Goal: Task Accomplishment & Management: Manage account settings

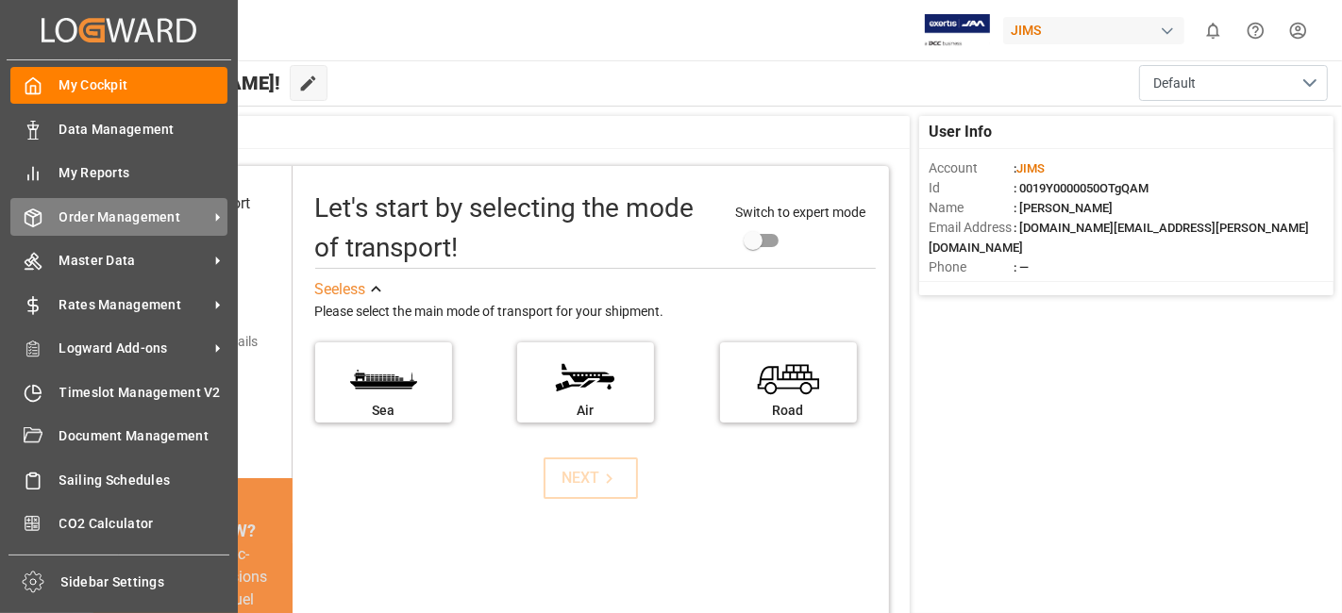
click at [121, 209] on span "Order Management" at bounding box center [133, 218] width 149 height 20
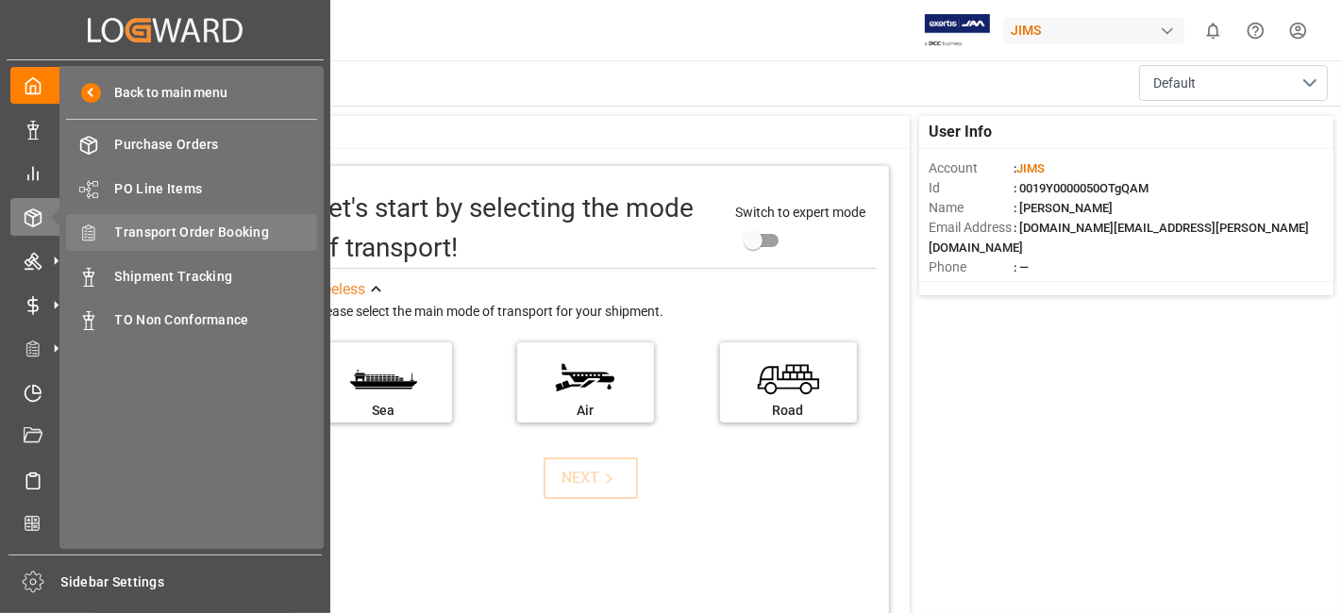
click at [247, 228] on span "Transport Order Booking" at bounding box center [216, 233] width 203 height 20
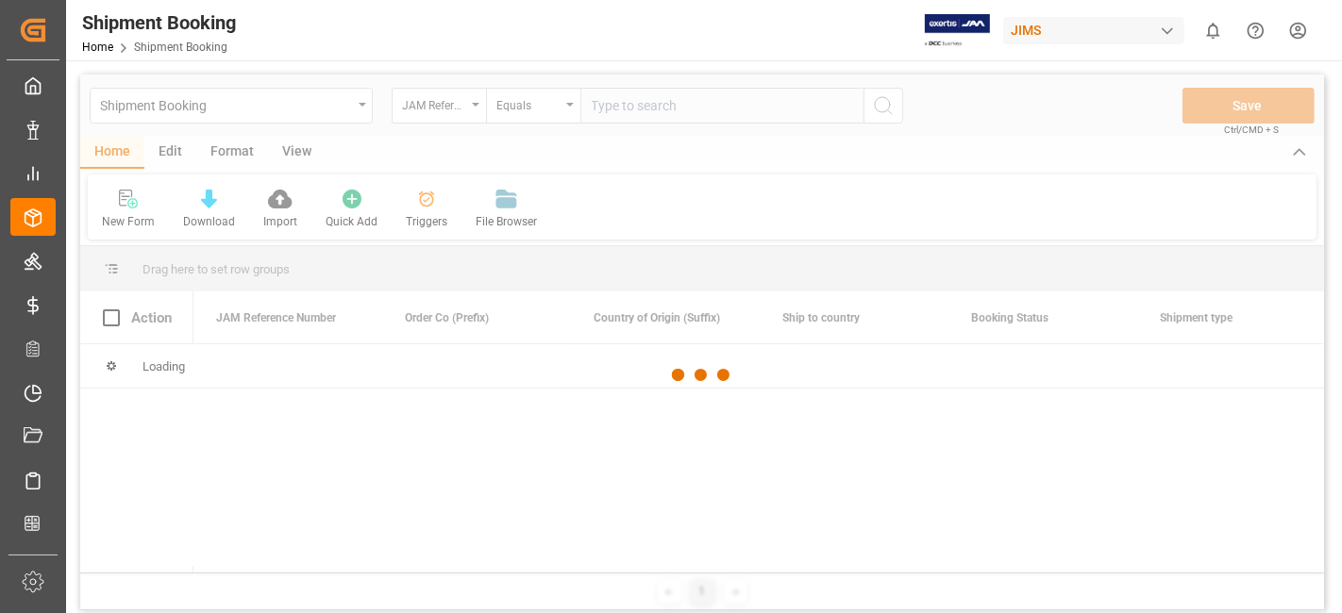
click at [618, 108] on div at bounding box center [702, 376] width 1244 height 602
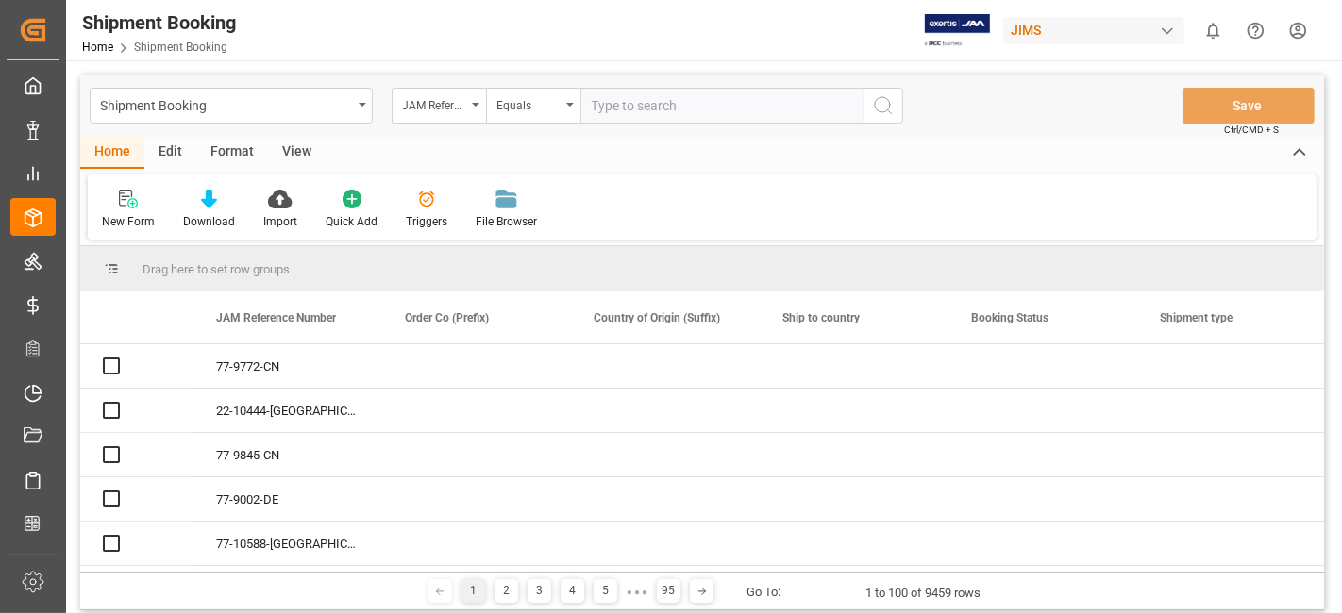
click at [612, 107] on input "text" at bounding box center [721, 106] width 283 height 36
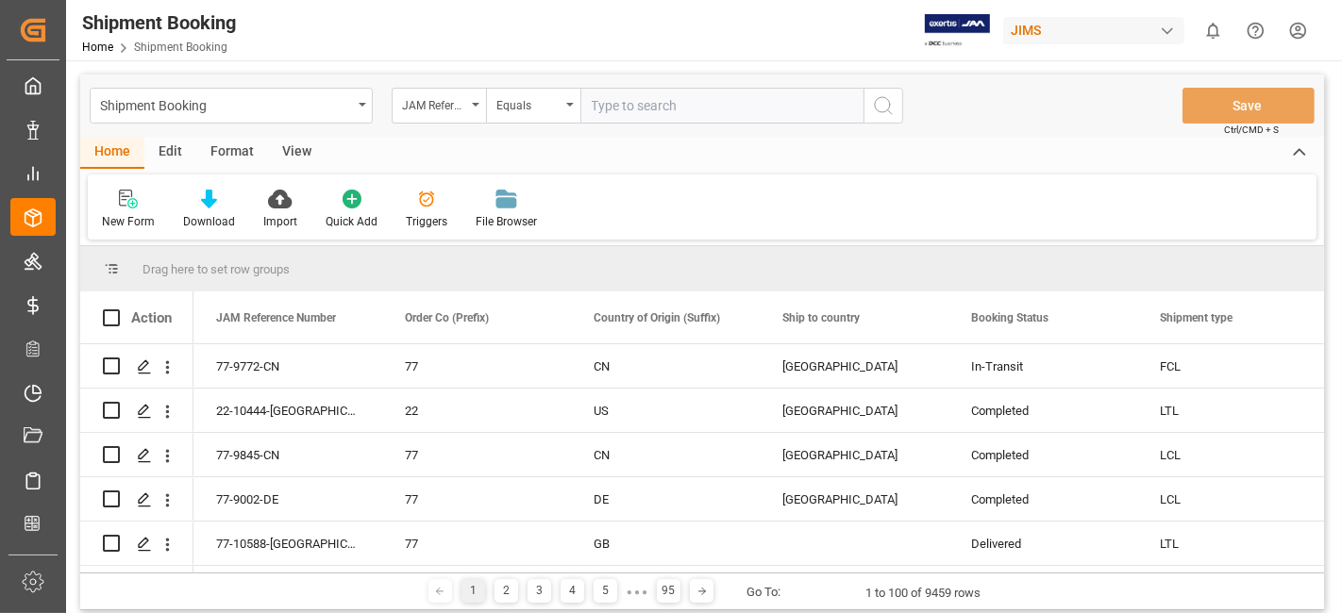
paste input "77-10658-US"
type input "77-10658-US"
click at [890, 107] on icon "search button" at bounding box center [883, 105] width 23 height 23
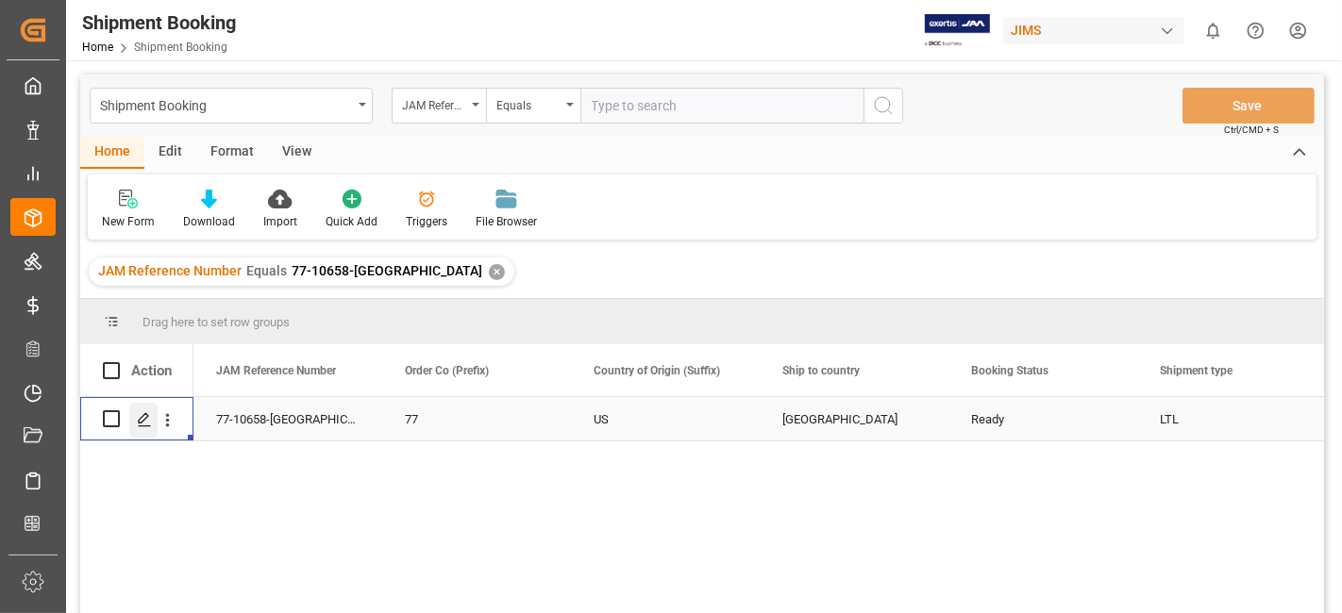
click at [138, 423] on icon "Press SPACE to select this row." at bounding box center [144, 419] width 15 height 15
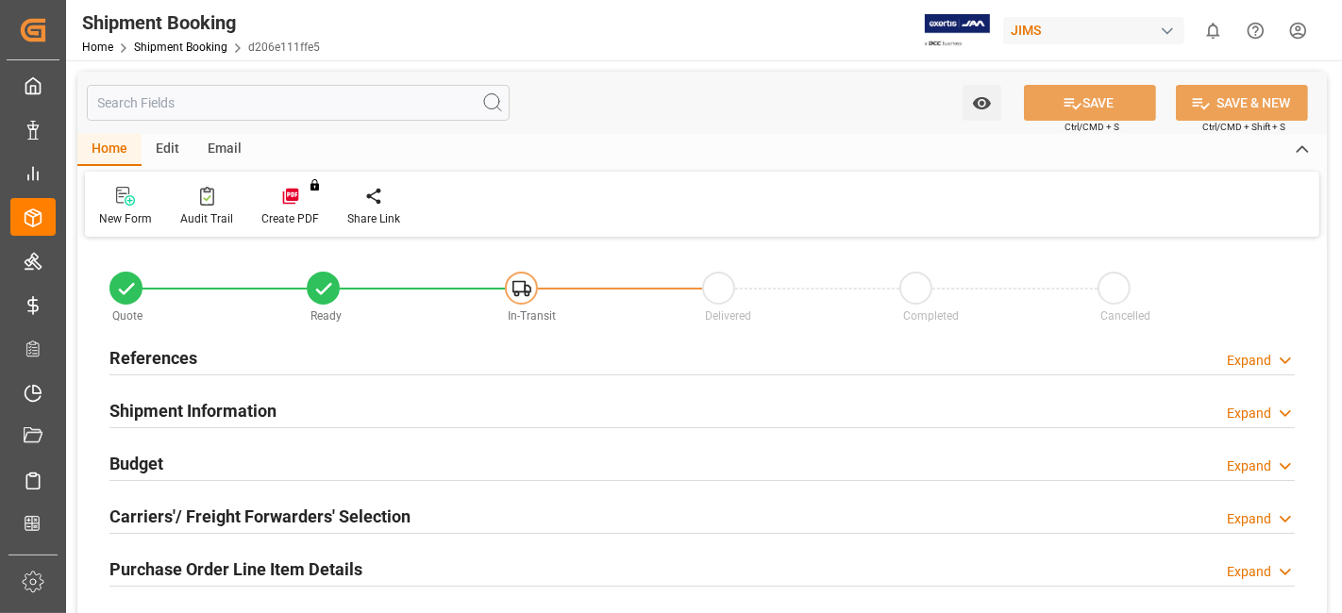
type input "0"
type input "19-08-2025"
click at [202, 354] on div "References Expand" at bounding box center [701, 357] width 1185 height 36
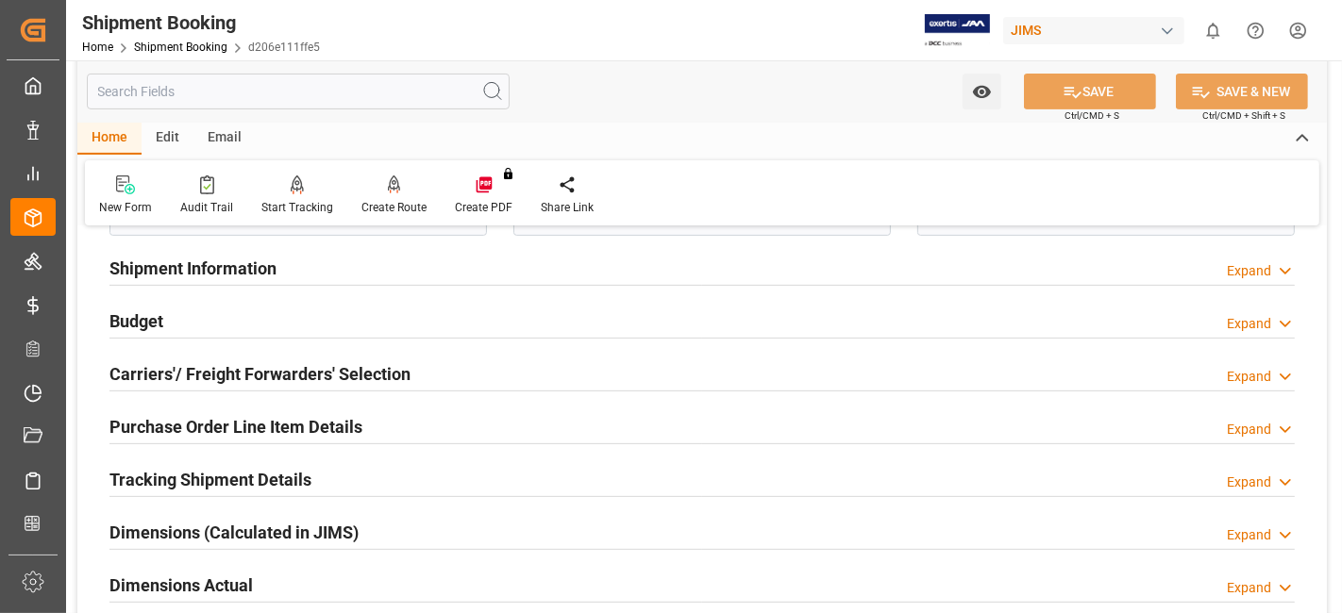
scroll to position [524, 0]
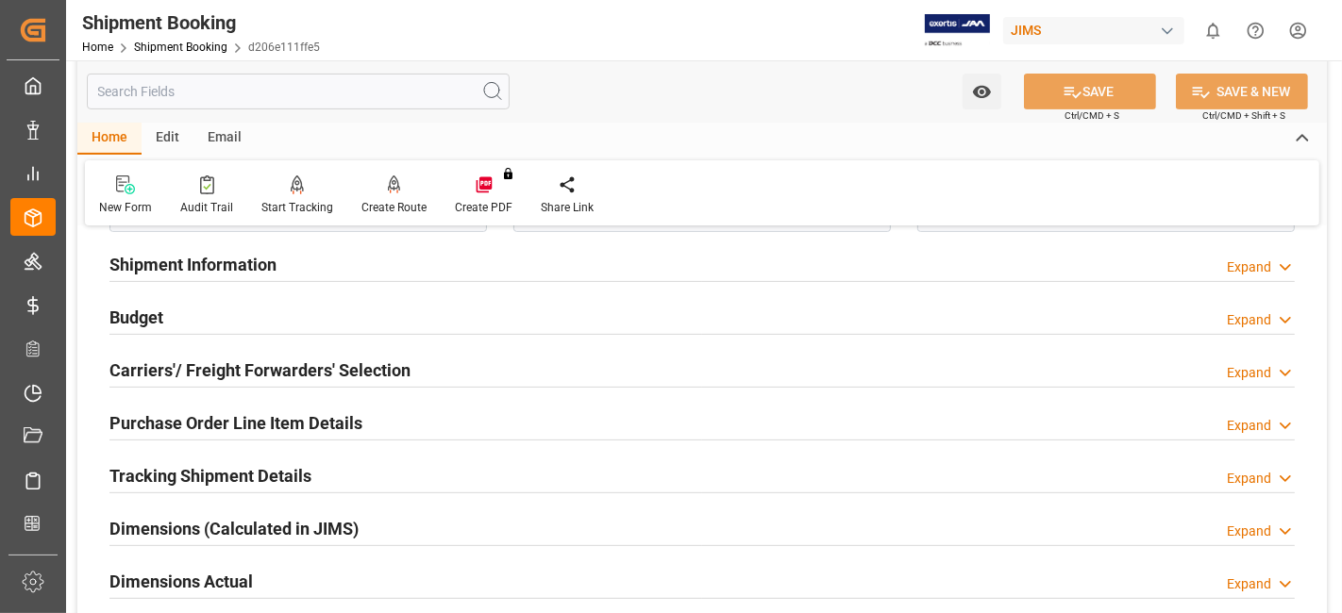
click at [213, 325] on div "Budget Expand" at bounding box center [701, 316] width 1185 height 36
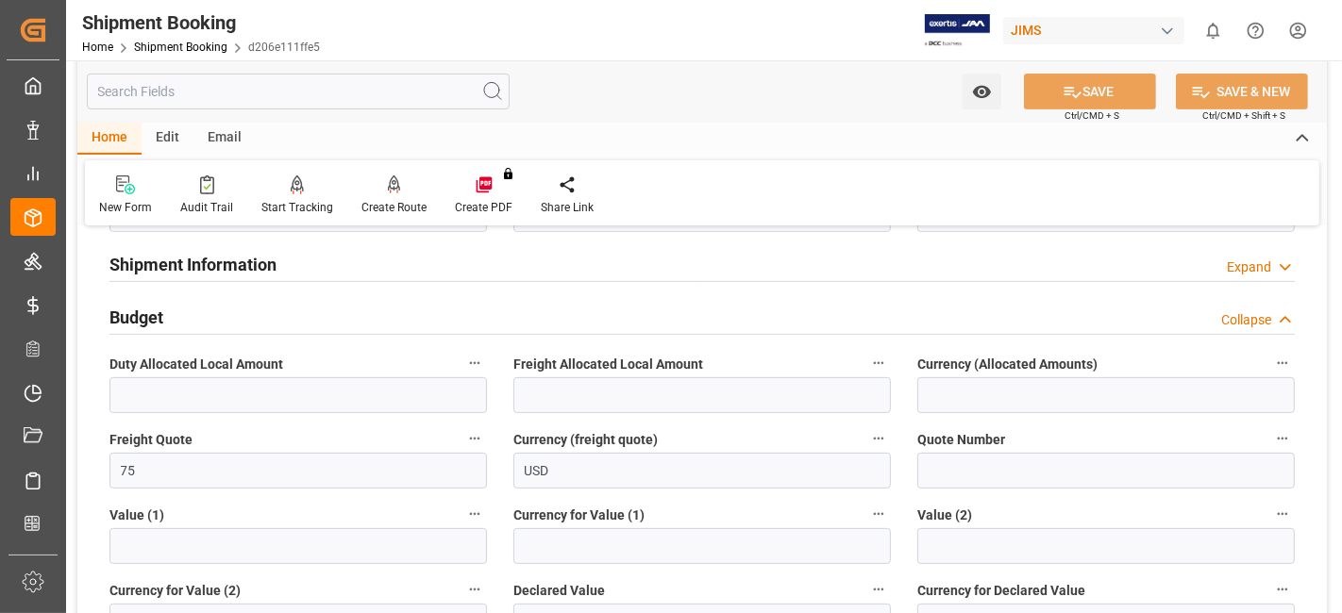
click at [213, 325] on div "Budget Collapse" at bounding box center [701, 316] width 1185 height 36
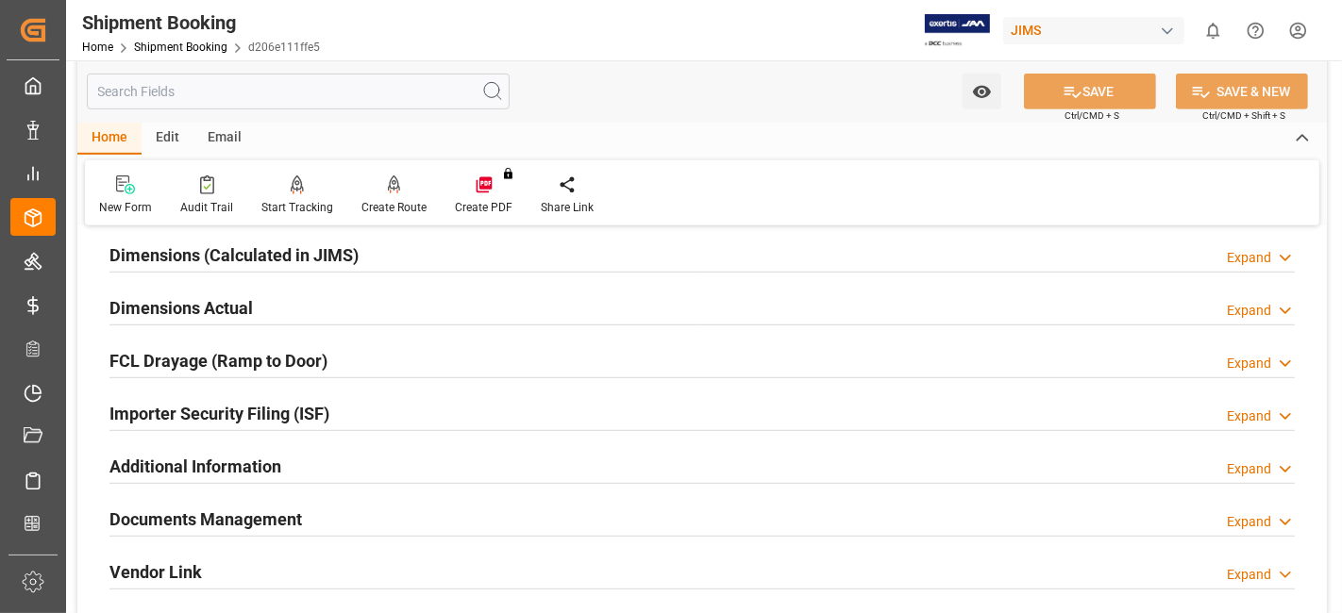
scroll to position [838, 0]
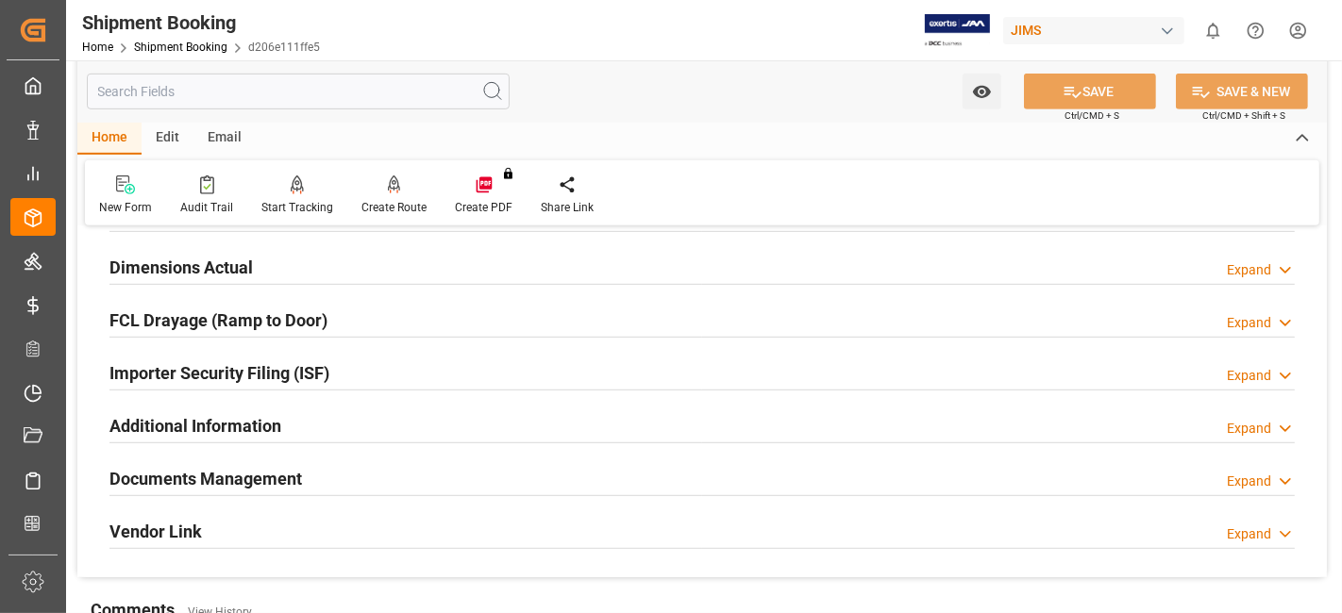
click at [255, 473] on h2 "Documents Management" at bounding box center [205, 478] width 193 height 25
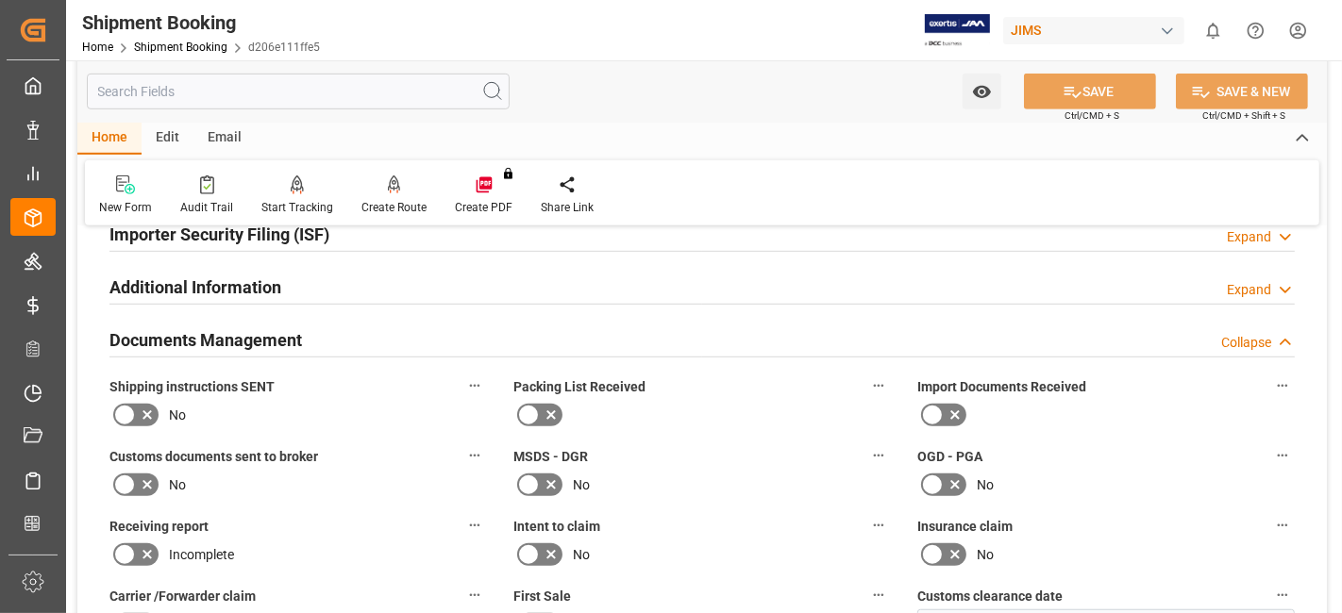
scroll to position [944, 0]
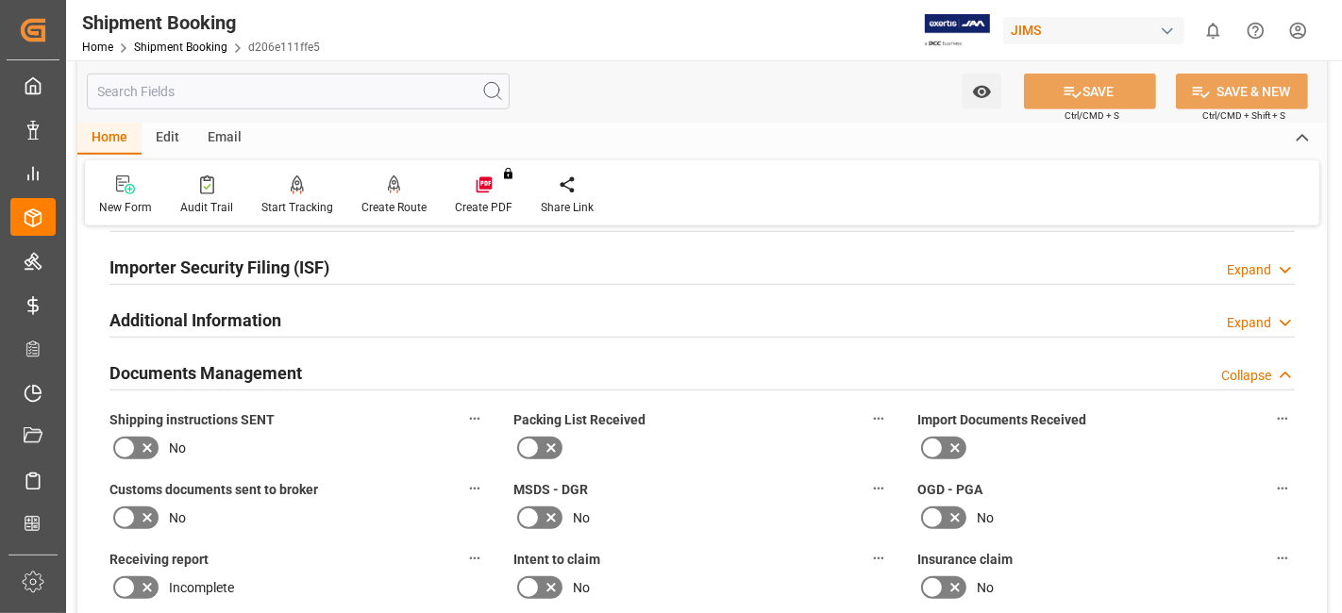
click at [151, 444] on icon at bounding box center [147, 448] width 23 height 23
click at [0, 0] on input "checkbox" at bounding box center [0, 0] width 0 height 0
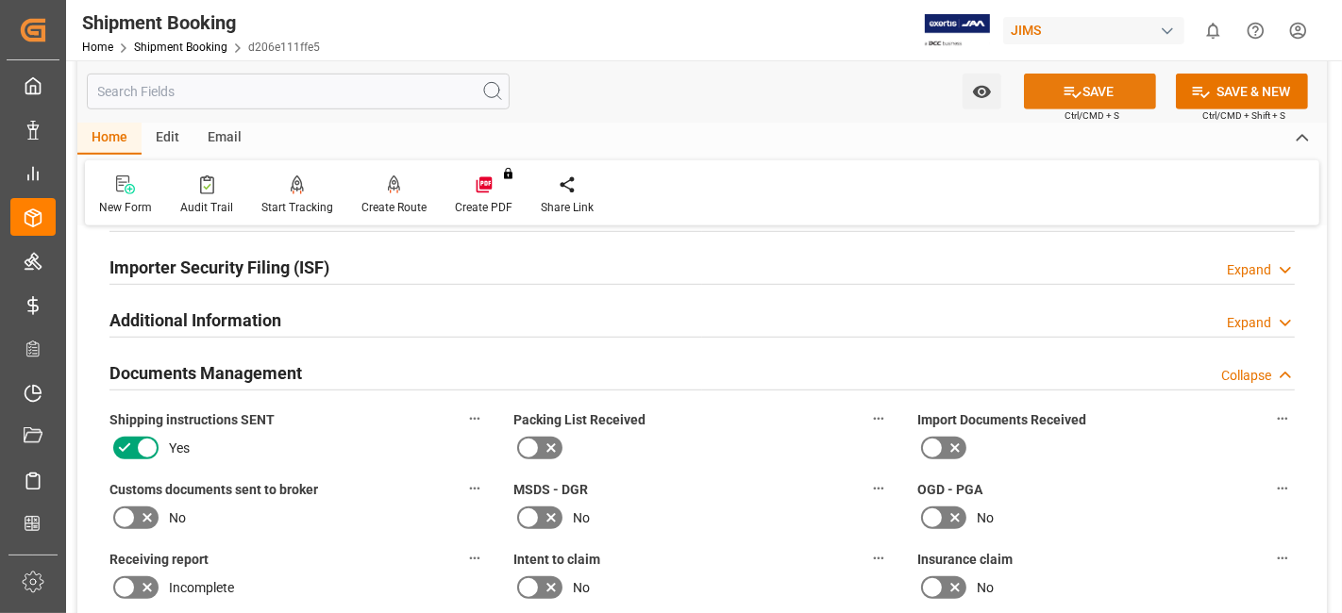
click at [1059, 95] on button "SAVE" at bounding box center [1090, 92] width 132 height 36
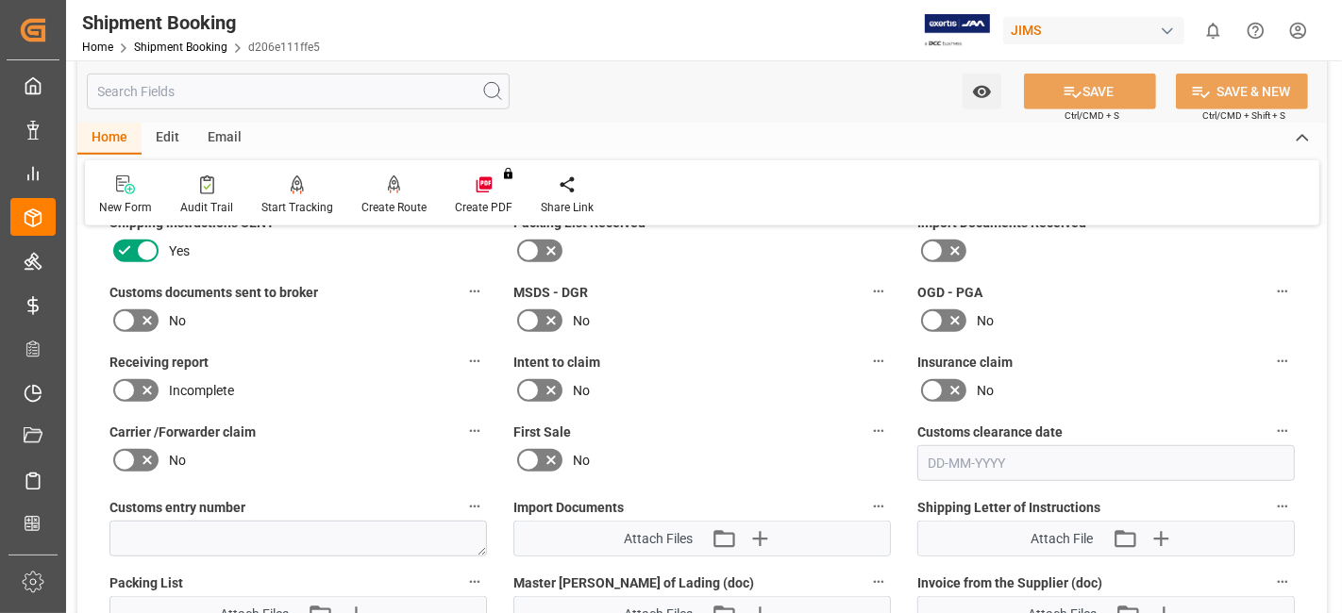
scroll to position [1153, 0]
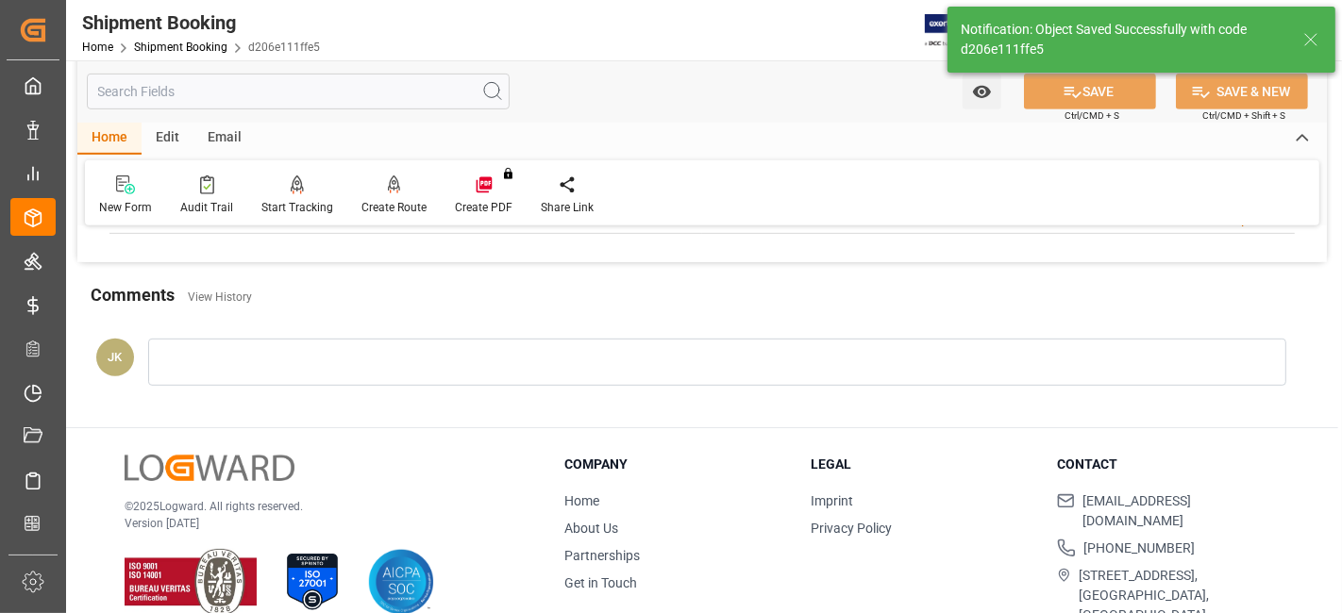
click at [776, 521] on li "About Us" at bounding box center [675, 529] width 223 height 20
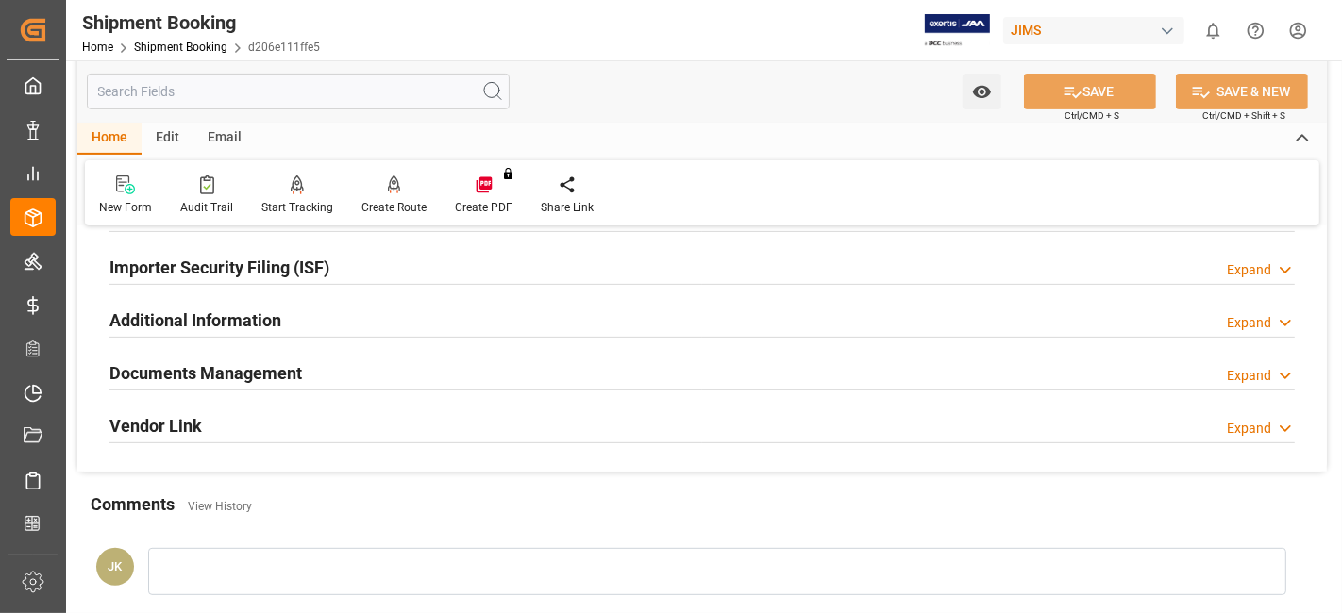
click at [311, 376] on div "Documents Management Expand" at bounding box center [701, 372] width 1185 height 36
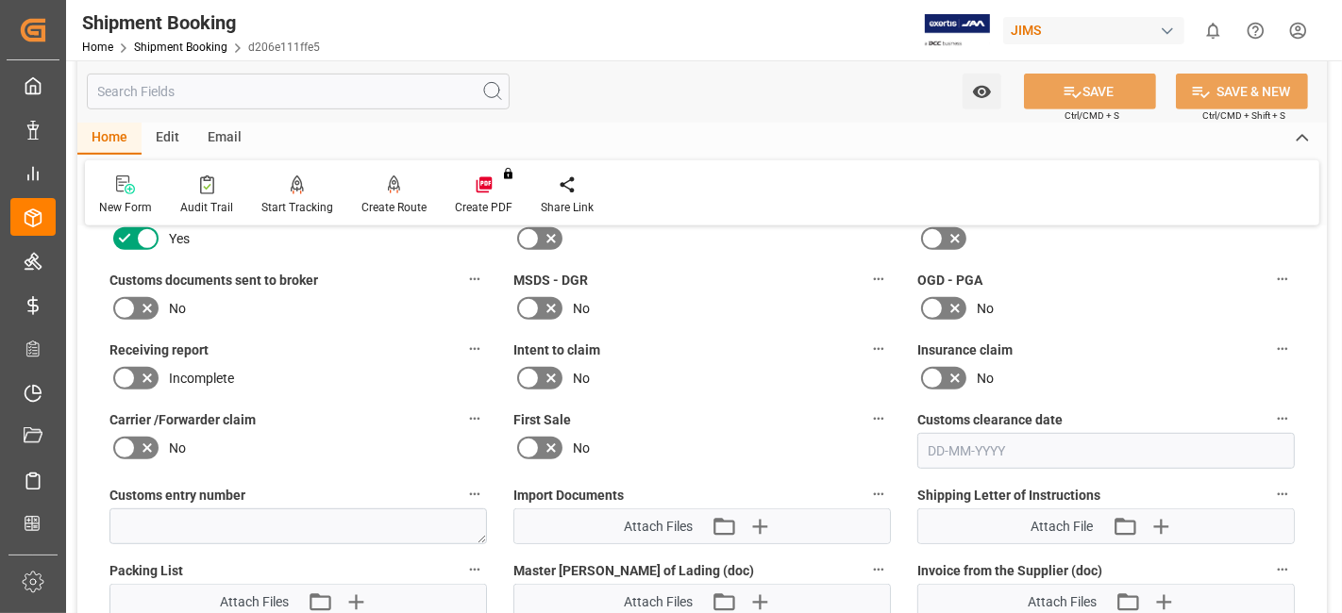
scroll to position [985, 0]
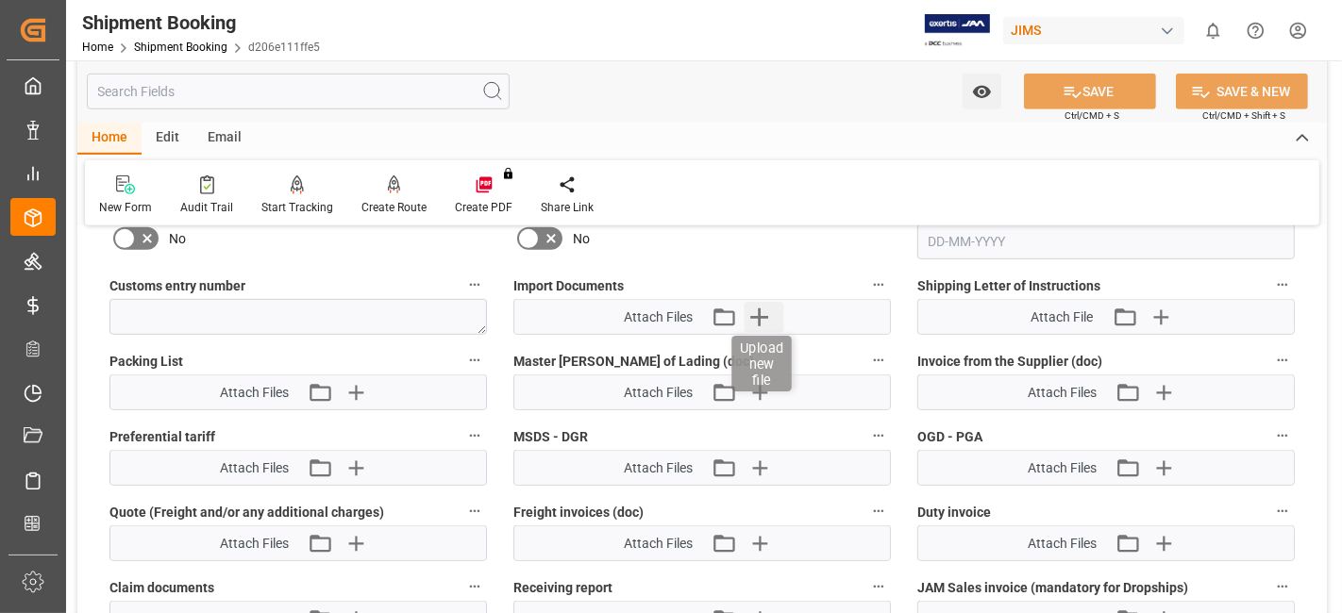
click at [763, 304] on icon "button" at bounding box center [760, 317] width 30 height 30
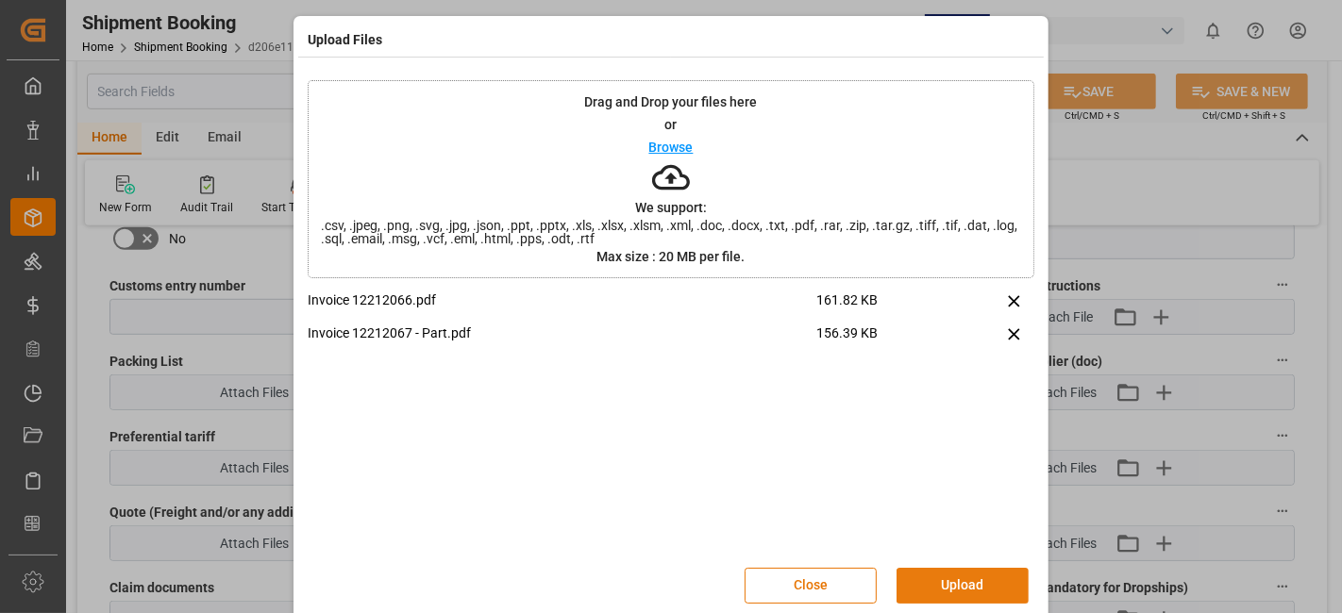
click at [960, 576] on button "Upload" at bounding box center [963, 586] width 132 height 36
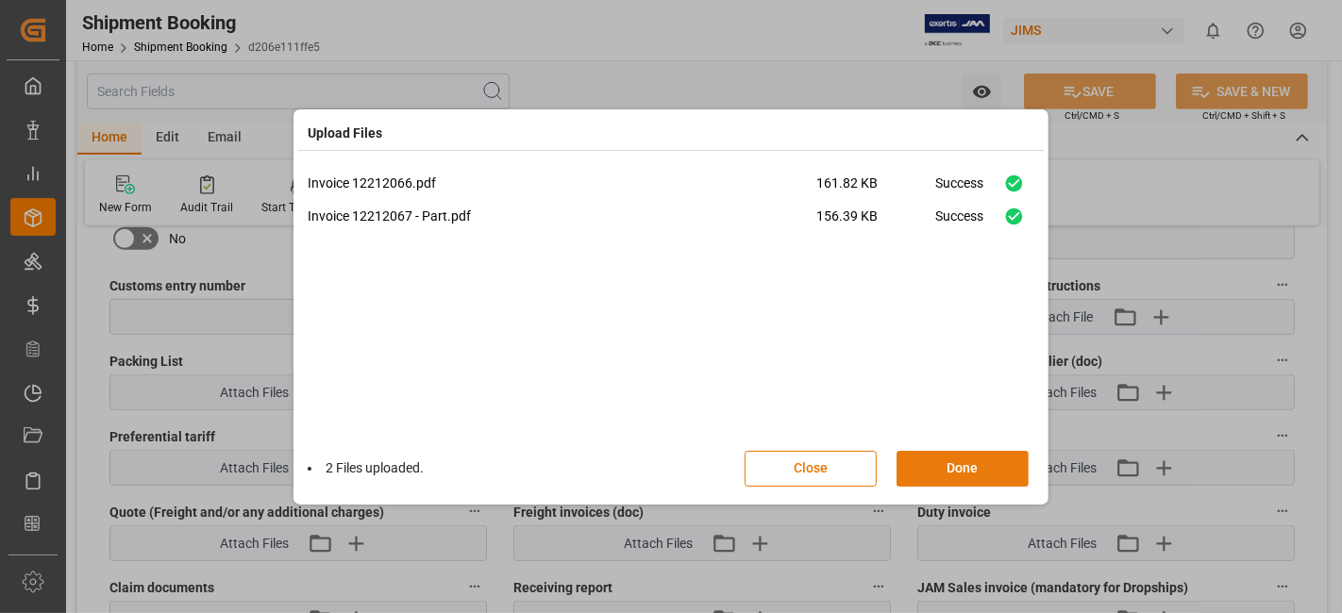
click at [975, 466] on button "Done" at bounding box center [963, 469] width 132 height 36
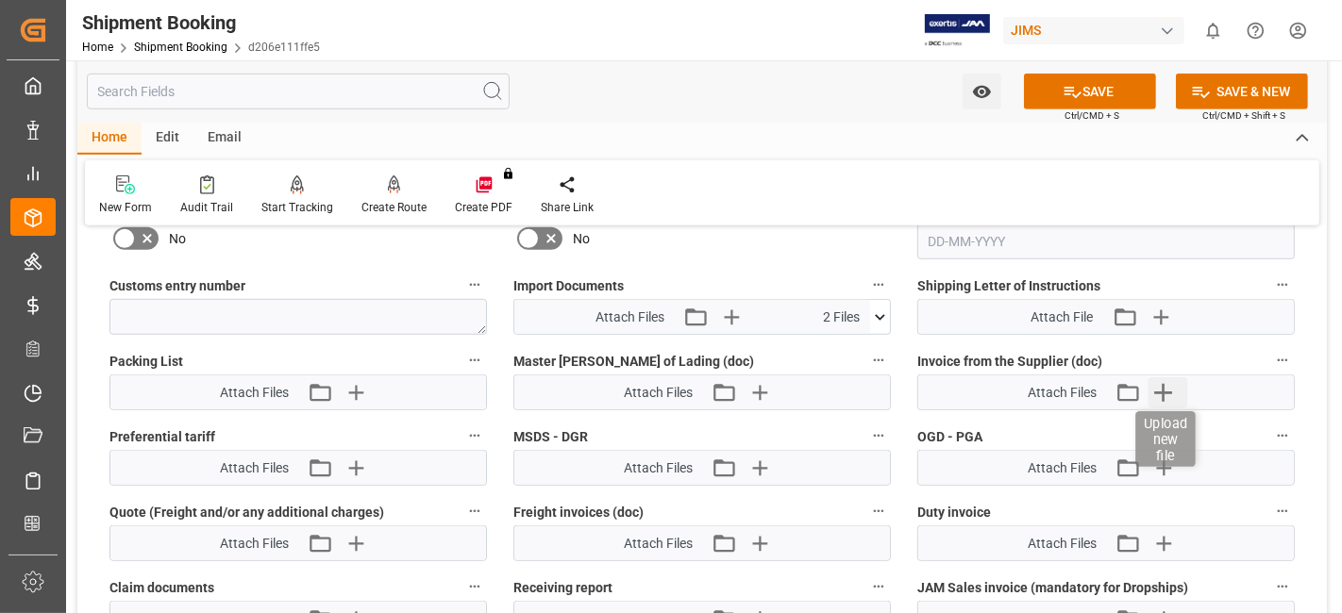
click at [1164, 384] on icon "button" at bounding box center [1163, 393] width 18 height 18
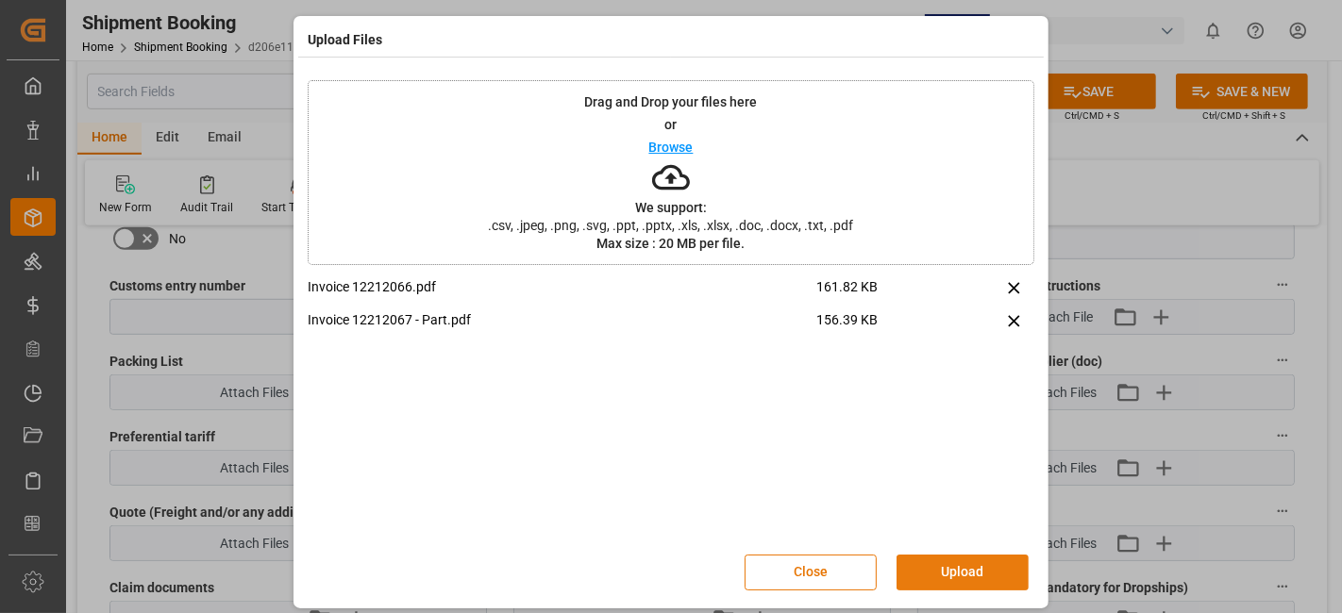
click at [954, 568] on button "Upload" at bounding box center [963, 573] width 132 height 36
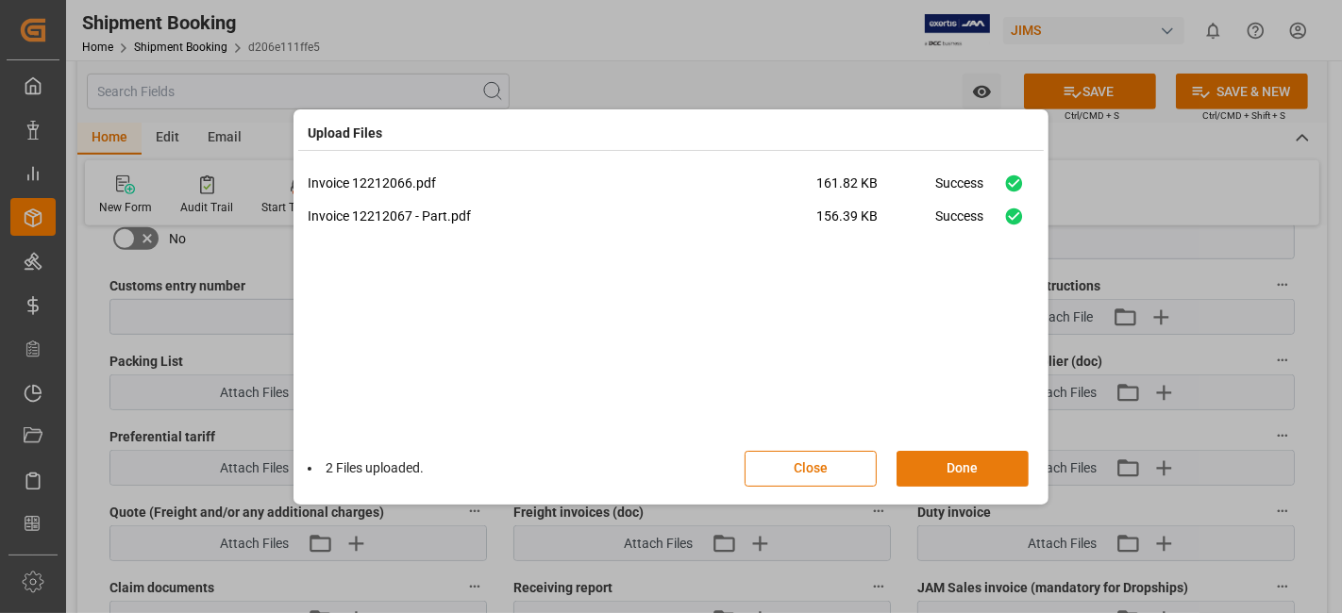
click at [979, 476] on button "Done" at bounding box center [963, 469] width 132 height 36
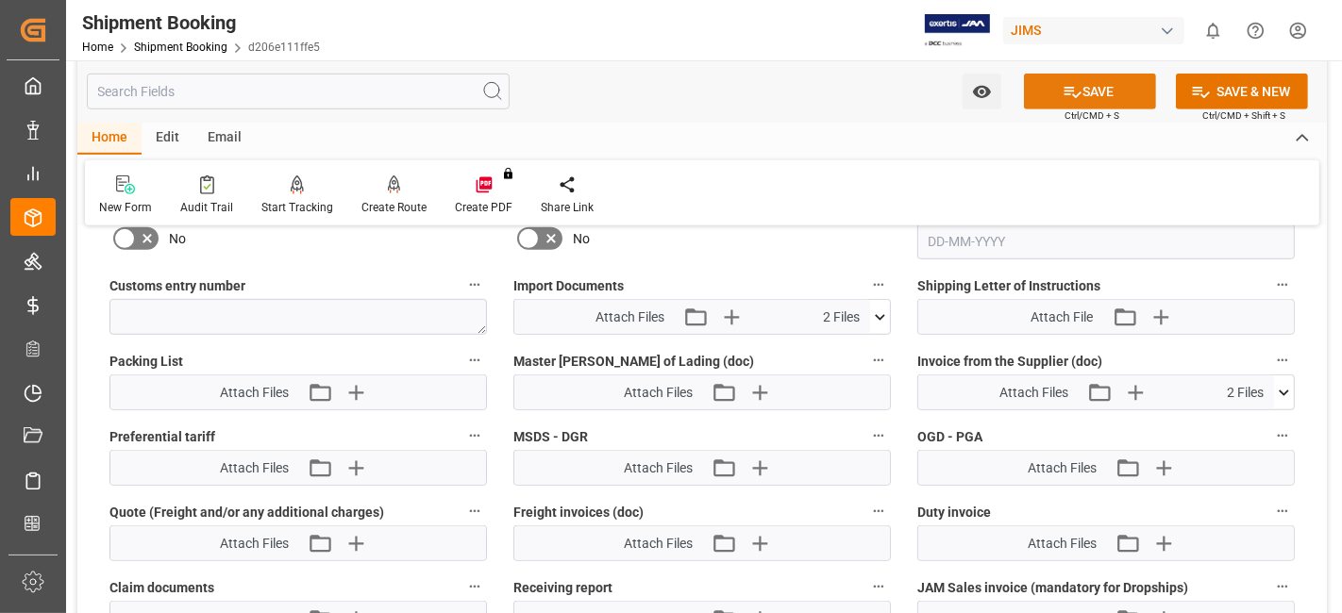
click at [1058, 104] on button "SAVE" at bounding box center [1090, 92] width 132 height 36
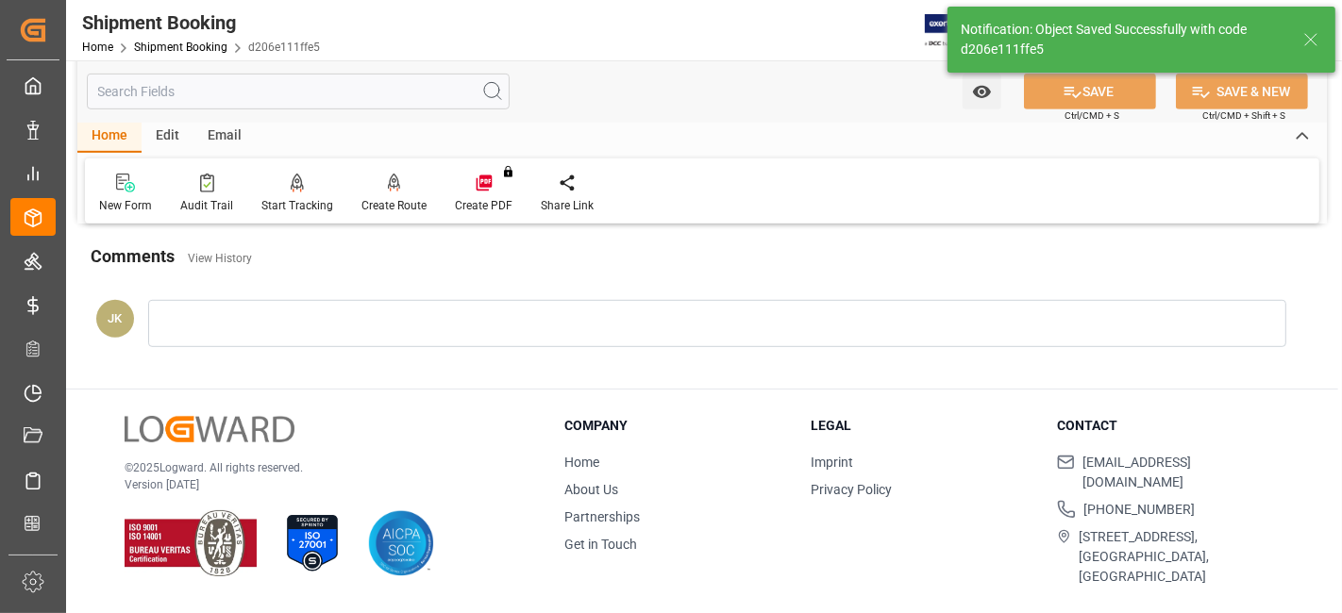
scroll to position [798, 0]
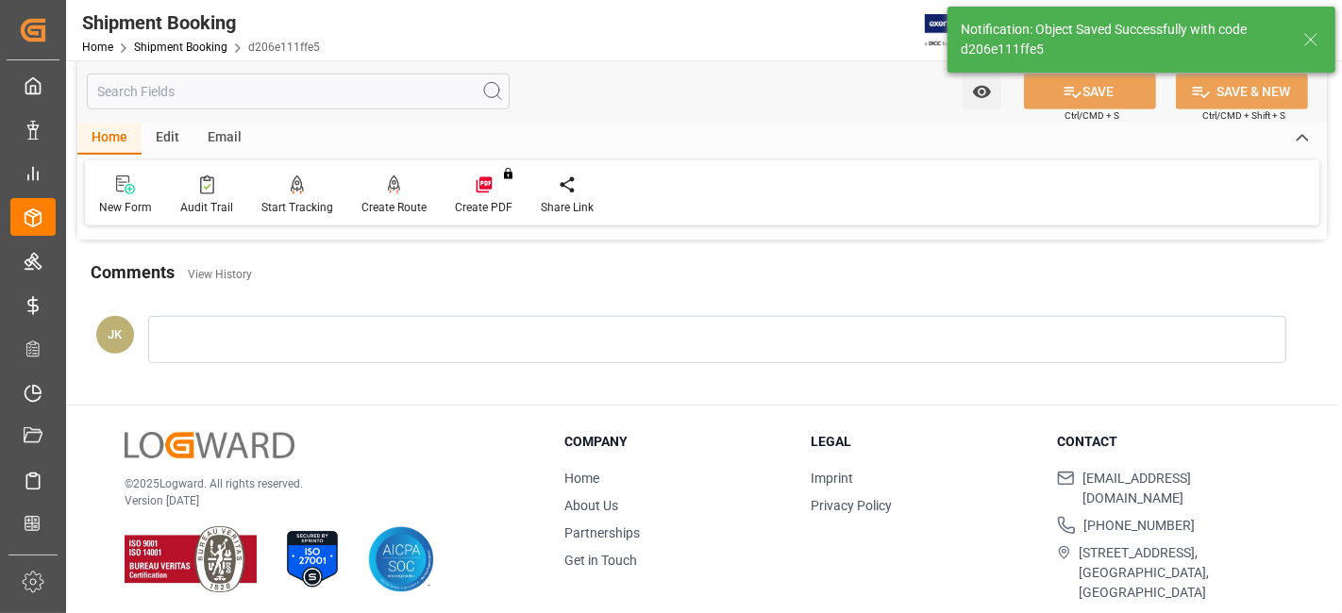
drag, startPoint x: 453, startPoint y: 409, endPoint x: 218, endPoint y: 410, distance: 235.0
click at [453, 409] on div "© 2025 Logward. All rights reserved. Version 1.1.86 Company Home About Us Partn…" at bounding box center [702, 518] width 1272 height 224
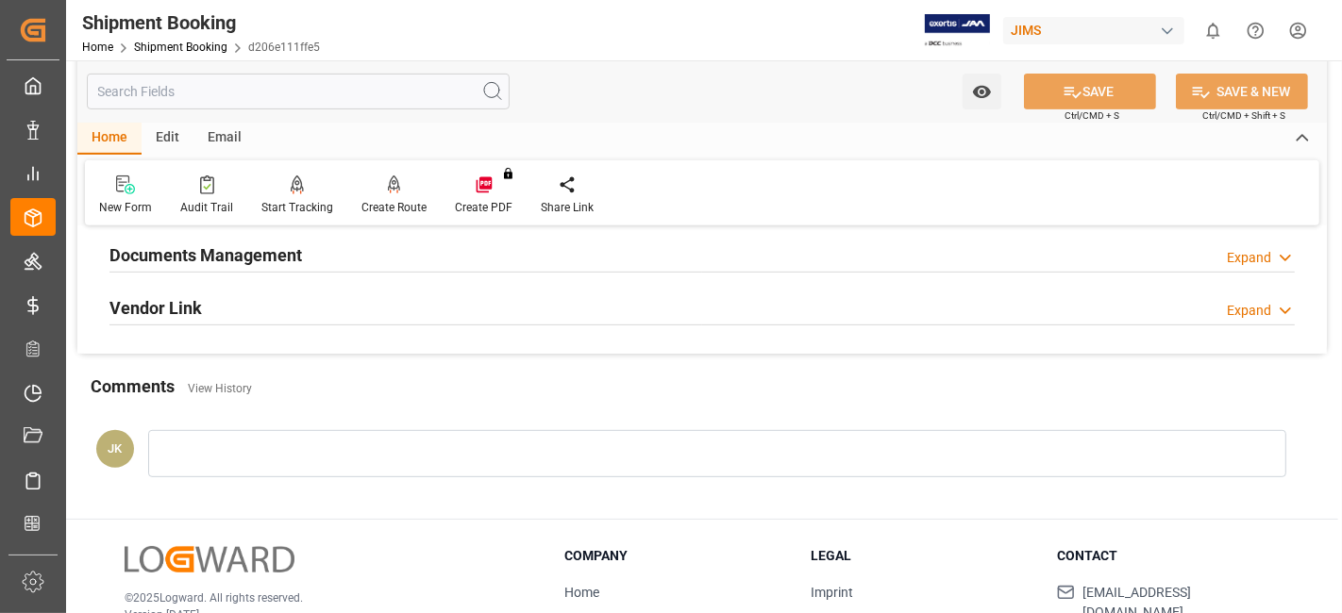
scroll to position [379, 0]
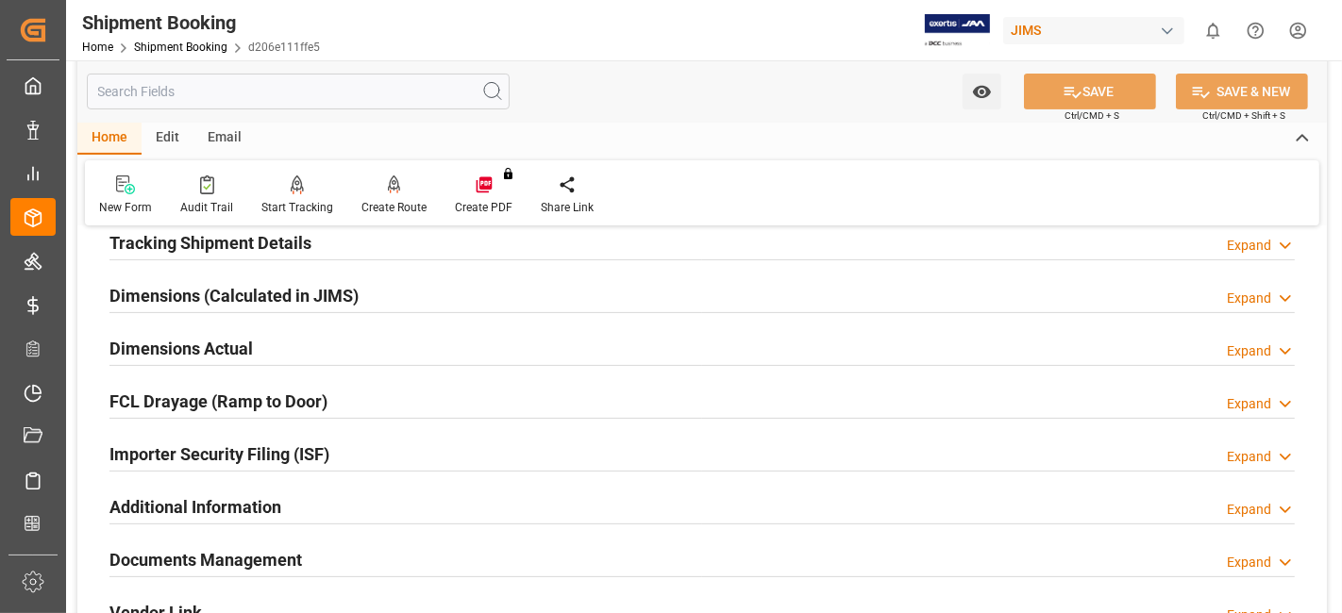
click at [275, 239] on h2 "Tracking Shipment Details" at bounding box center [210, 242] width 202 height 25
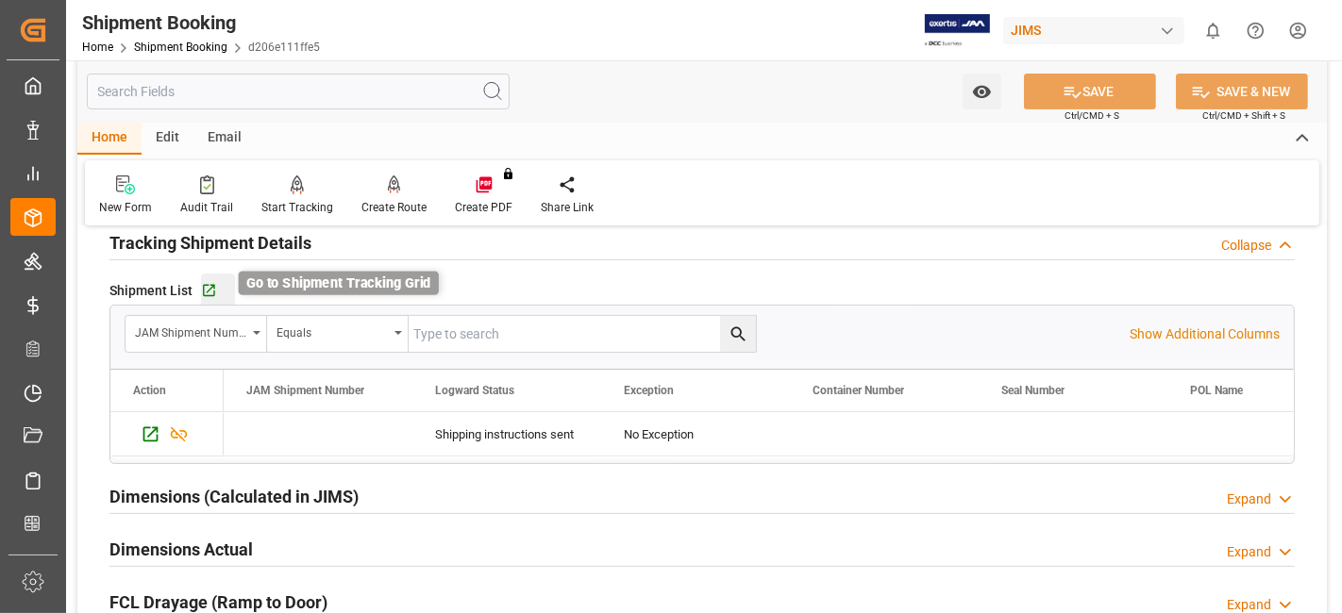
click at [205, 284] on icon "button" at bounding box center [209, 291] width 16 height 16
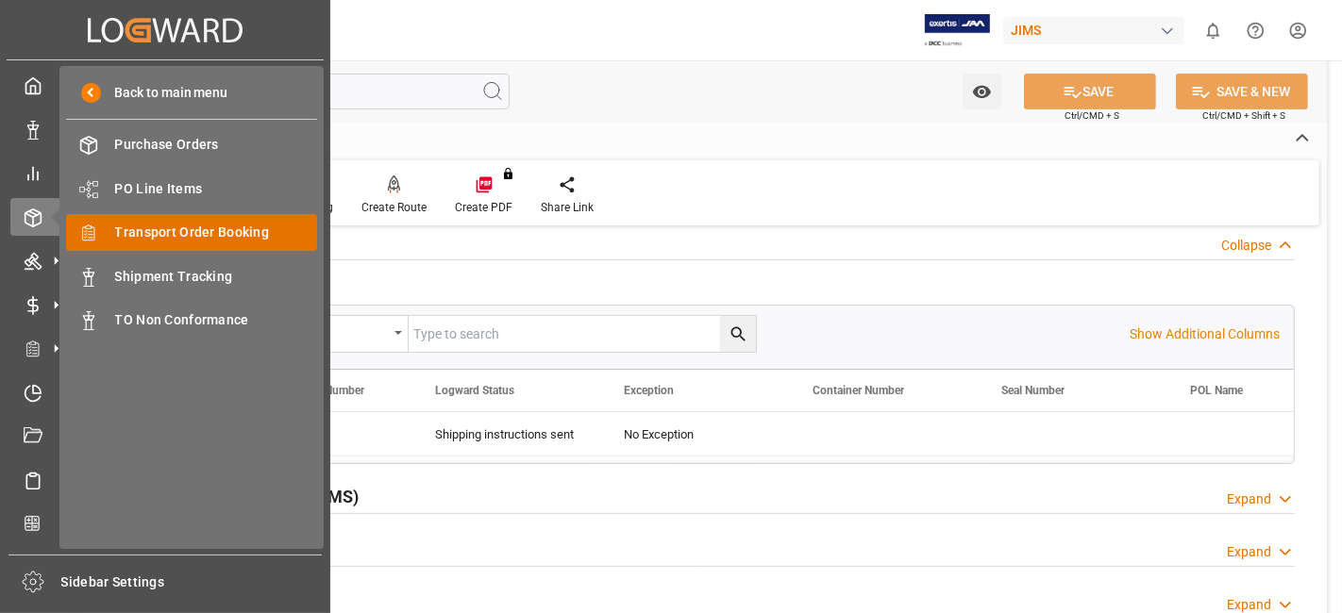
click at [182, 228] on span "Transport Order Booking" at bounding box center [216, 233] width 203 height 20
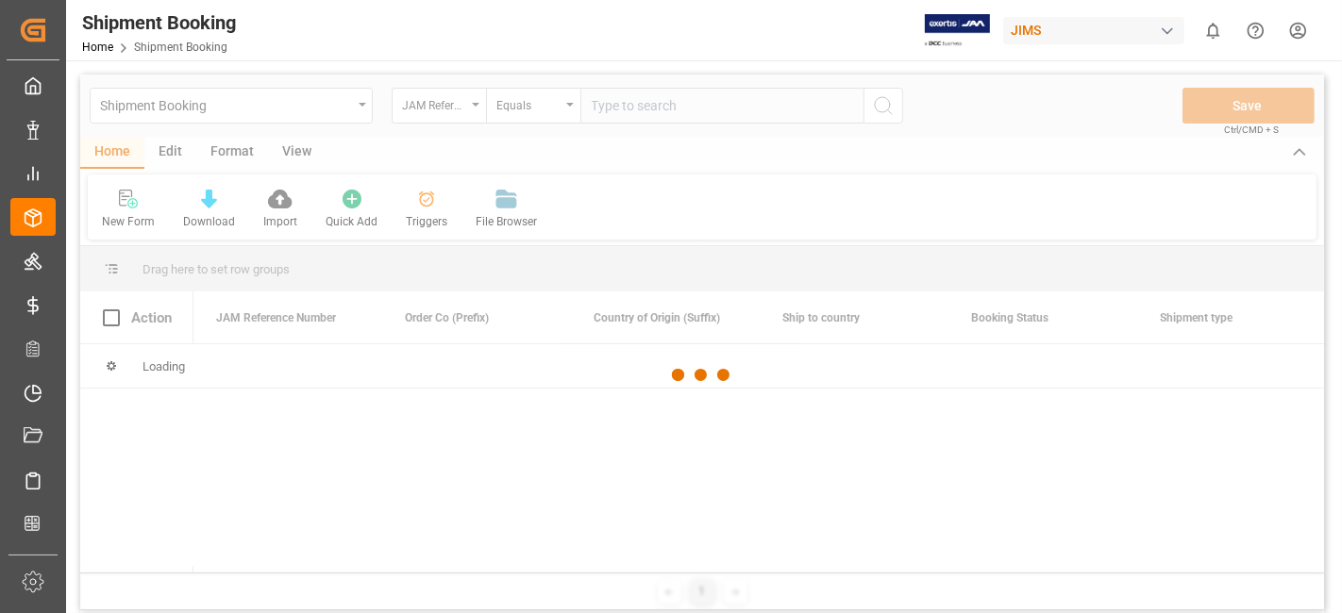
click at [640, 109] on div at bounding box center [702, 376] width 1244 height 602
click at [640, 109] on input "text" at bounding box center [721, 106] width 283 height 36
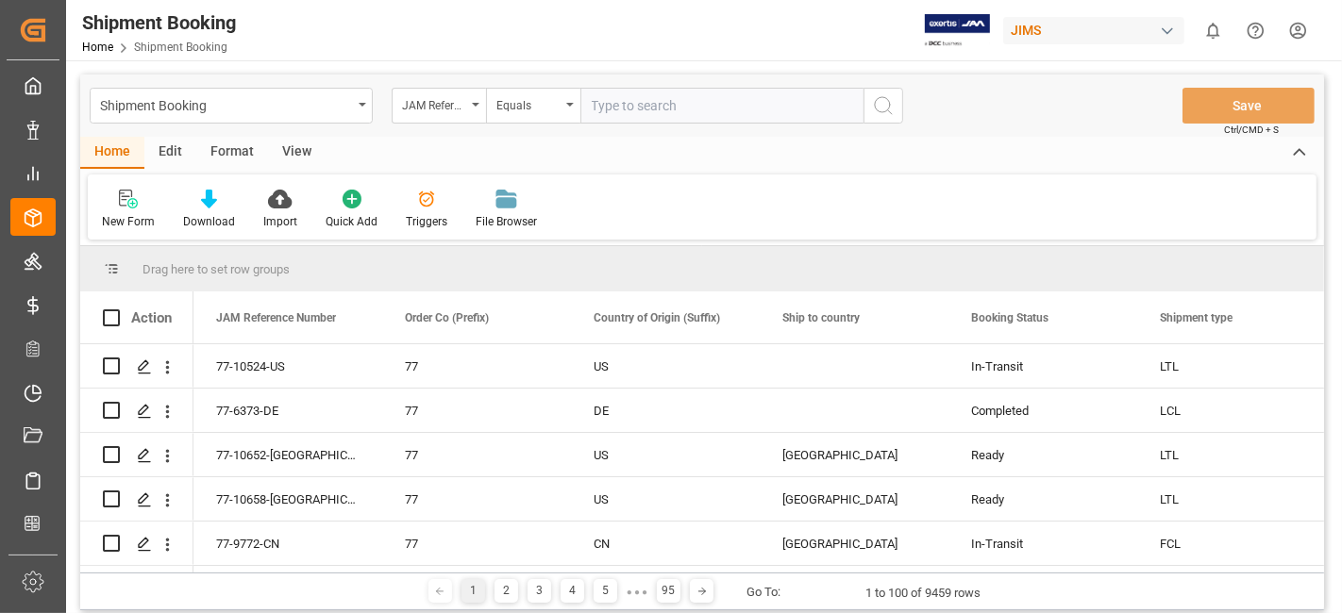
click at [640, 109] on input "text" at bounding box center [721, 106] width 283 height 36
paste input "77-9811-DE"
type input "77-9811-DE"
click at [898, 115] on button "search button" at bounding box center [884, 106] width 40 height 36
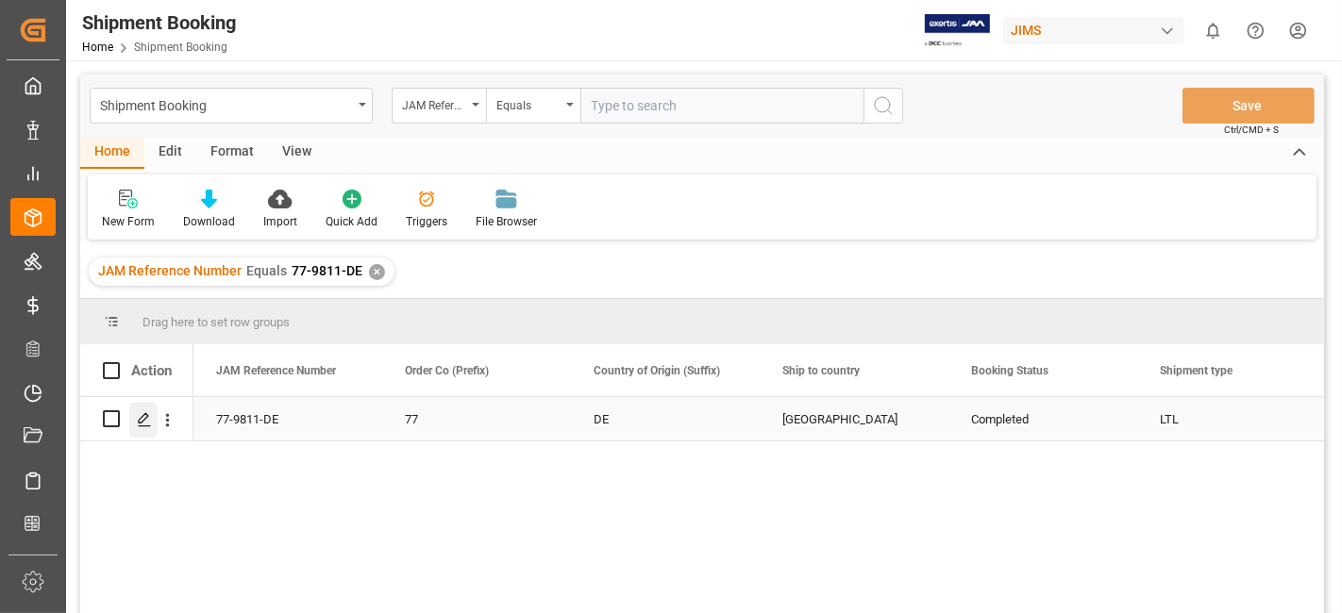
click at [147, 429] on div "Press SPACE to select this row." at bounding box center [143, 420] width 28 height 35
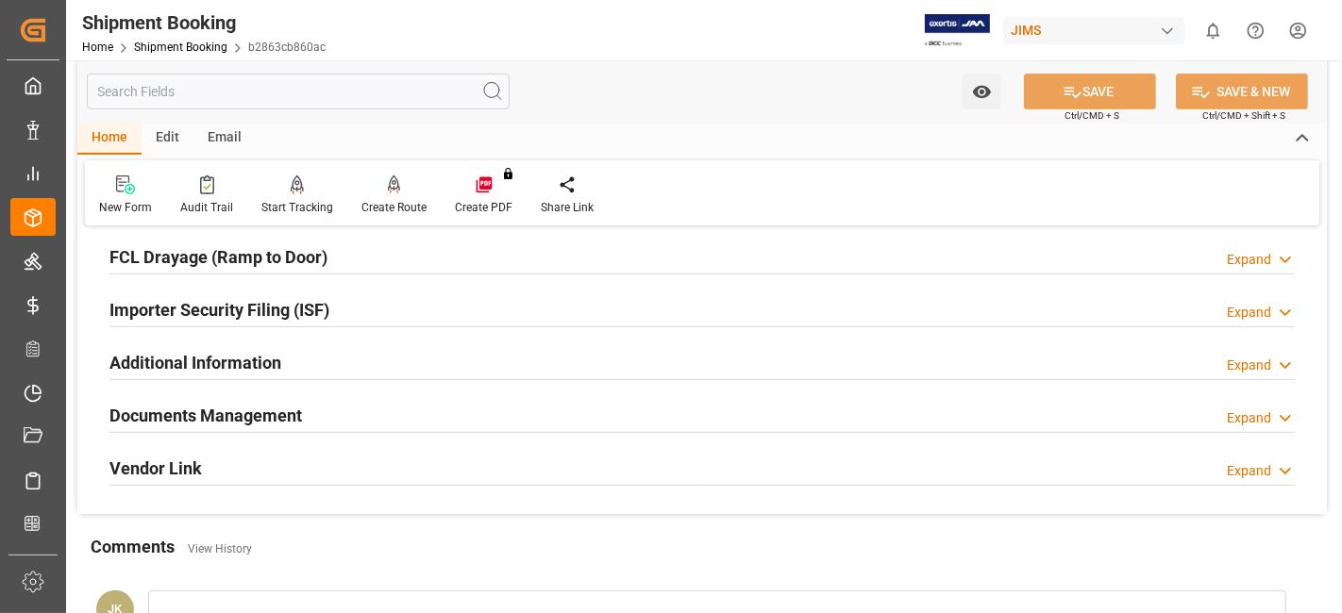
click at [169, 414] on h2 "Documents Management" at bounding box center [205, 415] width 193 height 25
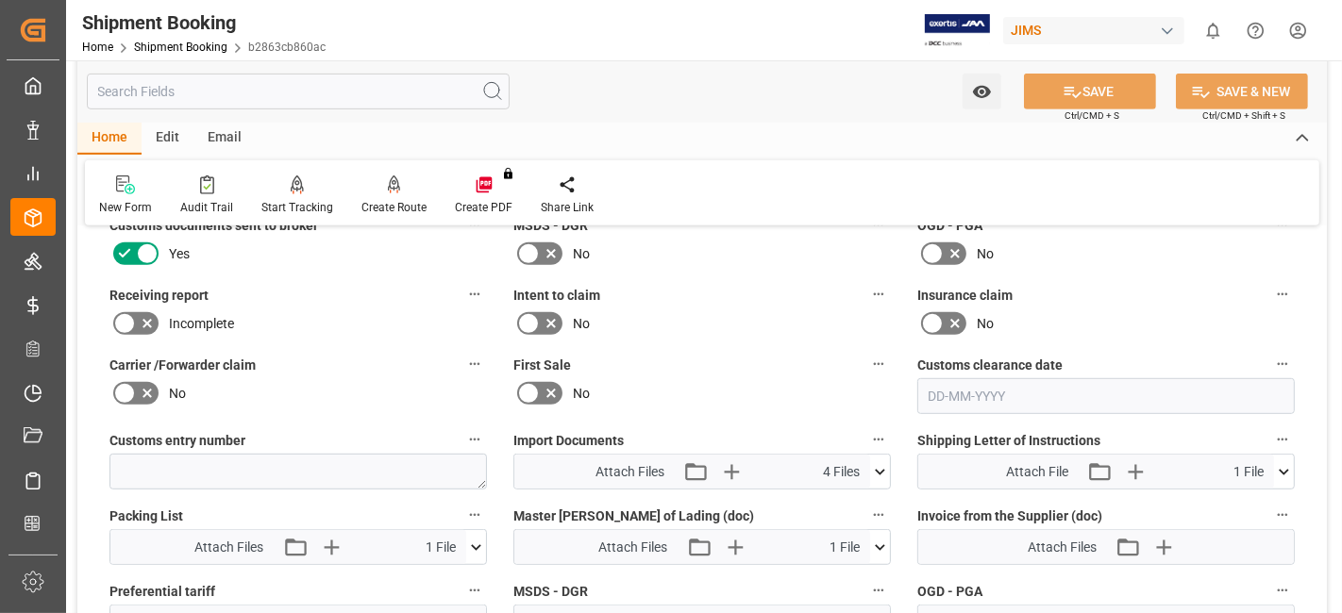
scroll to position [944, 0]
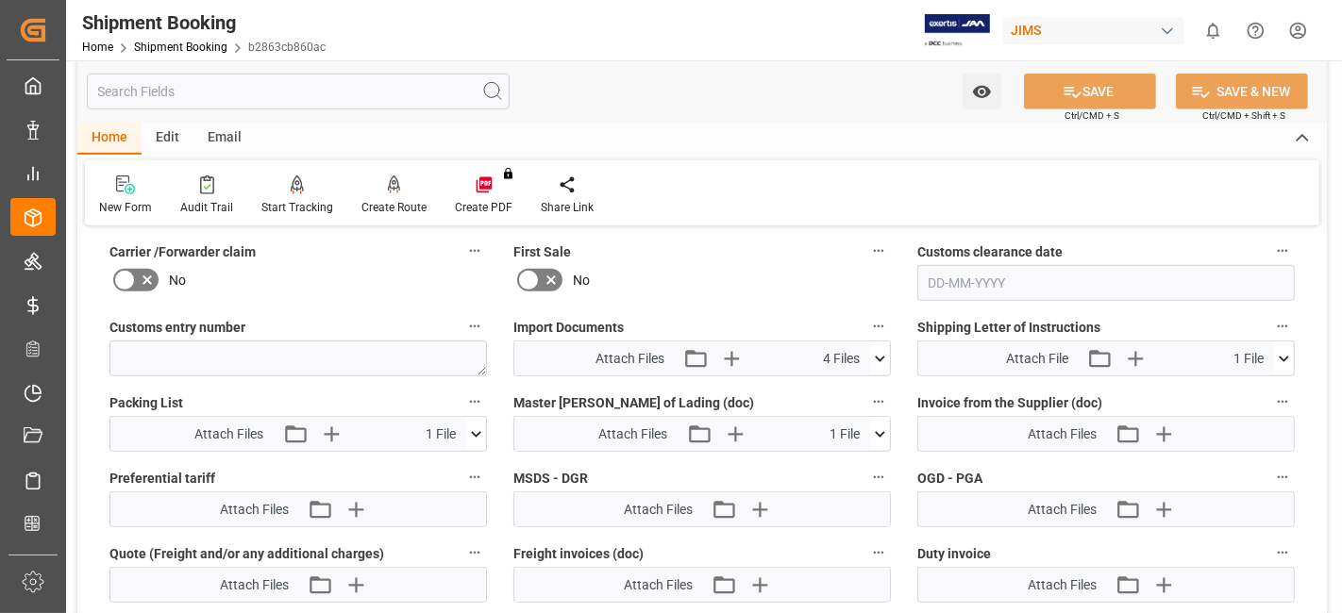
click at [1170, 443] on div "Attach Files Attach existing file Upload new file" at bounding box center [1106, 434] width 376 height 34
click at [1169, 443] on div "Attach Files Attach existing file Upload new file" at bounding box center [1106, 434] width 376 height 34
click at [1164, 435] on icon "button" at bounding box center [1163, 435] width 18 height 18
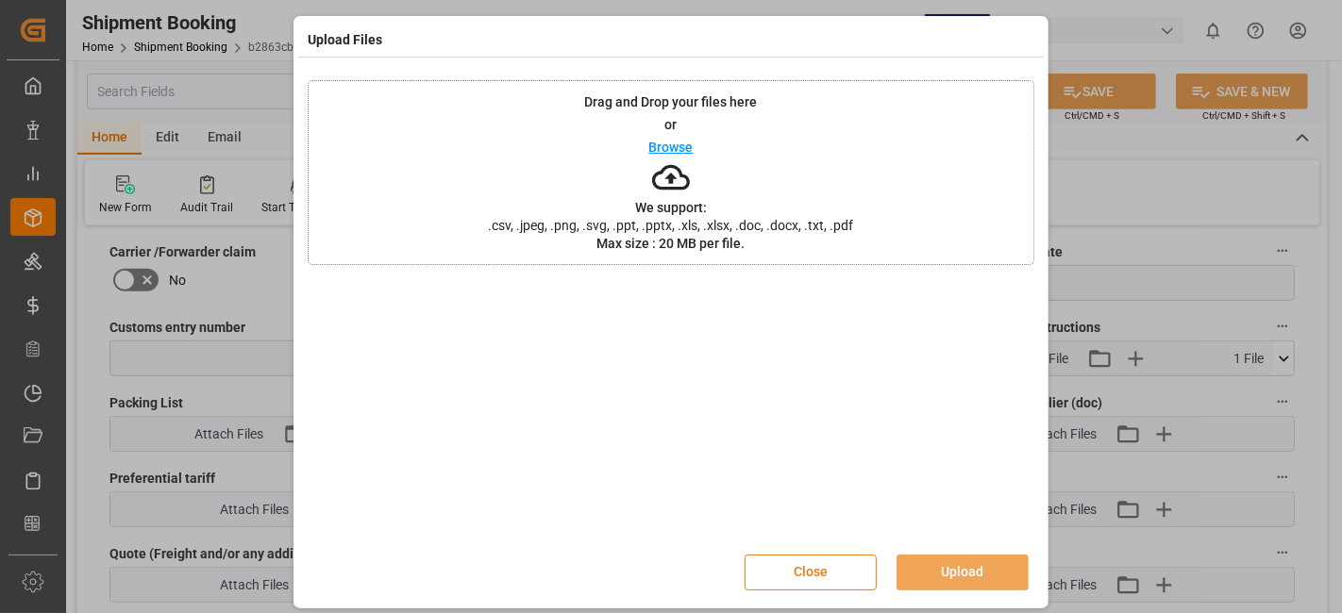
click at [821, 561] on button "Close" at bounding box center [811, 573] width 132 height 36
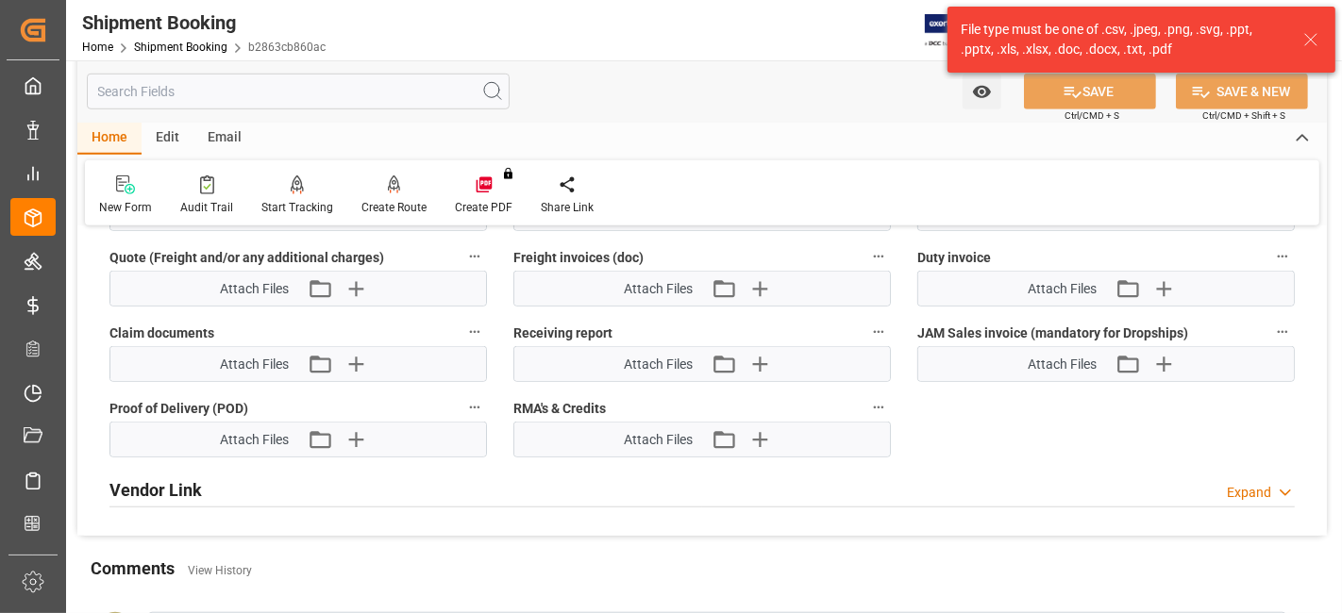
scroll to position [1258, 0]
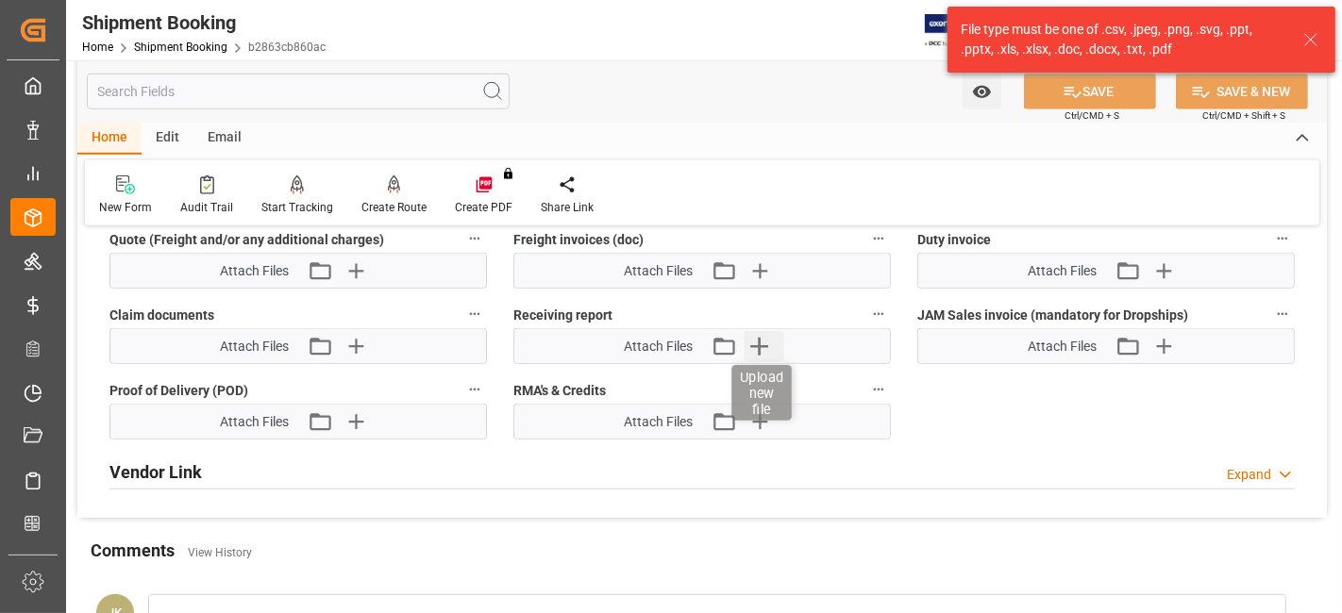
click at [765, 339] on icon "button" at bounding box center [760, 346] width 30 height 30
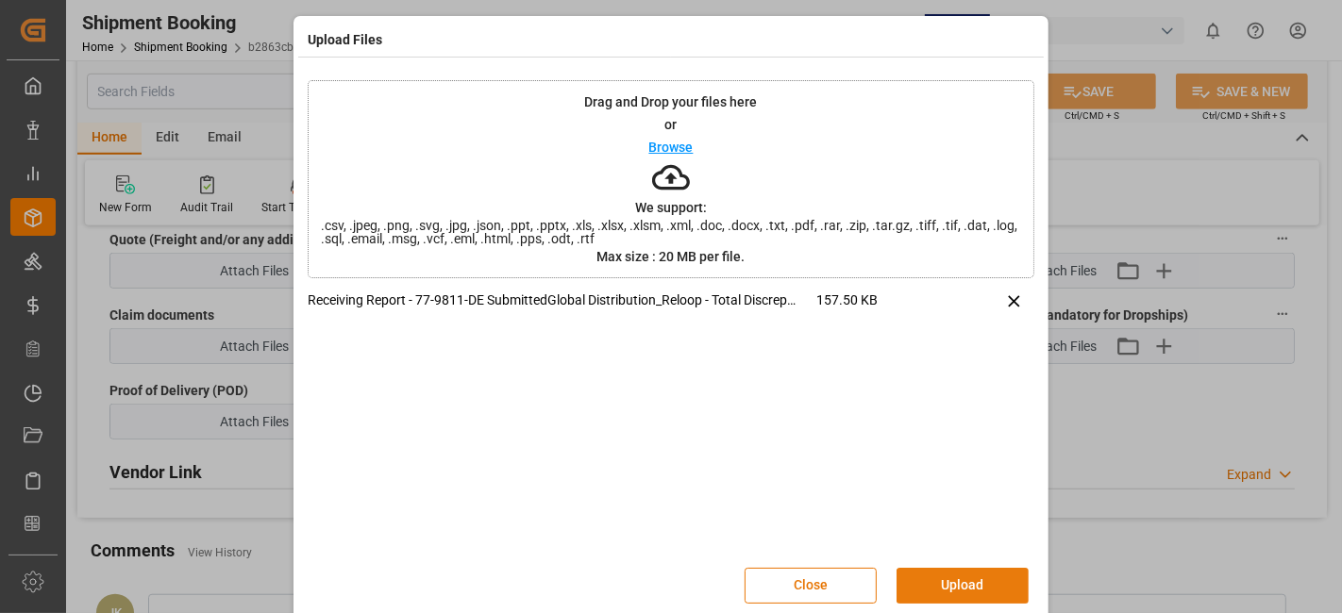
click at [951, 580] on button "Upload" at bounding box center [963, 586] width 132 height 36
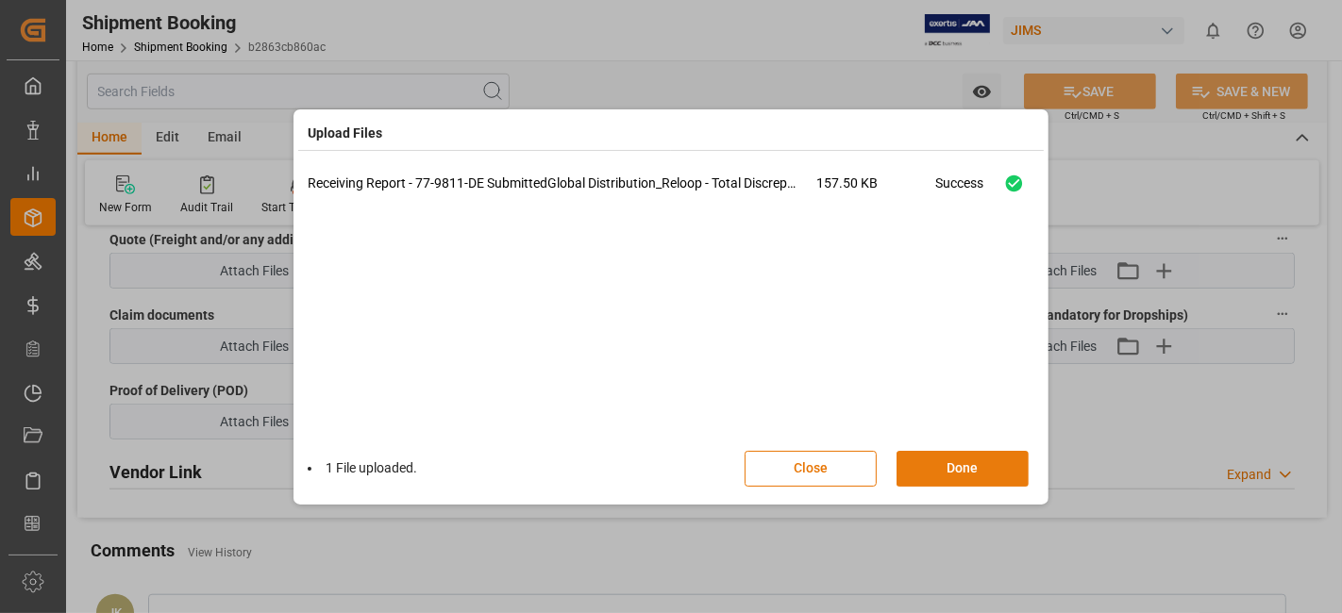
click at [944, 475] on button "Done" at bounding box center [963, 469] width 132 height 36
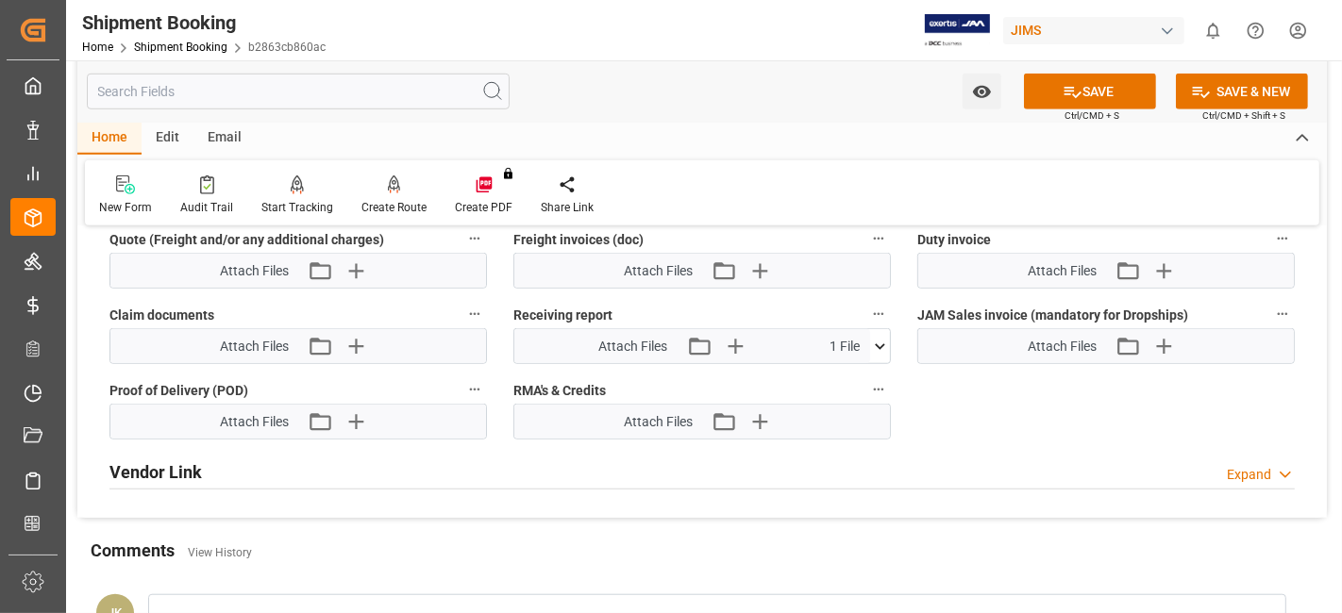
click at [993, 459] on div "Vendor Link Expand" at bounding box center [701, 471] width 1185 height 36
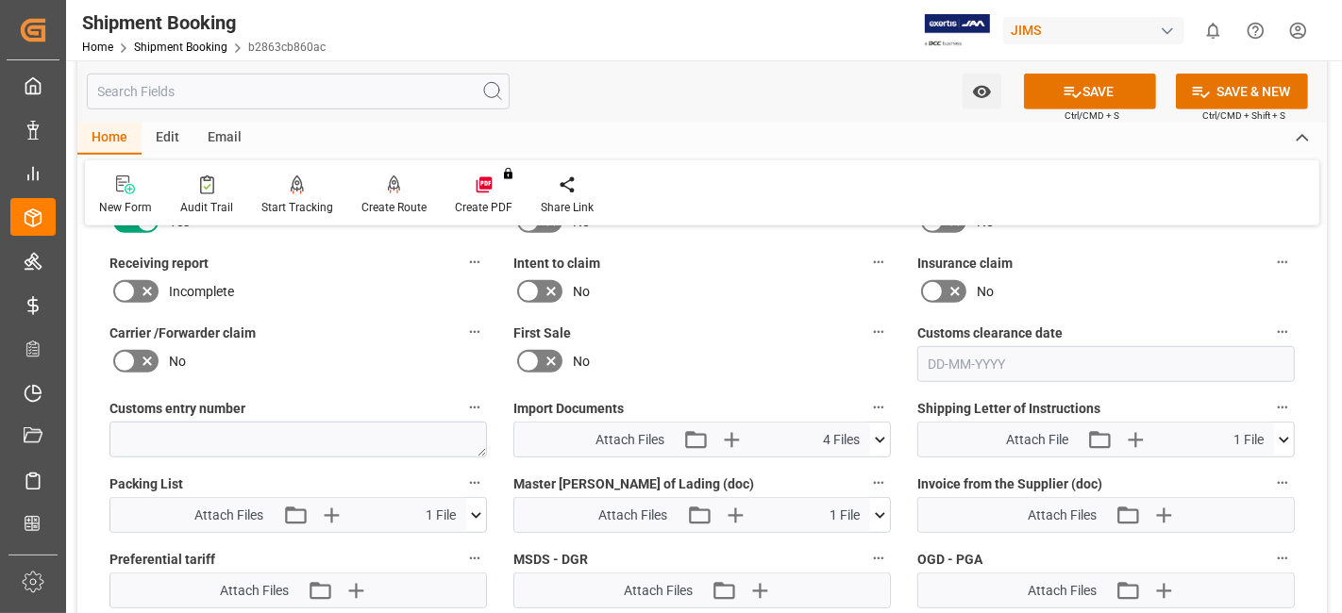
scroll to position [733, 0]
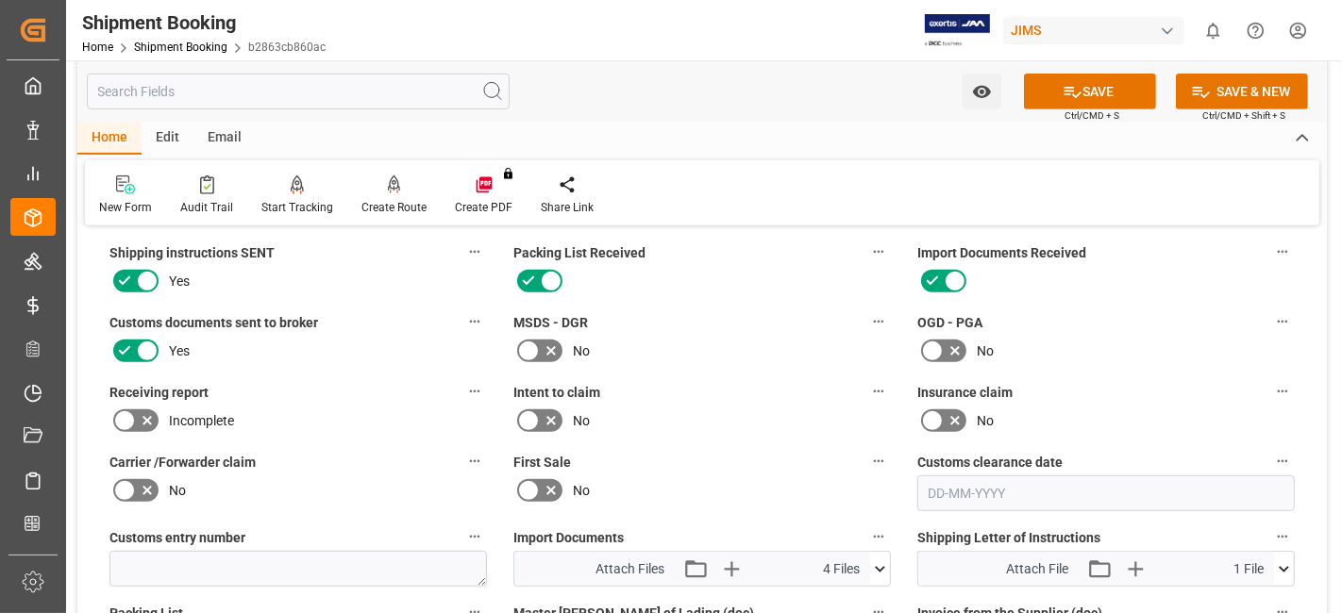
click at [141, 419] on icon at bounding box center [147, 421] width 23 height 23
click at [0, 0] on input "checkbox" at bounding box center [0, 0] width 0 height 0
click at [1063, 94] on icon at bounding box center [1073, 92] width 20 height 20
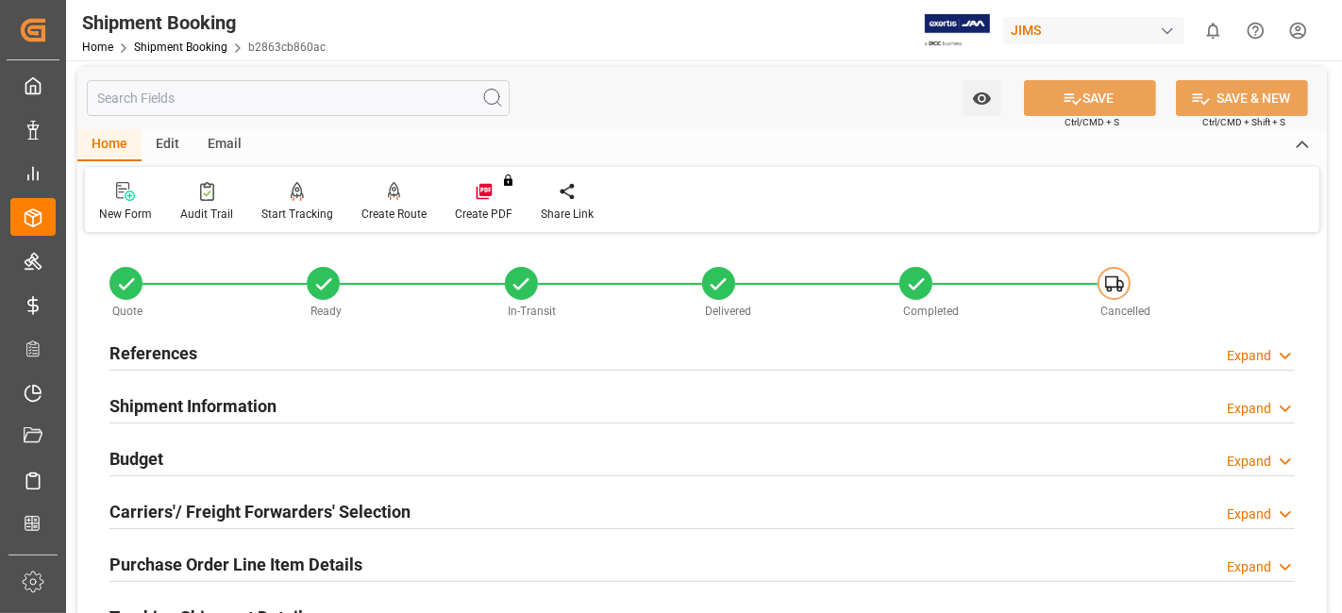
scroll to position [0, 0]
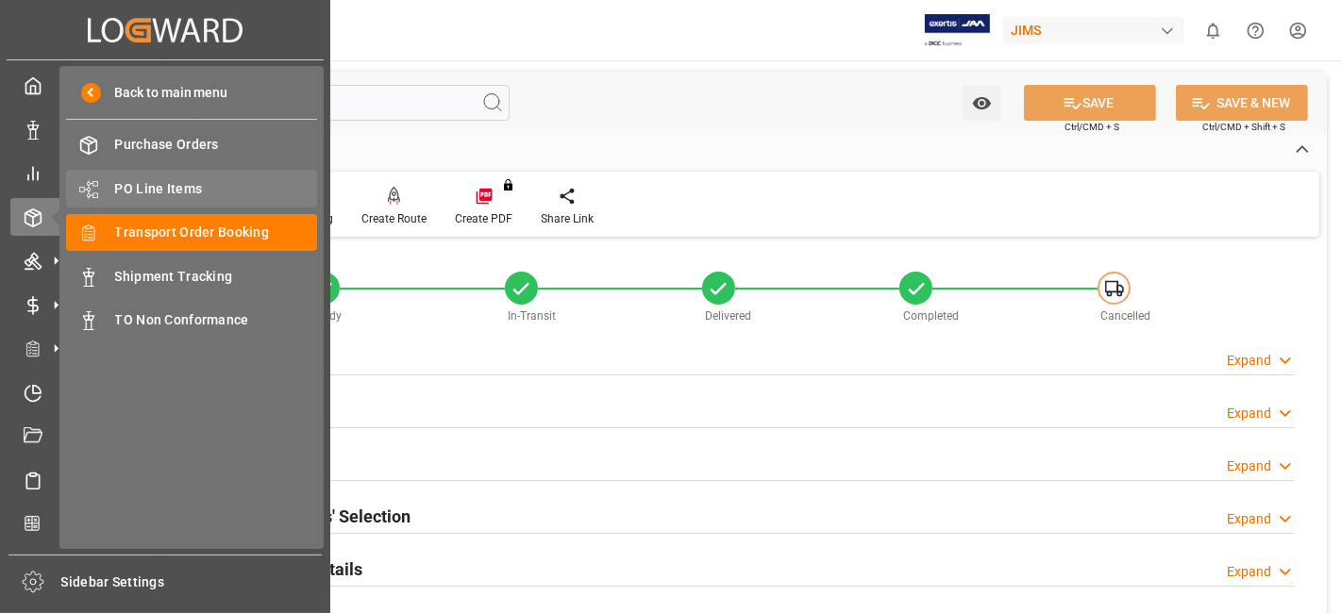
click at [183, 184] on span "PO Line Items" at bounding box center [216, 189] width 203 height 20
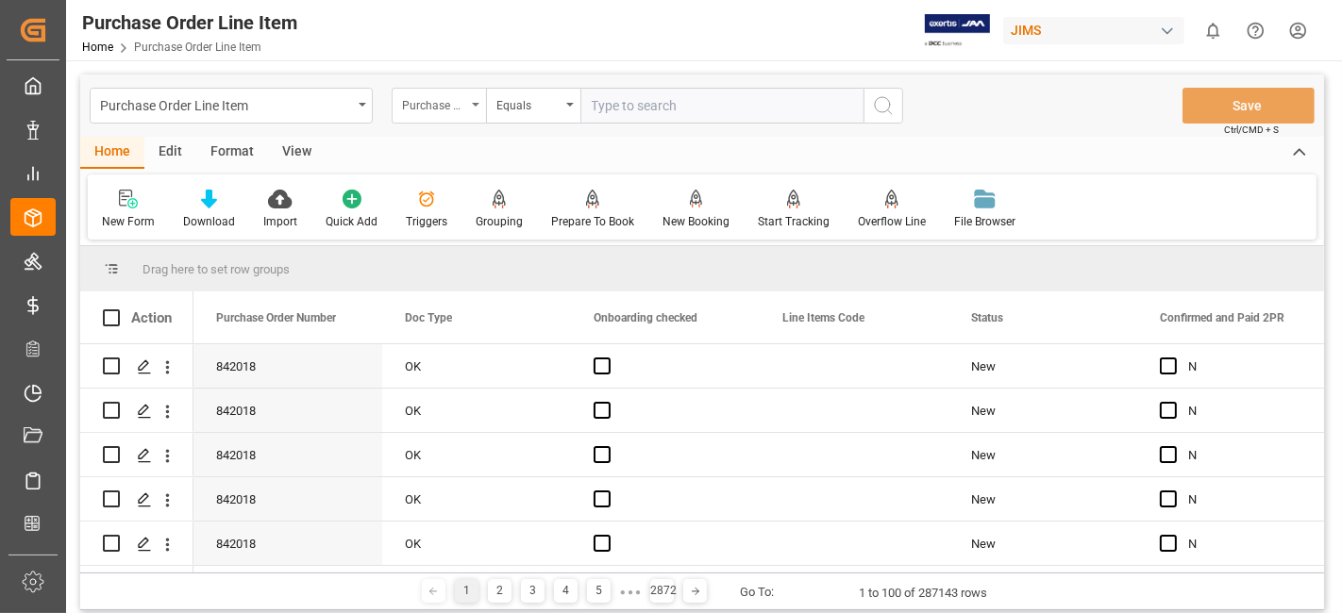
click at [472, 111] on div "Purchase Order Number" at bounding box center [439, 106] width 94 height 36
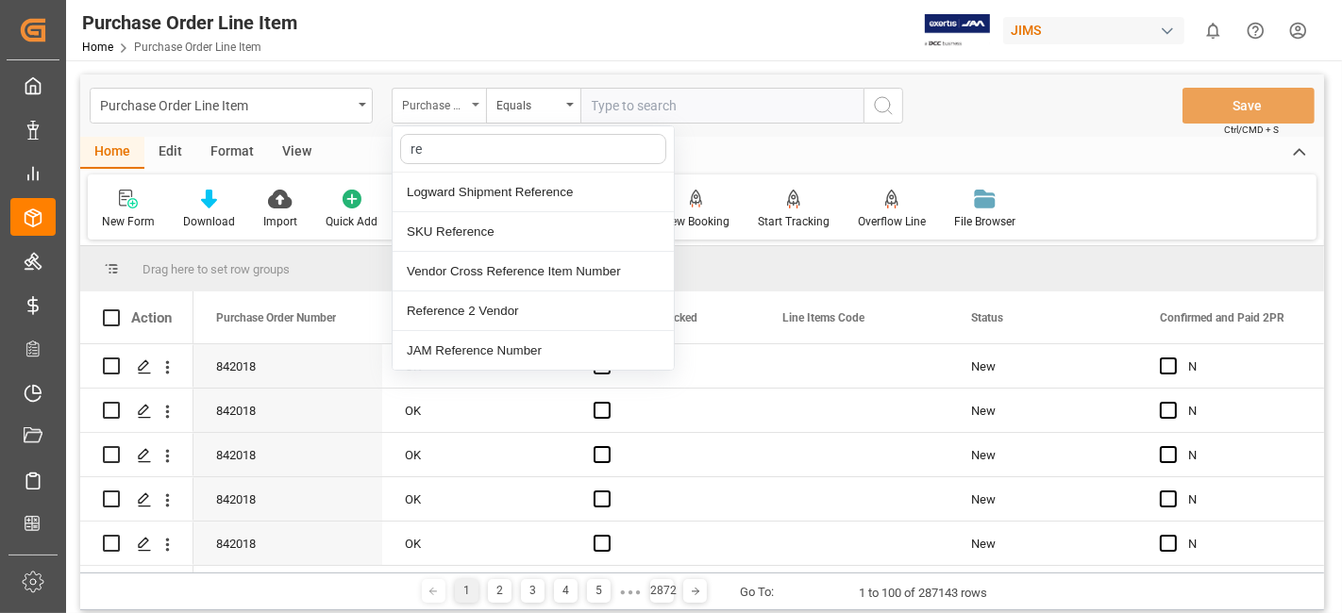
type input "ref"
click at [475, 305] on div "Reference 2 Vendor" at bounding box center [533, 312] width 281 height 40
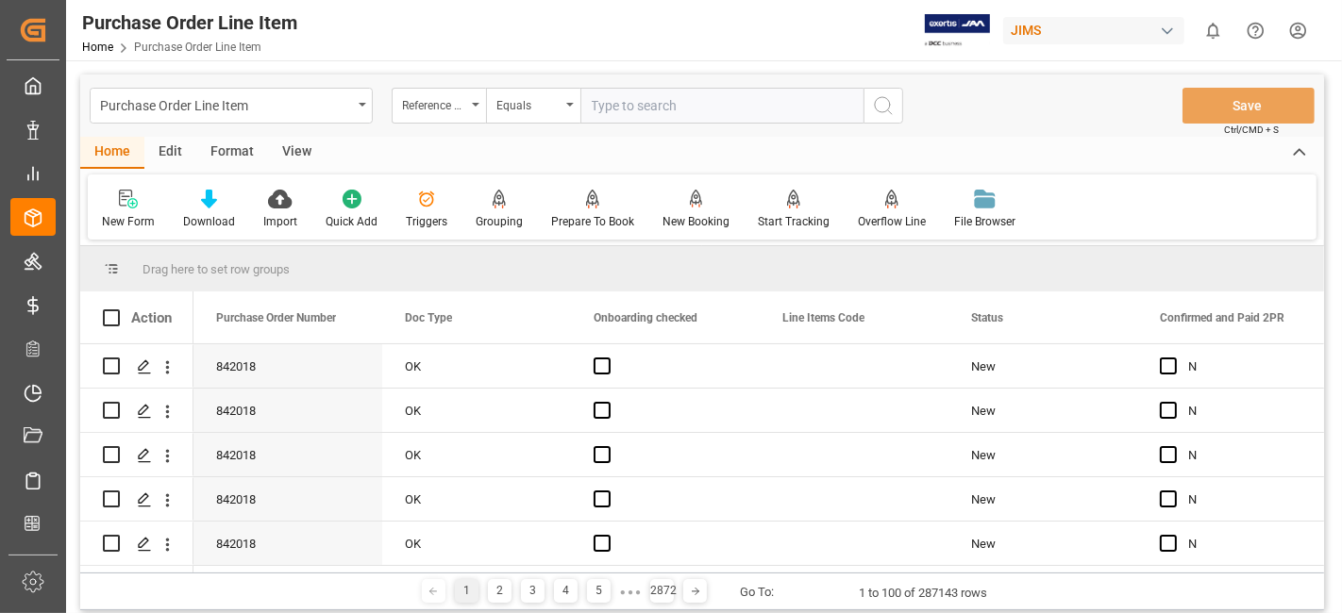
click at [632, 110] on input "text" at bounding box center [721, 106] width 283 height 36
paste input "77-10652-[GEOGRAPHIC_DATA]"
type input "77-10652-[GEOGRAPHIC_DATA]"
click at [872, 110] on icon "search button" at bounding box center [883, 105] width 23 height 23
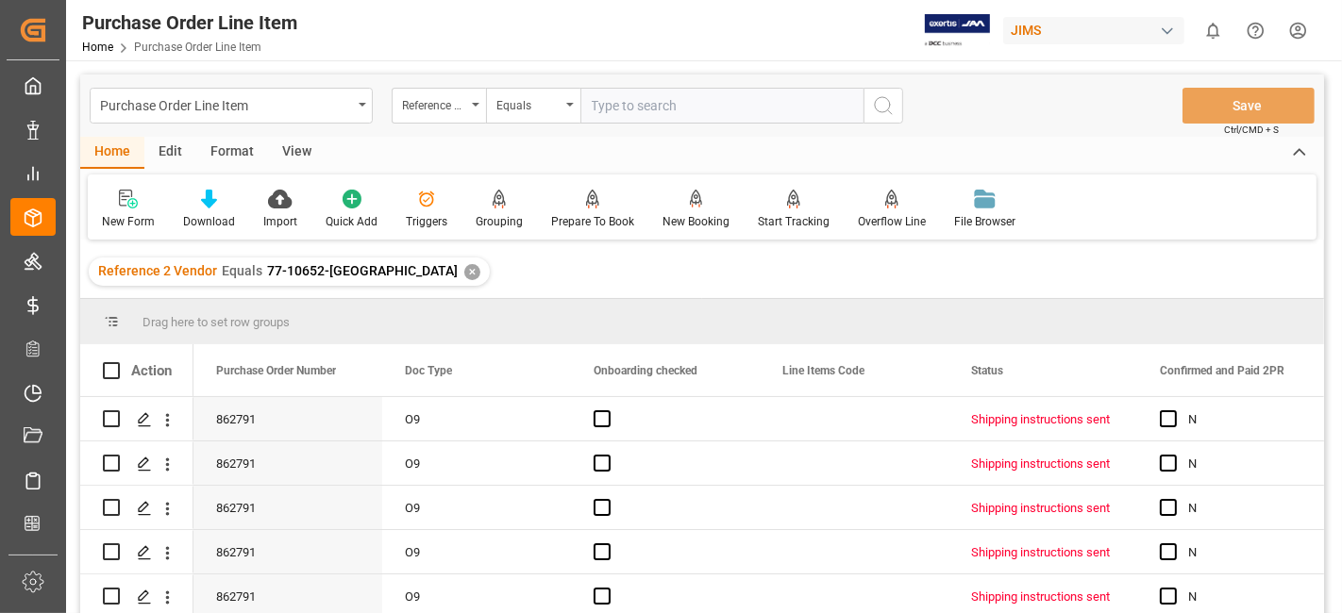
click at [288, 155] on div "View" at bounding box center [297, 153] width 58 height 32
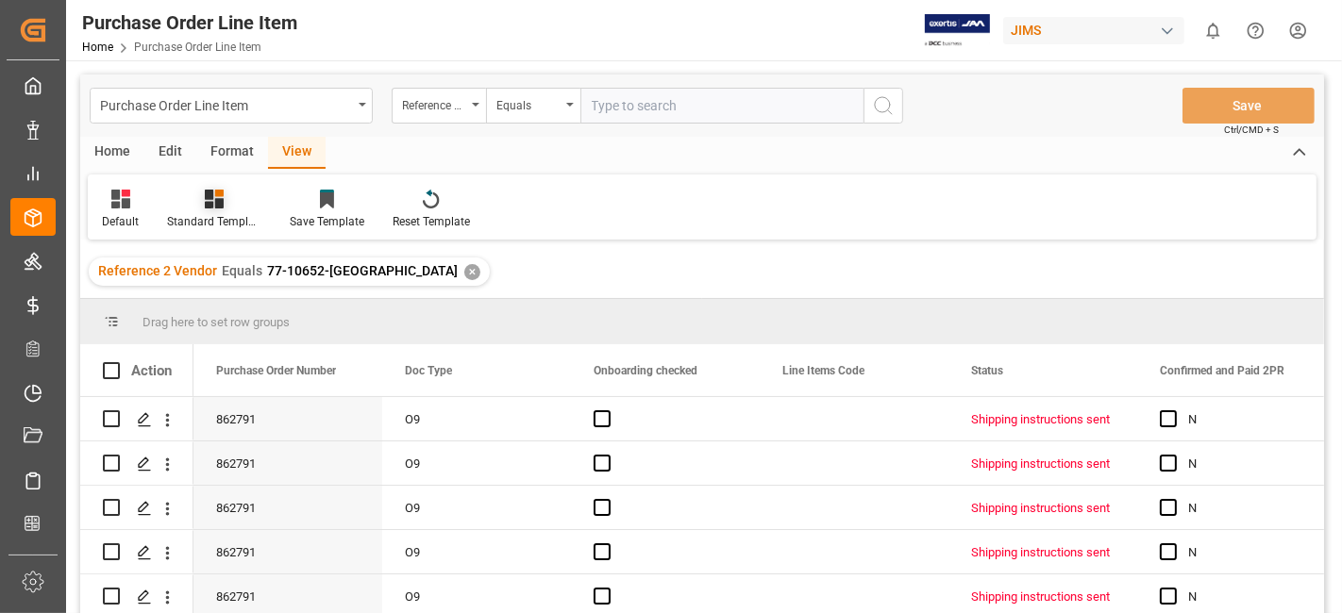
click at [230, 210] on div "Standard Templates" at bounding box center [214, 210] width 123 height 42
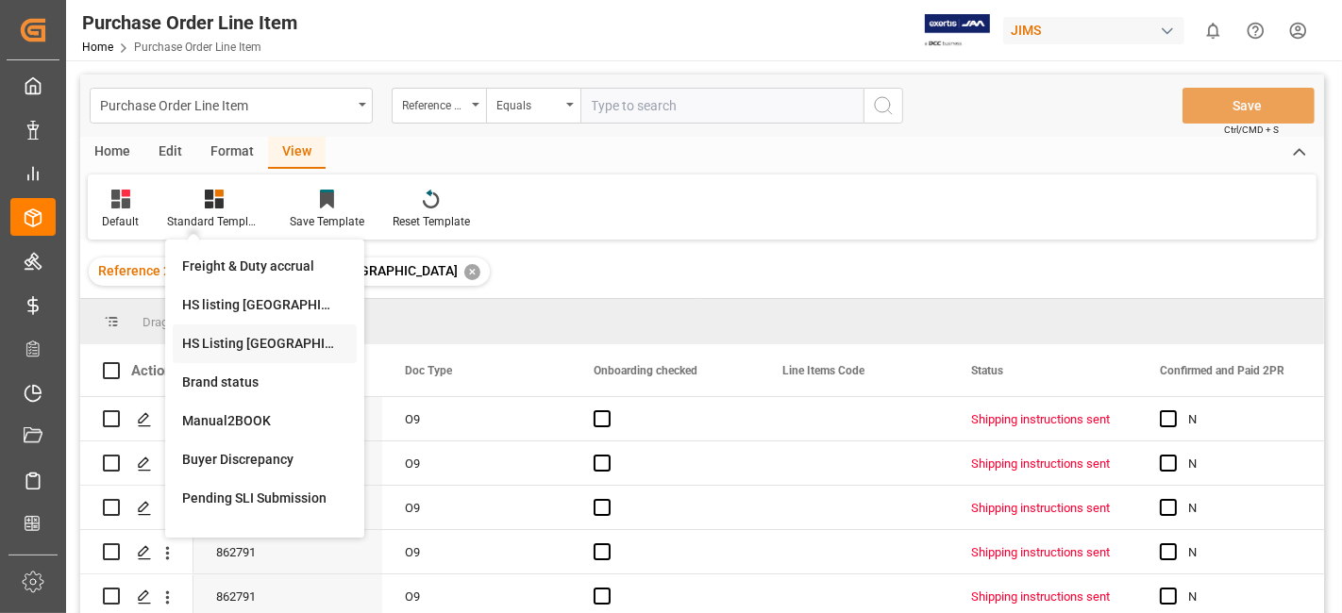
click at [255, 344] on div "HS Listing CANADA" at bounding box center [264, 344] width 165 height 20
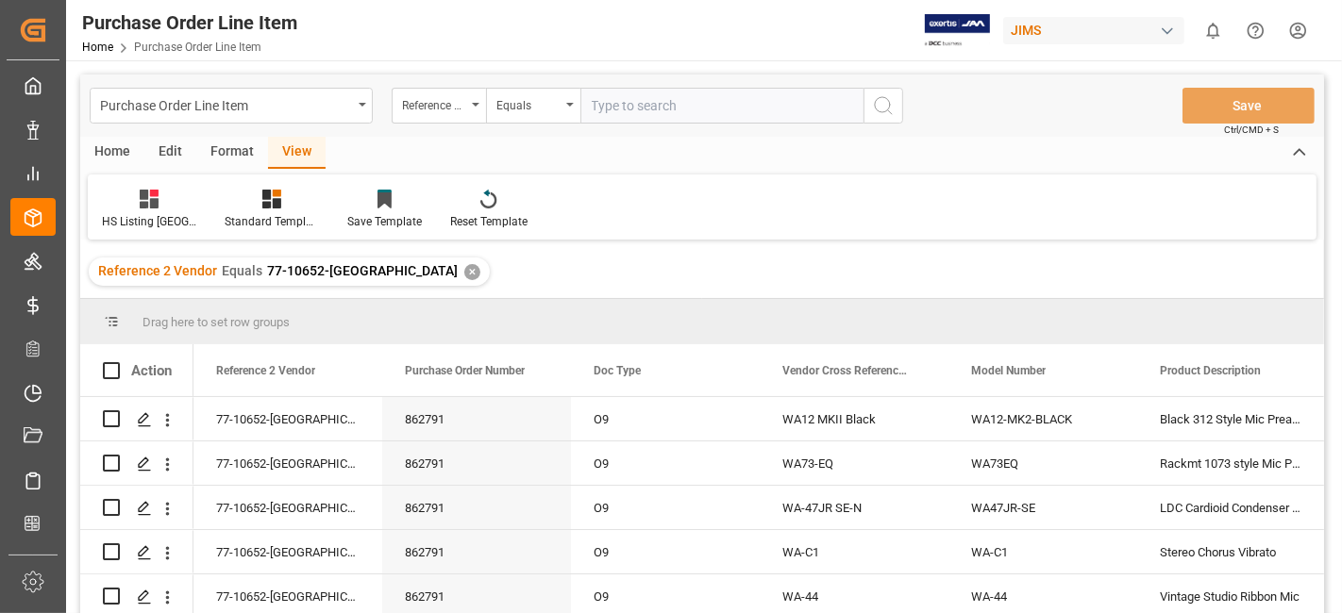
click at [109, 146] on div "Home" at bounding box center [112, 153] width 64 height 32
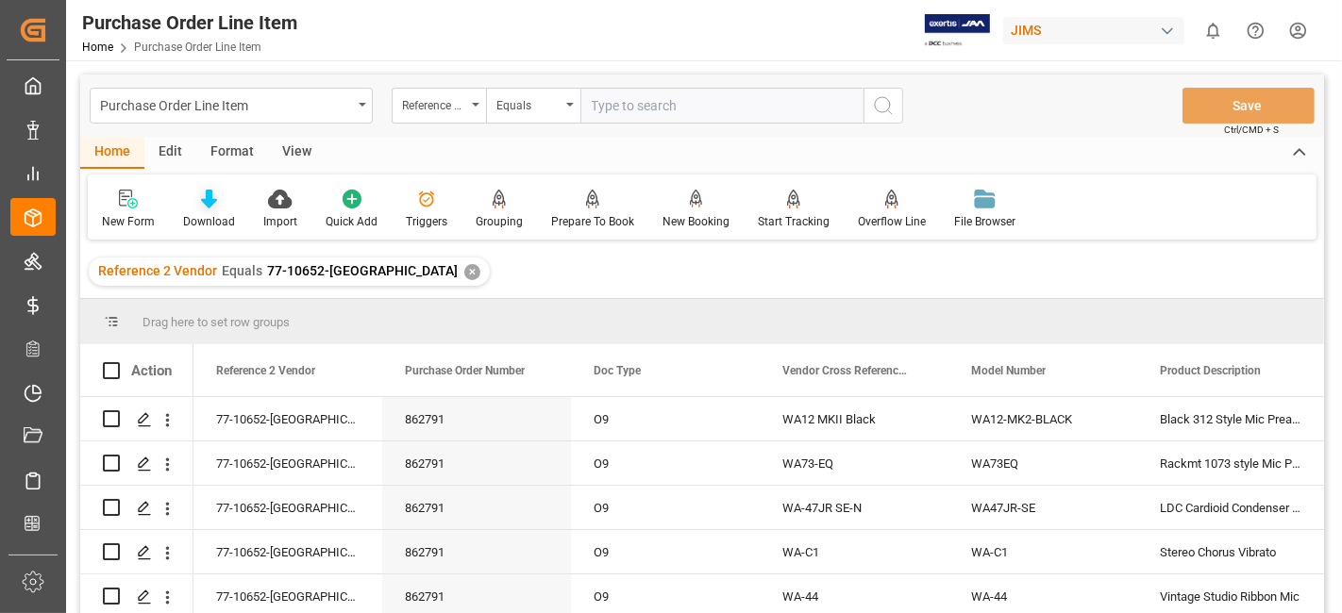
click at [225, 214] on div "Download" at bounding box center [209, 221] width 52 height 17
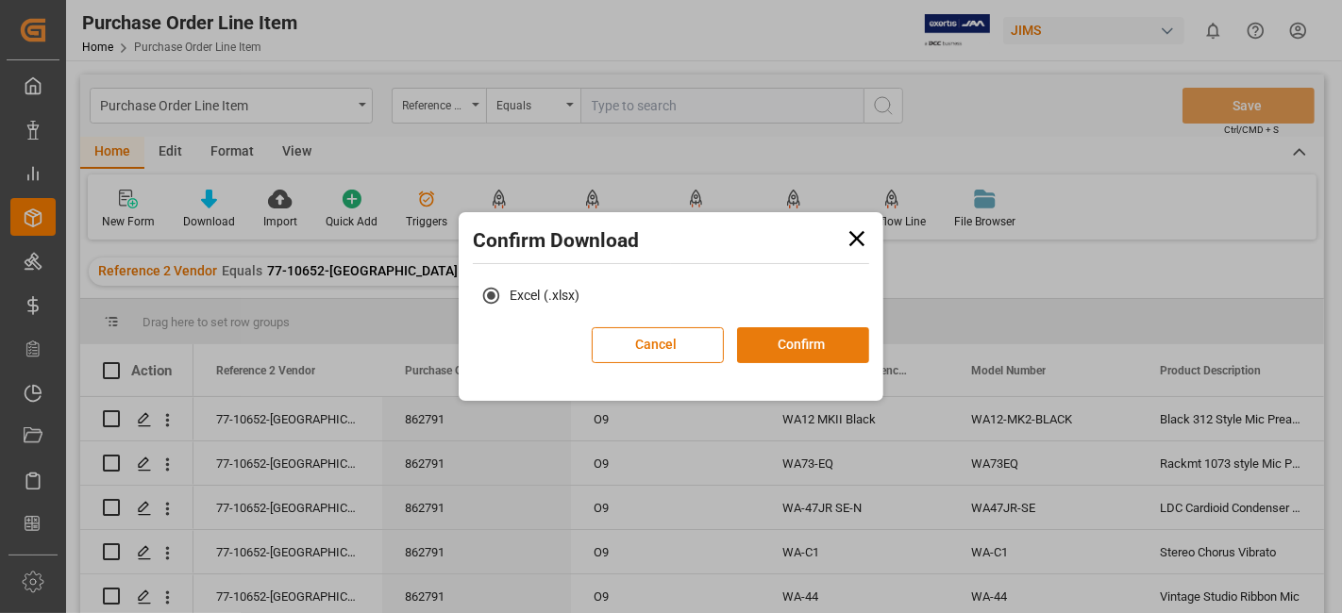
click at [810, 350] on button "Confirm" at bounding box center [803, 345] width 132 height 36
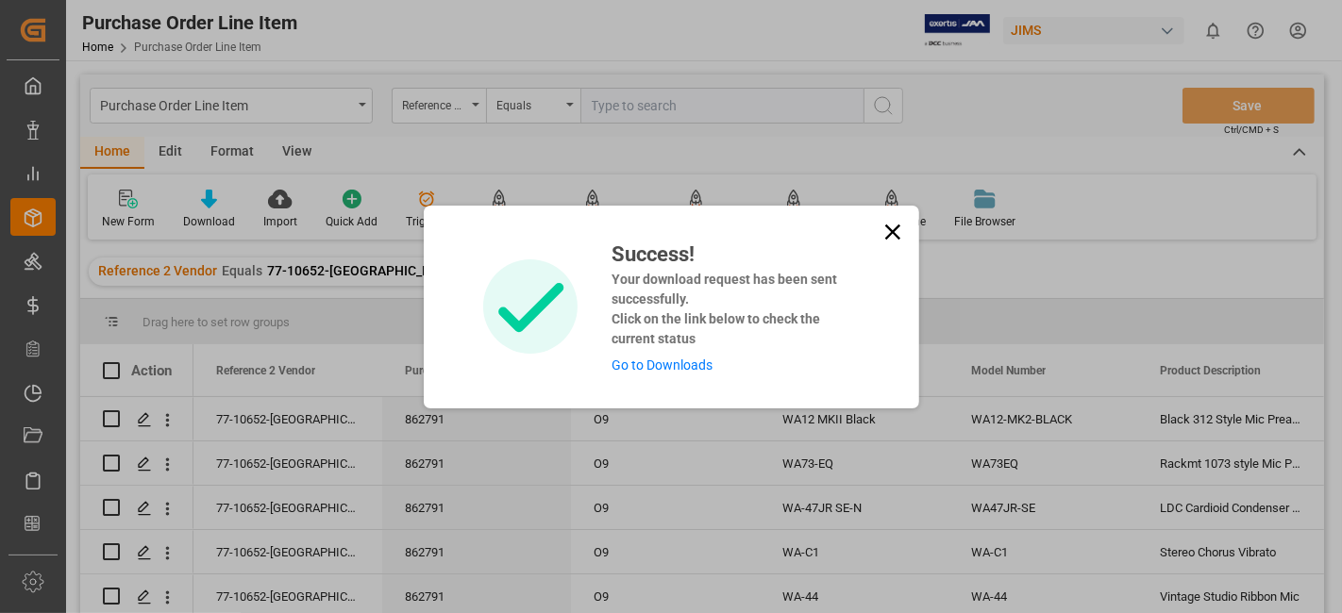
click at [677, 368] on link "Go to Downloads" at bounding box center [662, 365] width 101 height 15
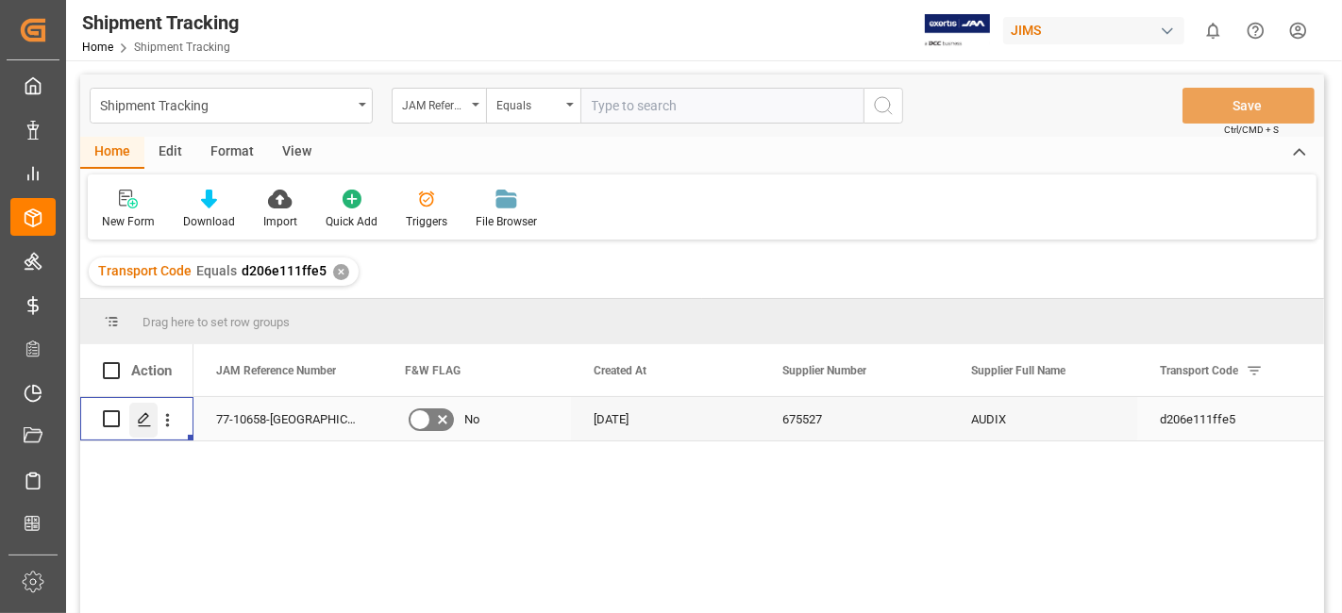
click at [143, 420] on icon "Press SPACE to select this row." at bounding box center [144, 419] width 15 height 15
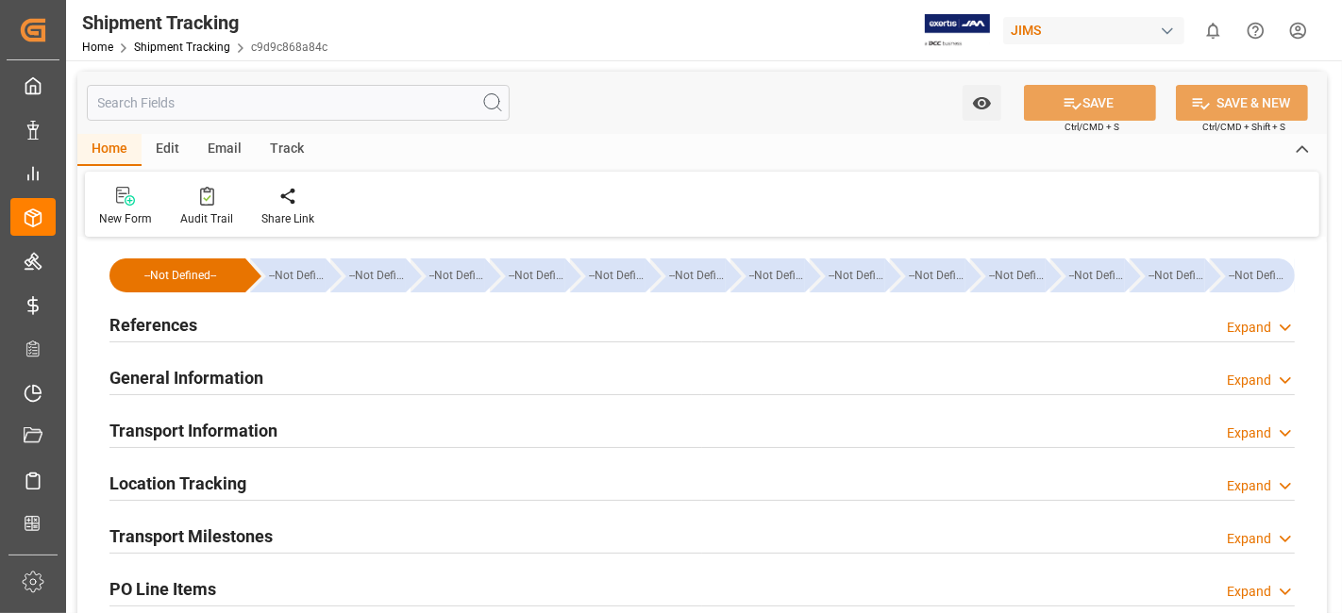
type input "20-08-2025"
click at [267, 324] on div "References Expand" at bounding box center [701, 324] width 1185 height 36
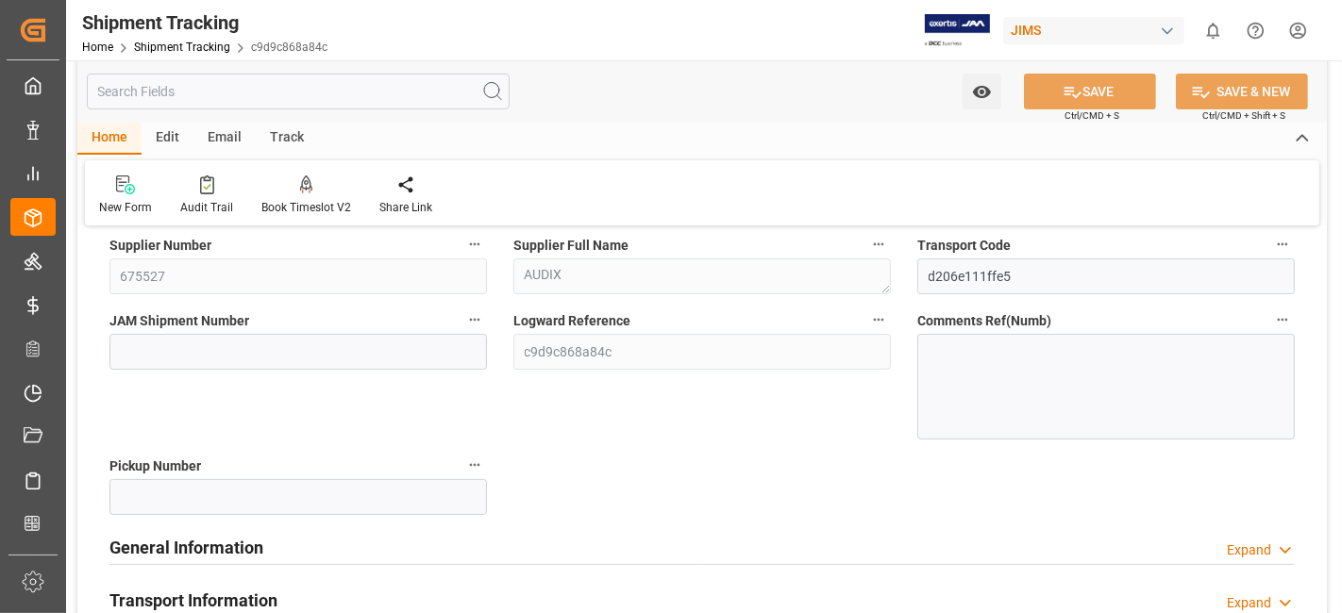
scroll to position [210, 0]
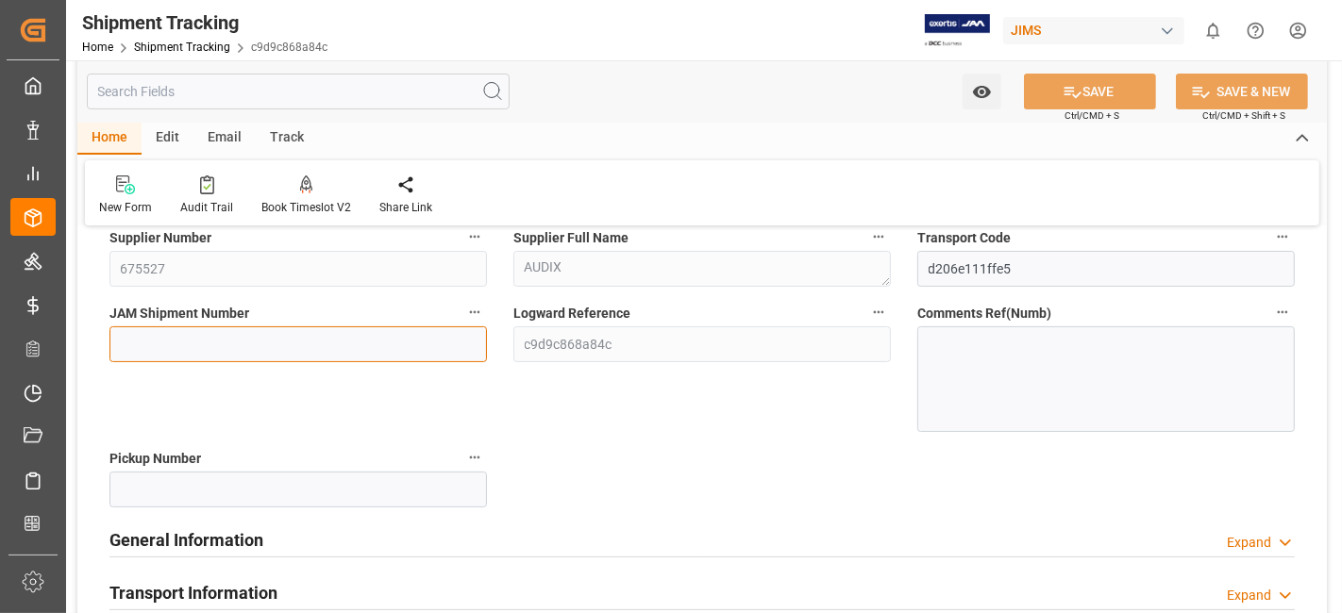
click at [139, 334] on input at bounding box center [298, 345] width 378 height 36
paste input "72658"
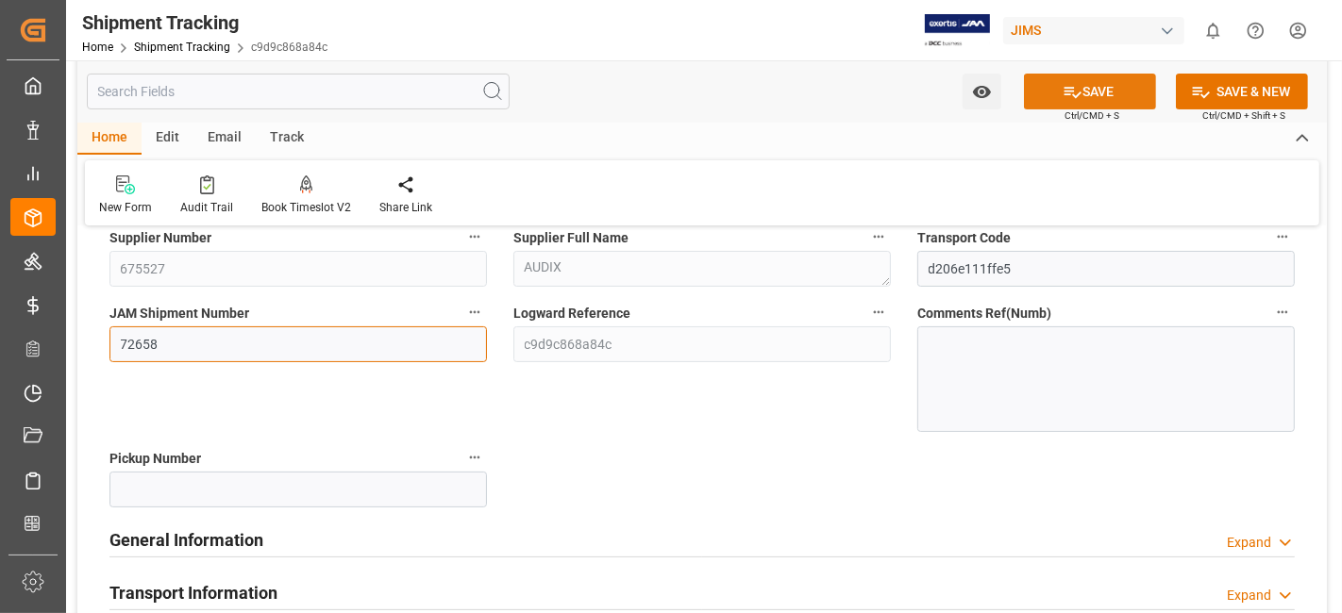
type input "72658"
click at [1083, 87] on button "SAVE" at bounding box center [1090, 92] width 132 height 36
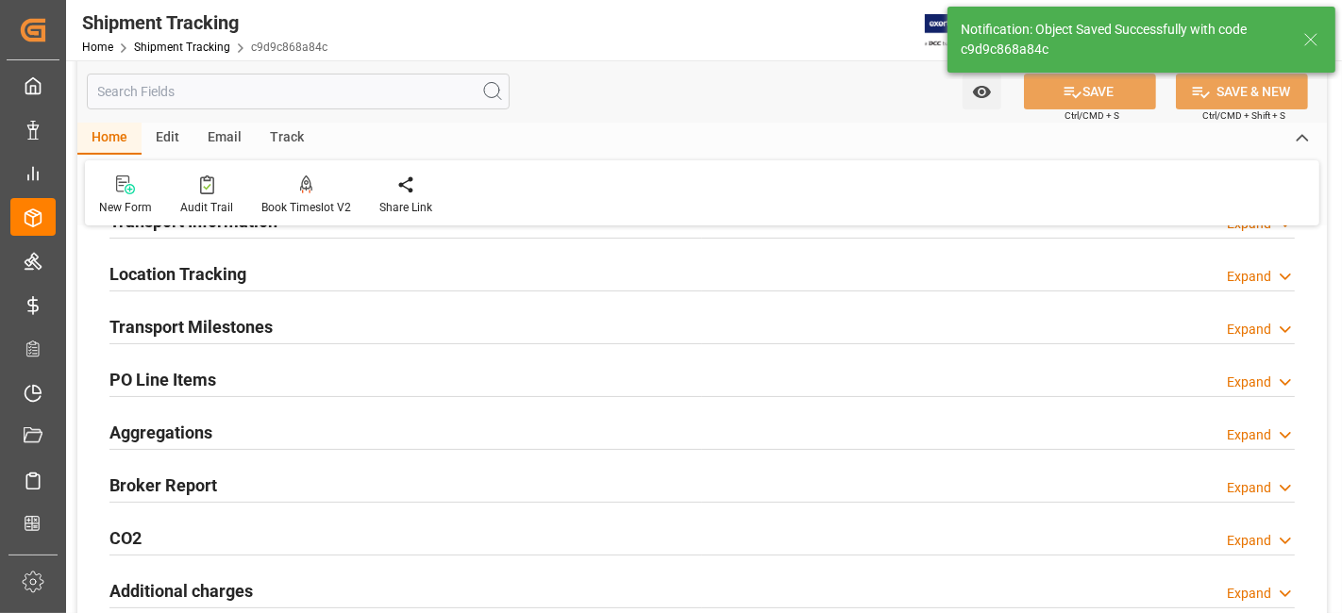
click at [233, 275] on h2 "Location Tracking" at bounding box center [177, 273] width 137 height 25
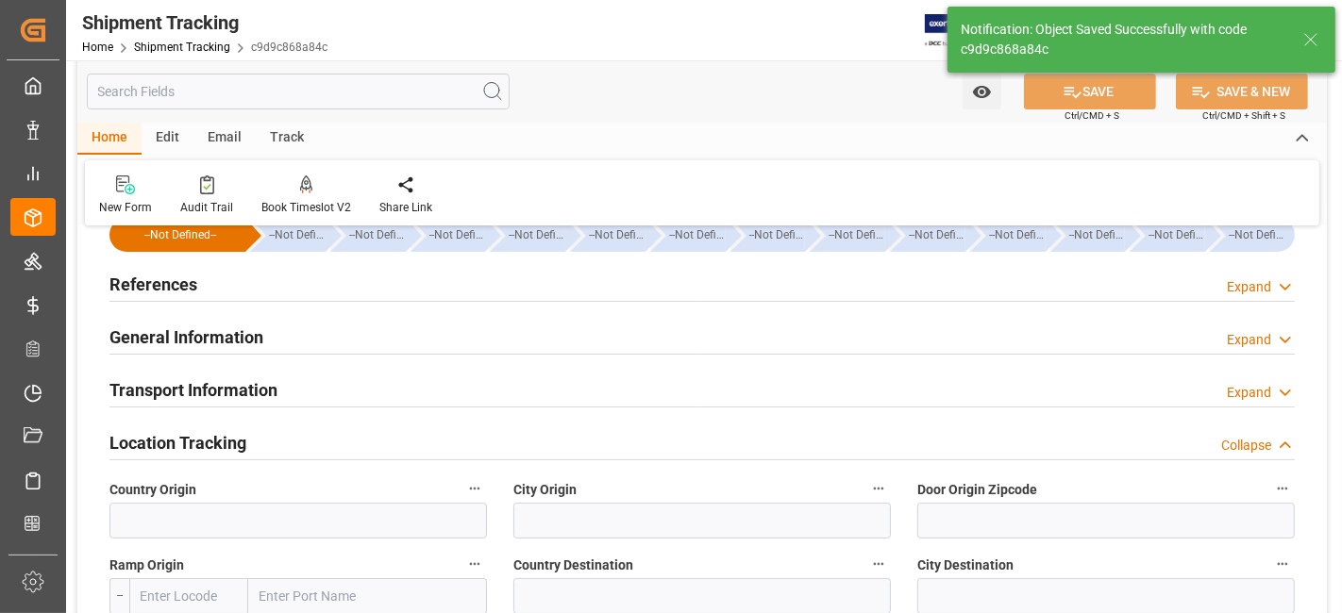
scroll to position [105, 0]
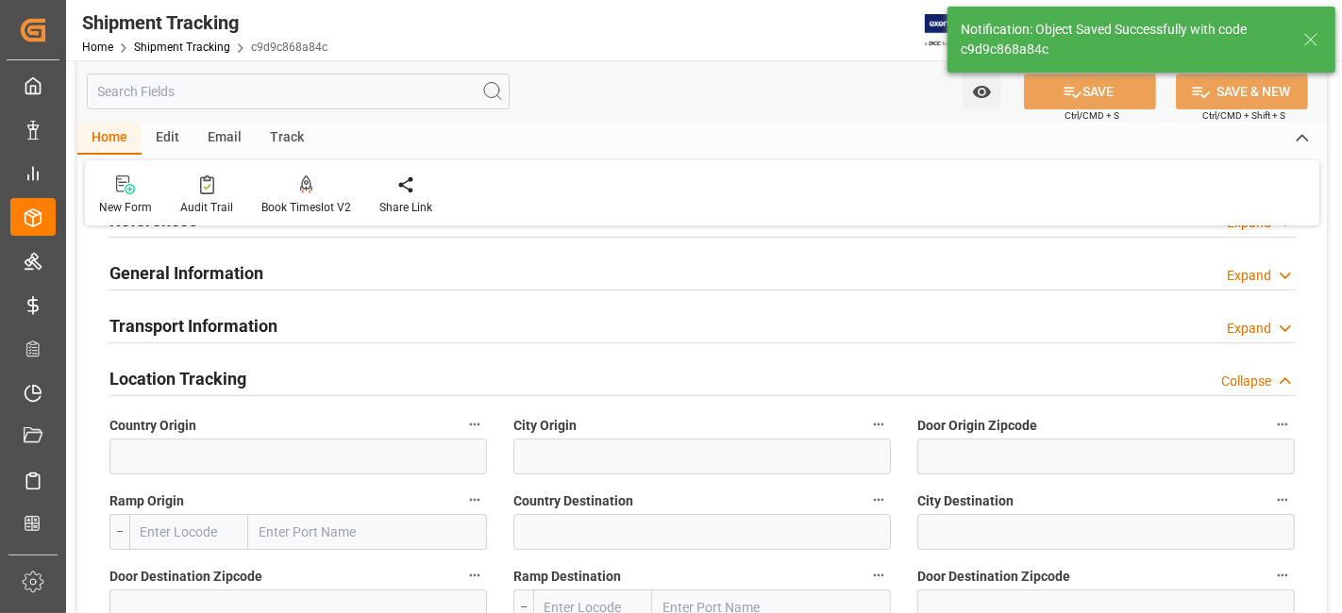
click at [226, 264] on h2 "General Information" at bounding box center [186, 272] width 154 height 25
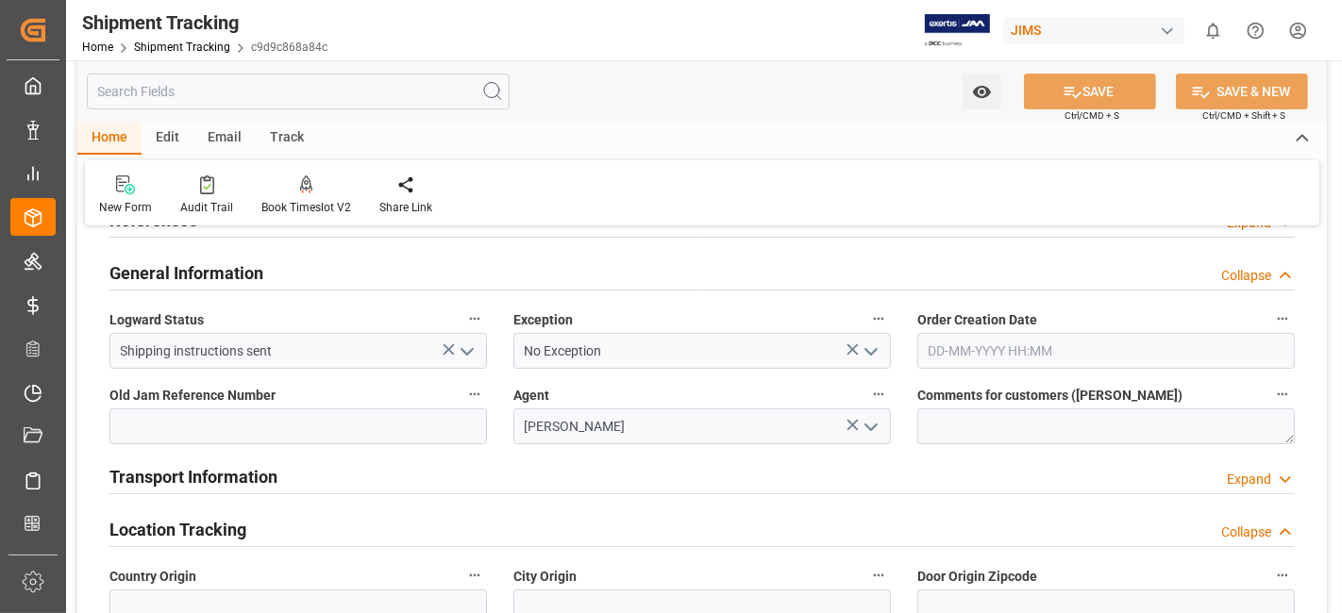
click at [226, 264] on h2 "General Information" at bounding box center [186, 272] width 154 height 25
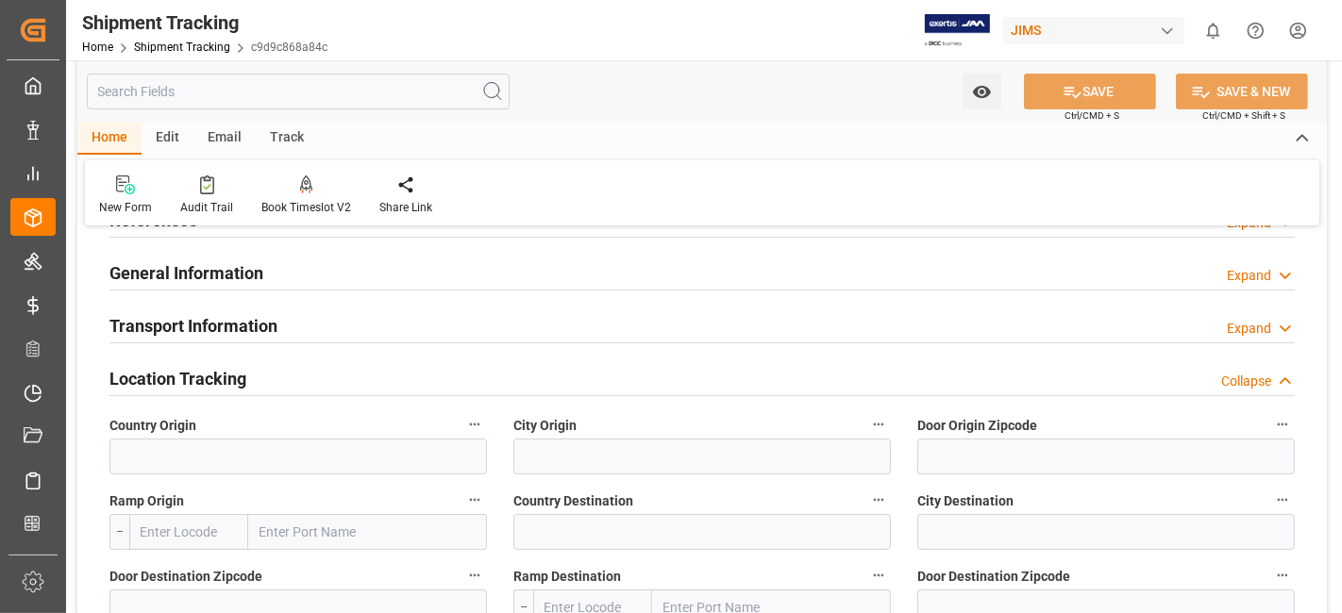
click at [227, 317] on h2 "Transport Information" at bounding box center [193, 325] width 168 height 25
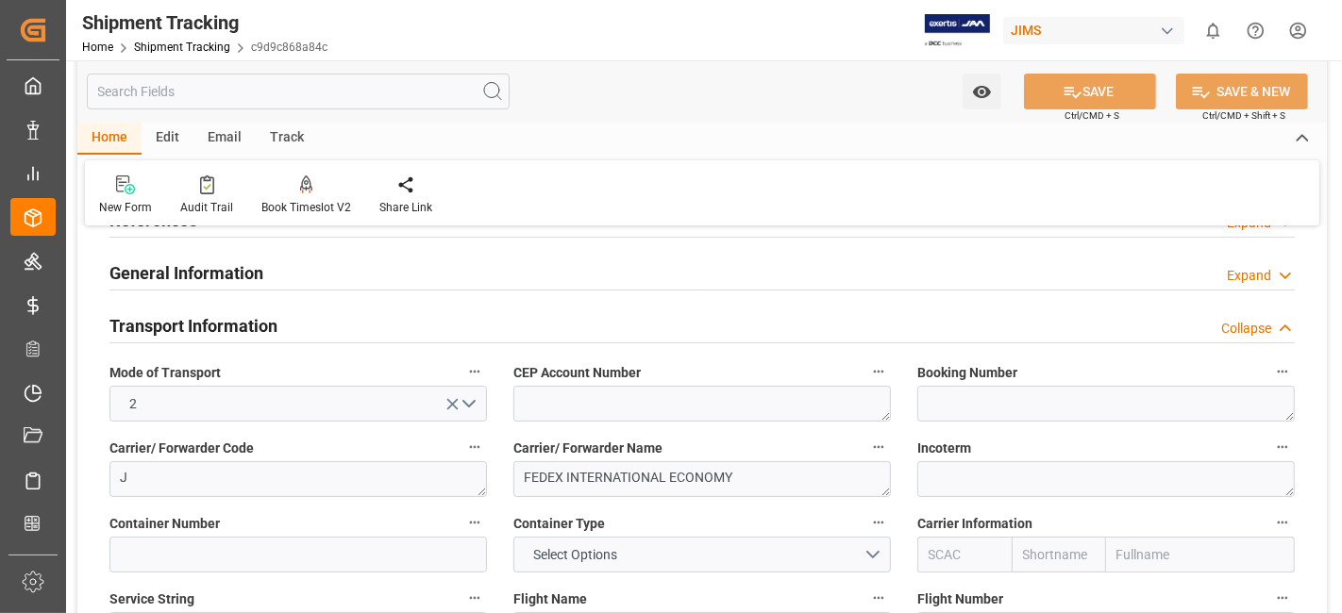
click at [227, 318] on h2 "Transport Information" at bounding box center [193, 325] width 168 height 25
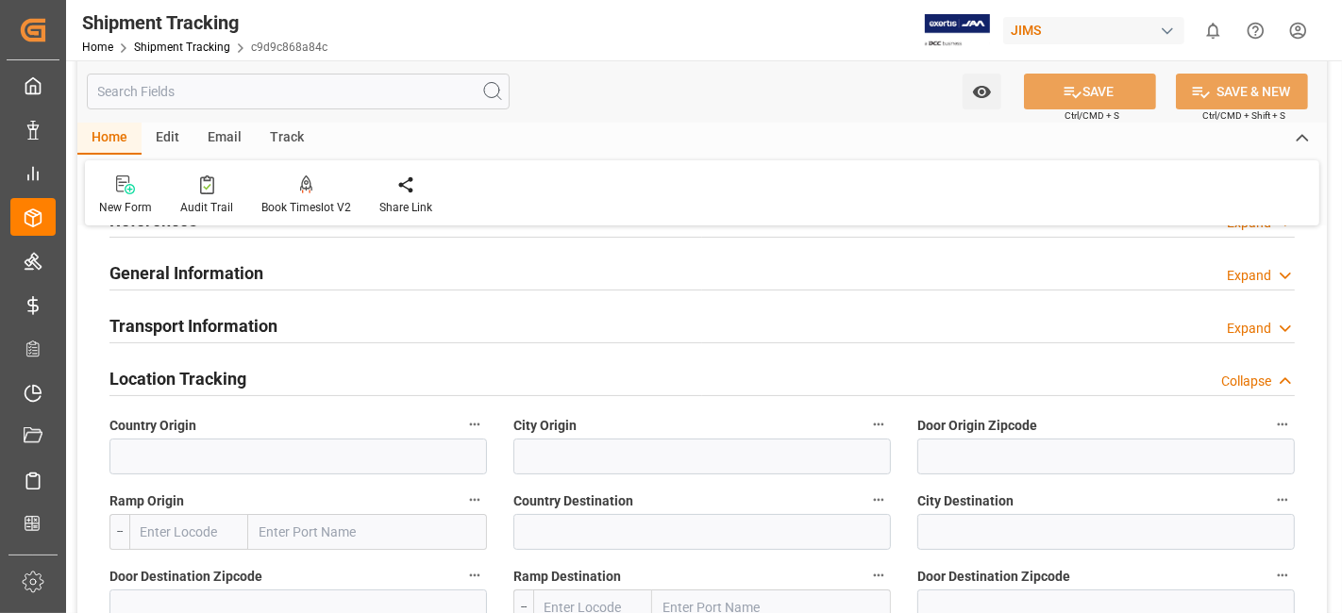
click at [263, 307] on div "Transport Information" at bounding box center [193, 325] width 168 height 36
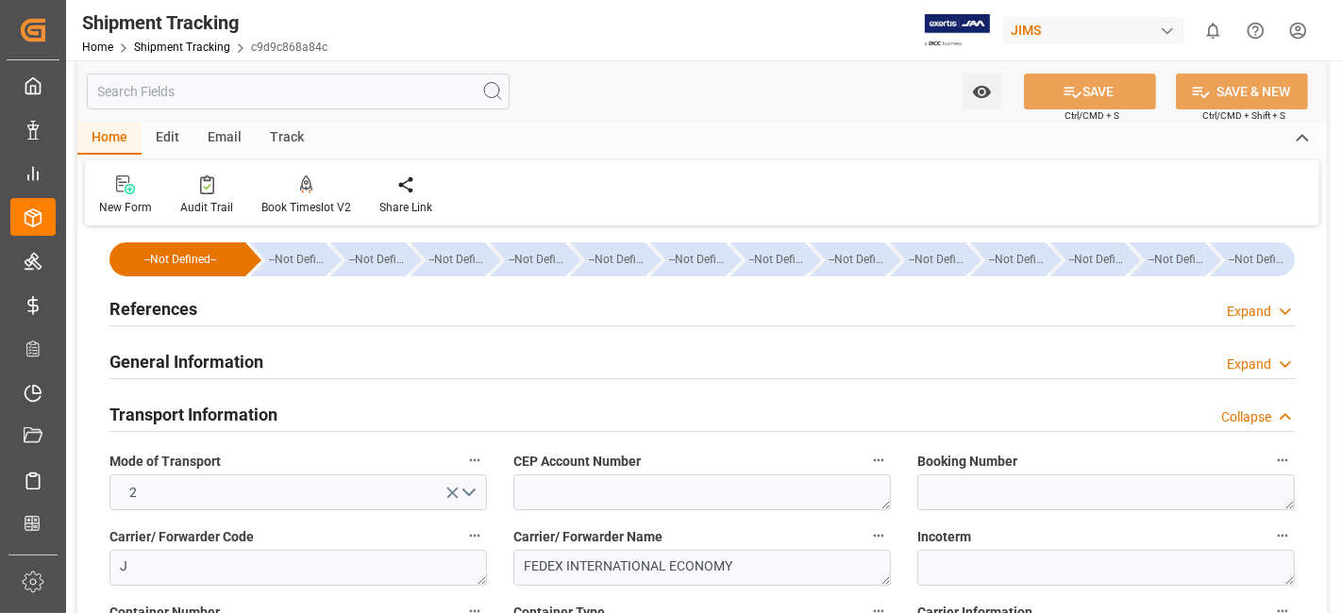
scroll to position [0, 0]
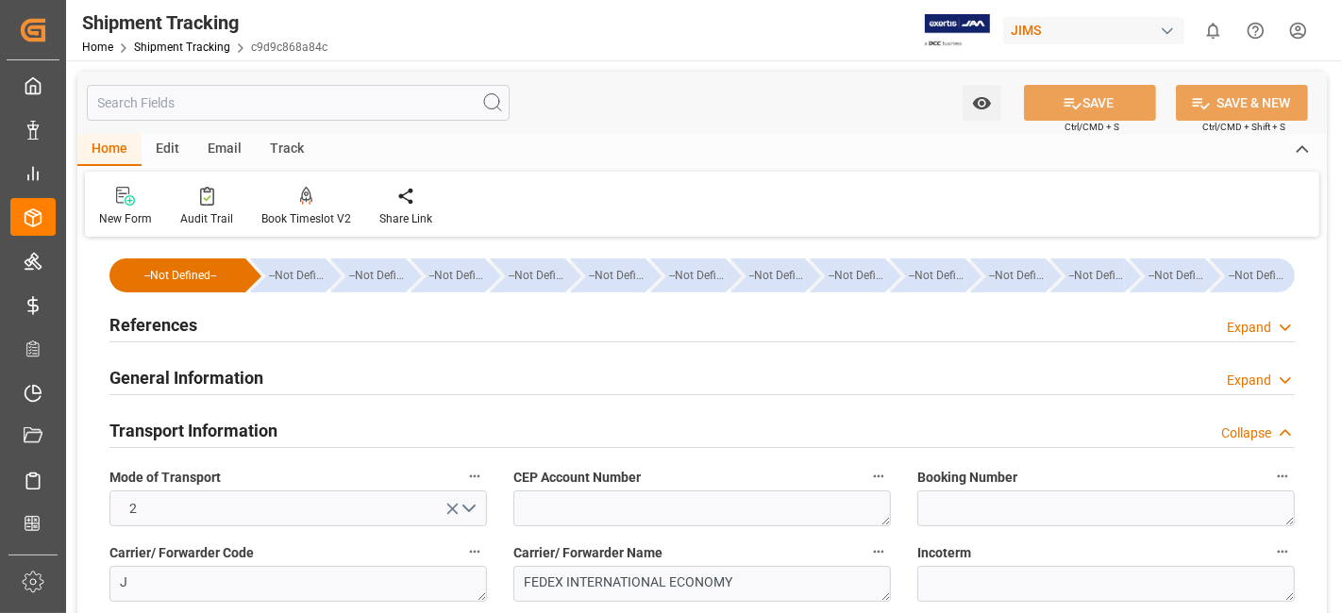
click at [180, 327] on h2 "References" at bounding box center [153, 324] width 88 height 25
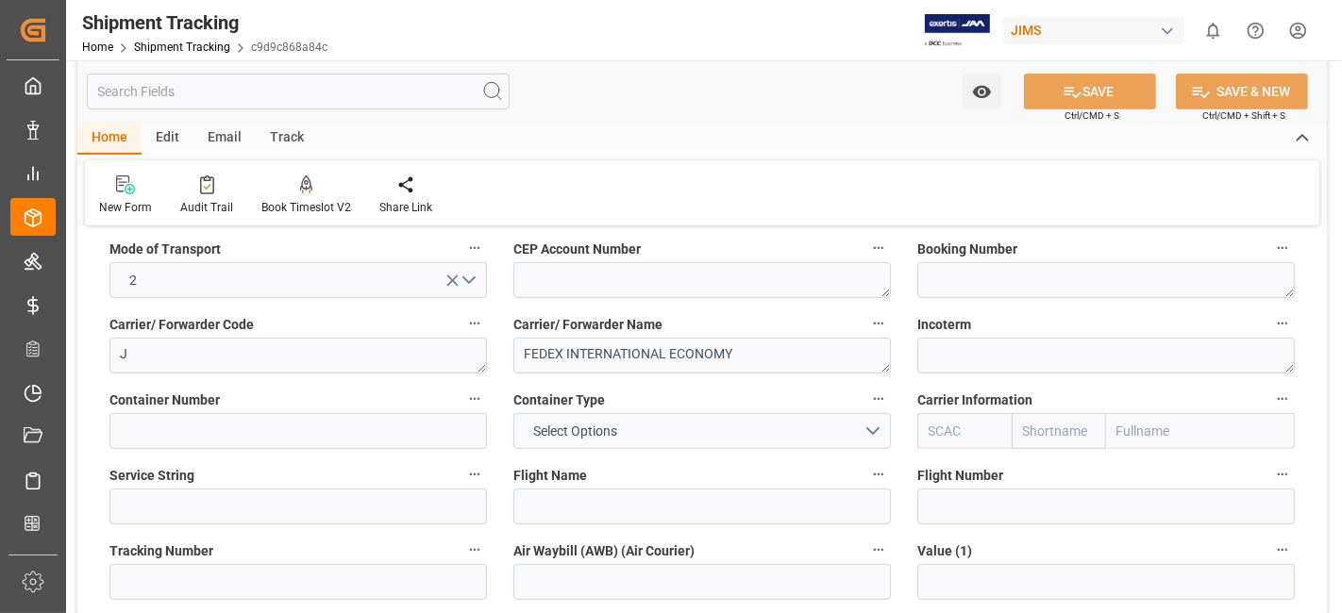
scroll to position [629, 0]
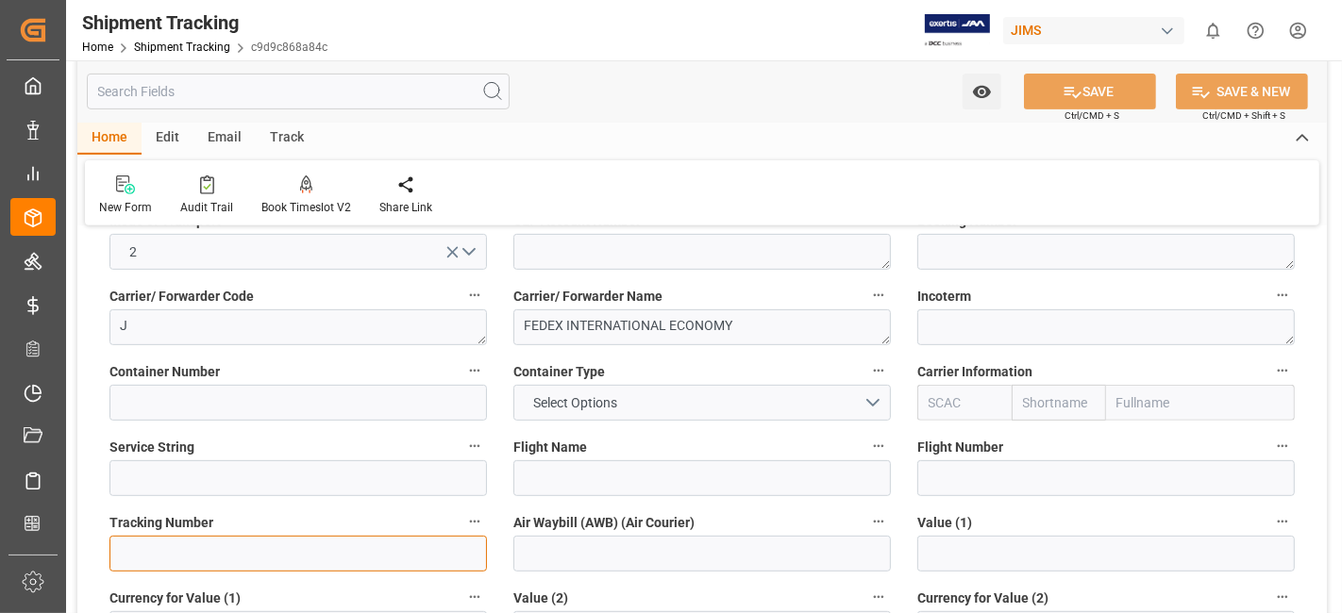
click at [180, 551] on input at bounding box center [298, 554] width 378 height 36
paste input "458258320074"
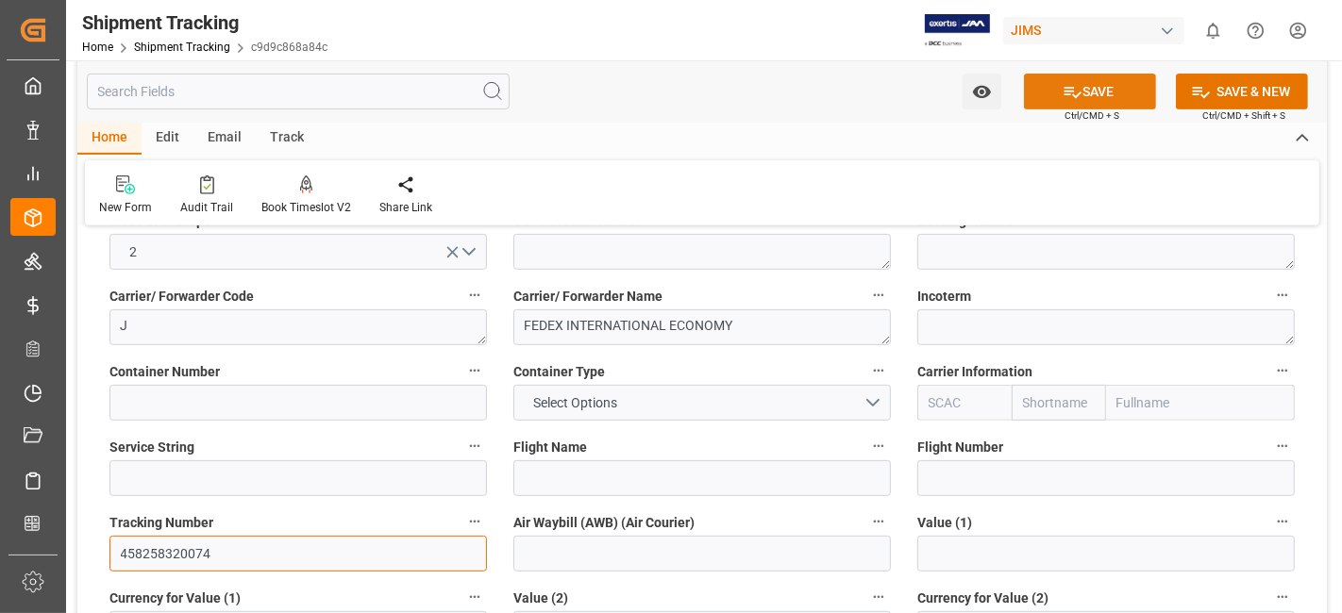
type input "458258320074"
click at [1040, 88] on button "SAVE" at bounding box center [1090, 92] width 132 height 36
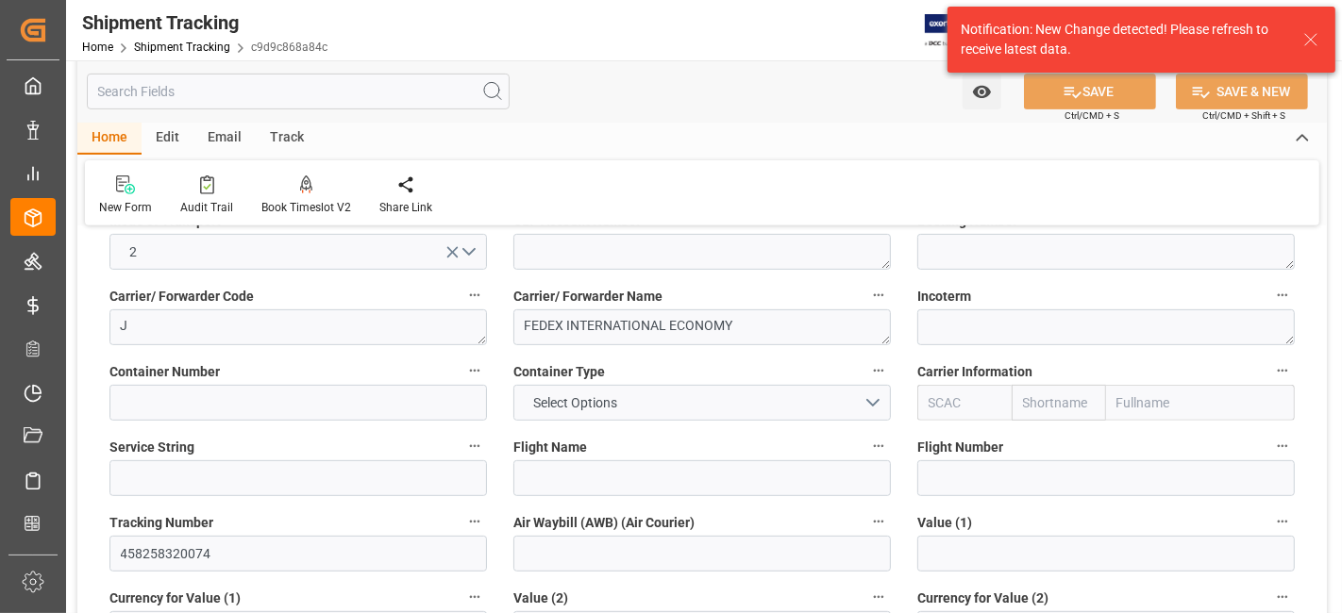
scroll to position [944, 0]
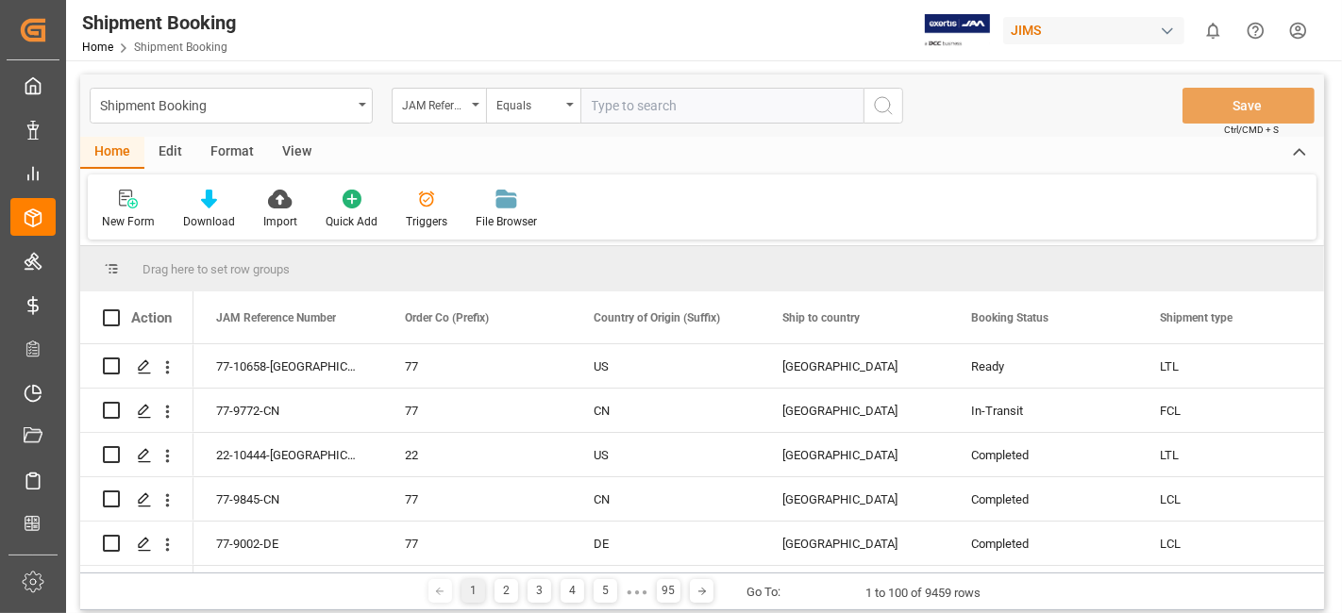
click at [652, 111] on input "text" at bounding box center [721, 106] width 283 height 36
type input "77-10652-US"
click at [893, 111] on icon "search button" at bounding box center [883, 105] width 23 height 23
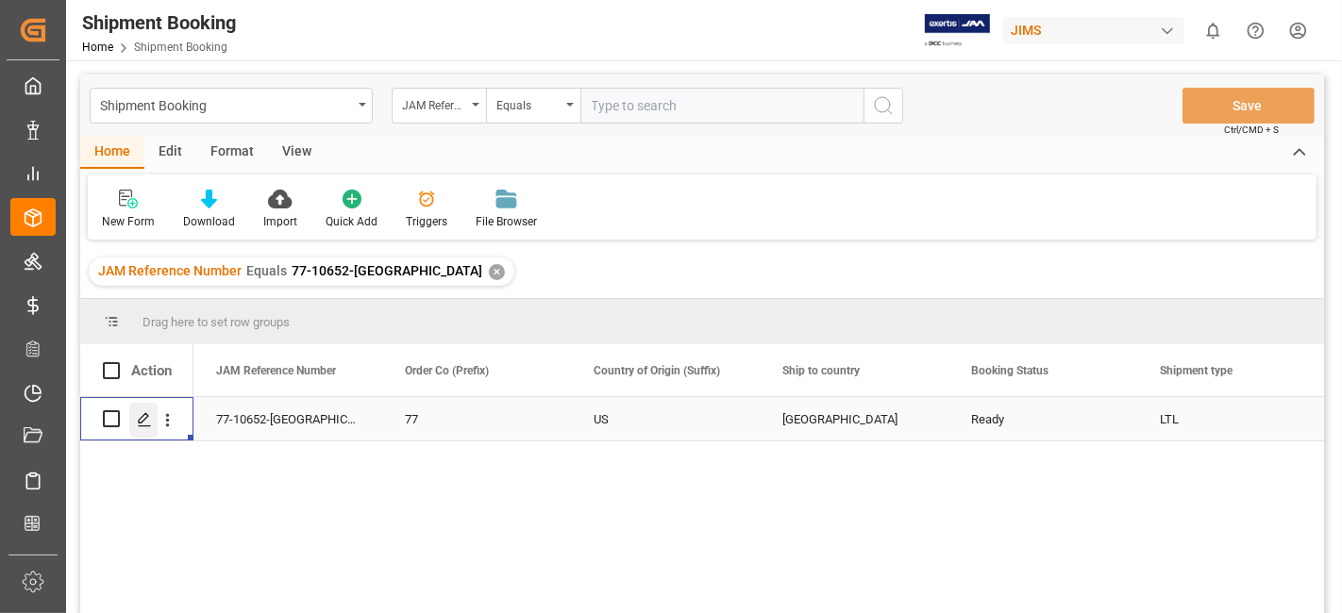
click at [137, 424] on icon "Press SPACE to select this row." at bounding box center [144, 419] width 15 height 15
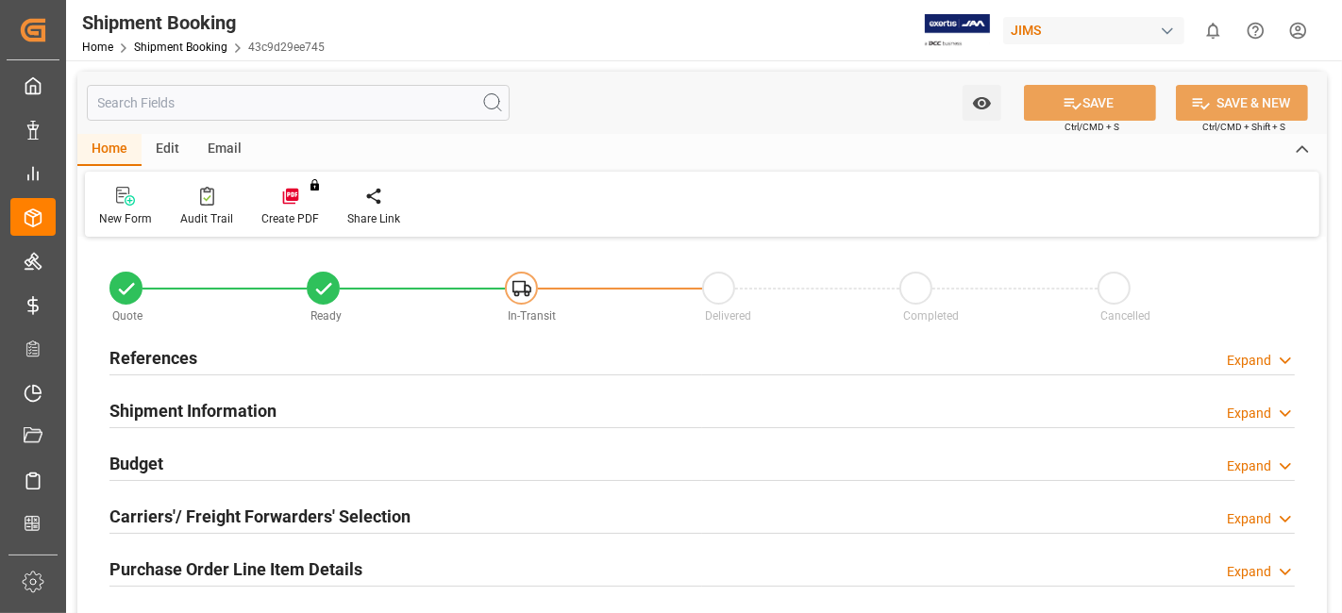
type input "0"
type input "19-08-2025"
click at [222, 356] on div "References Expand" at bounding box center [701, 357] width 1185 height 36
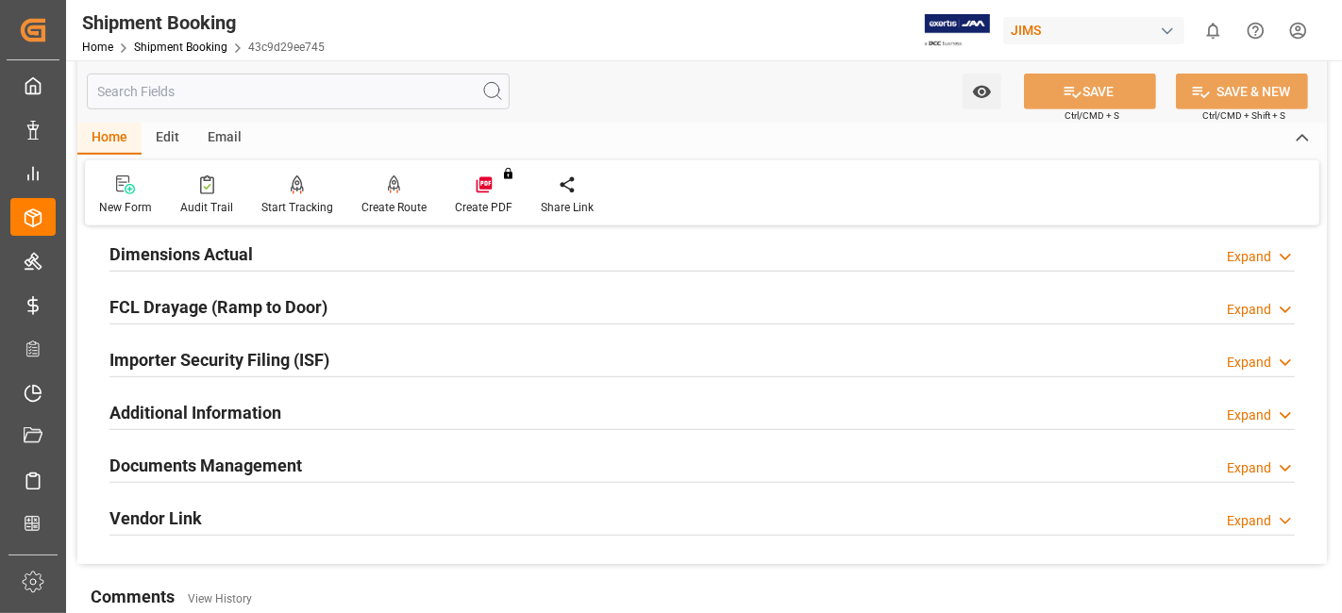
scroll to position [733, 0]
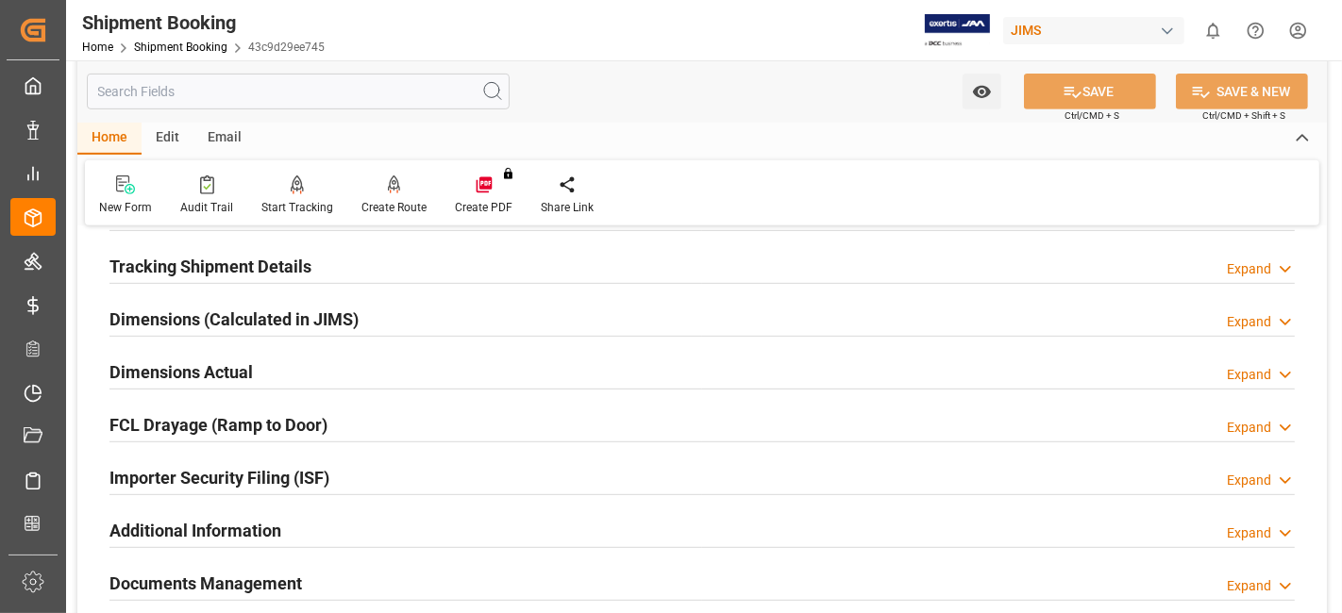
click at [247, 360] on h2 "Dimensions Actual" at bounding box center [180, 372] width 143 height 25
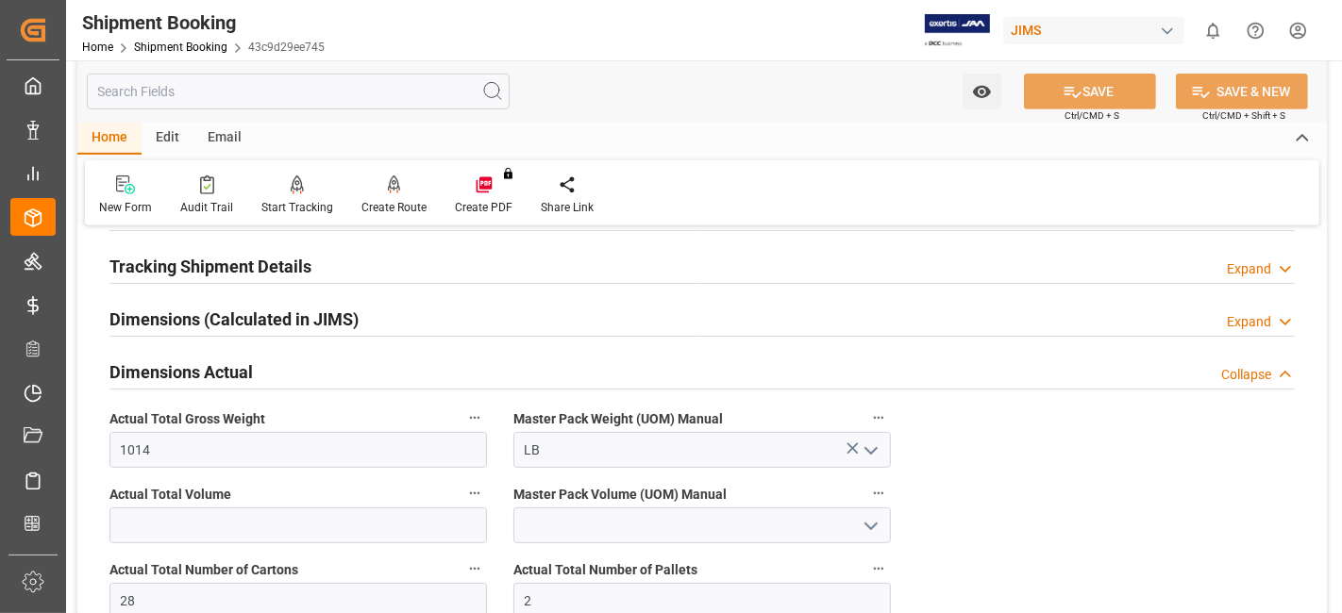
click at [247, 360] on h2 "Dimensions Actual" at bounding box center [180, 372] width 143 height 25
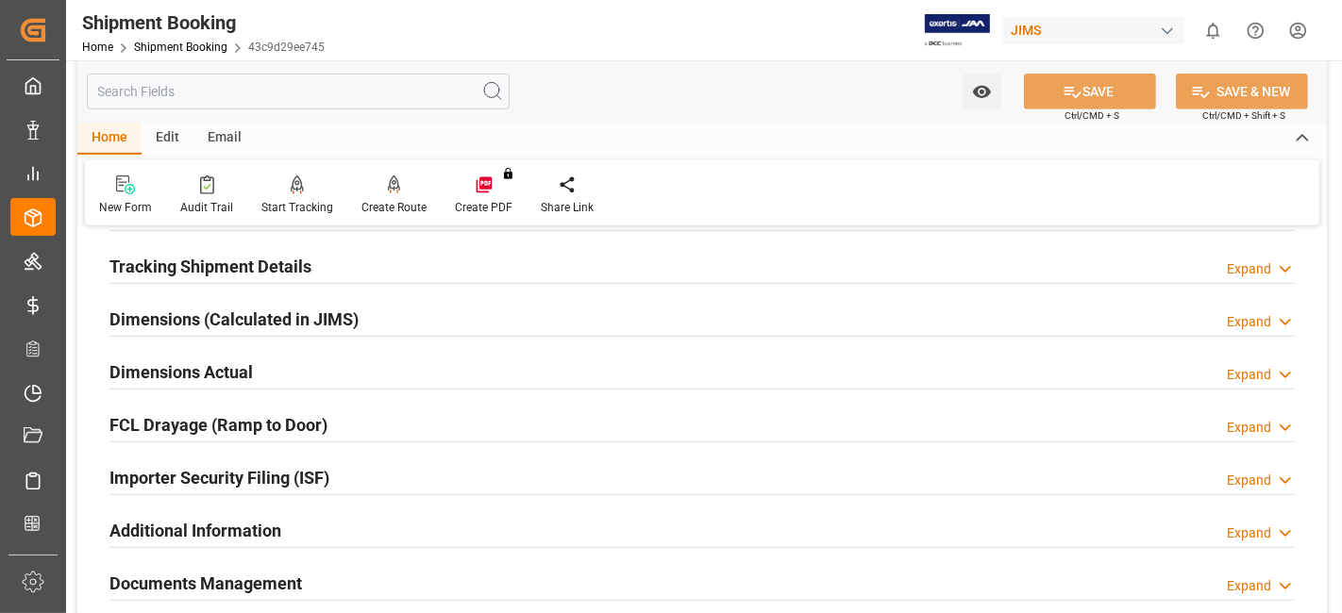
scroll to position [944, 0]
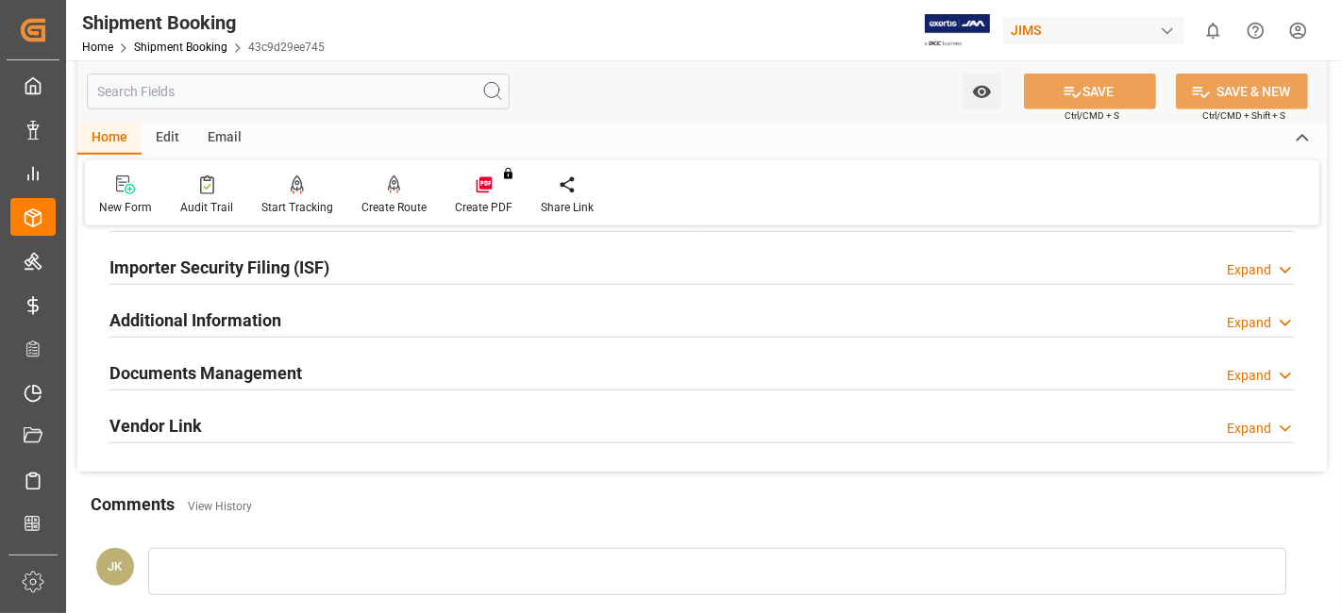
click at [228, 372] on h2 "Documents Management" at bounding box center [205, 373] width 193 height 25
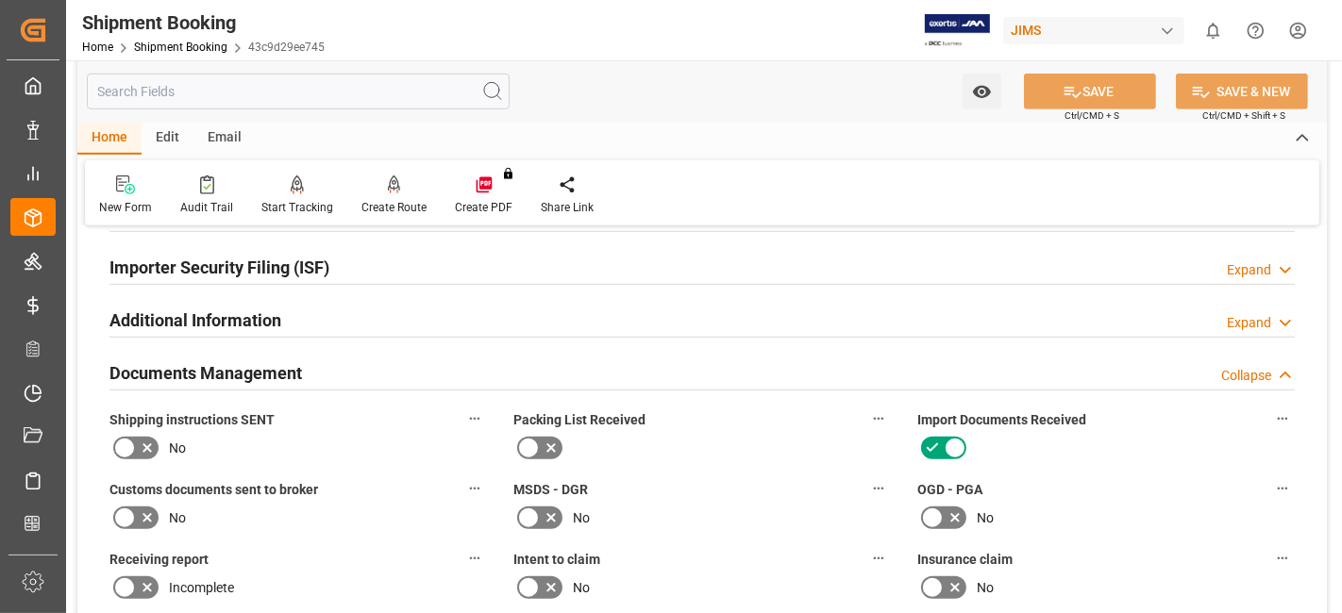
scroll to position [1049, 0]
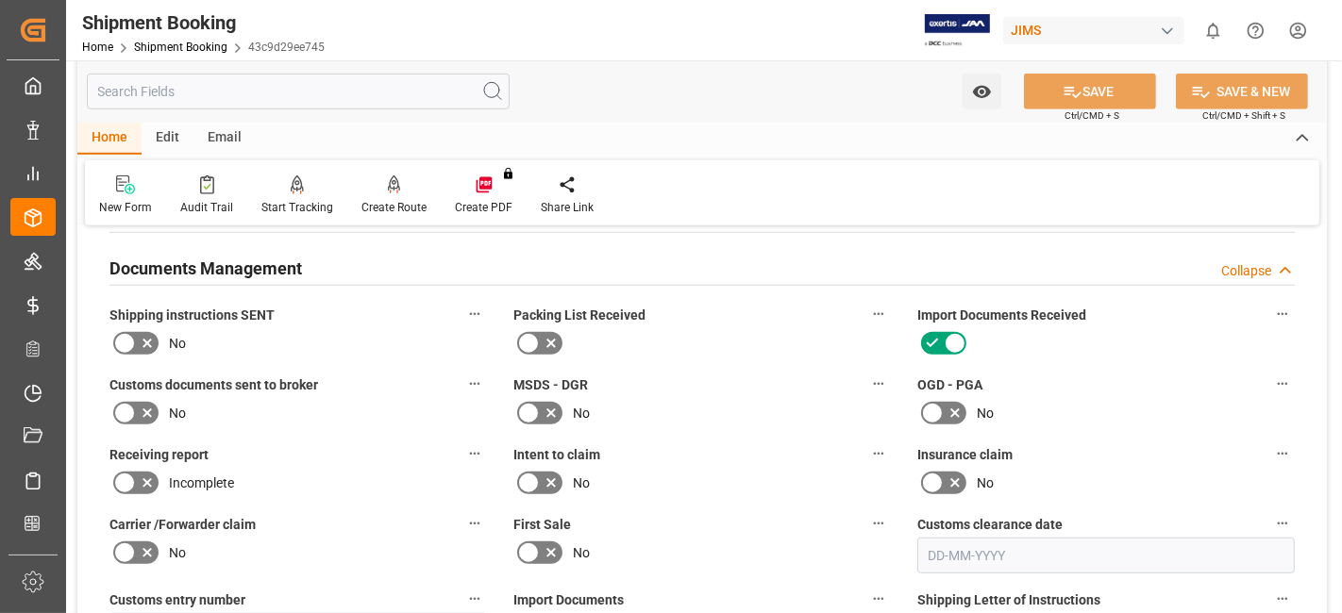
click at [147, 340] on icon at bounding box center [147, 344] width 9 height 9
click at [0, 0] on input "checkbox" at bounding box center [0, 0] width 0 height 0
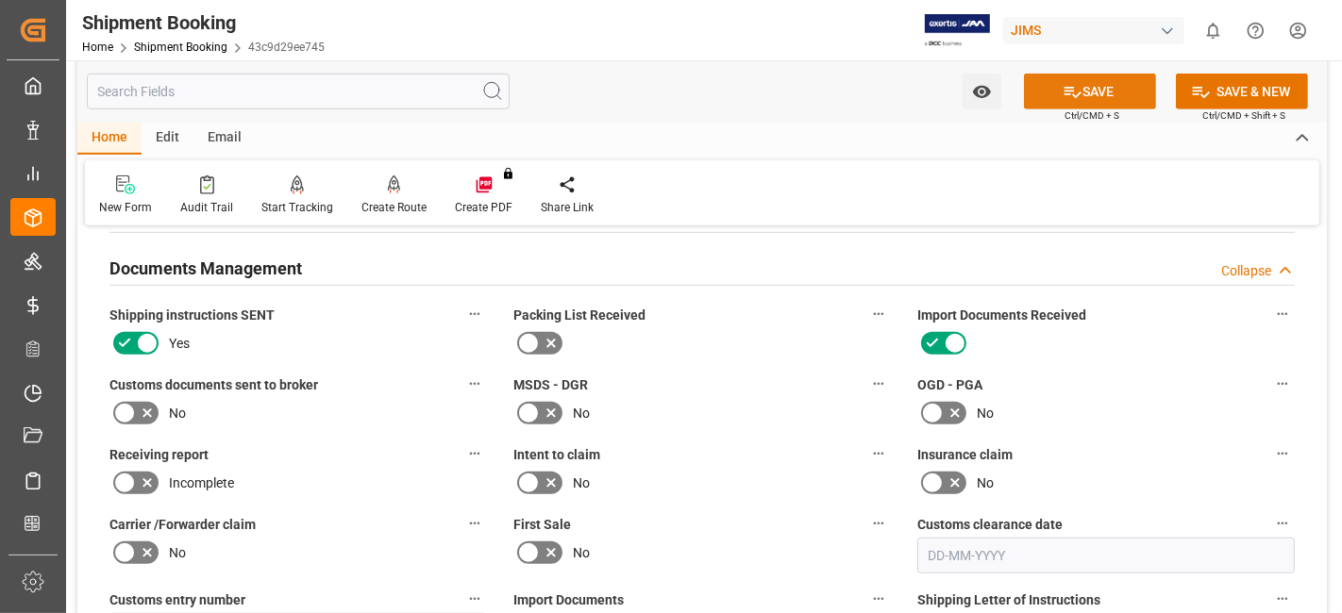
click at [1095, 87] on button "SAVE" at bounding box center [1090, 92] width 132 height 36
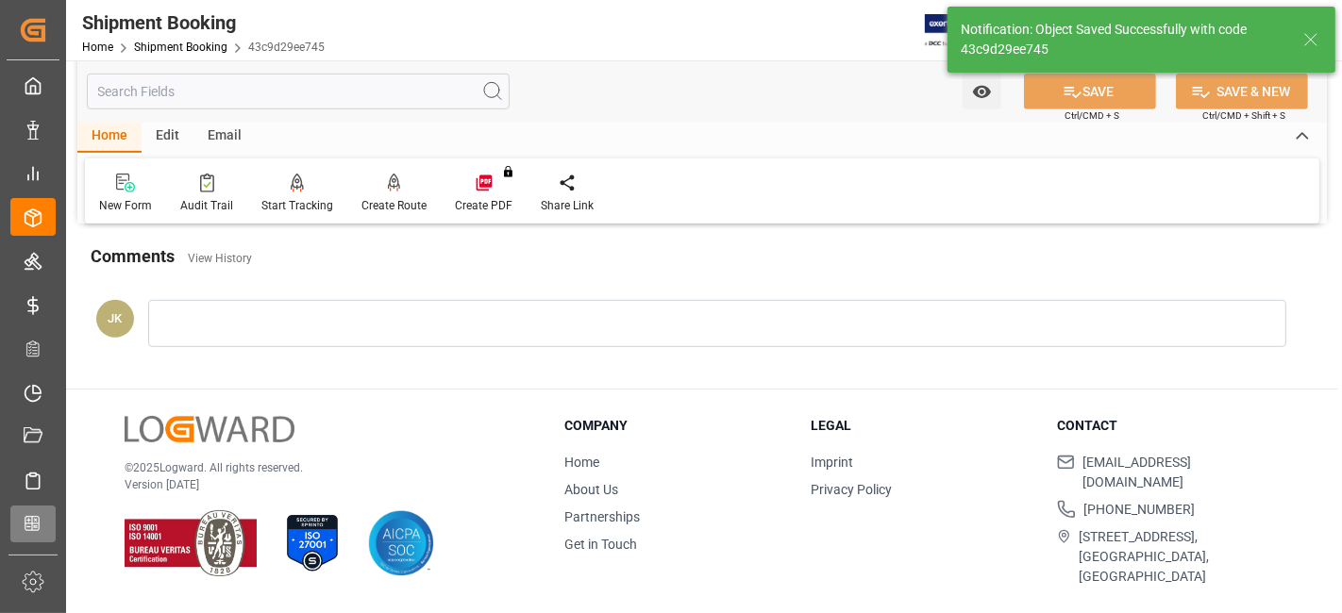
scroll to position [671, 0]
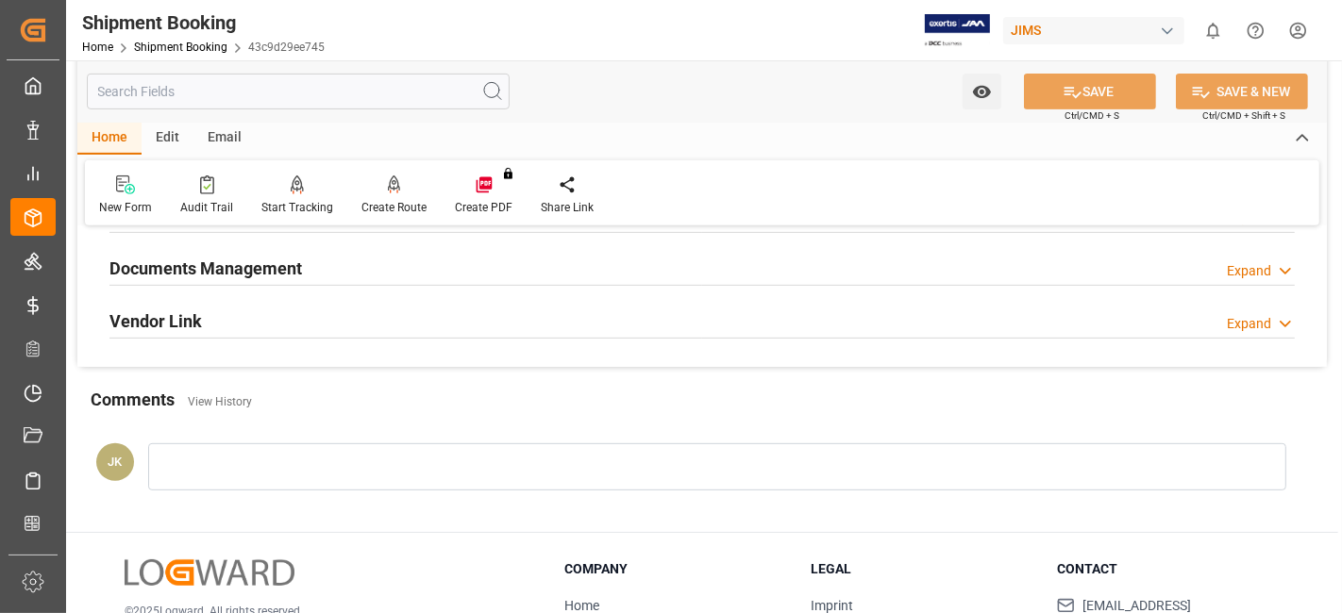
click at [524, 264] on div "Documents Management Expand" at bounding box center [701, 267] width 1185 height 36
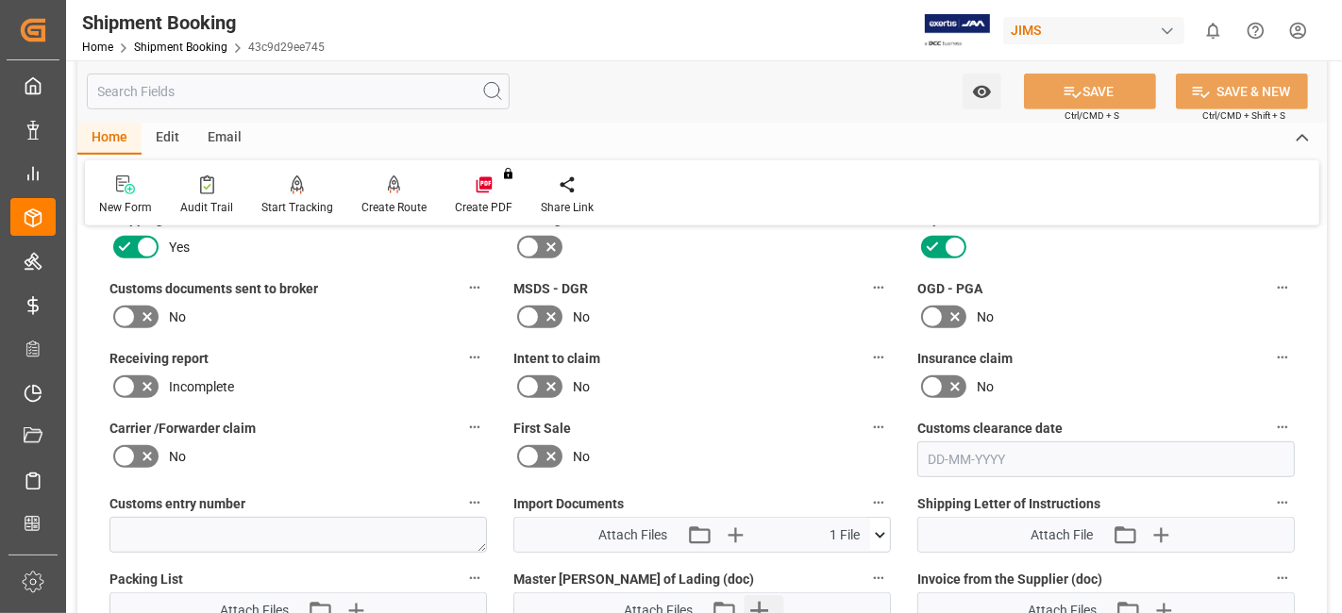
scroll to position [882, 0]
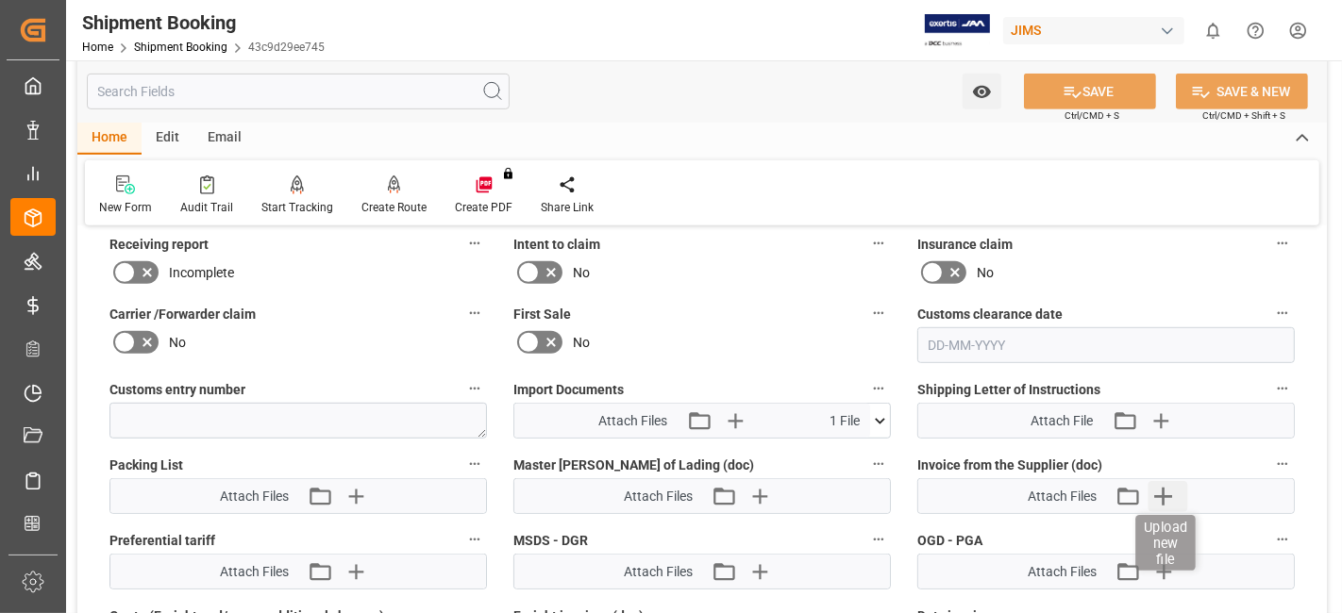
click at [1172, 489] on icon "button" at bounding box center [1164, 496] width 30 height 30
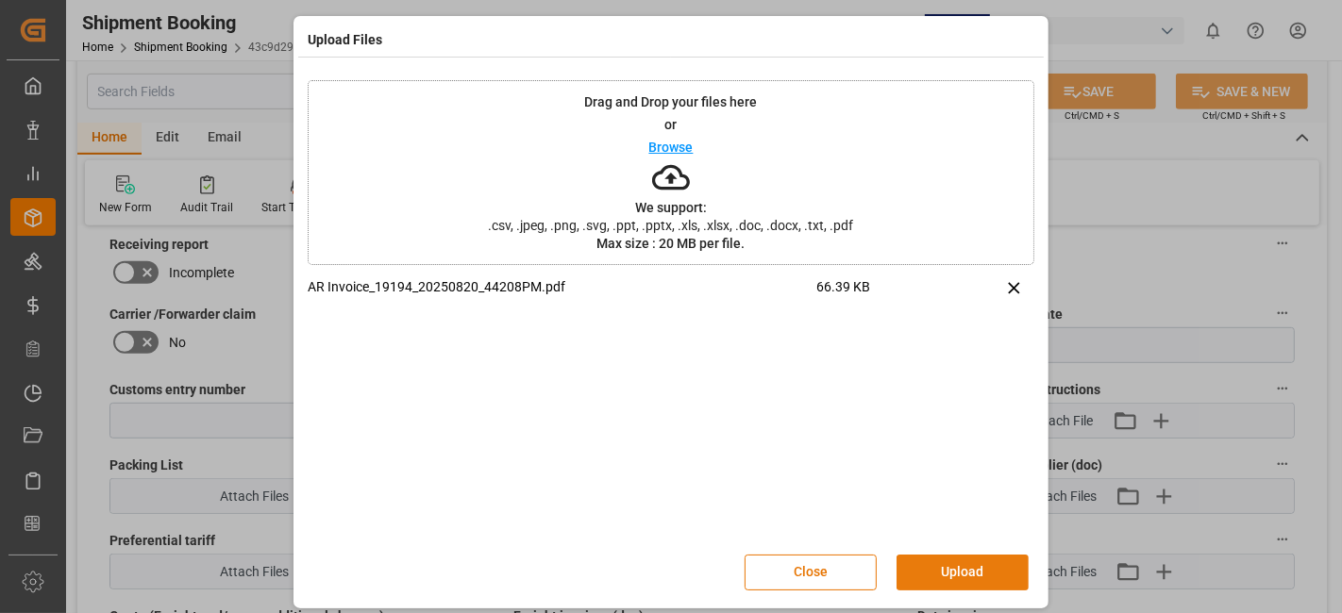
click at [946, 555] on button "Upload" at bounding box center [963, 573] width 132 height 36
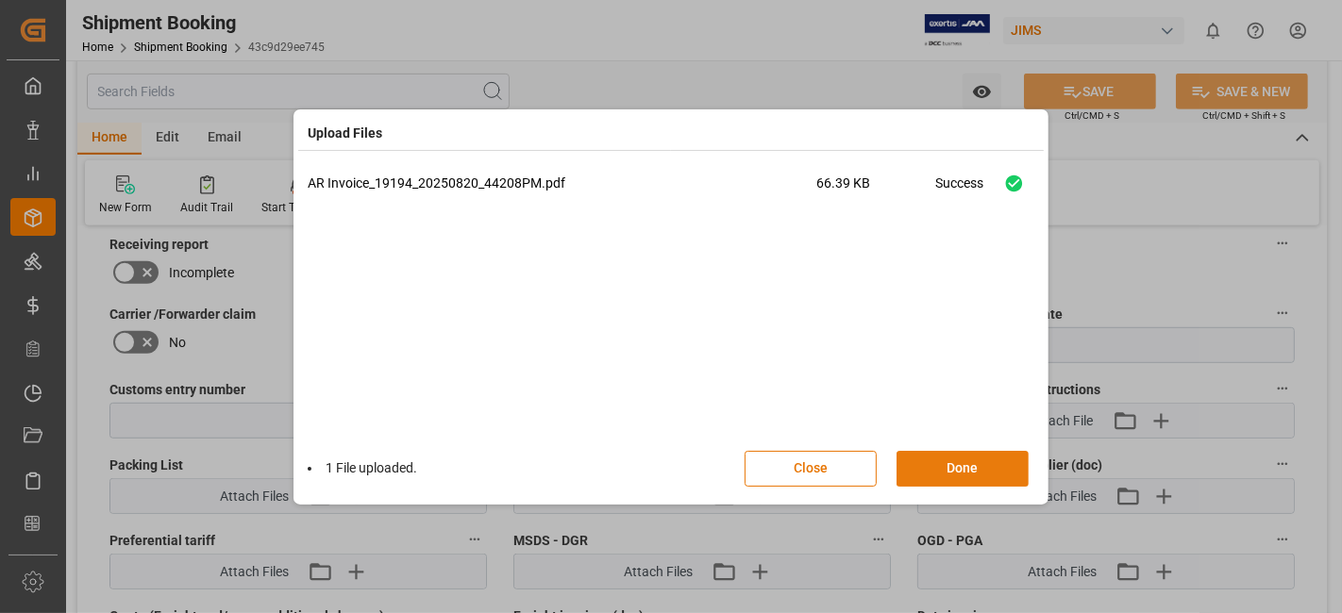
click at [950, 470] on button "Done" at bounding box center [963, 469] width 132 height 36
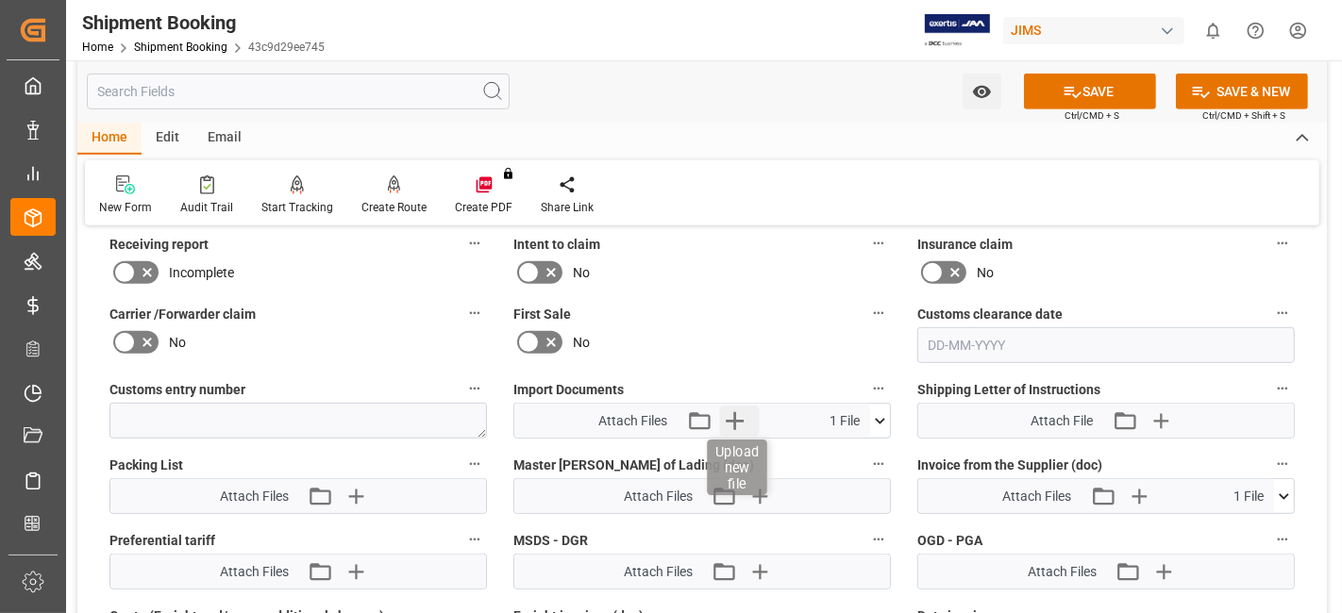
click at [743, 419] on icon "button" at bounding box center [734, 421] width 30 height 30
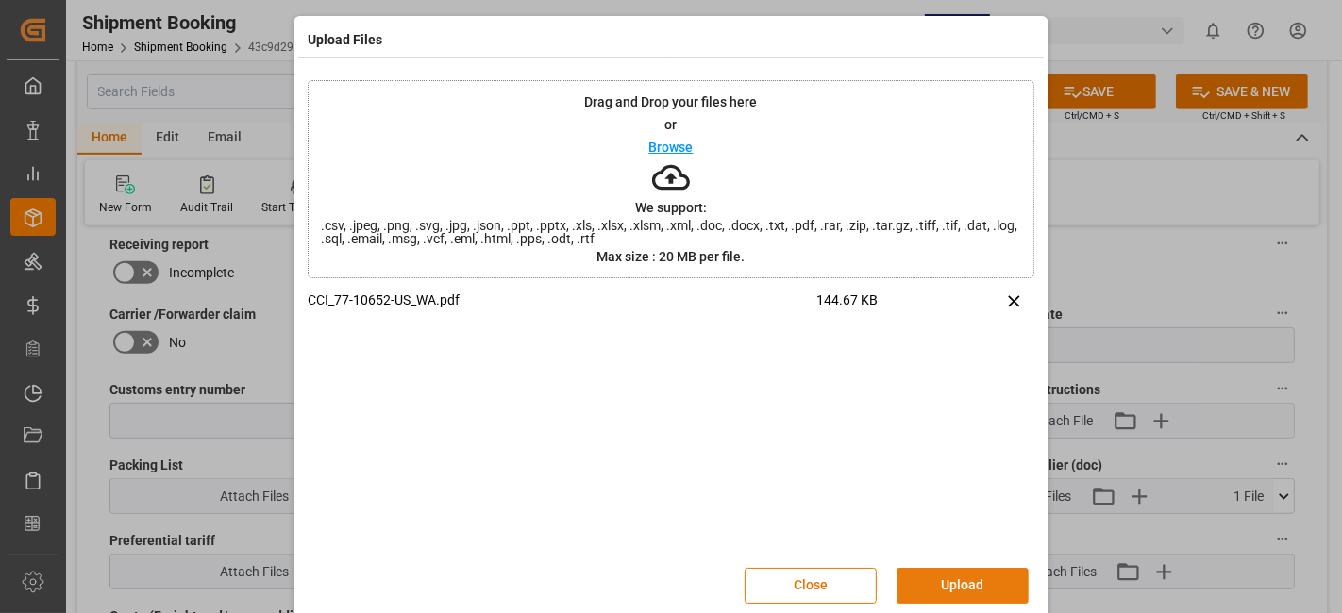
click at [944, 586] on button "Upload" at bounding box center [963, 586] width 132 height 36
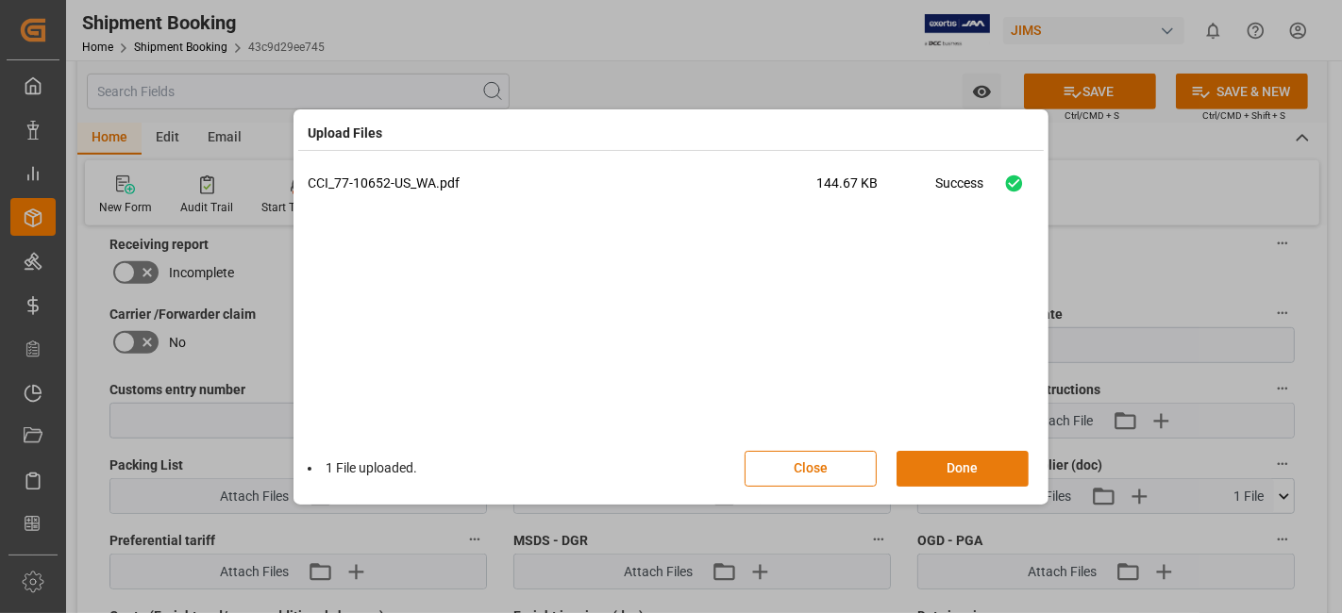
click at [949, 463] on button "Done" at bounding box center [963, 469] width 132 height 36
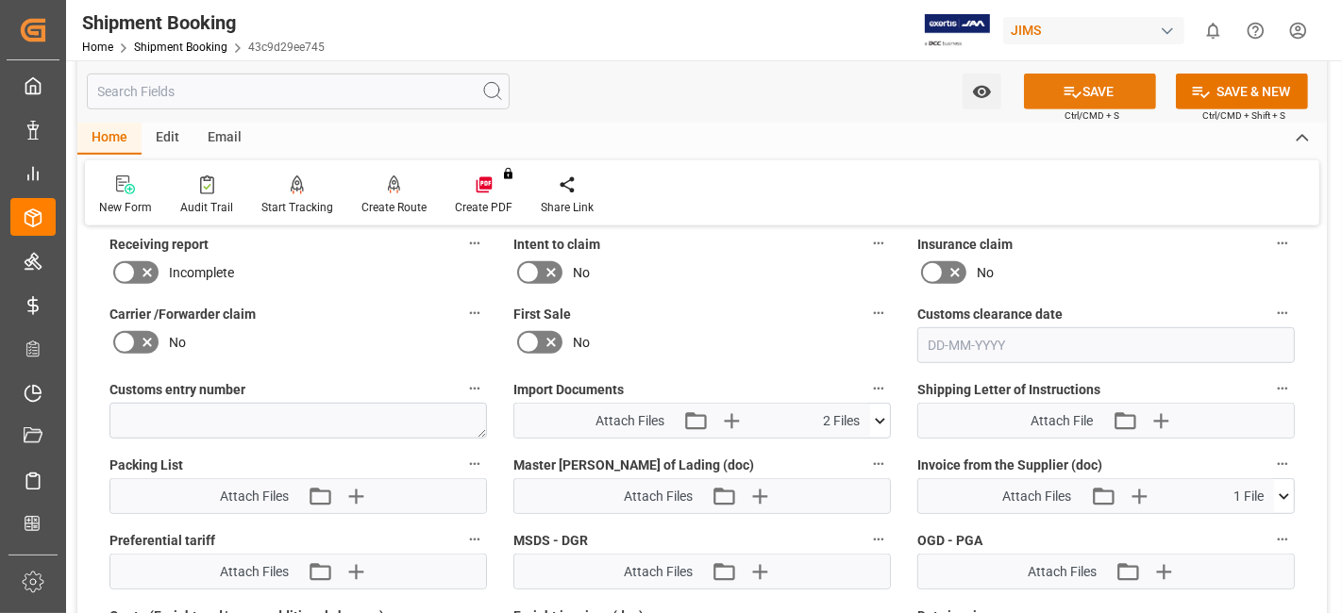
click at [1053, 104] on button "SAVE" at bounding box center [1090, 92] width 132 height 36
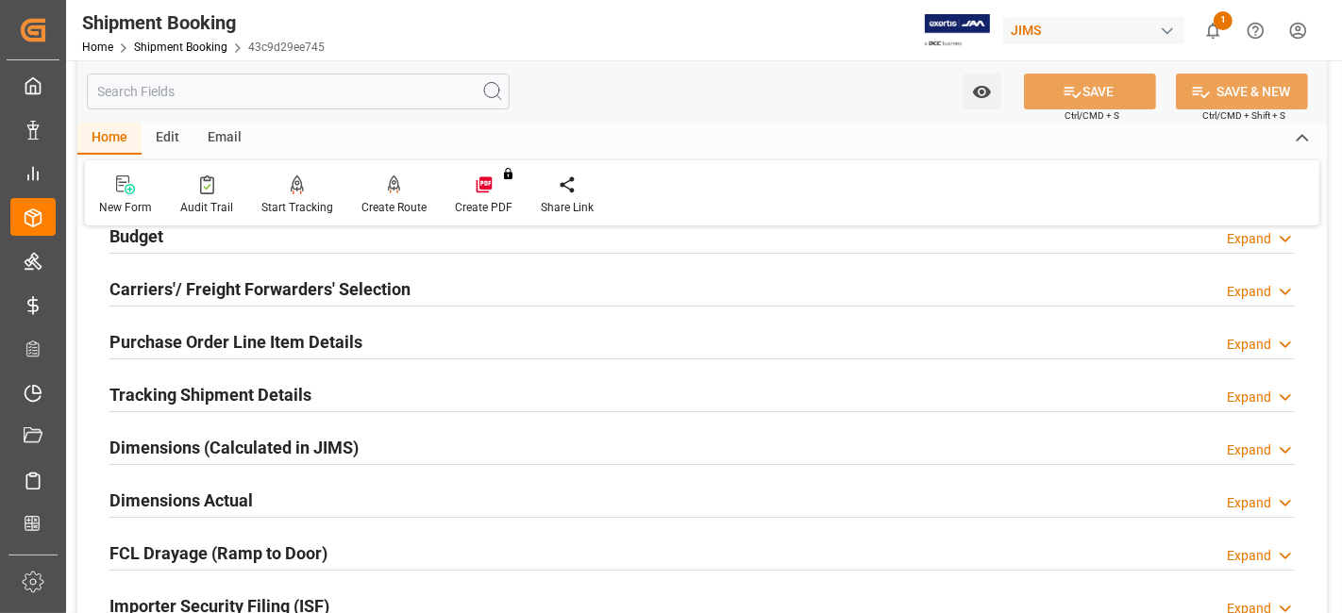
scroll to position [0, 0]
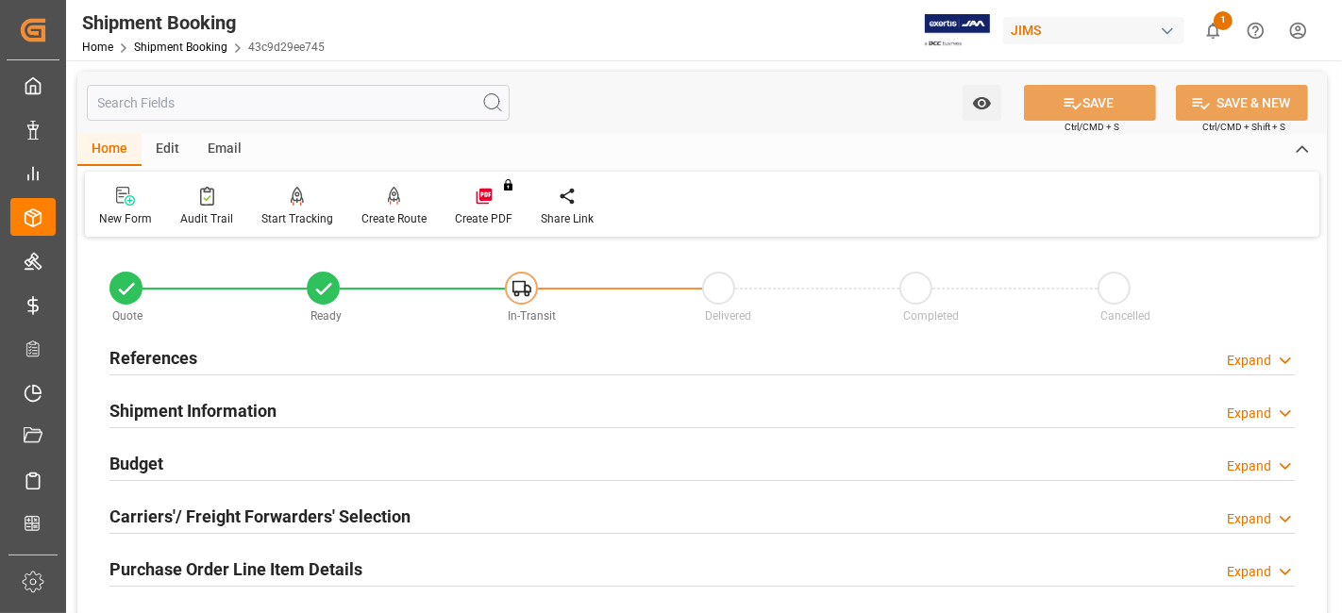
click at [173, 361] on h2 "References" at bounding box center [153, 357] width 88 height 25
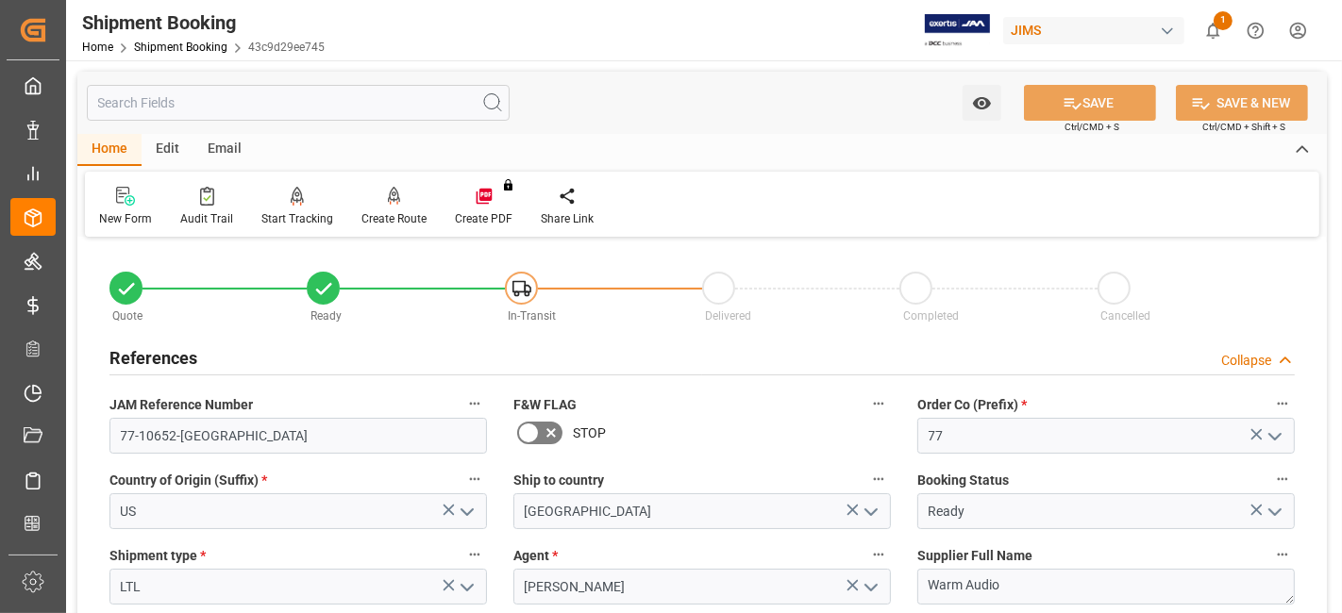
click at [175, 361] on h2 "References" at bounding box center [153, 357] width 88 height 25
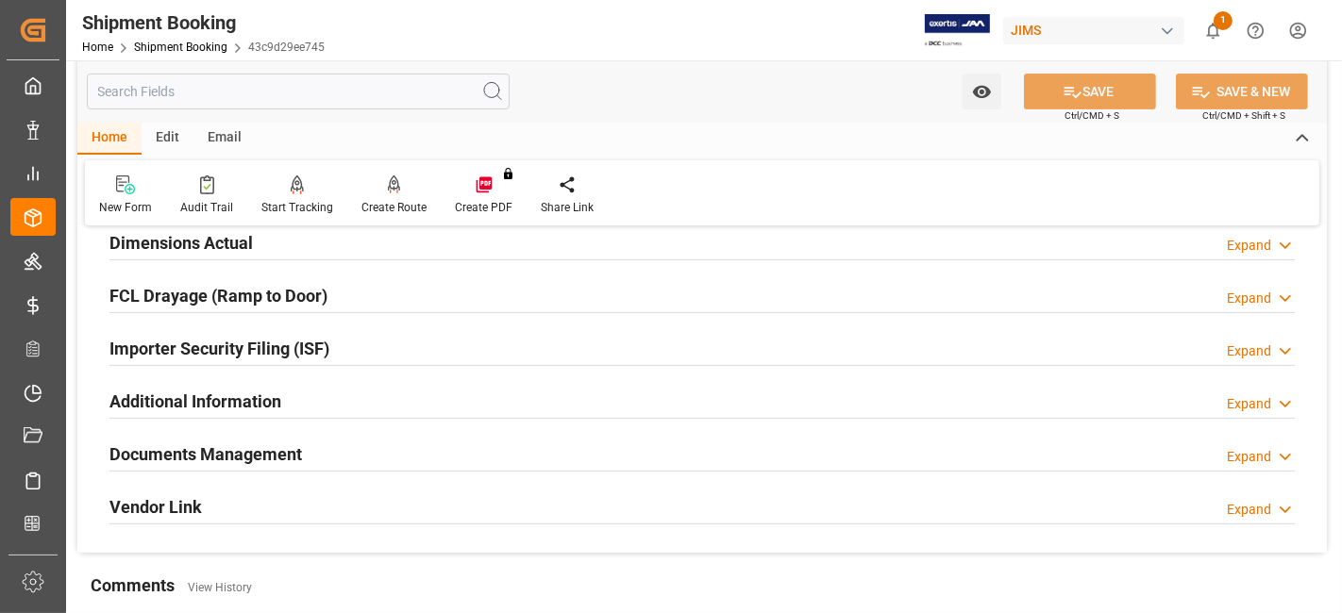
click at [189, 451] on h2 "Documents Management" at bounding box center [205, 454] width 193 height 25
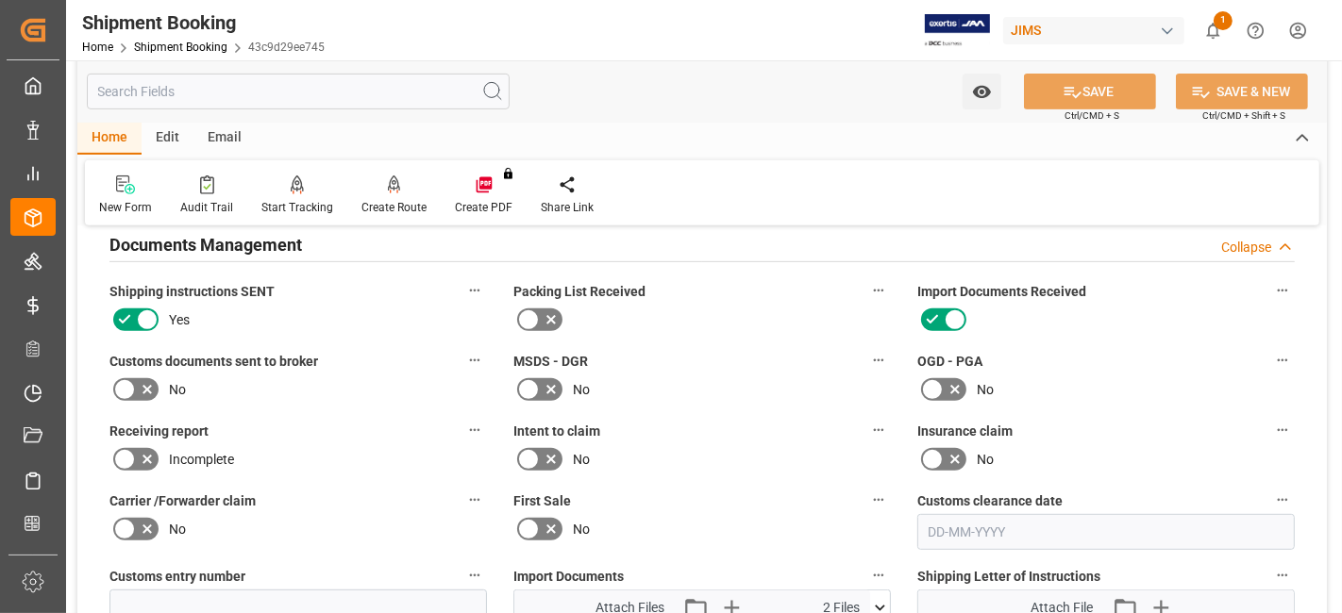
scroll to position [904, 0]
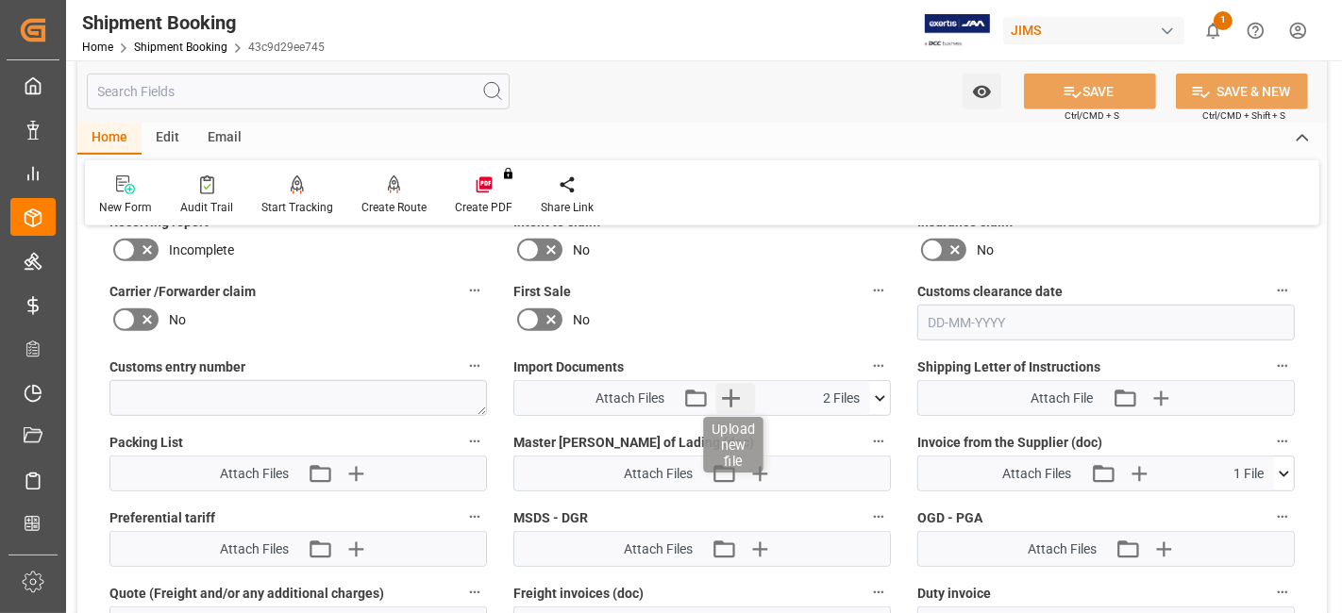
click at [734, 397] on icon "button" at bounding box center [731, 398] width 30 height 30
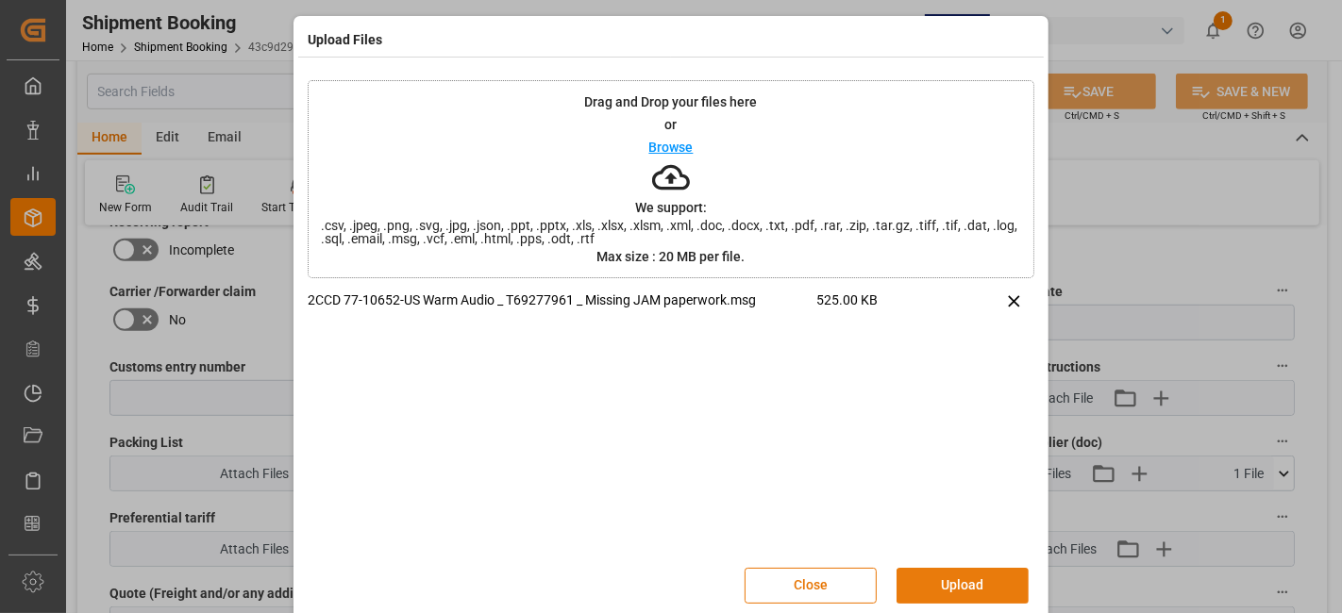
click at [935, 583] on button "Upload" at bounding box center [963, 586] width 132 height 36
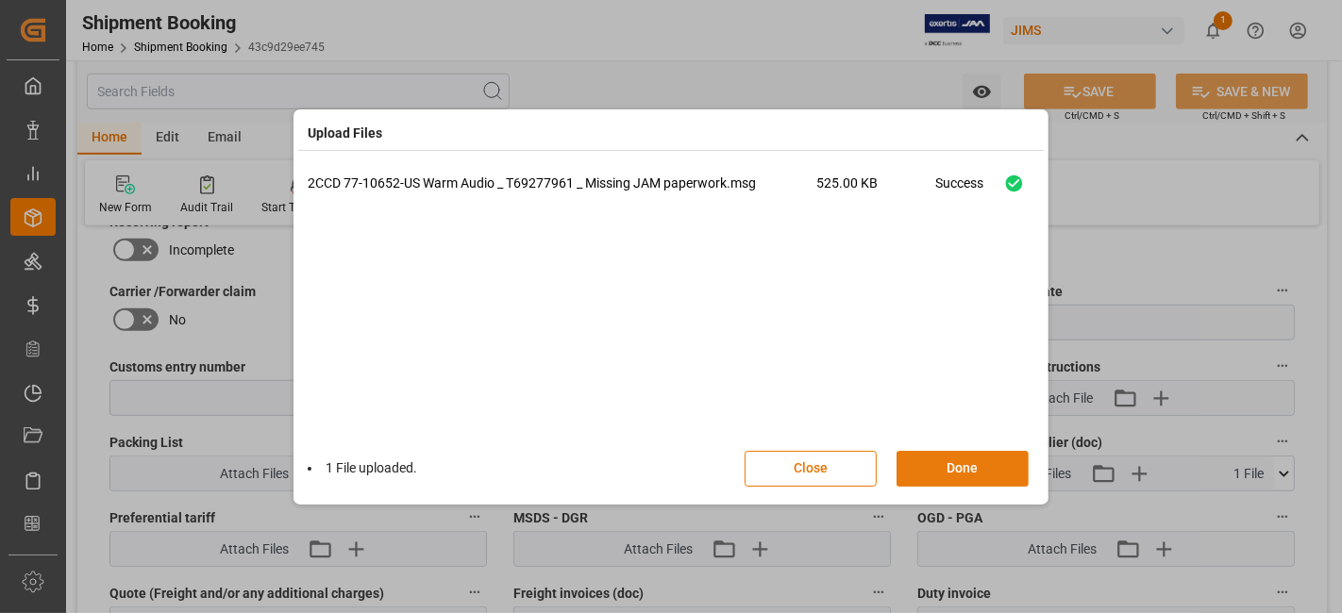
click at [938, 464] on button "Done" at bounding box center [963, 469] width 132 height 36
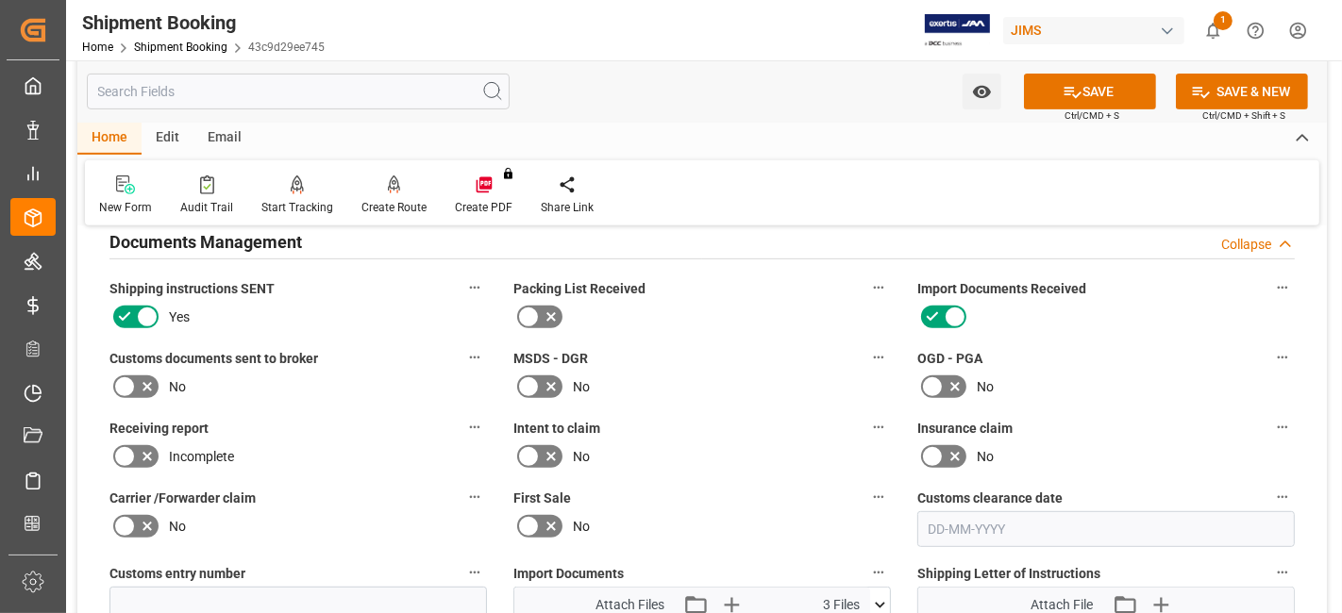
scroll to position [695, 0]
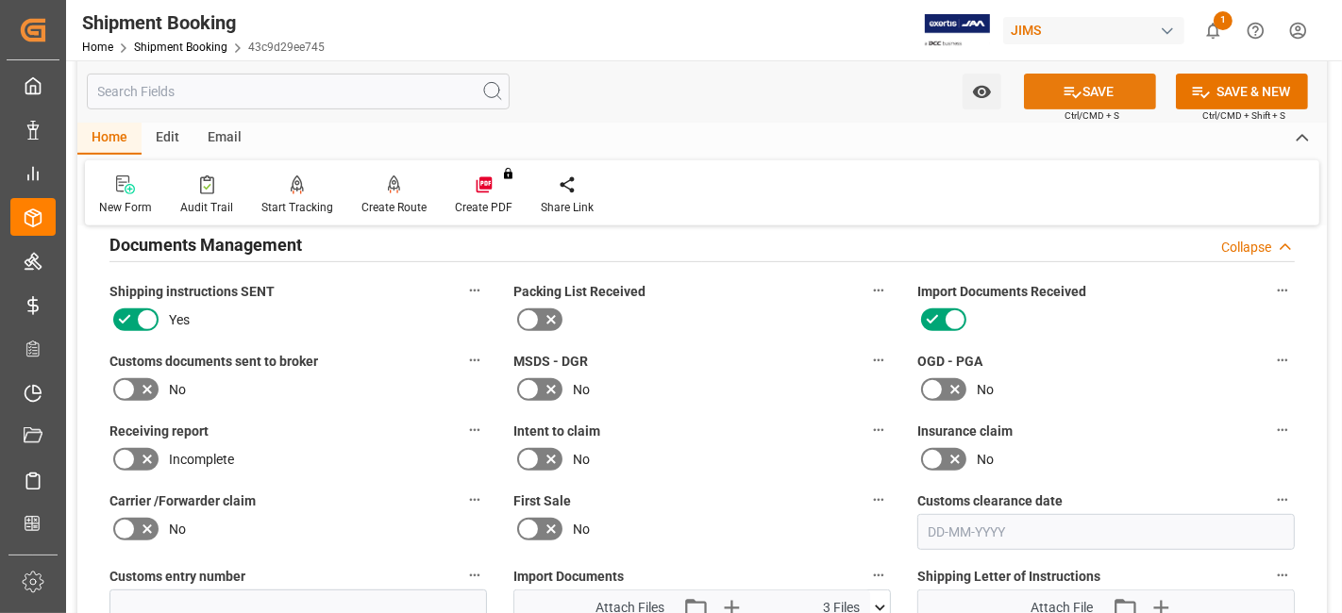
click at [1079, 90] on button "SAVE" at bounding box center [1090, 92] width 132 height 36
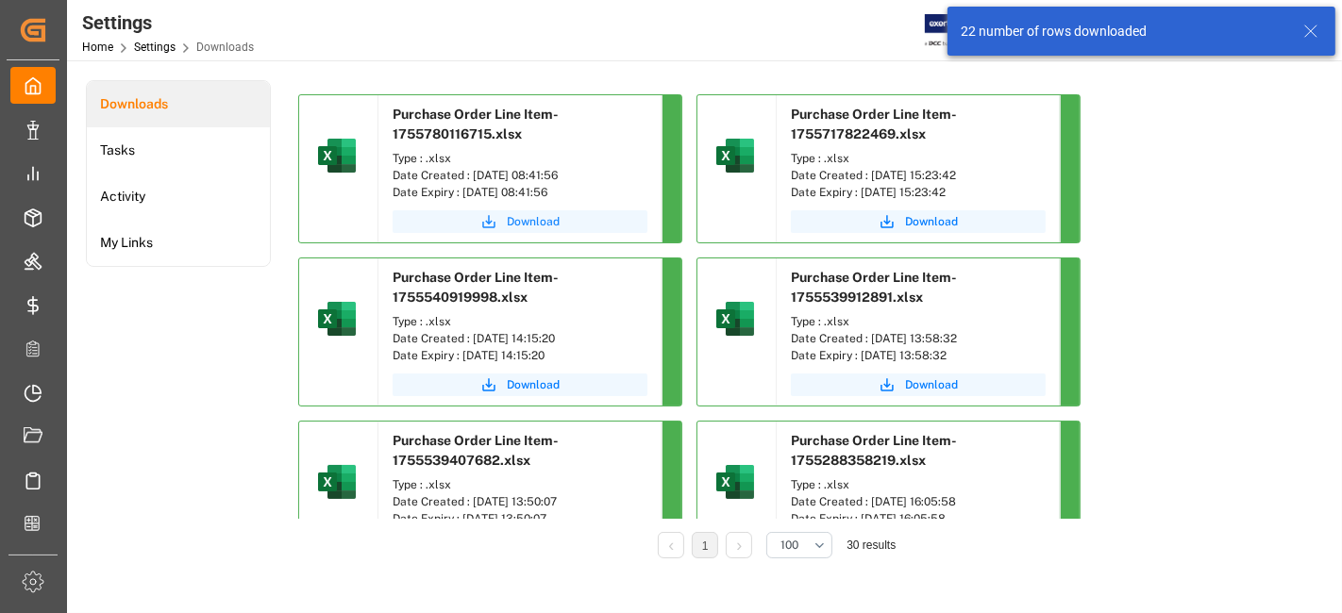
click at [512, 222] on span "Download" at bounding box center [533, 221] width 53 height 17
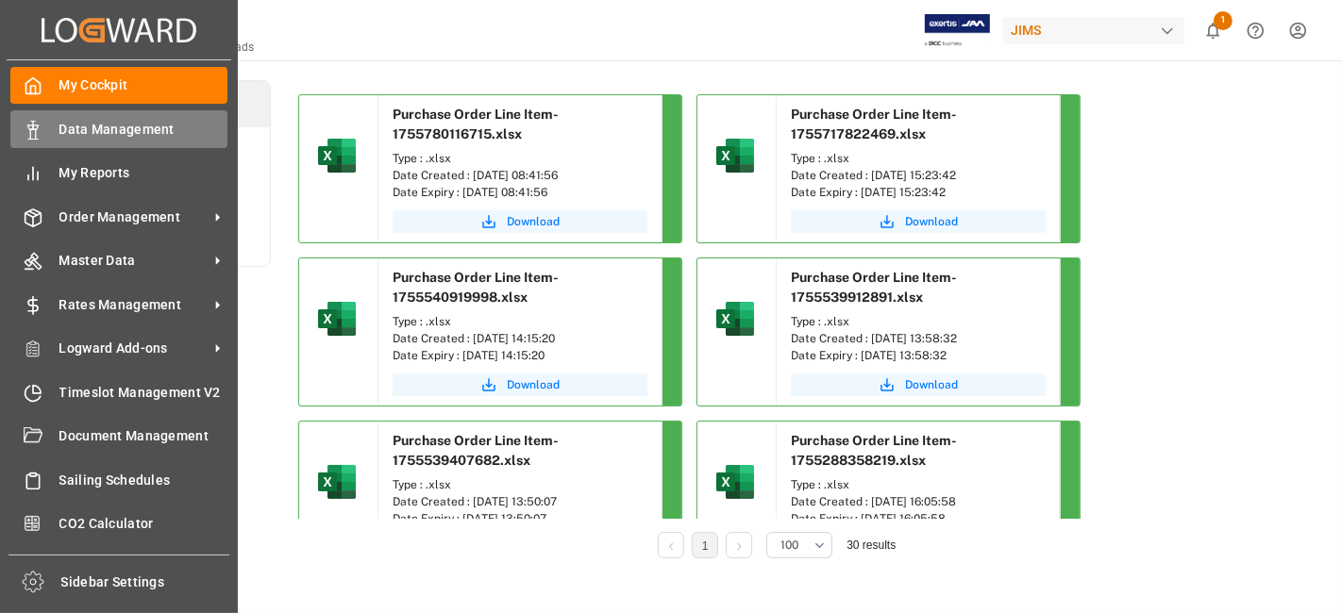
click at [113, 130] on span "Data Management" at bounding box center [143, 130] width 169 height 20
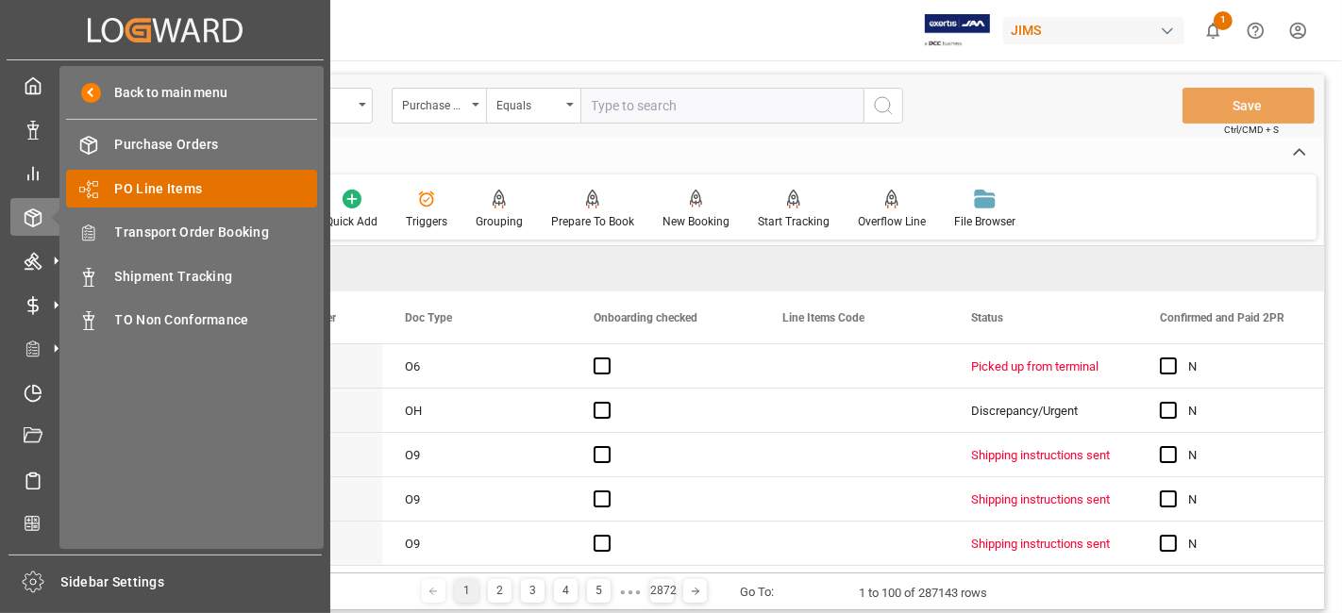
click at [196, 199] on div "PO Line Items PO Line Items" at bounding box center [191, 188] width 251 height 37
click at [177, 192] on span "PO Line Items" at bounding box center [216, 189] width 203 height 20
click at [177, 187] on span "PO Line Items" at bounding box center [216, 189] width 203 height 20
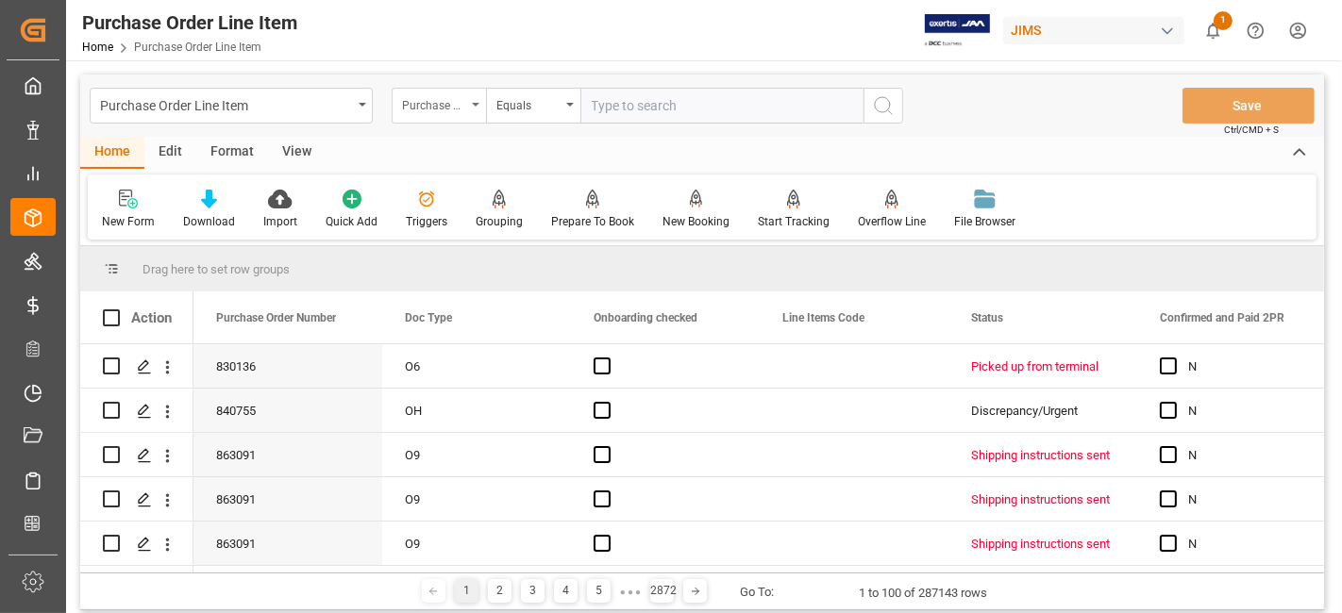
click at [456, 108] on div "Purchase Order Number" at bounding box center [434, 103] width 64 height 22
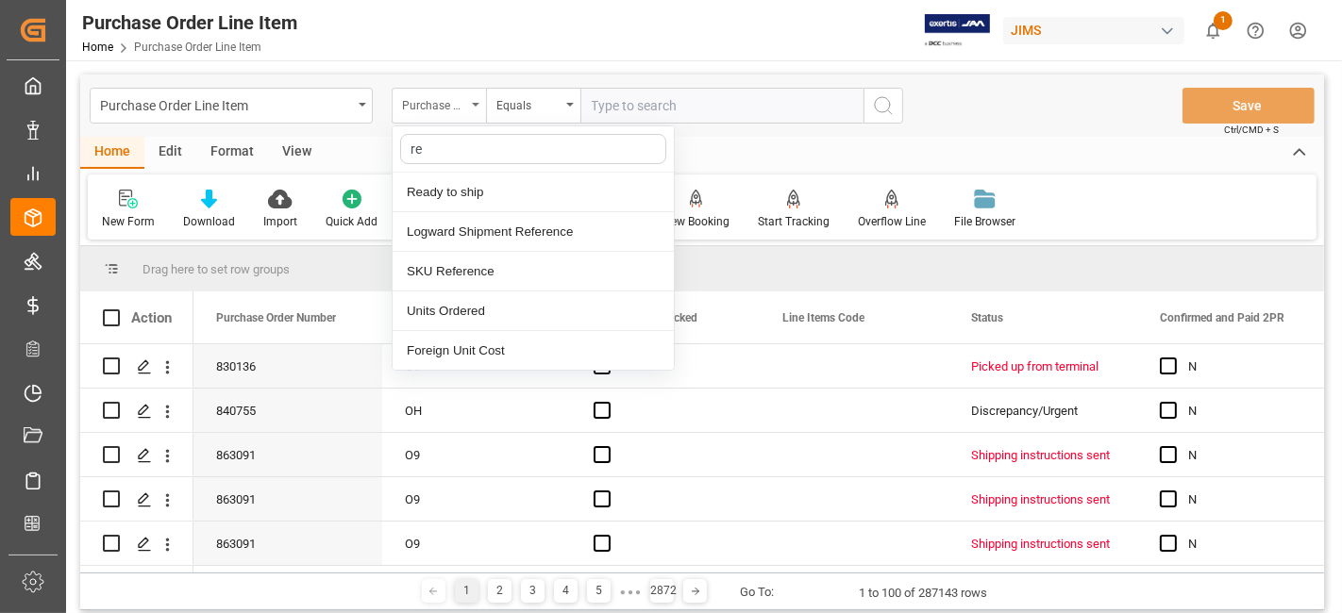
type input "ref"
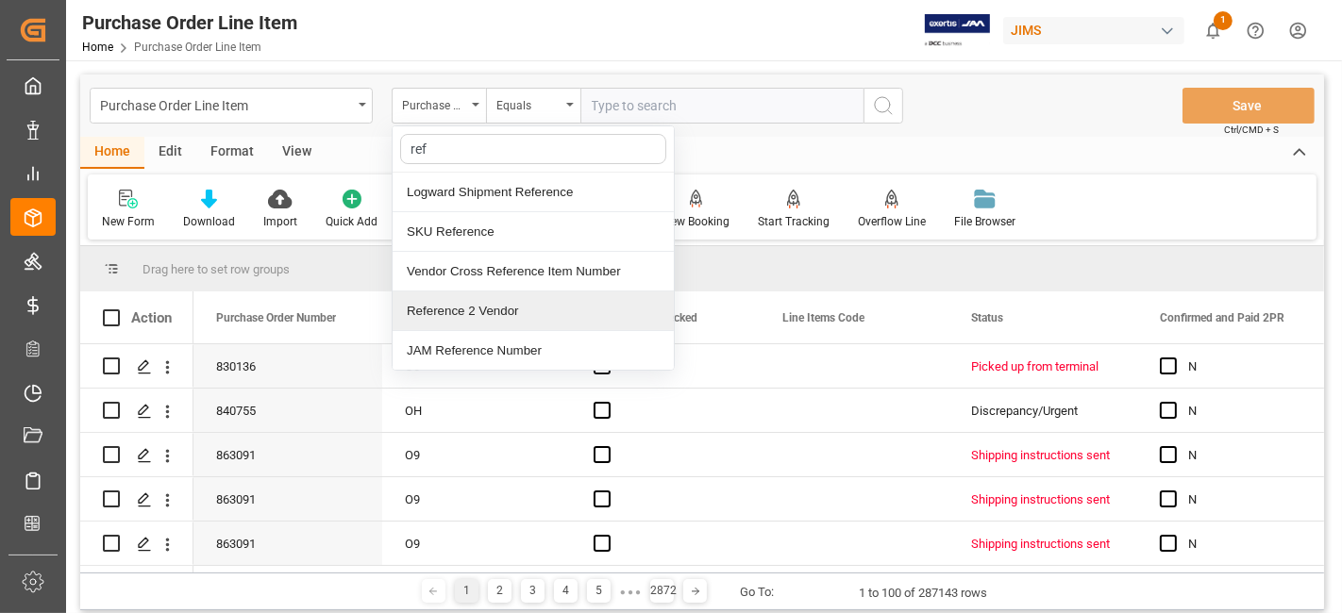
click at [488, 303] on div "Reference 2 Vendor" at bounding box center [533, 312] width 281 height 40
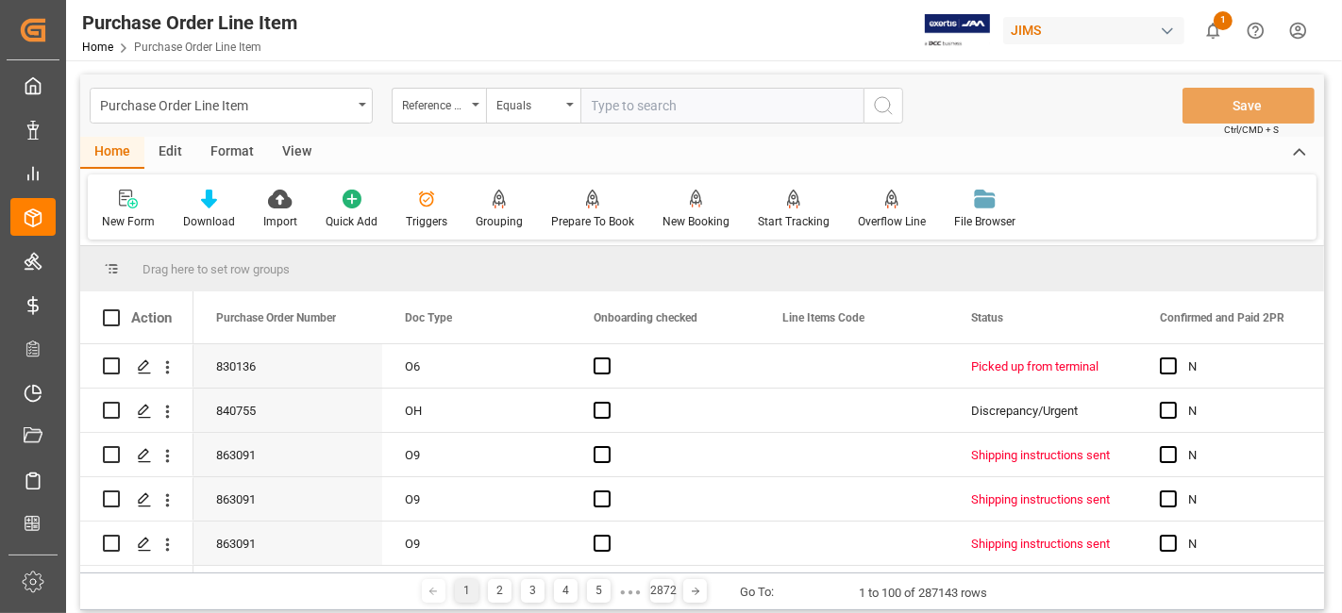
click at [600, 116] on input "text" at bounding box center [721, 106] width 283 height 36
paste input "77-10658-[GEOGRAPHIC_DATA]"
type input "77-10658-[GEOGRAPHIC_DATA]"
click at [876, 111] on icon "search button" at bounding box center [883, 105] width 23 height 23
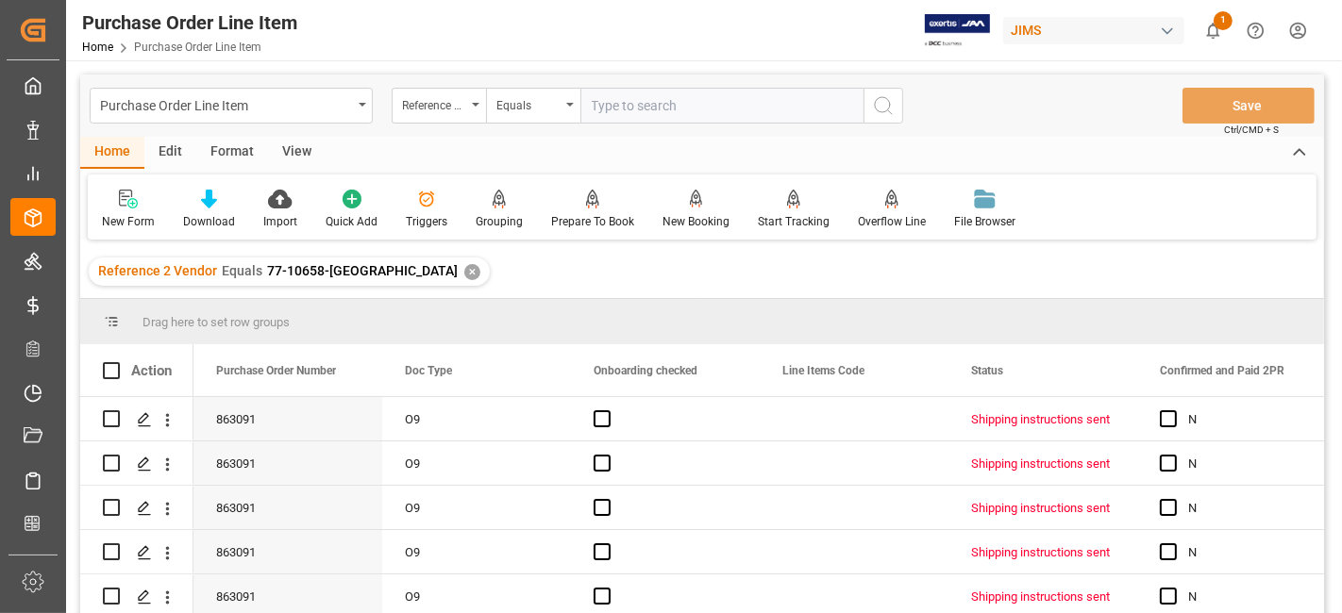
click at [299, 149] on div "View" at bounding box center [297, 153] width 58 height 32
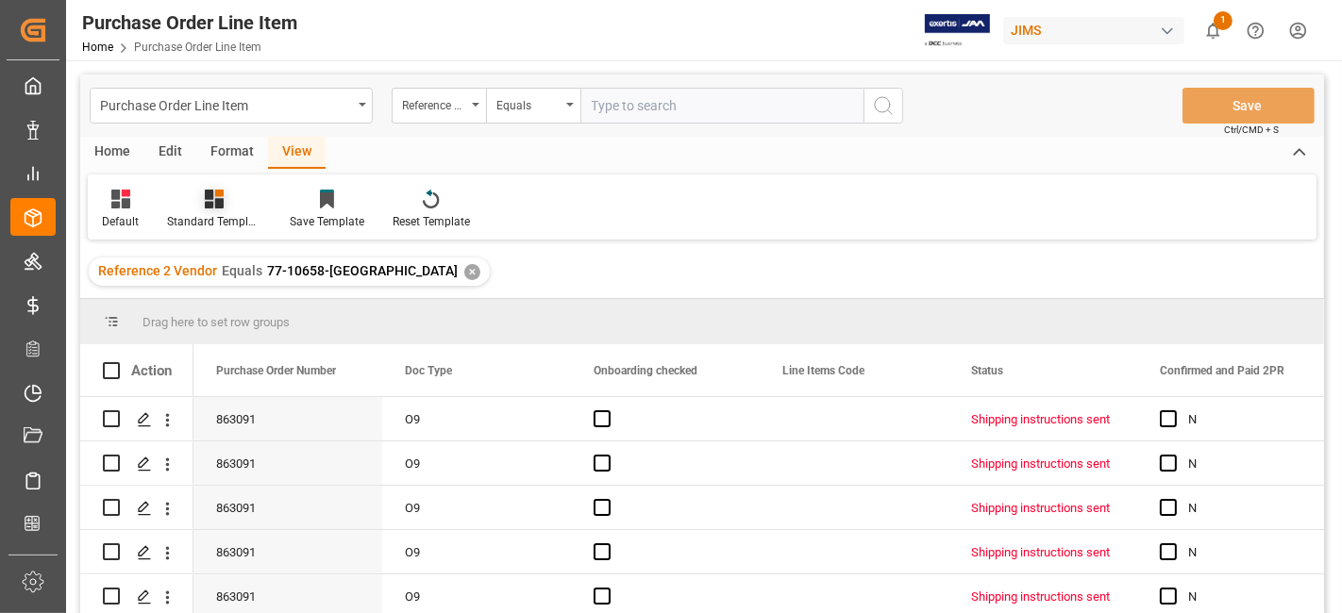
click at [223, 202] on icon at bounding box center [214, 199] width 19 height 19
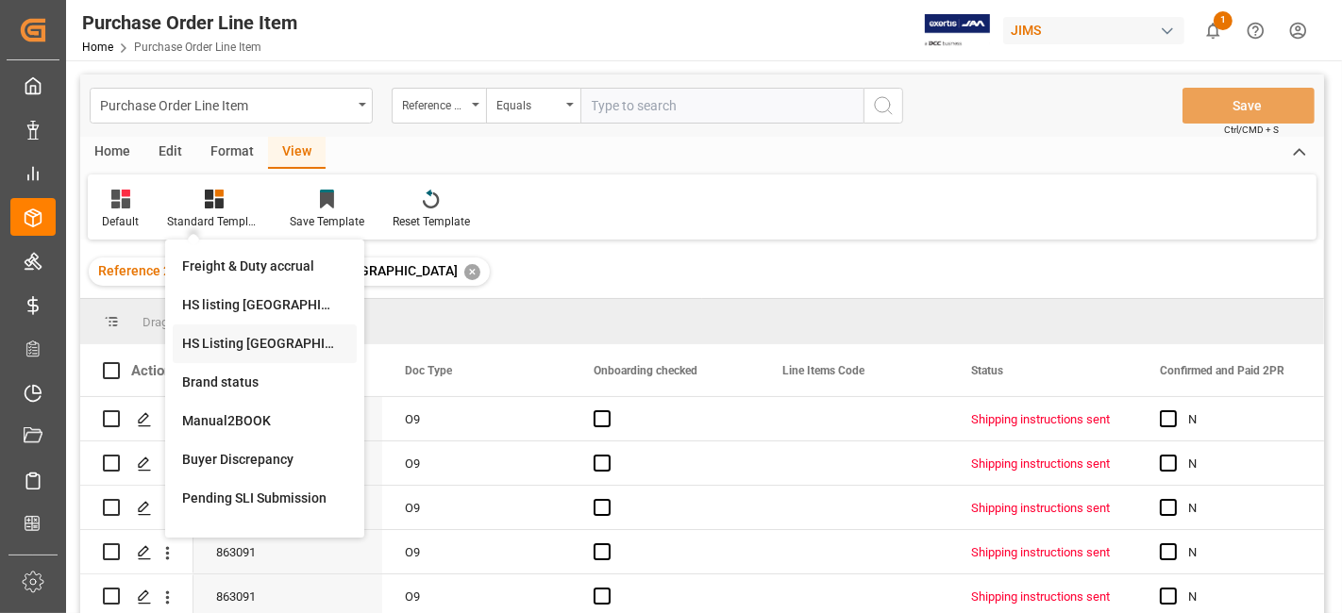
click at [231, 331] on div "HS Listing [GEOGRAPHIC_DATA]" at bounding box center [265, 344] width 184 height 39
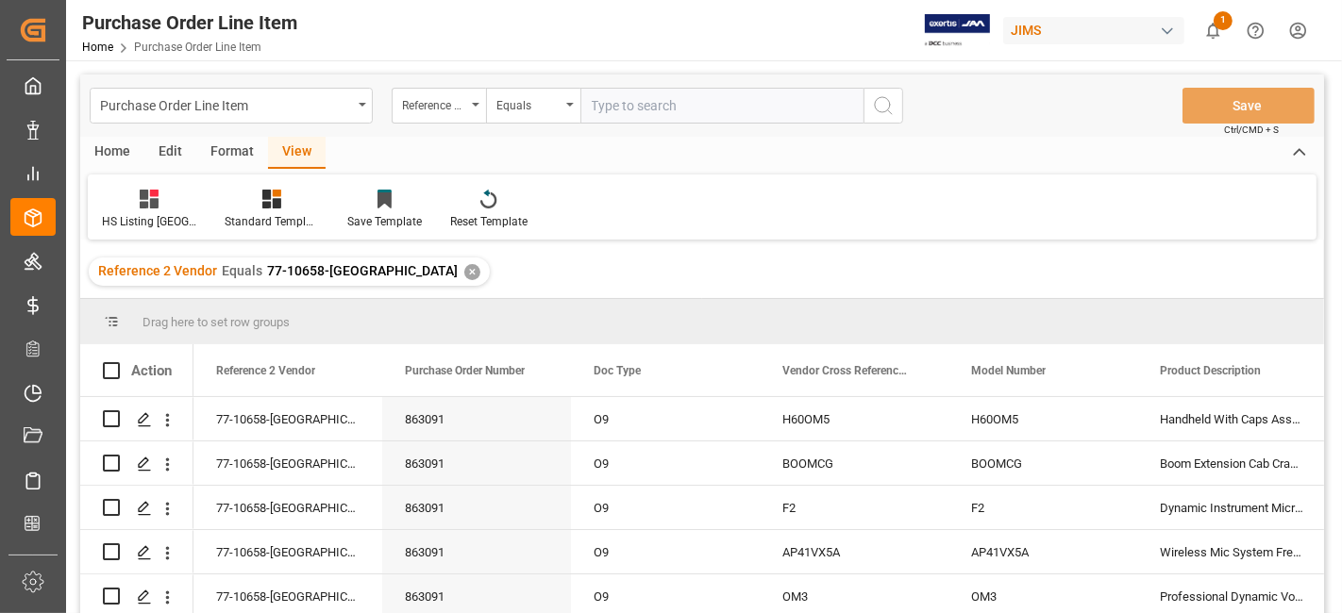
click at [110, 158] on div "Home" at bounding box center [112, 153] width 64 height 32
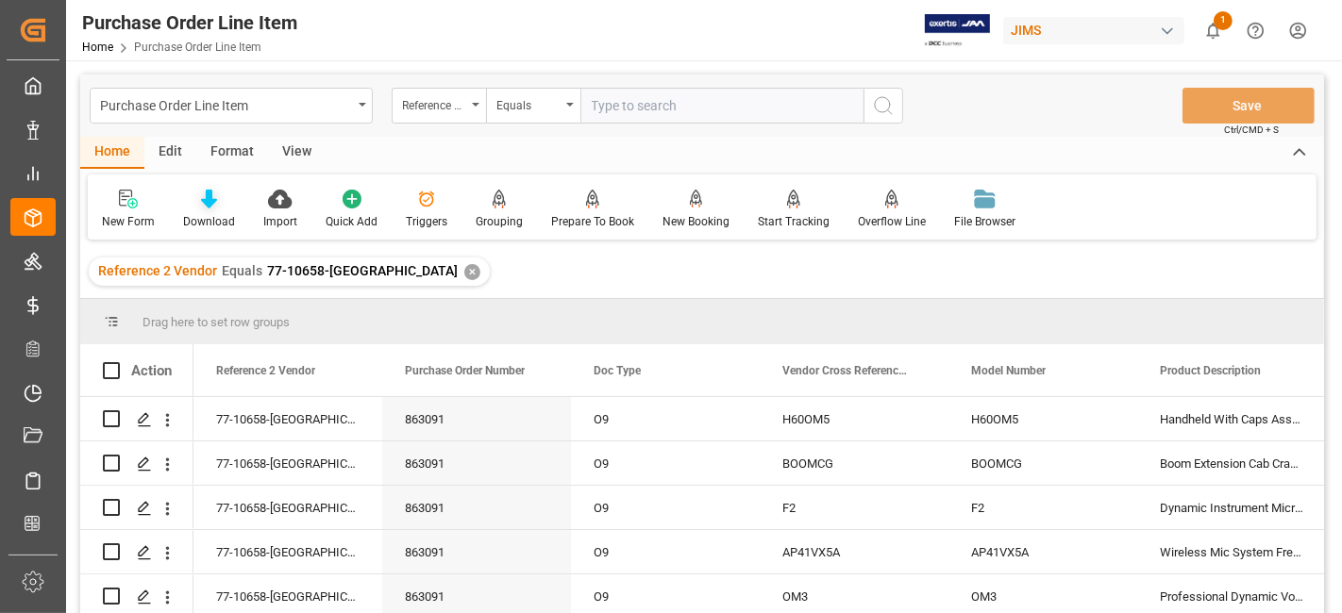
click at [205, 220] on div "Download" at bounding box center [209, 221] width 52 height 17
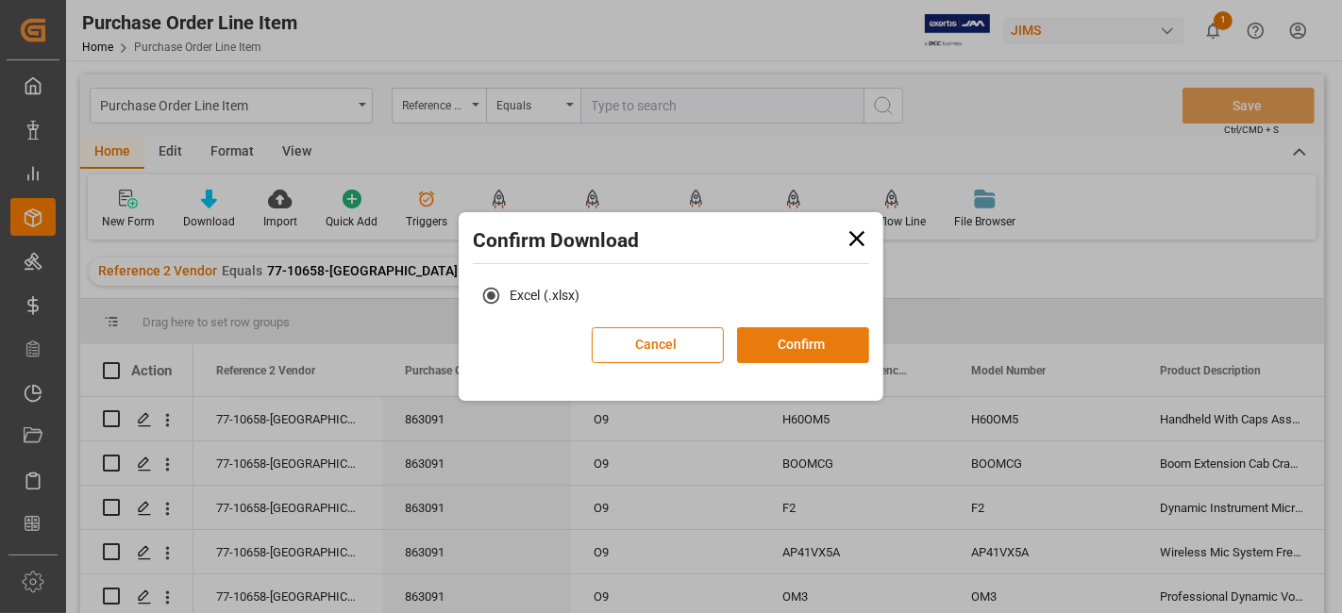
click at [779, 343] on button "Confirm" at bounding box center [803, 345] width 132 height 36
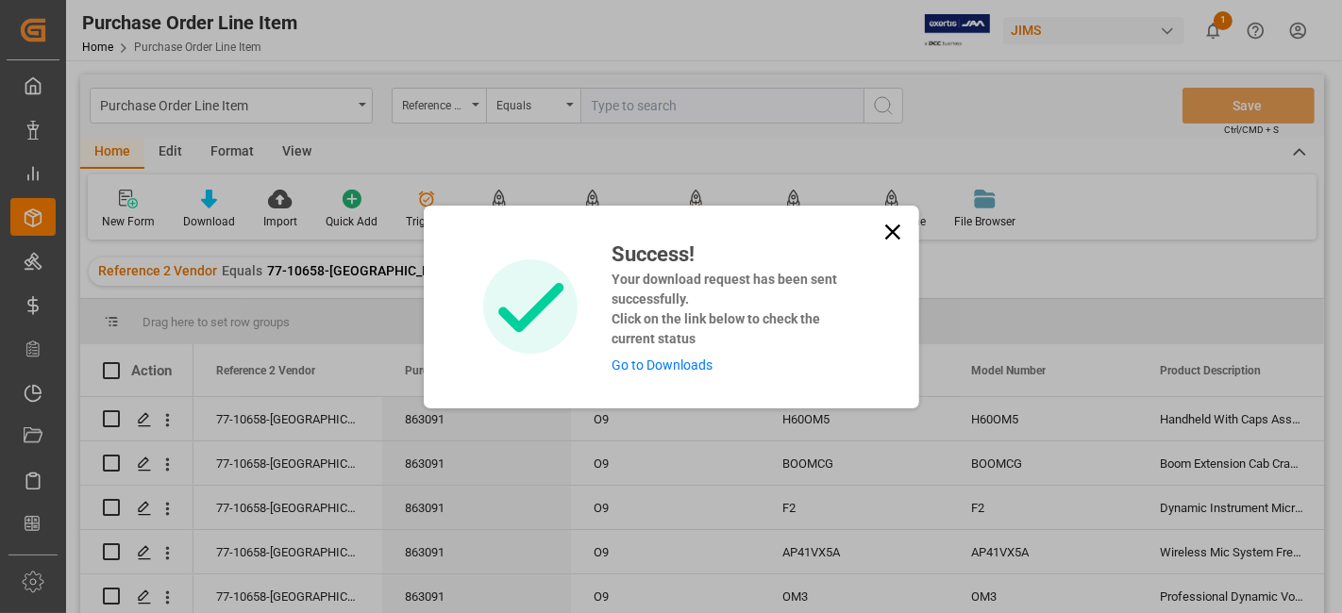
click at [692, 372] on link "Go to Downloads" at bounding box center [662, 365] width 101 height 15
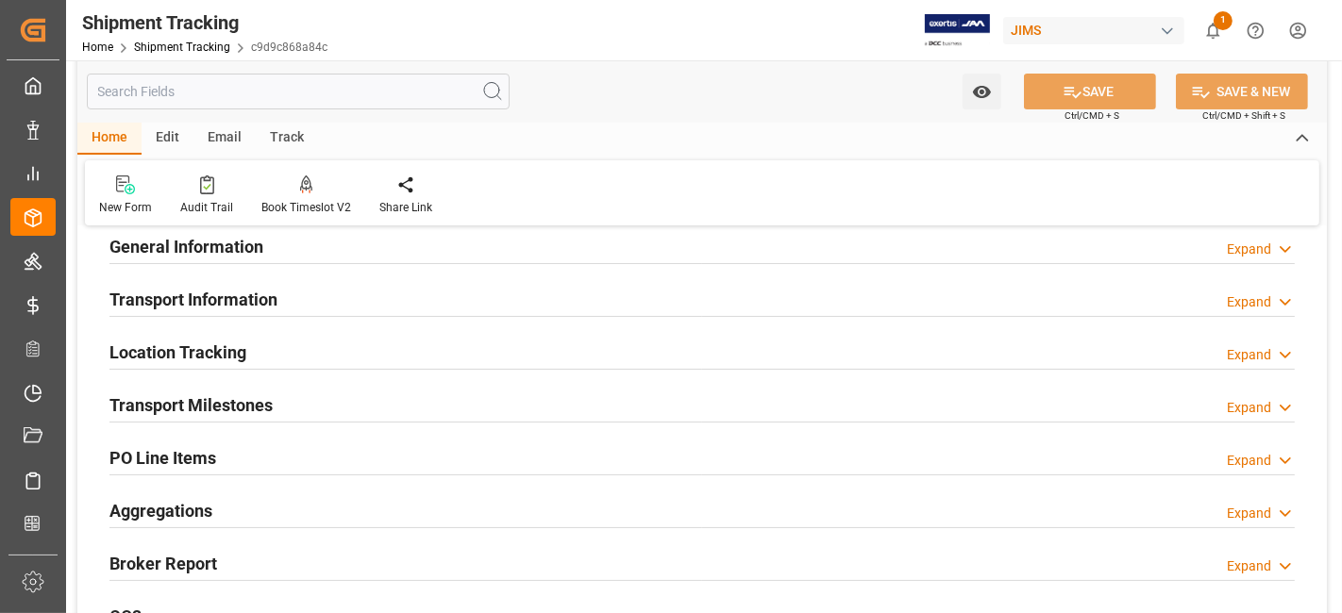
scroll to position [105, 0]
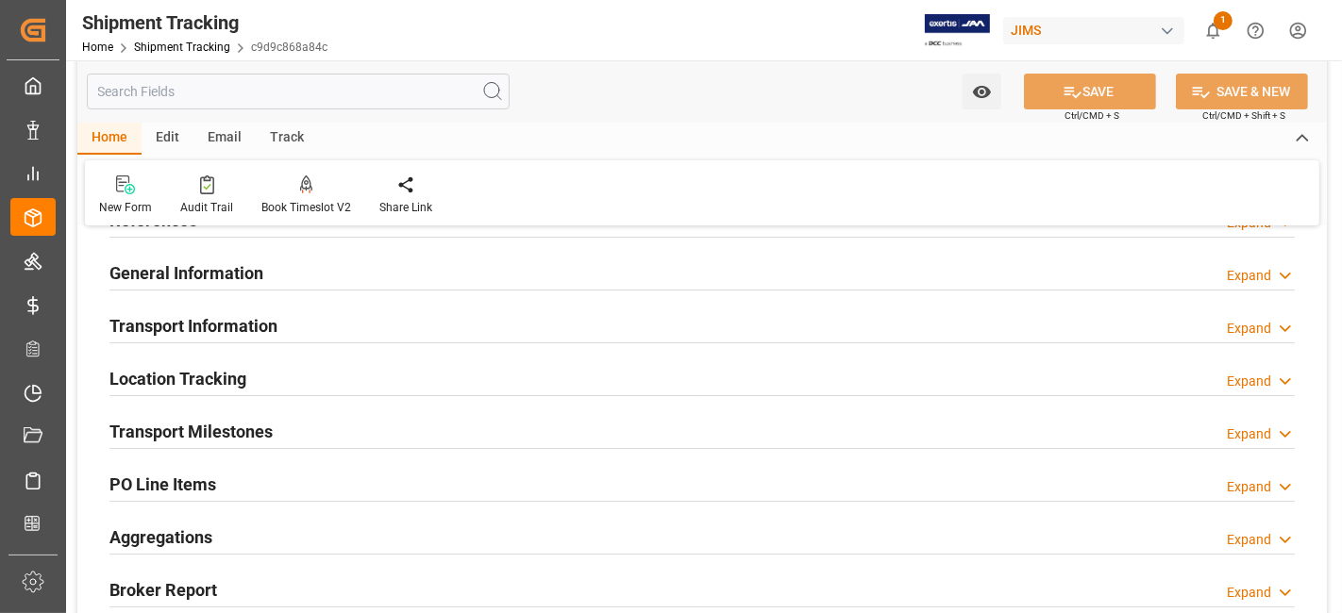
click at [215, 316] on h2 "Transport Information" at bounding box center [193, 325] width 168 height 25
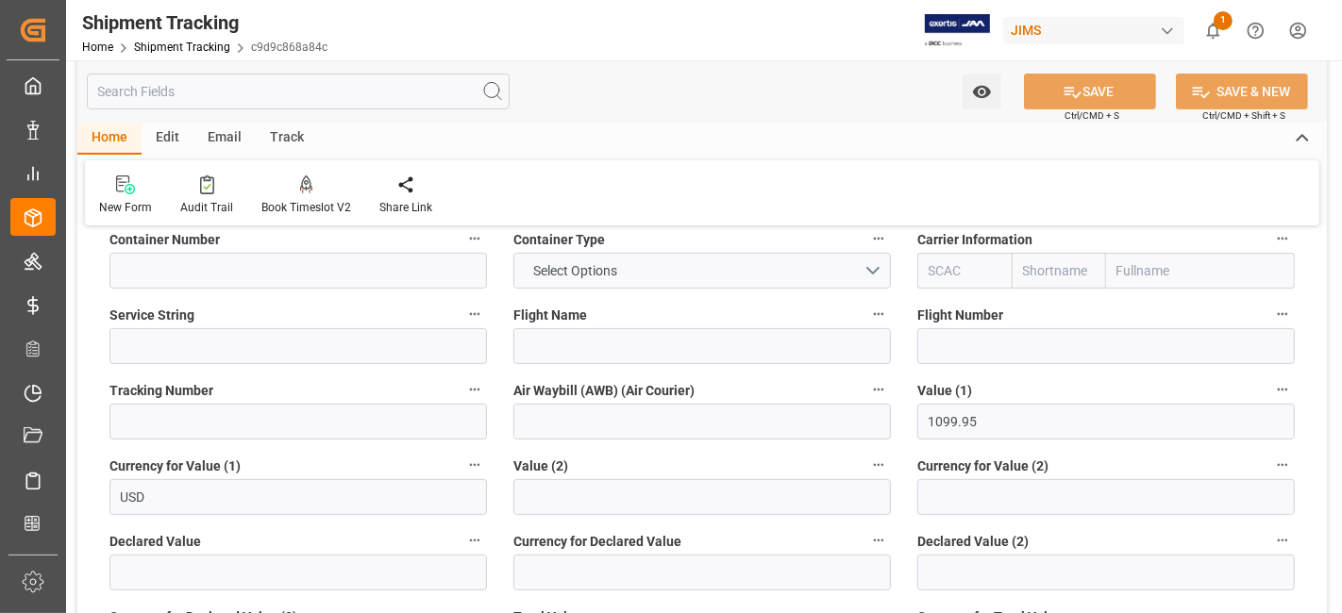
scroll to position [419, 0]
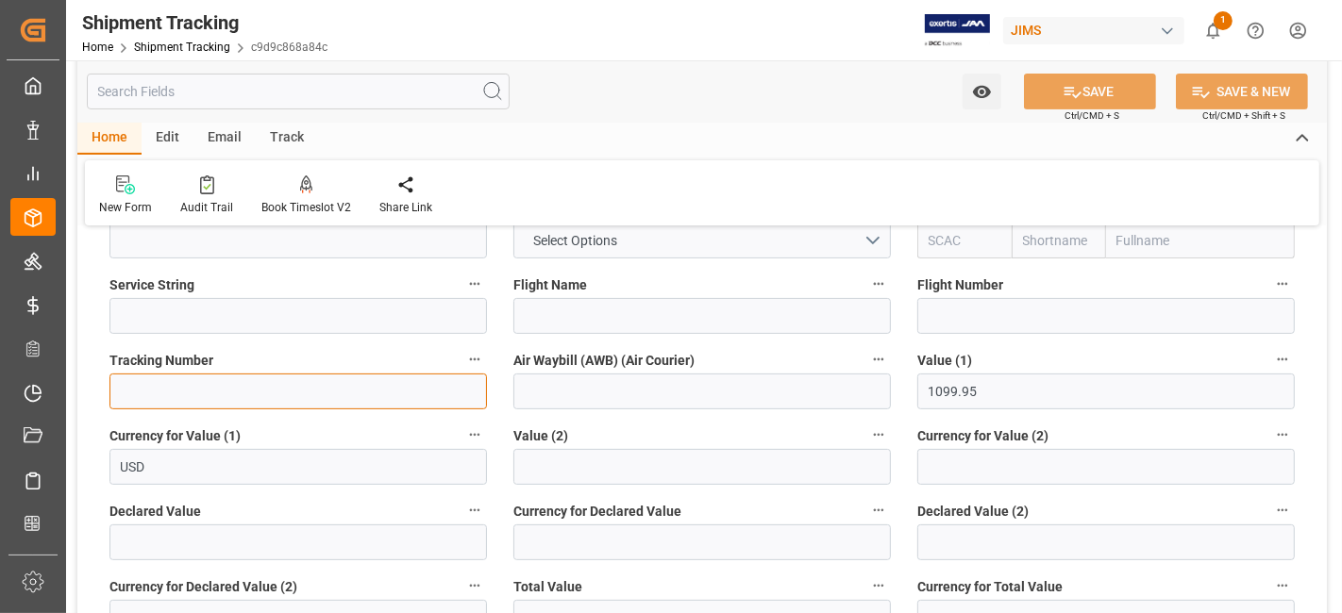
click at [169, 407] on input at bounding box center [298, 392] width 378 height 36
paste input "458258320074"
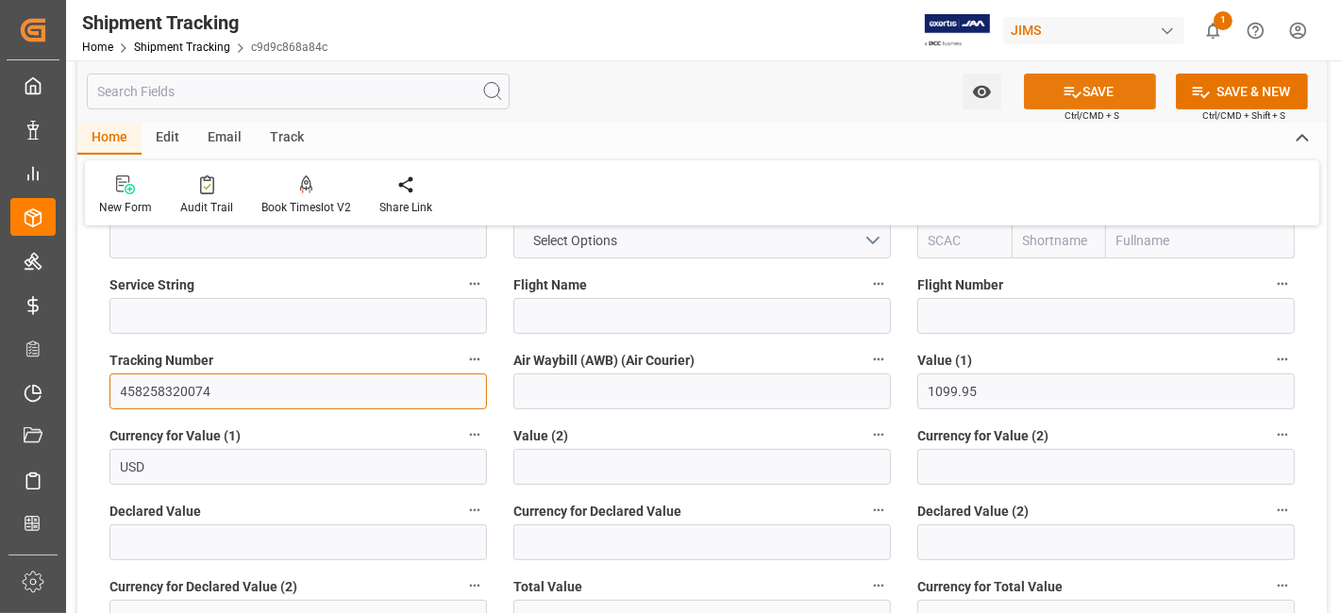
type input "458258320074"
click at [1068, 89] on icon at bounding box center [1073, 92] width 20 height 20
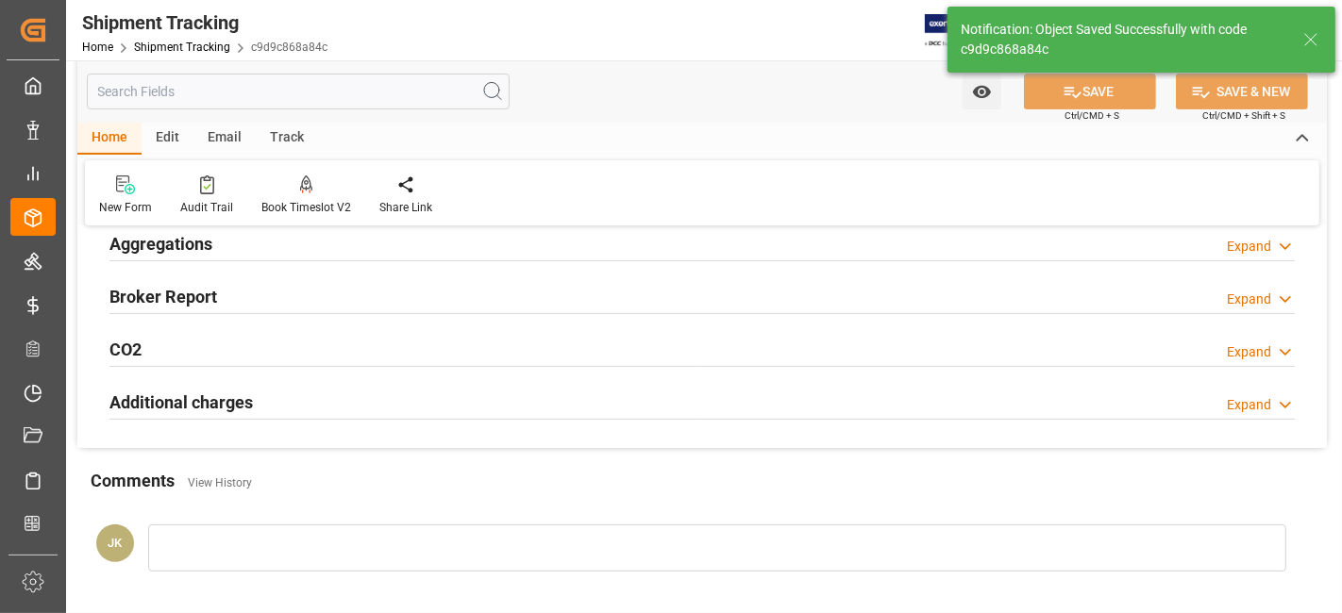
scroll to position [294, 0]
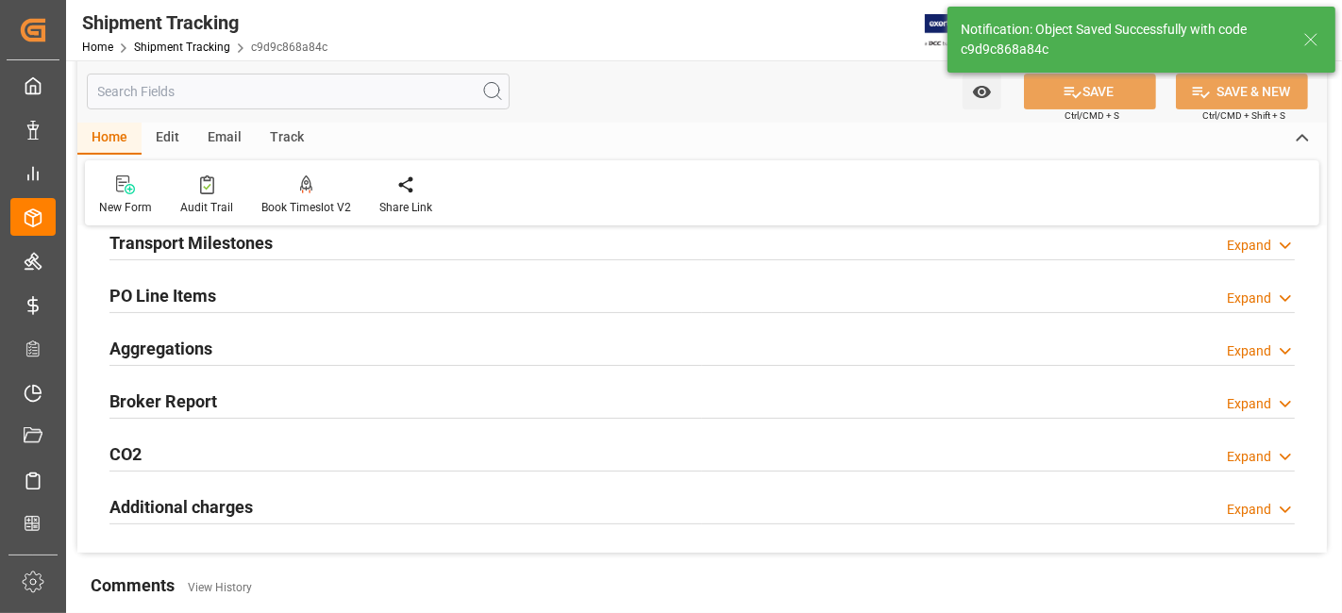
click at [212, 342] on div "Aggregations Expand" at bounding box center [701, 347] width 1185 height 36
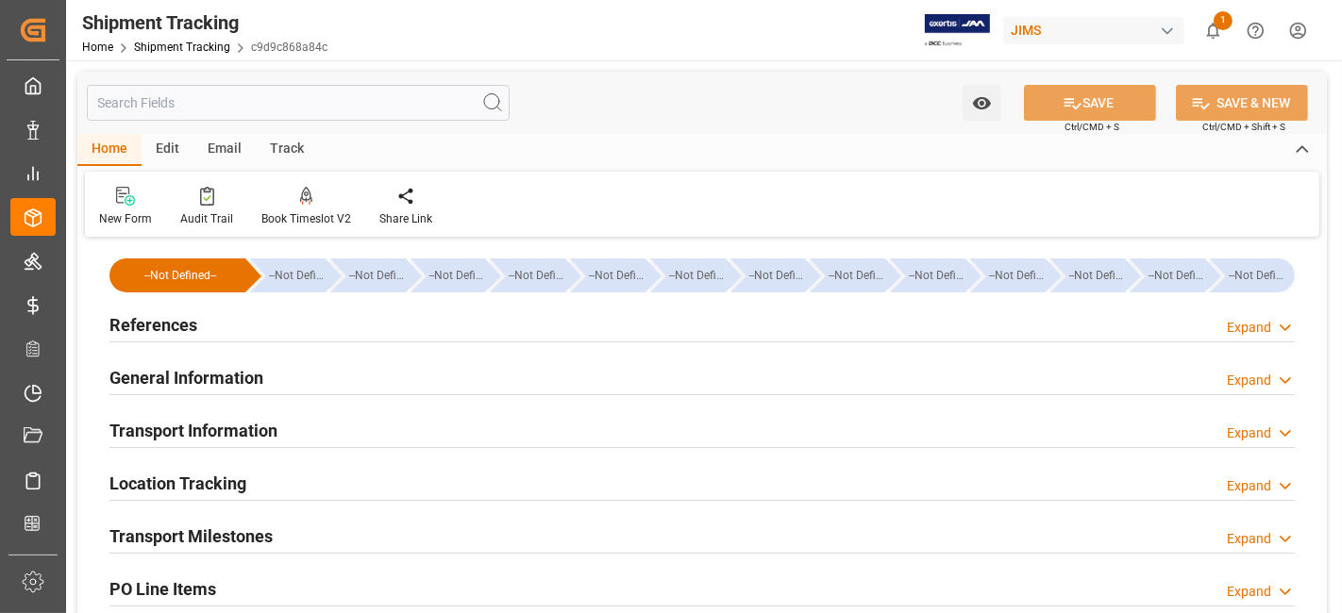
scroll to position [210, 0]
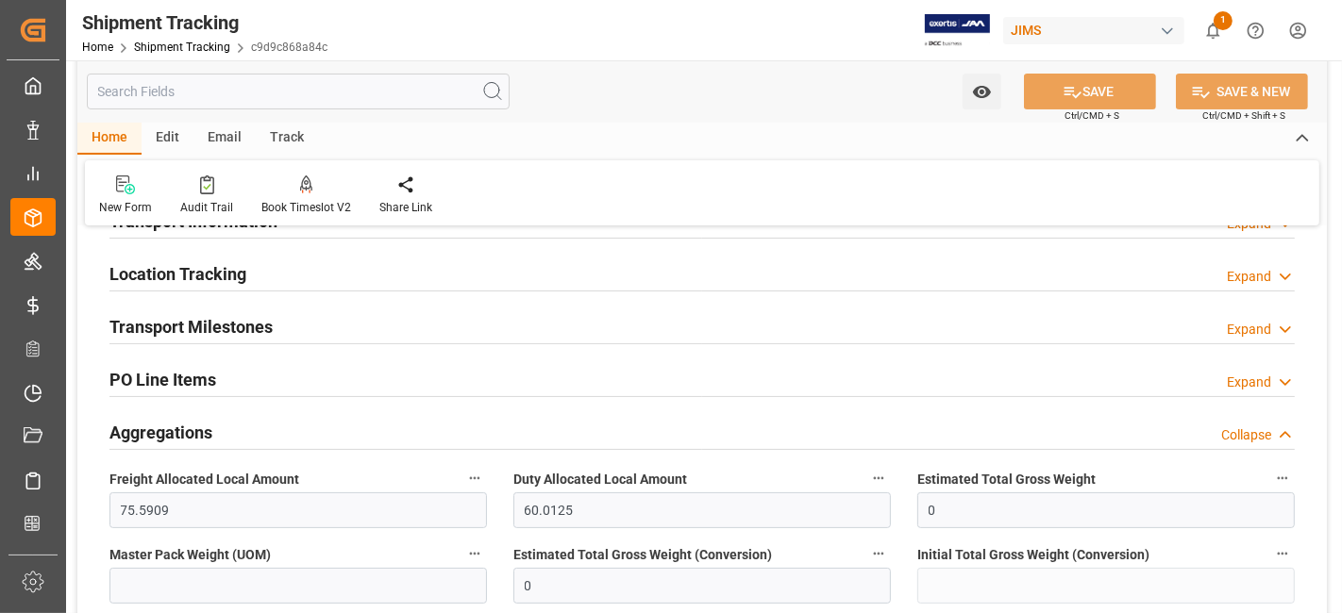
click at [233, 335] on h2 "Transport Milestones" at bounding box center [190, 326] width 163 height 25
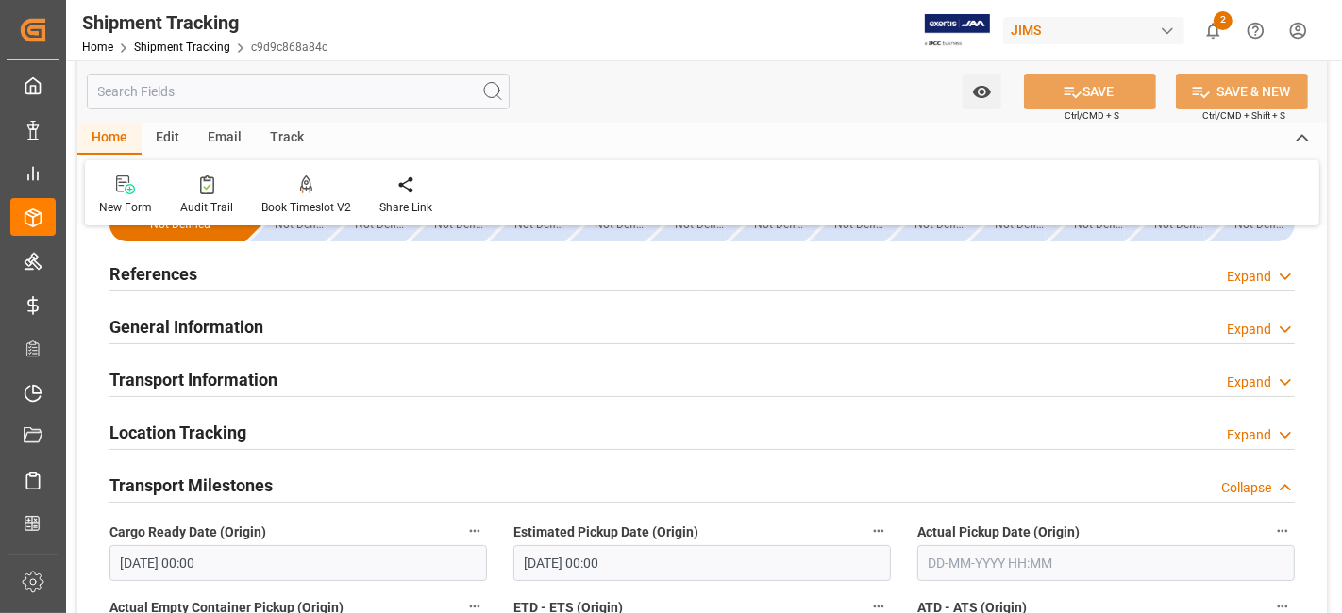
scroll to position [0, 0]
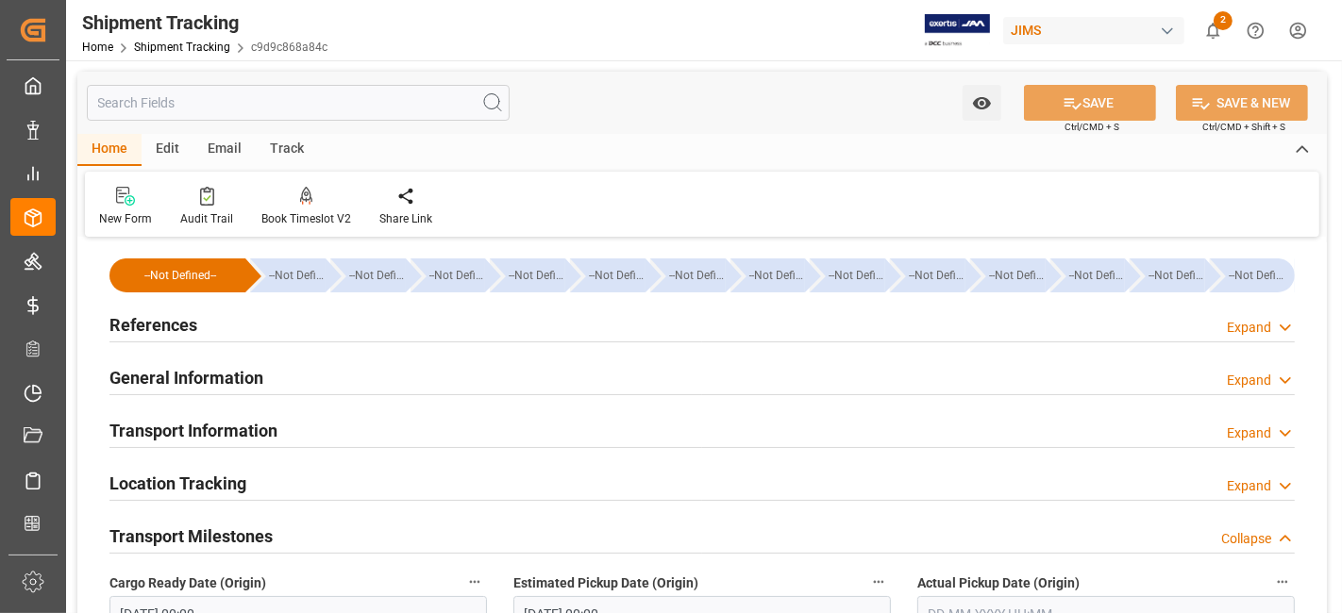
click at [191, 327] on h2 "References" at bounding box center [153, 324] width 88 height 25
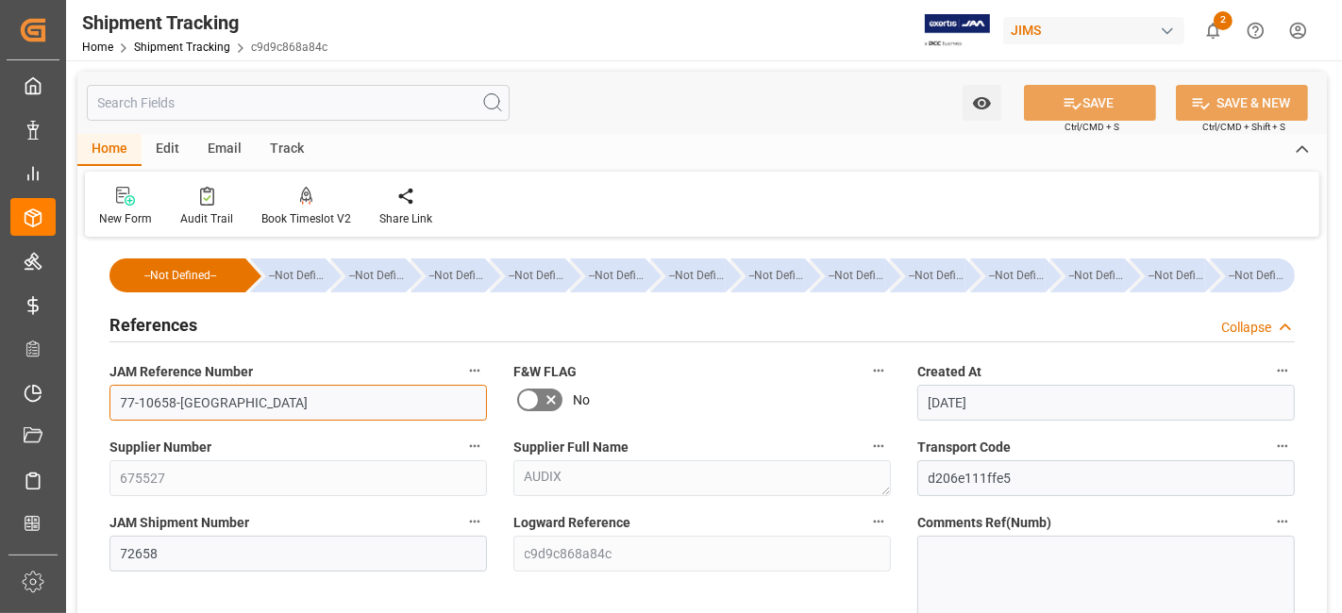
drag, startPoint x: 215, startPoint y: 409, endPoint x: 97, endPoint y: 401, distance: 118.2
click at [99, 401] on div "JAM Reference Number 77-10658-US" at bounding box center [298, 390] width 404 height 76
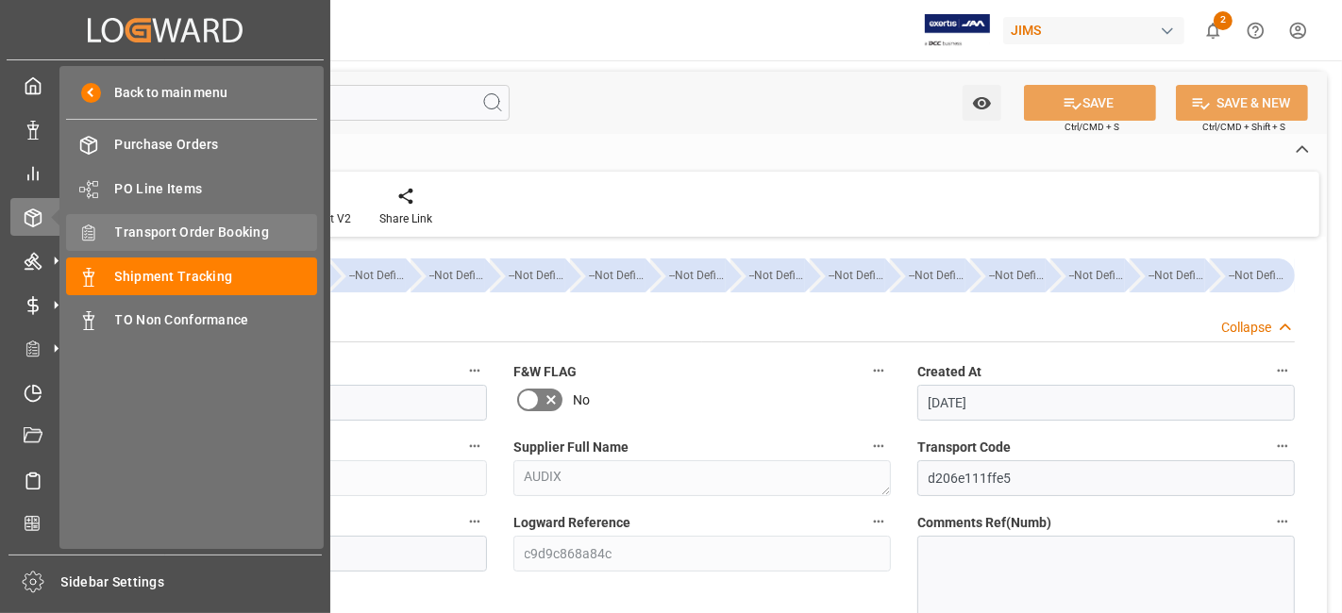
click at [224, 227] on span "Transport Order Booking" at bounding box center [216, 233] width 203 height 20
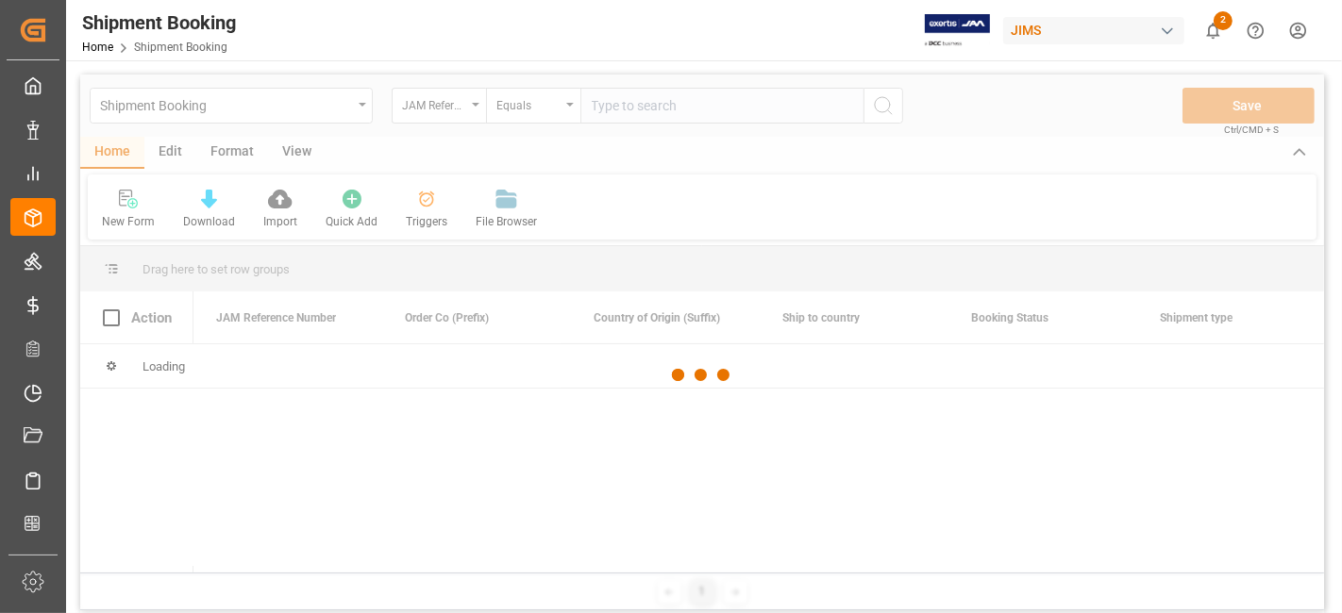
click at [637, 109] on div at bounding box center [702, 376] width 1244 height 602
click at [637, 109] on input "text" at bounding box center [721, 106] width 283 height 36
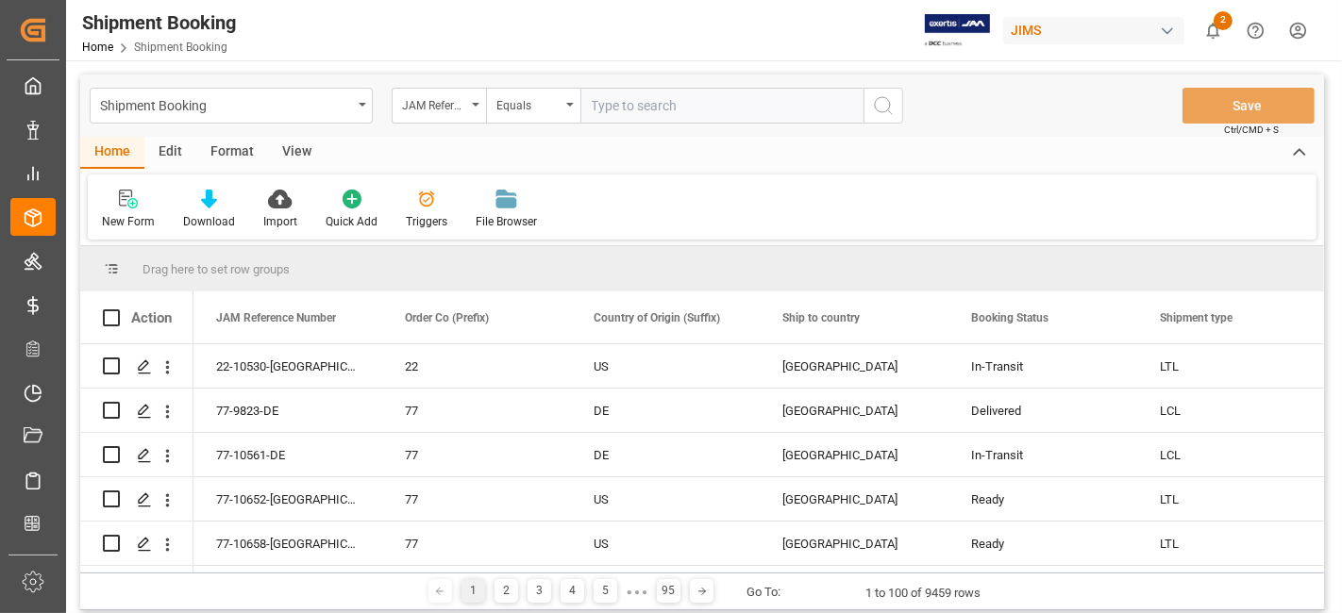
paste input "77-10658-[GEOGRAPHIC_DATA]"
type input "77-10658-[GEOGRAPHIC_DATA]"
click at [891, 114] on icon "search button" at bounding box center [883, 105] width 23 height 23
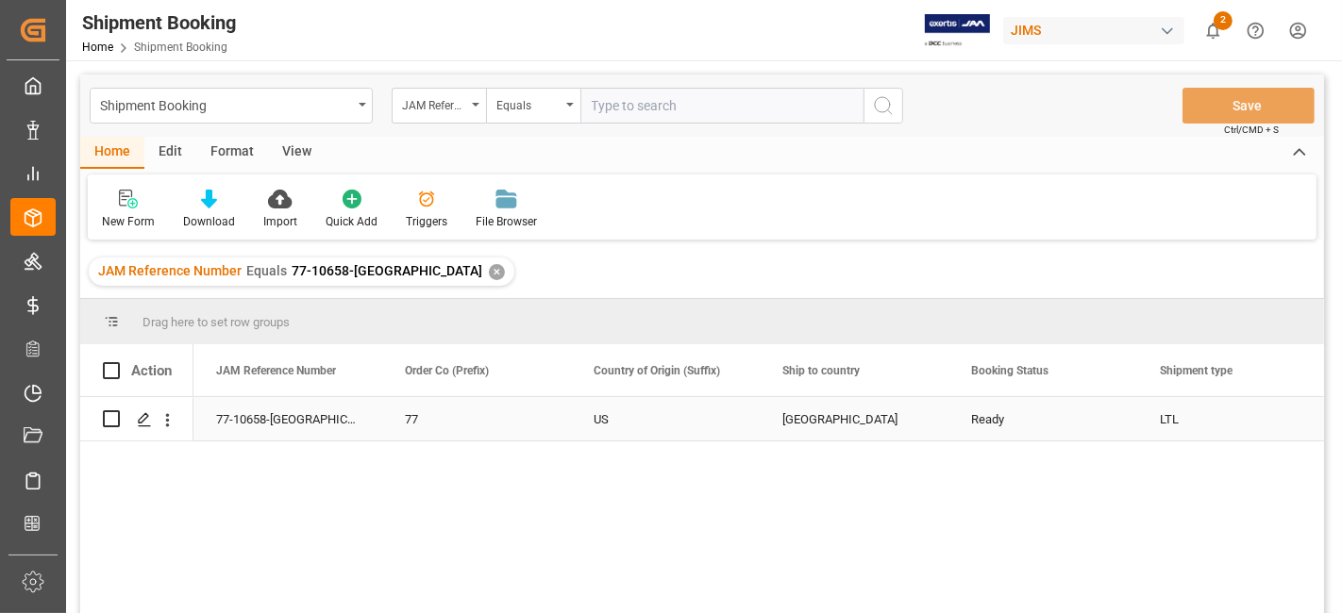
click at [155, 422] on div "Press SPACE to select this row." at bounding box center [143, 420] width 28 height 35
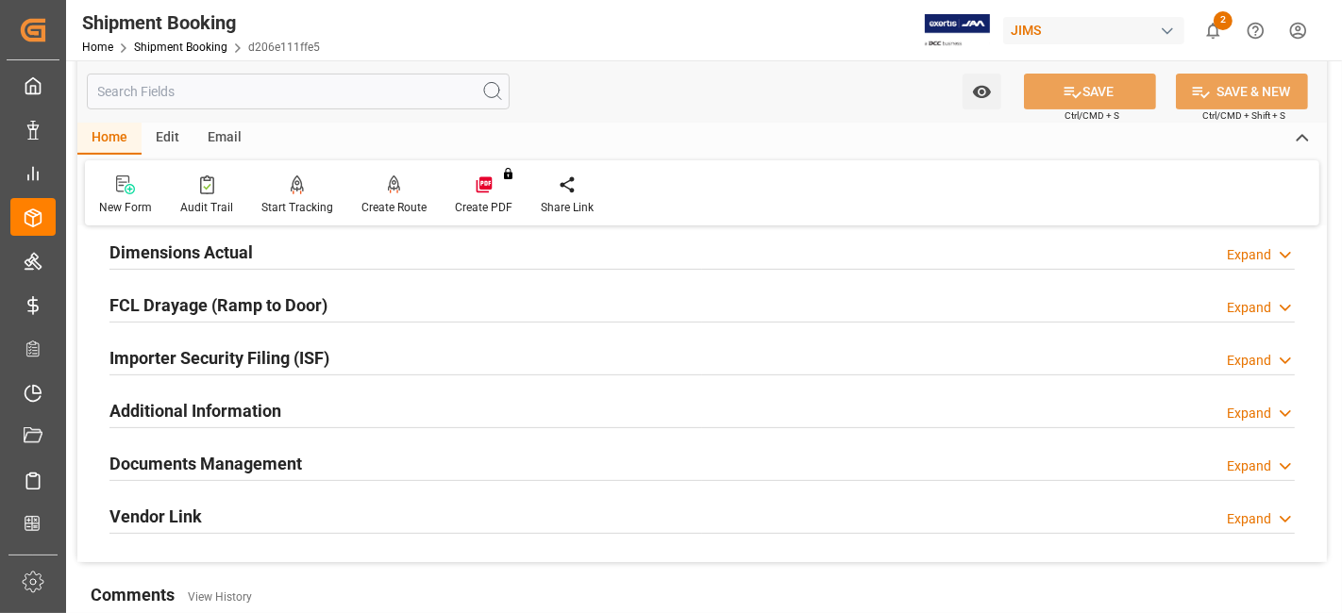
scroll to position [524, 0]
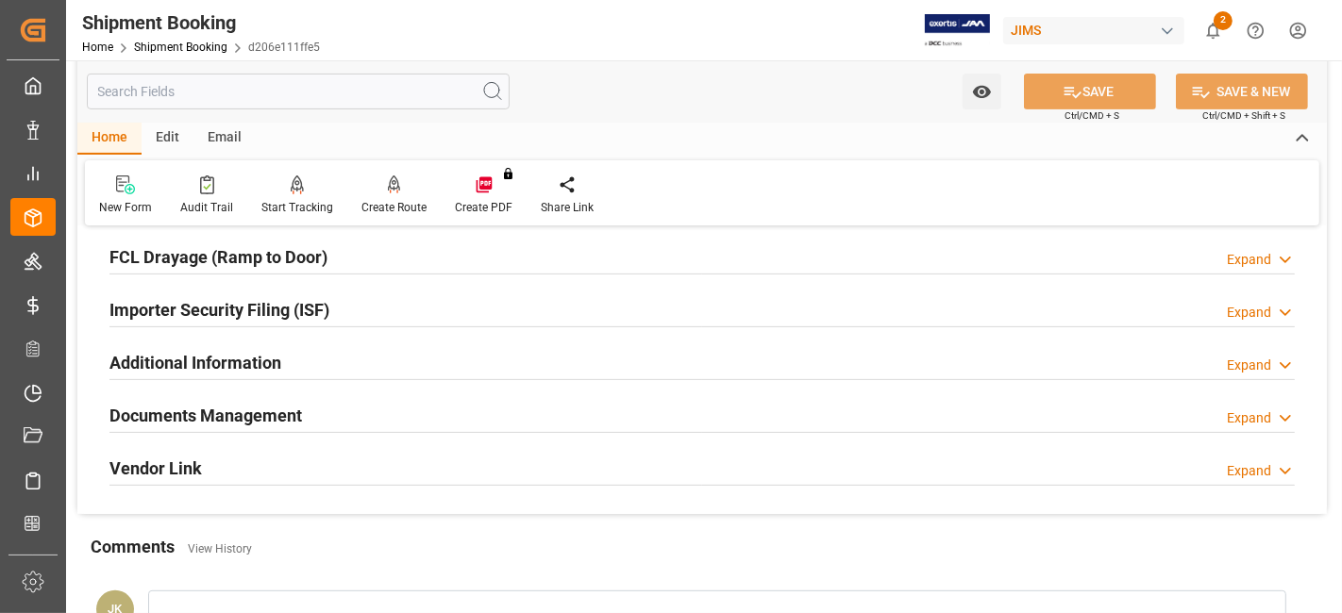
click at [154, 411] on h2 "Documents Management" at bounding box center [205, 415] width 193 height 25
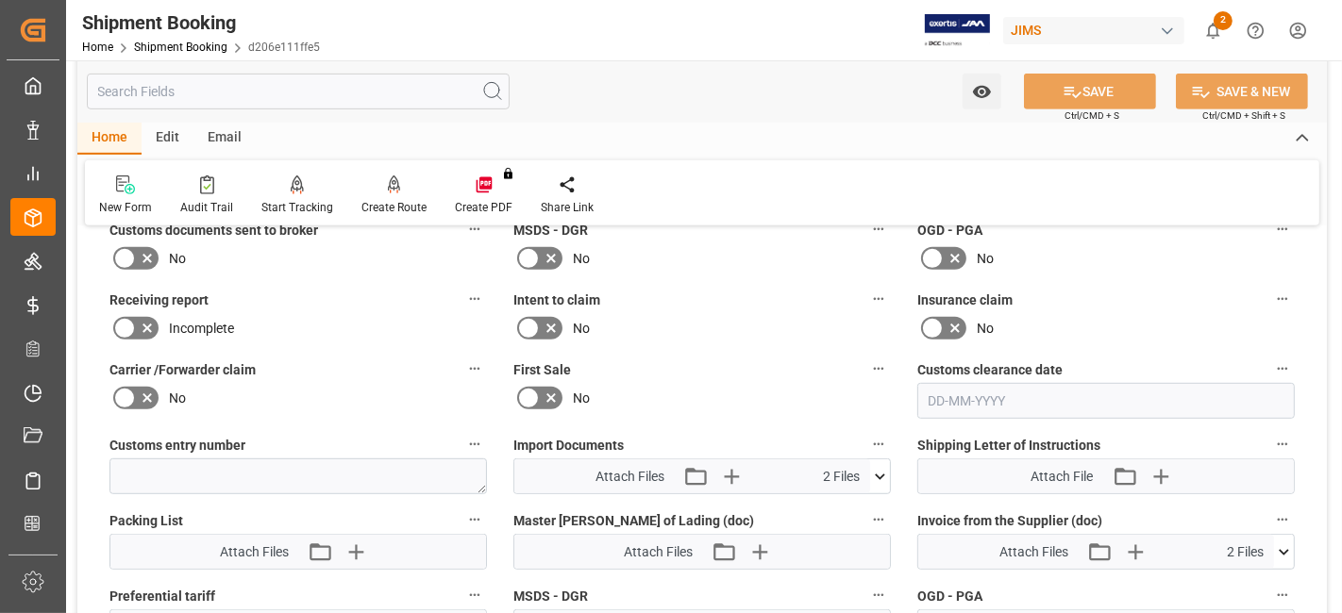
scroll to position [944, 0]
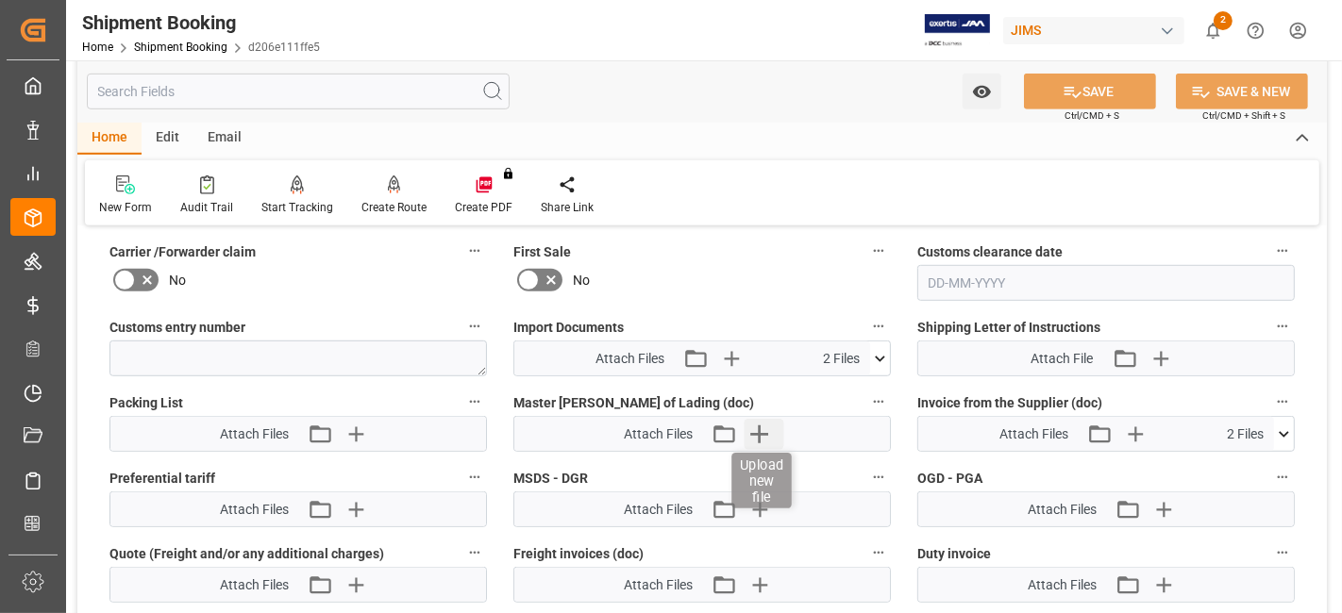
click at [760, 432] on icon "button" at bounding box center [759, 435] width 18 height 18
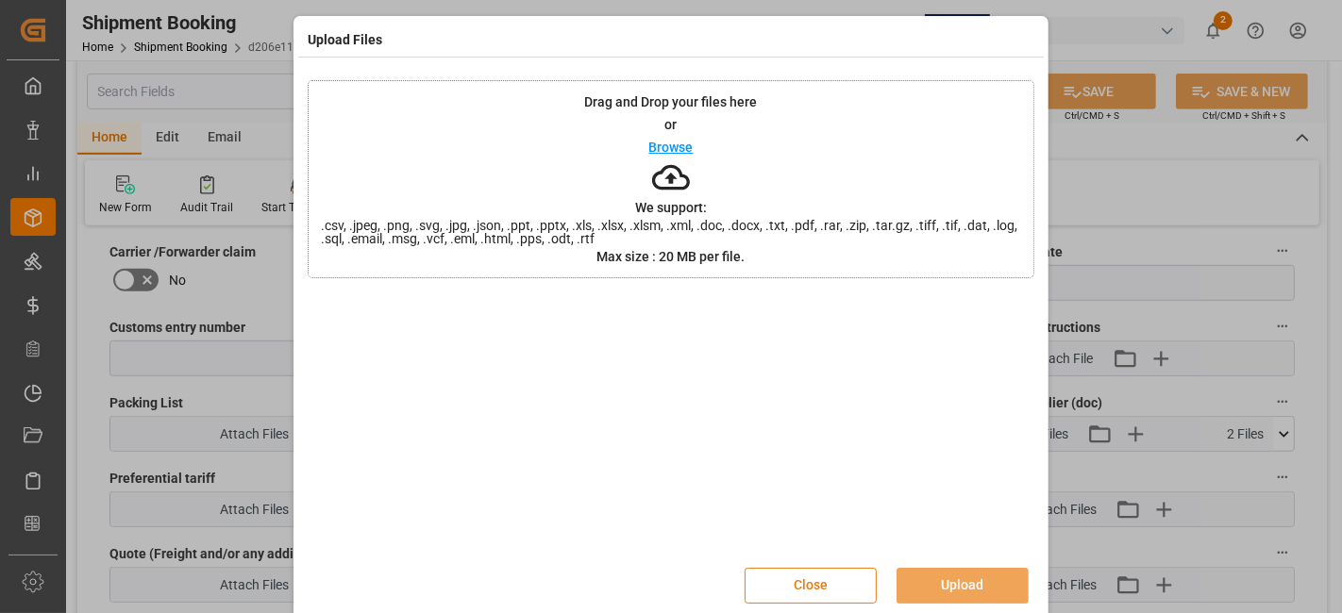
click at [822, 587] on button "Close" at bounding box center [811, 586] width 132 height 36
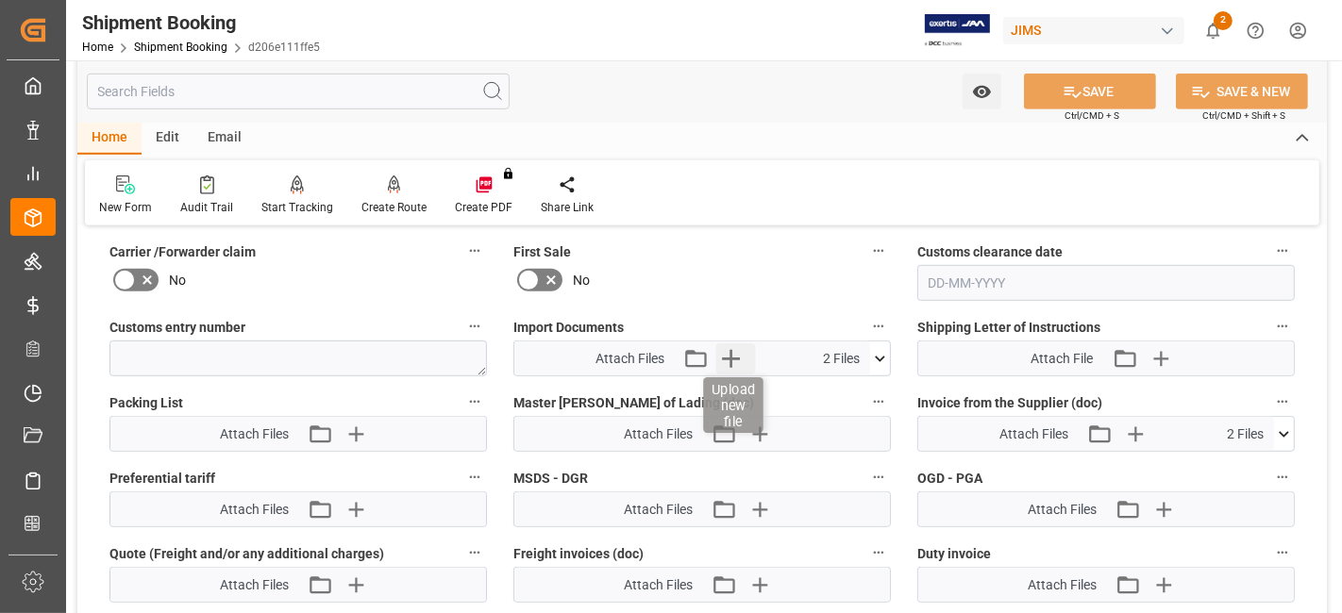
click at [736, 349] on icon "button" at bounding box center [731, 359] width 30 height 30
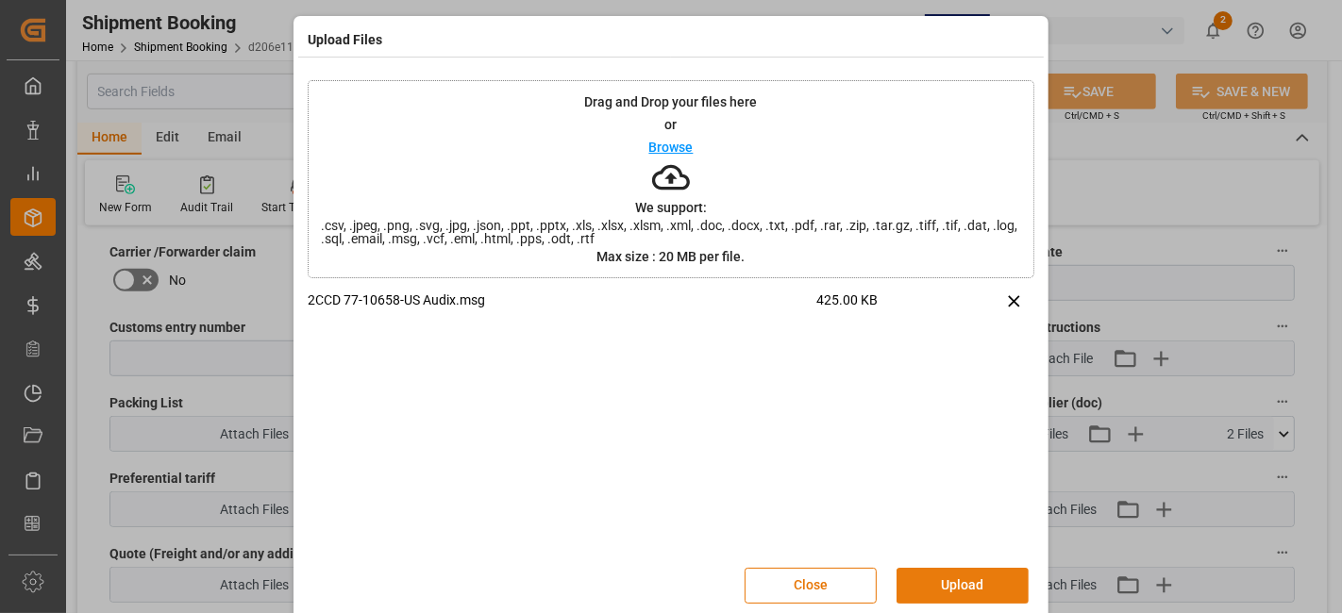
click at [970, 583] on button "Upload" at bounding box center [963, 586] width 132 height 36
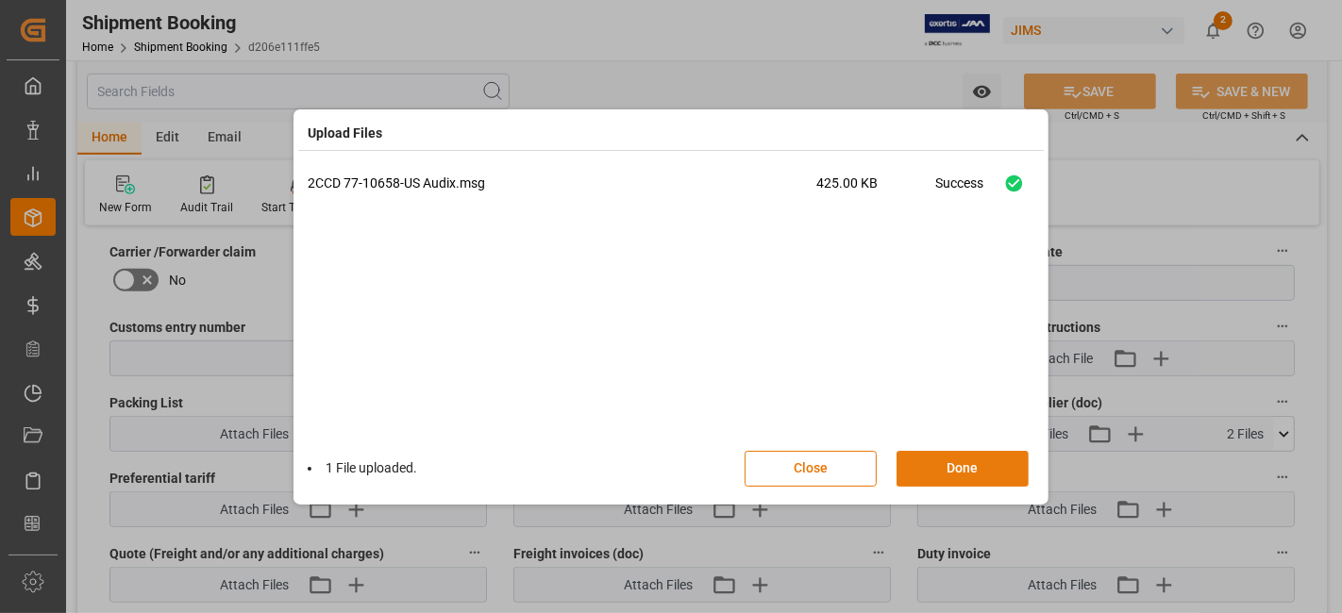
click at [941, 470] on button "Done" at bounding box center [963, 469] width 132 height 36
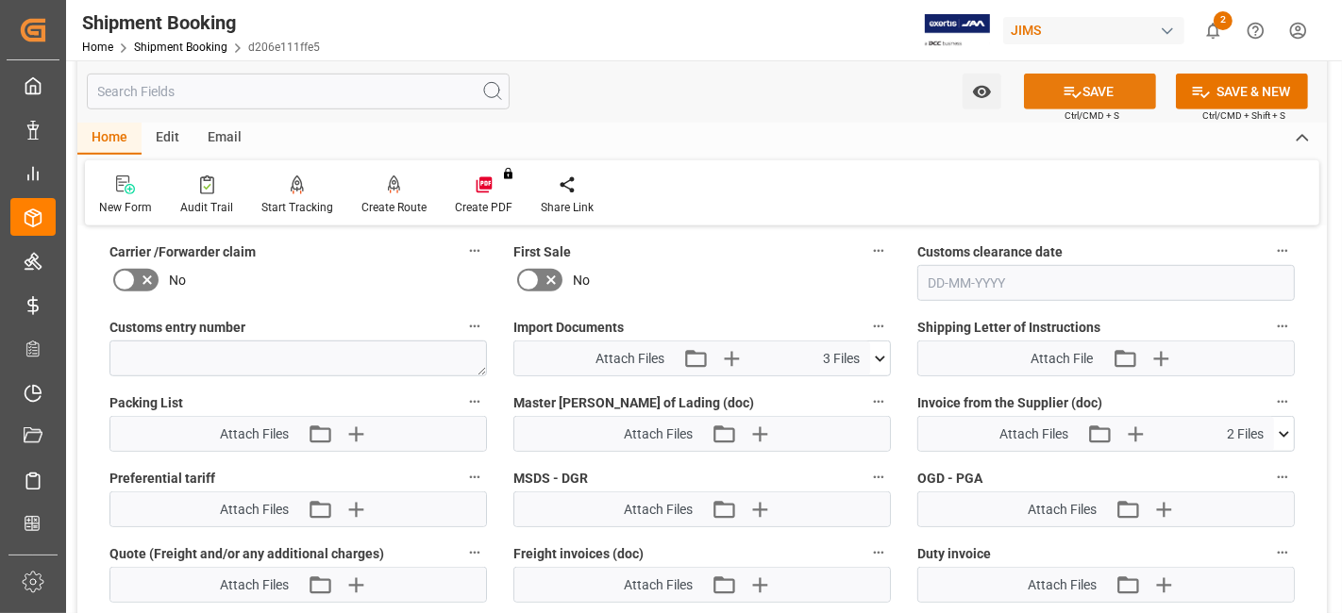
click at [1093, 92] on button "SAVE" at bounding box center [1090, 92] width 132 height 36
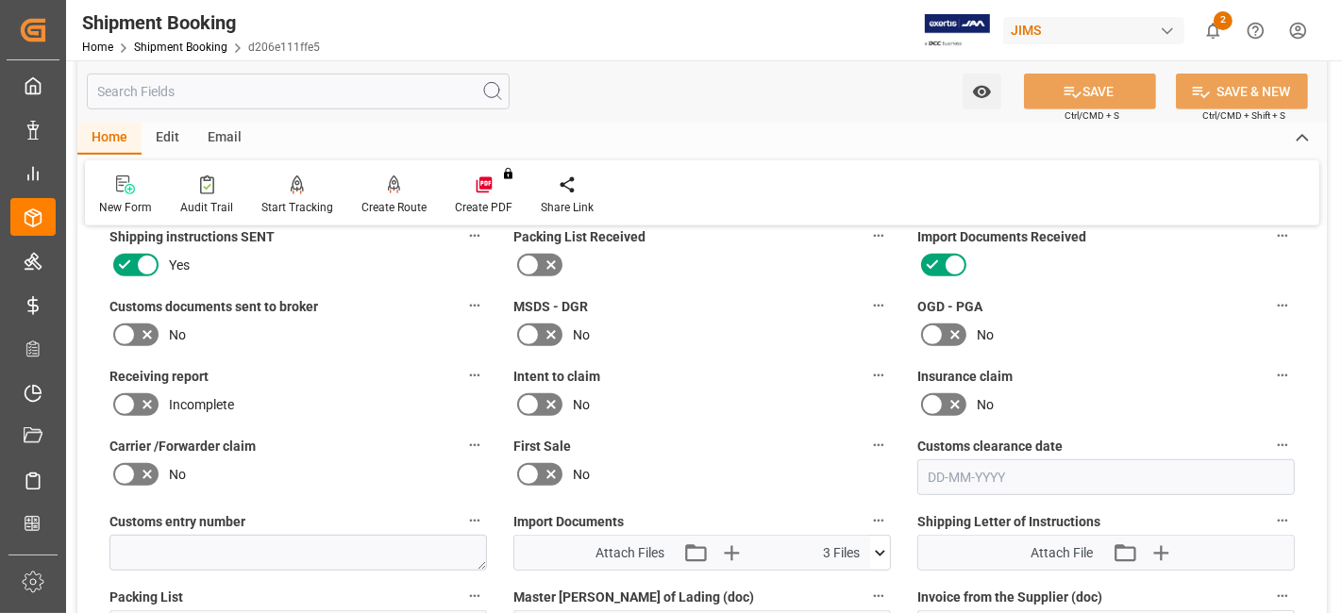
scroll to position [629, 0]
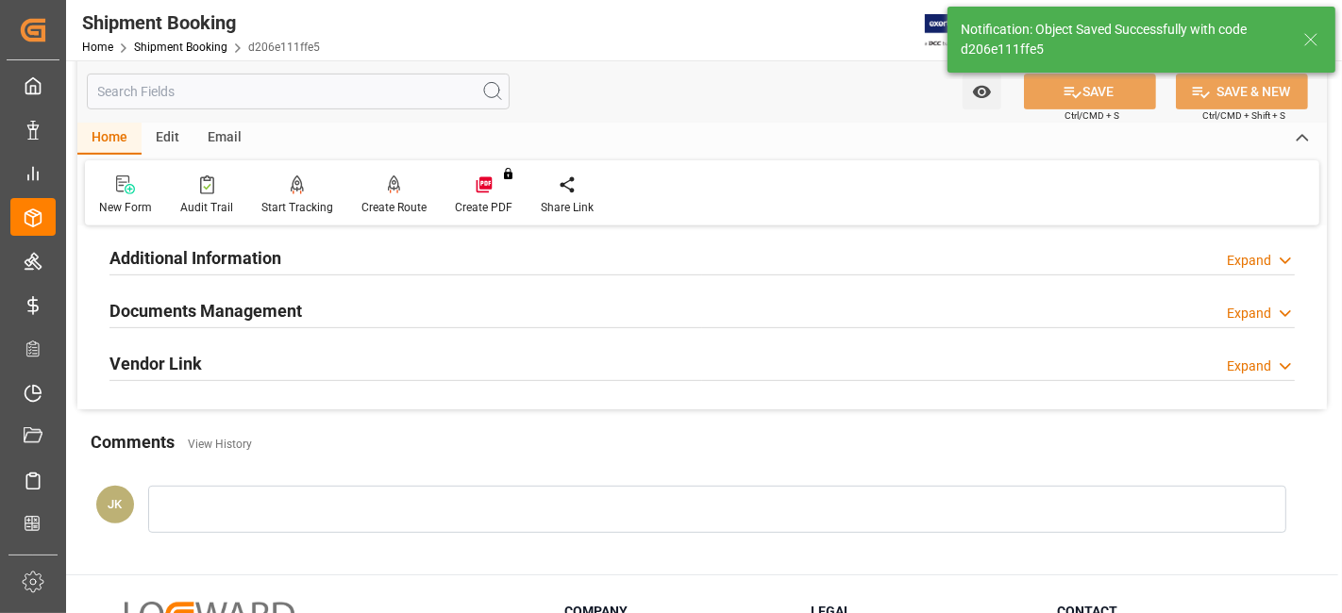
click at [344, 311] on div "Documents Management Expand" at bounding box center [701, 310] width 1185 height 36
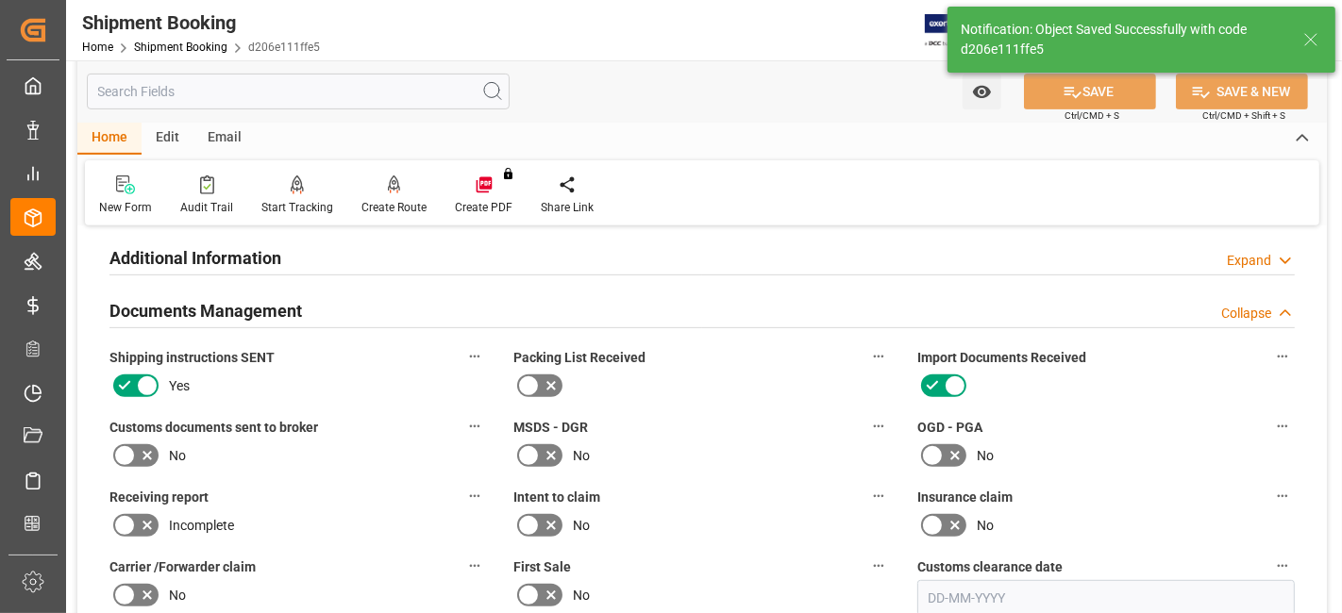
click at [150, 445] on icon at bounding box center [147, 456] width 23 height 23
click at [0, 0] on input "checkbox" at bounding box center [0, 0] width 0 height 0
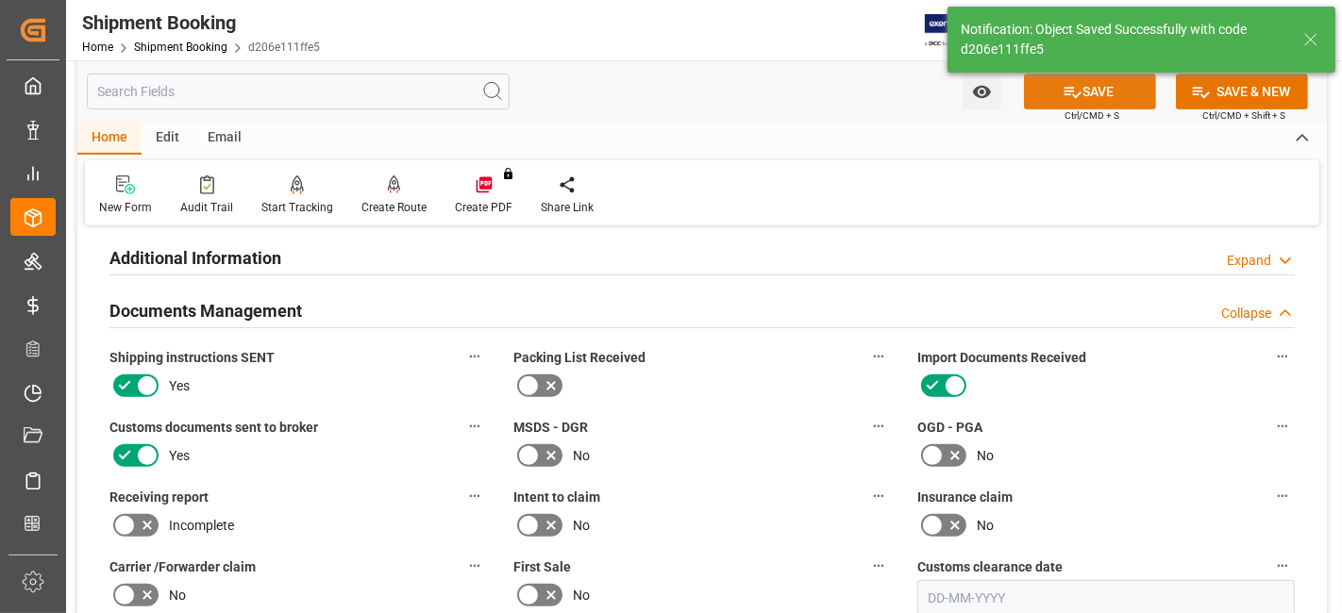
click at [1114, 87] on button "SAVE" at bounding box center [1090, 92] width 132 height 36
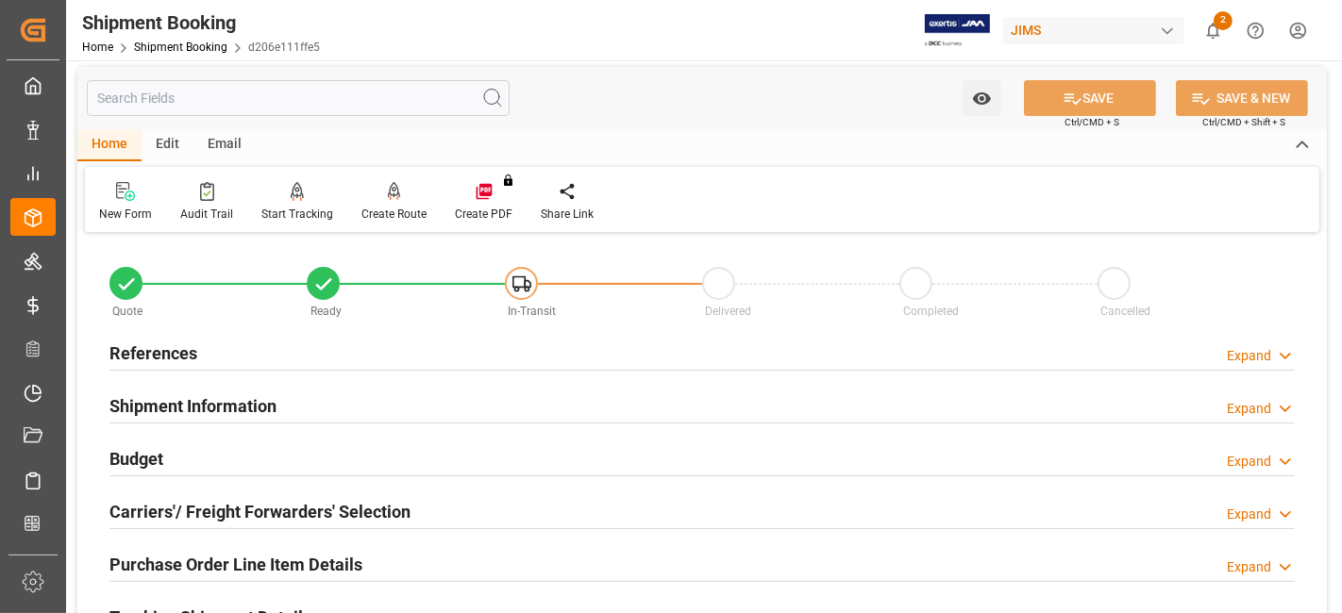
scroll to position [0, 0]
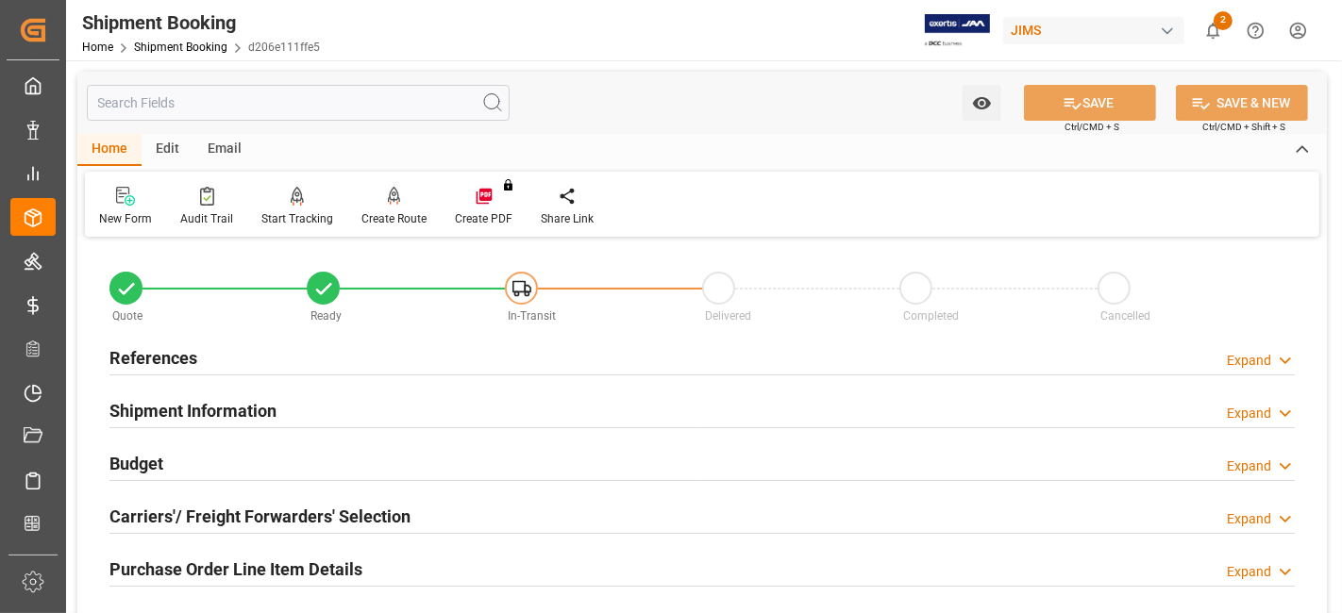
click at [180, 363] on h2 "References" at bounding box center [153, 357] width 88 height 25
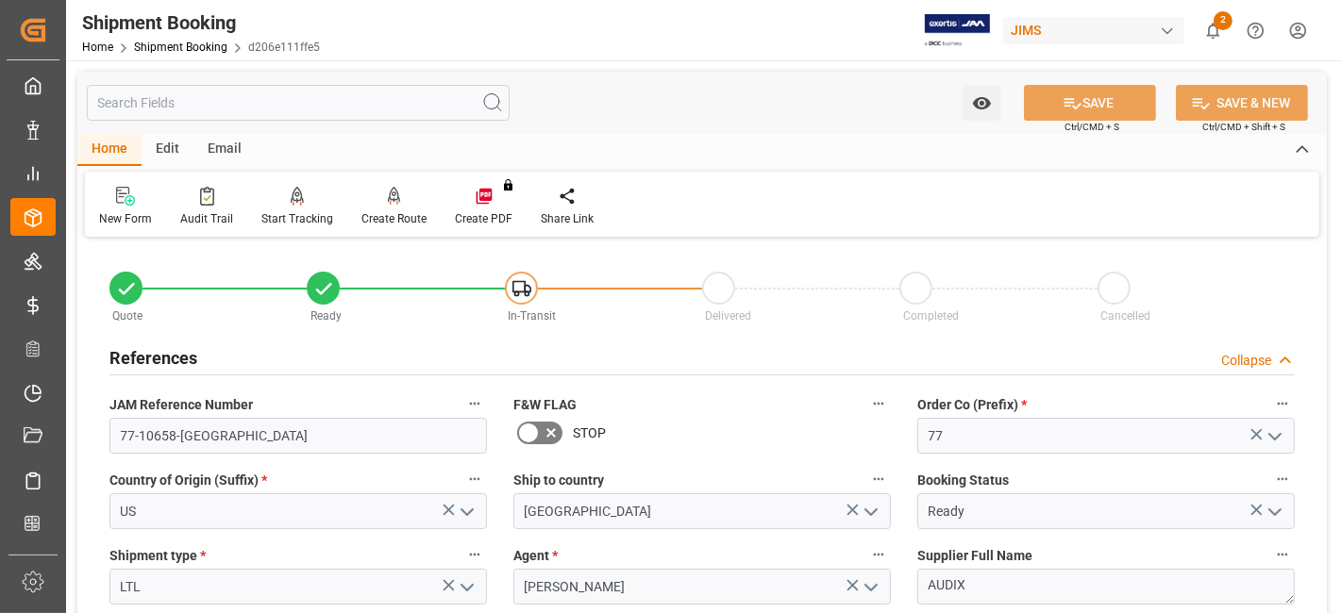
click at [180, 363] on h2 "References" at bounding box center [153, 357] width 88 height 25
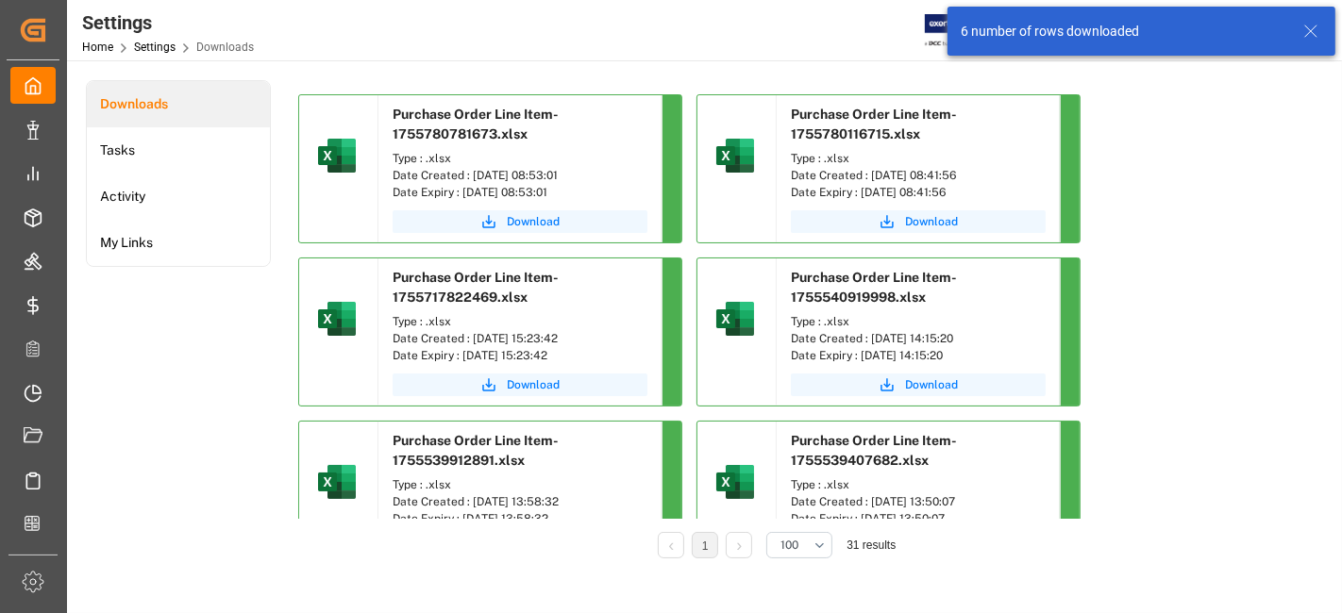
click at [536, 202] on div "Type : .xlsx Date Created : [DATE] 08:53:01 Date Expiry : [DATE] 08:53:01" at bounding box center [519, 175] width 283 height 60
click at [526, 219] on span "Download" at bounding box center [533, 221] width 53 height 17
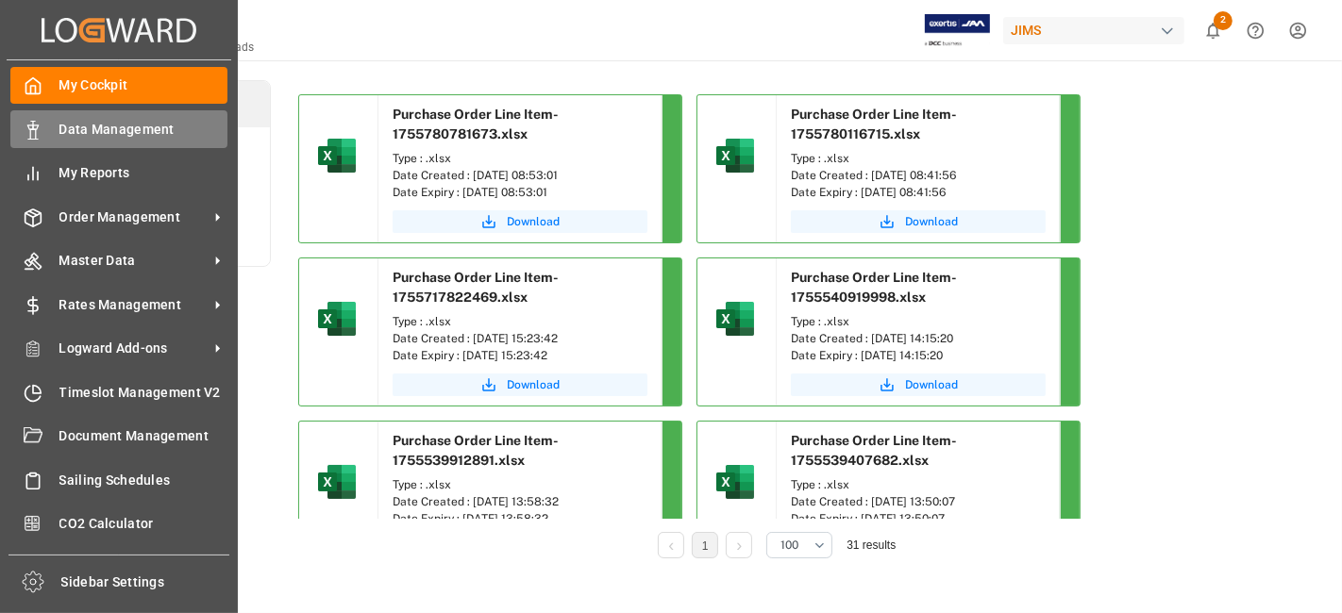
click at [128, 128] on span "Data Management" at bounding box center [143, 130] width 169 height 20
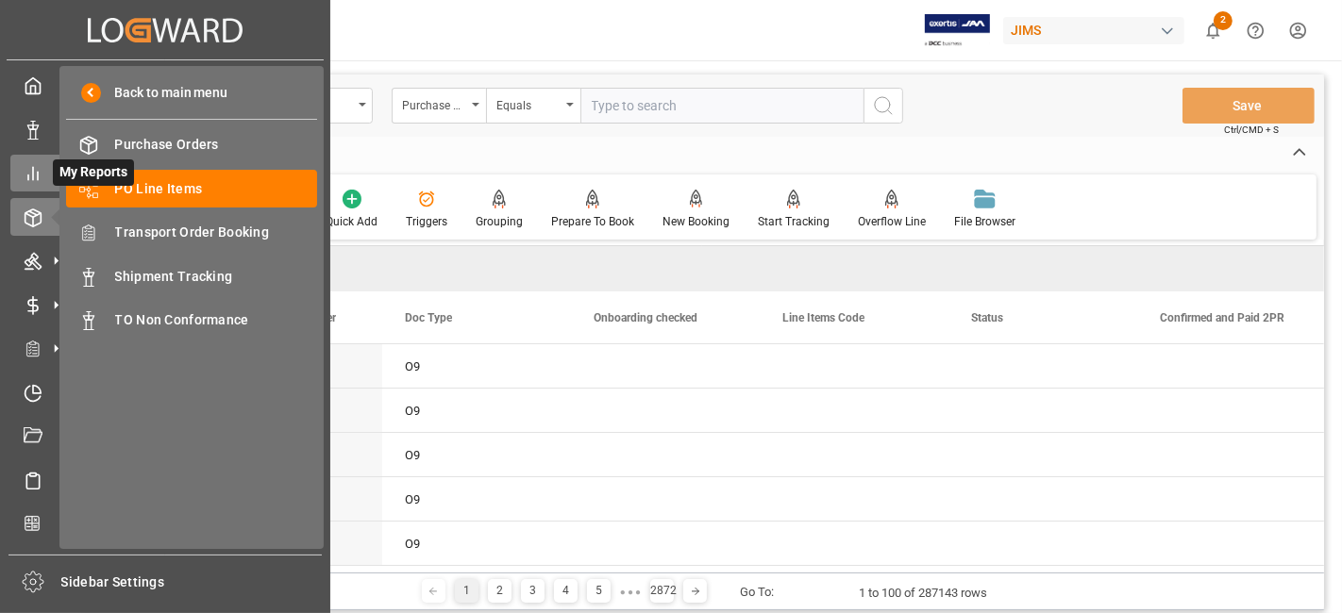
click at [34, 168] on icon at bounding box center [33, 173] width 19 height 19
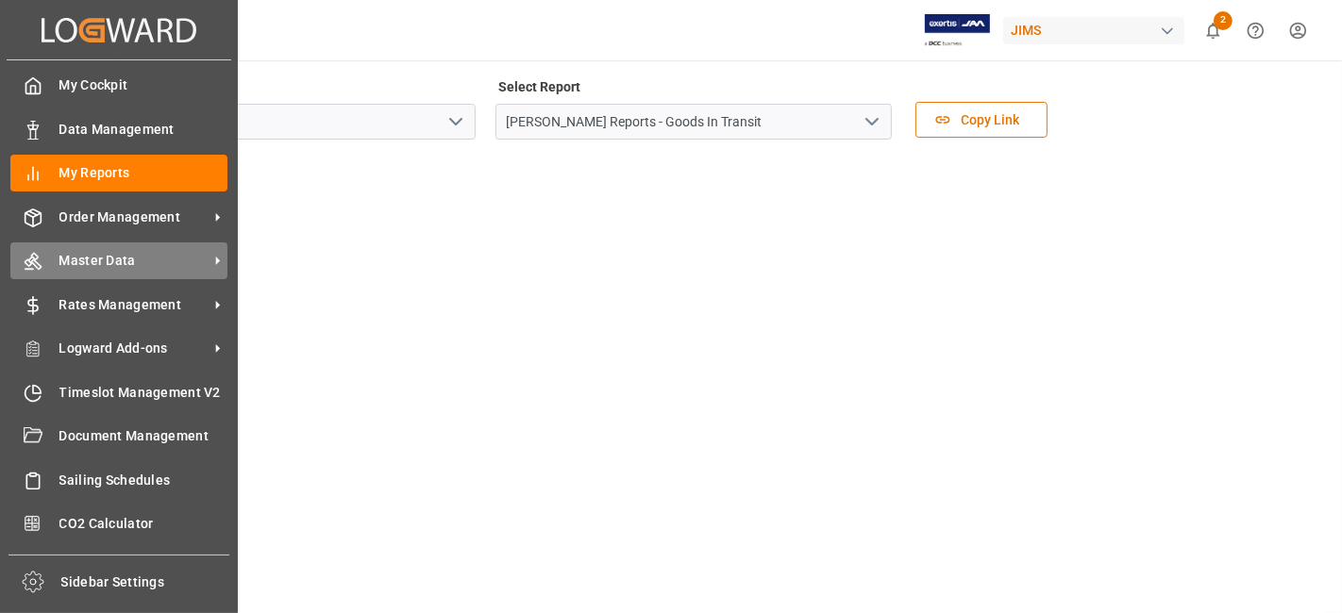
click at [212, 265] on icon at bounding box center [218, 261] width 20 height 20
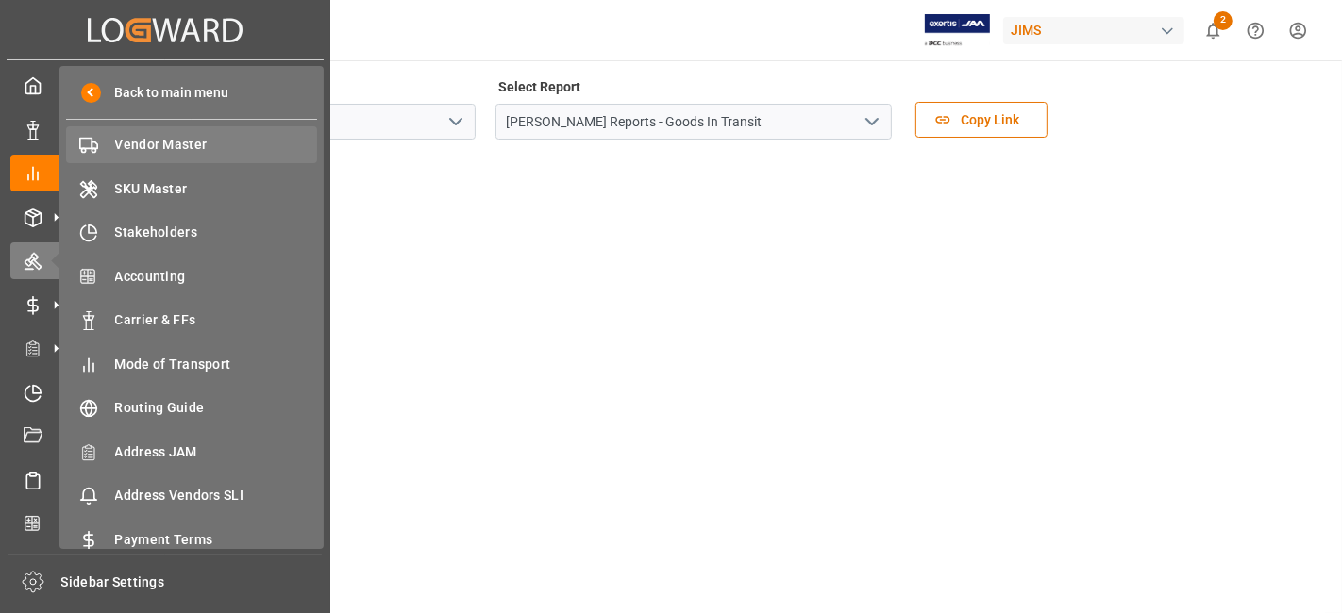
click at [219, 147] on span "Vendor Master" at bounding box center [216, 145] width 203 height 20
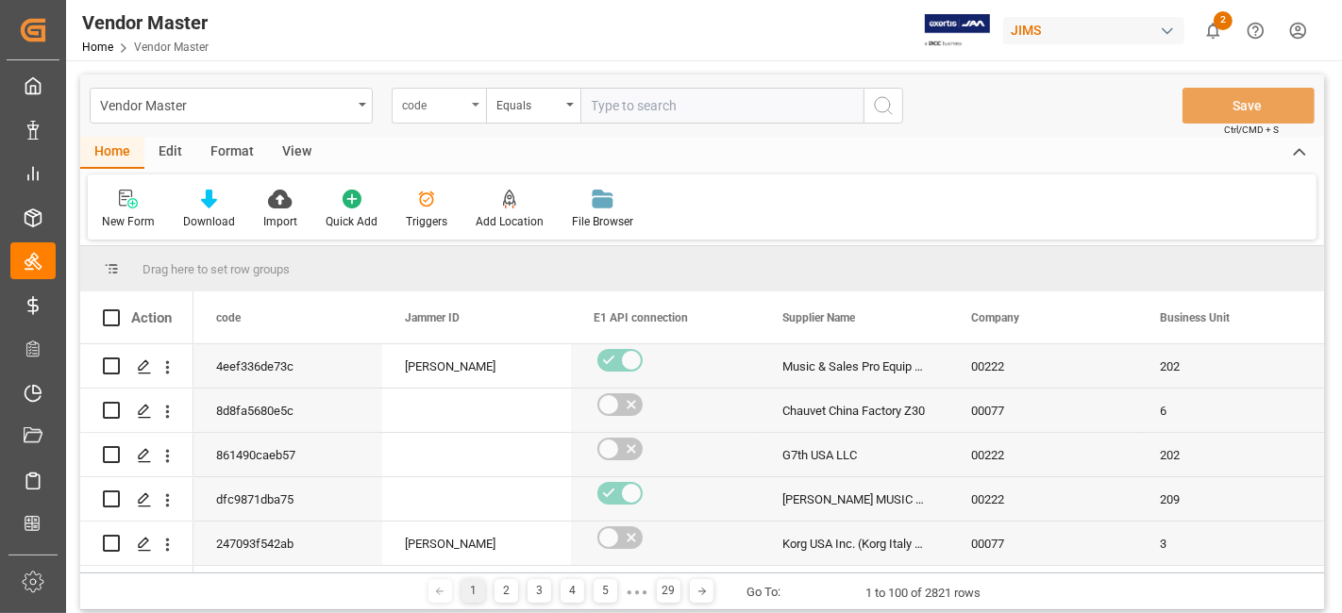
click at [469, 110] on div "code" at bounding box center [439, 106] width 94 height 36
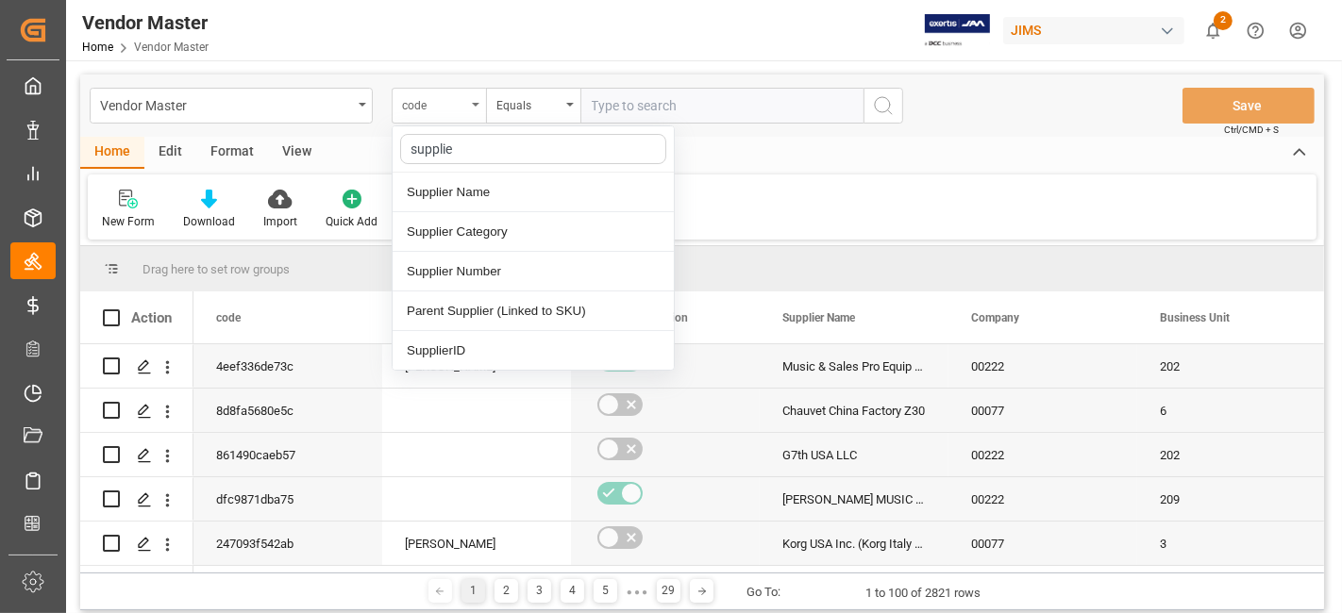
type input "supplier"
click at [518, 277] on div "Supplier Number" at bounding box center [533, 272] width 281 height 40
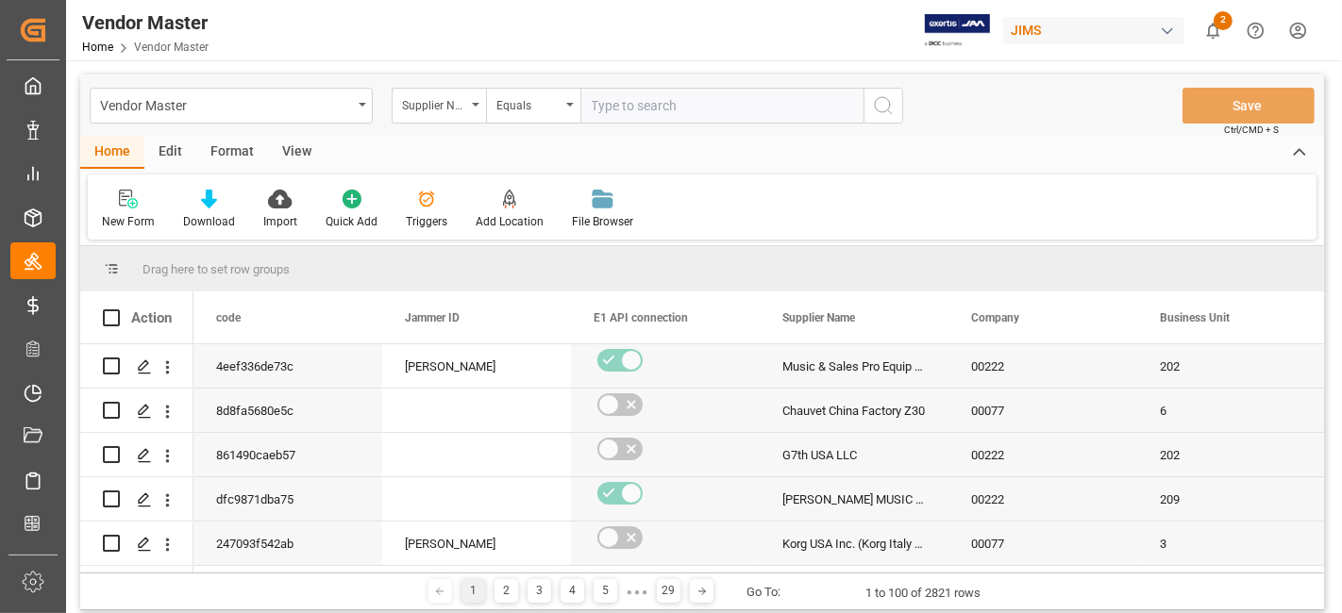
click at [623, 104] on input "text" at bounding box center [721, 106] width 283 height 36
paste input "636253"
type input "636253"
click at [872, 109] on icon "search button" at bounding box center [883, 105] width 23 height 23
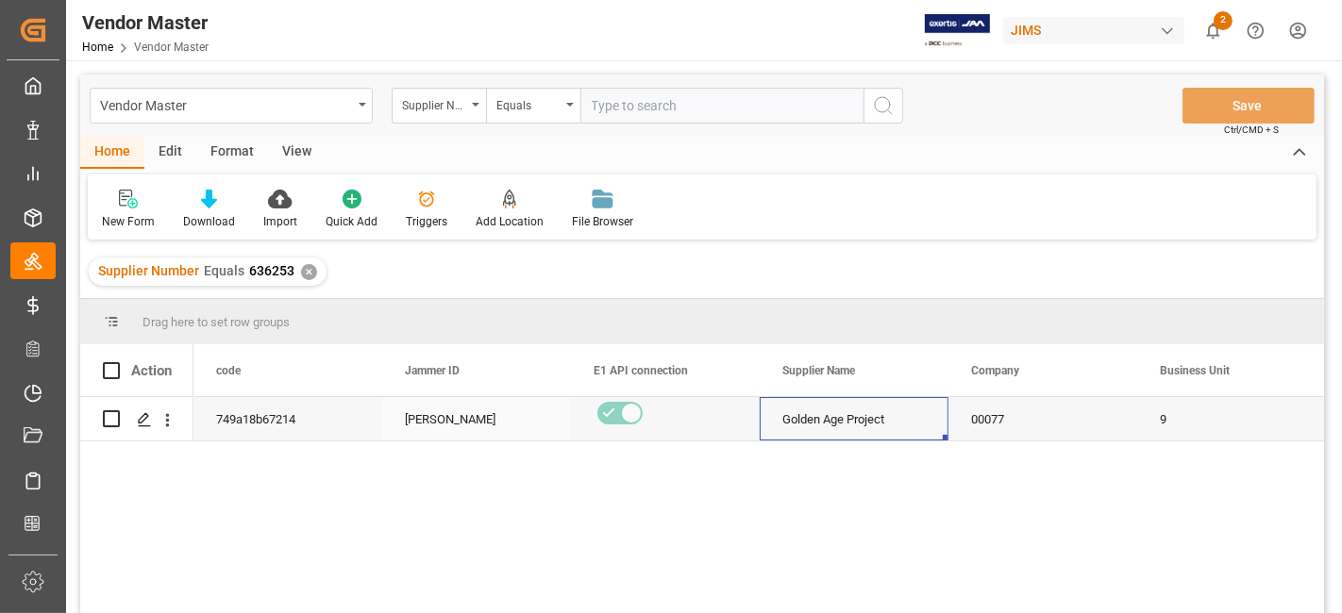
click at [866, 430] on div "Golden Age Project" at bounding box center [854, 418] width 189 height 43
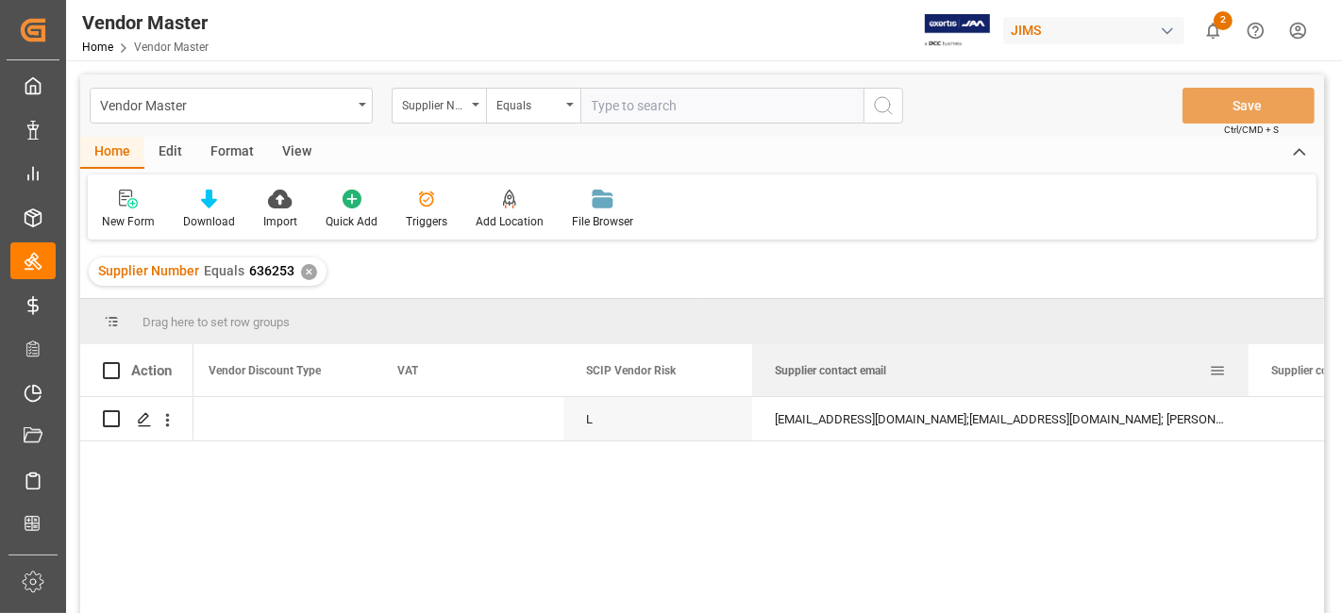
drag, startPoint x: 936, startPoint y: 376, endPoint x: 1244, endPoint y: 376, distance: 307.7
click at [1245, 376] on div at bounding box center [1249, 370] width 8 height 52
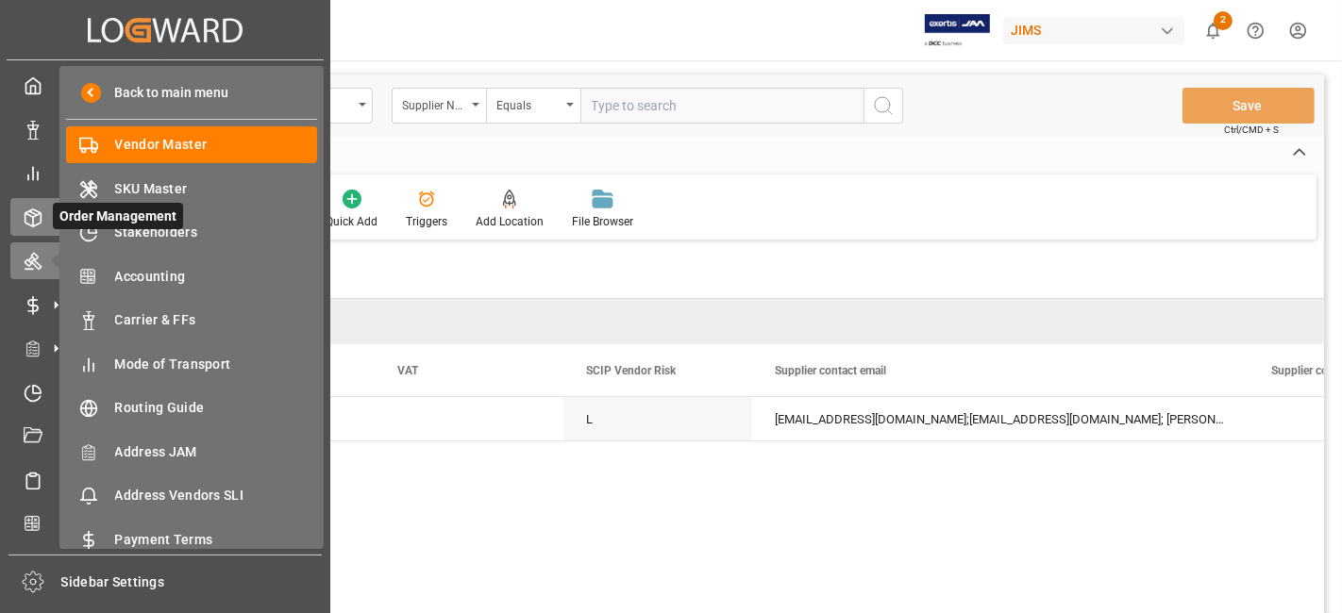
click at [40, 217] on icon at bounding box center [33, 218] width 16 height 17
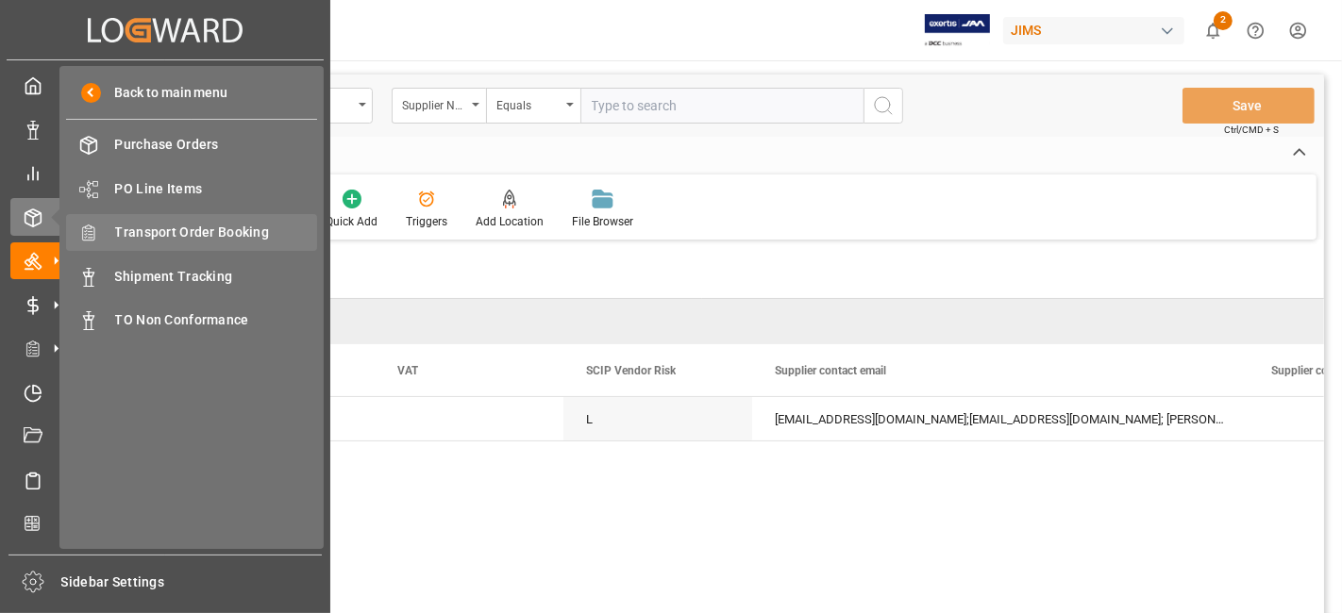
click at [246, 231] on span "Transport Order Booking" at bounding box center [216, 233] width 203 height 20
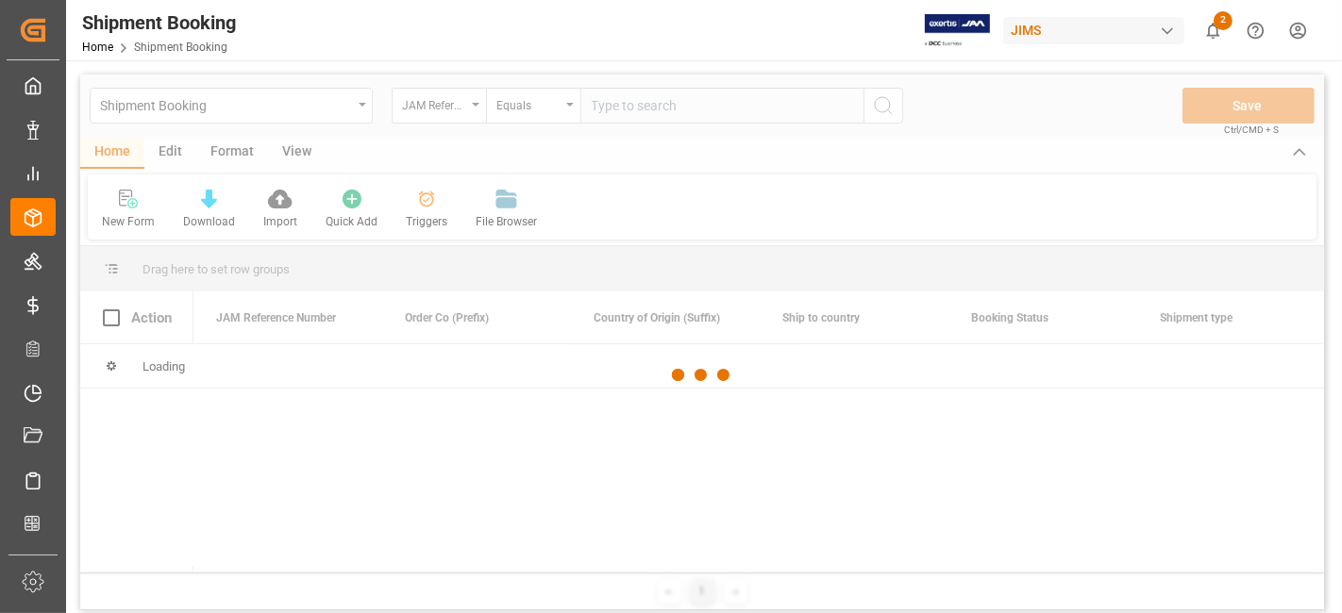
click at [614, 111] on div at bounding box center [702, 376] width 1244 height 602
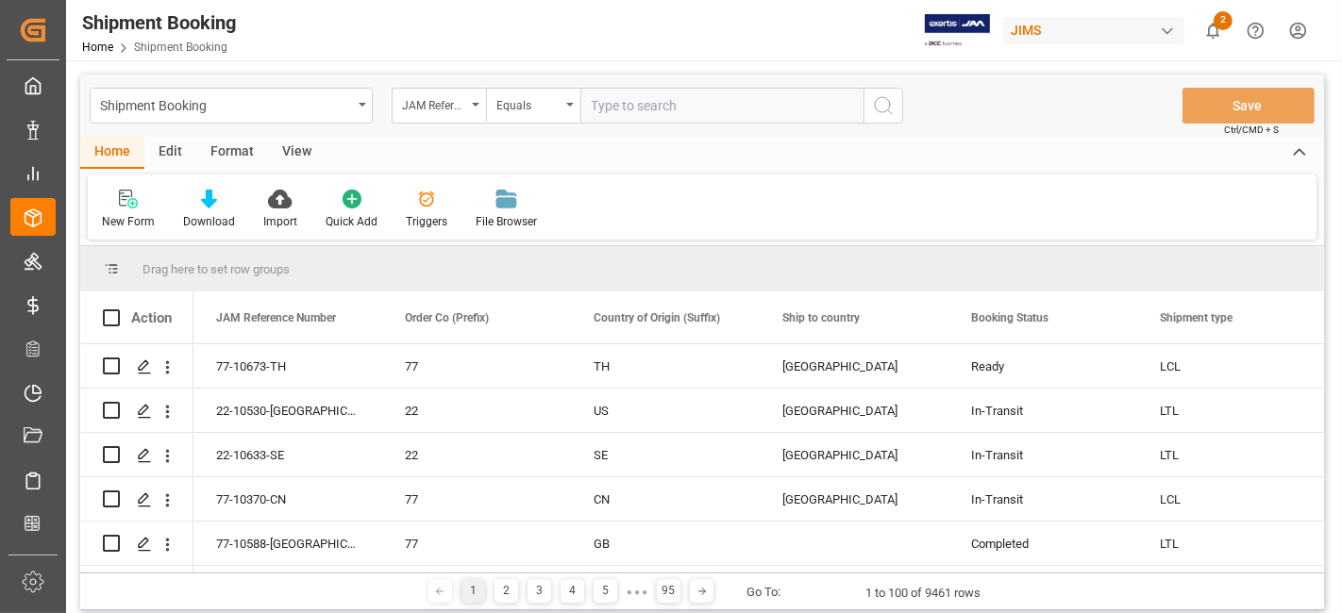
click at [629, 108] on input "text" at bounding box center [721, 106] width 283 height 36
click at [680, 112] on input "text" at bounding box center [721, 106] width 283 height 36
paste input "77-10418-US"
type input "77-10418-US"
click at [882, 114] on icon "search button" at bounding box center [883, 105] width 23 height 23
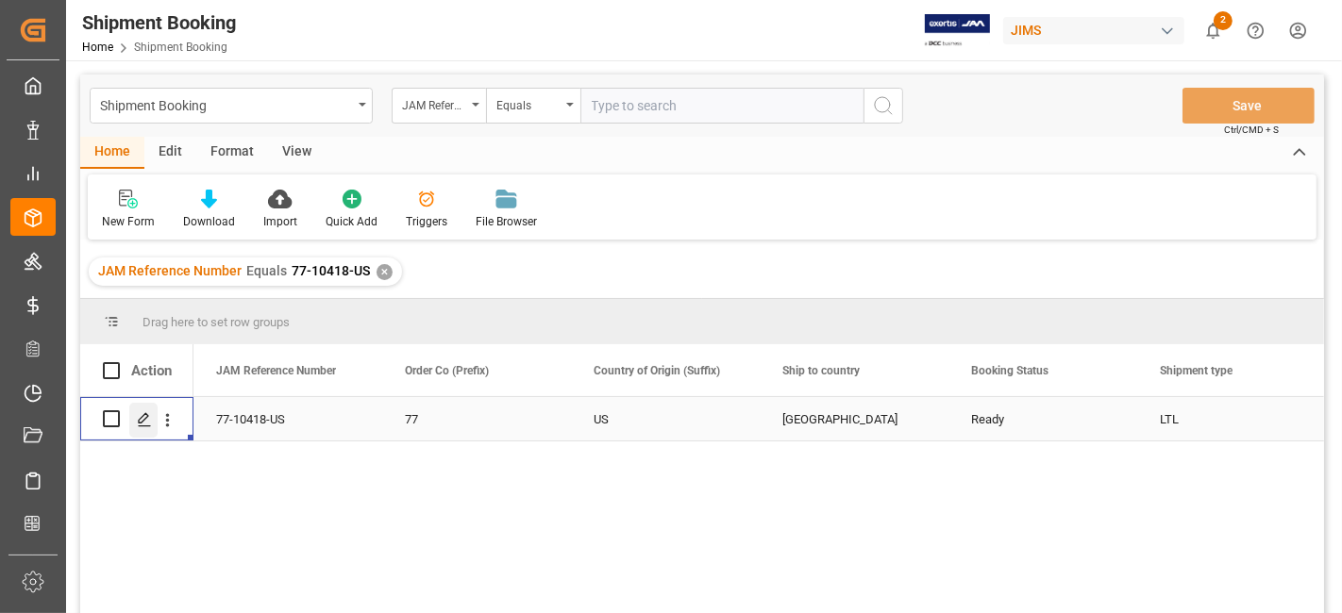
click at [144, 423] on icon "Press SPACE to select this row." at bounding box center [144, 419] width 15 height 15
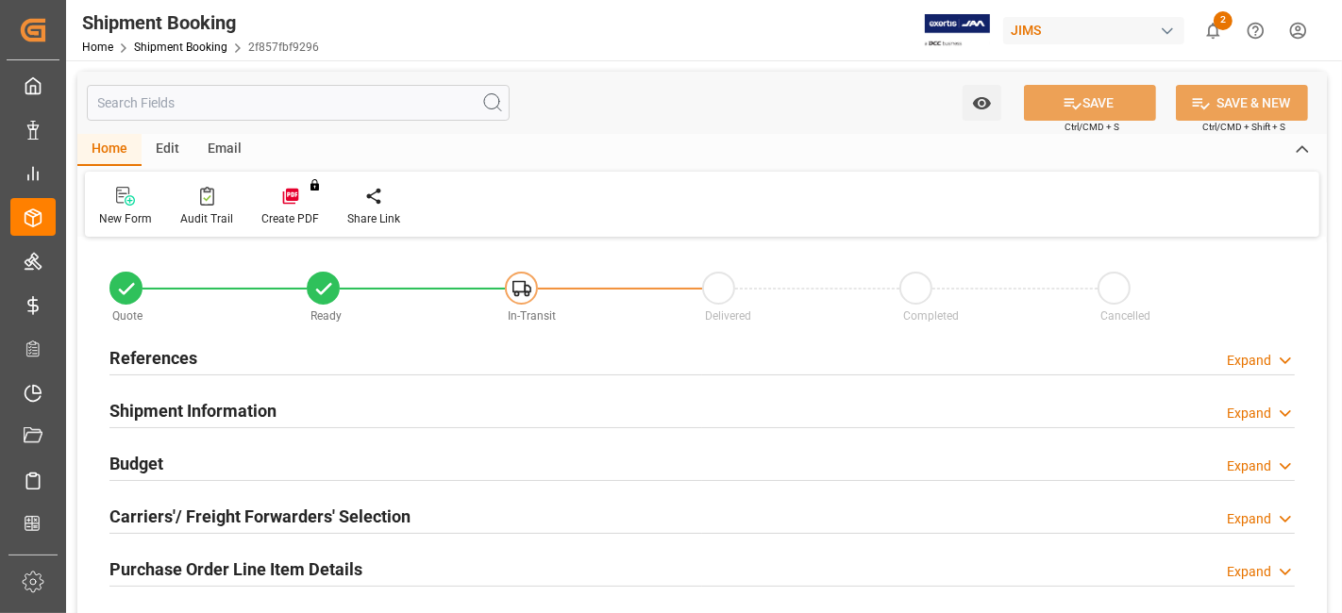
type input "0"
click at [166, 354] on h2 "References" at bounding box center [153, 357] width 88 height 25
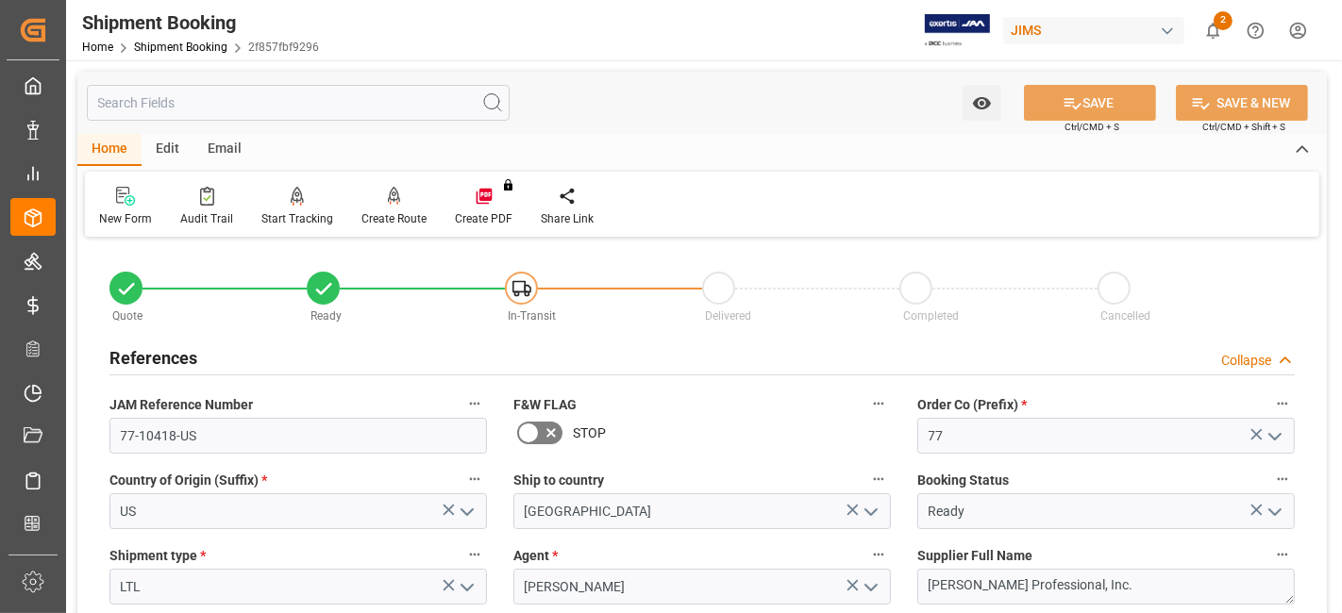
click at [166, 354] on h2 "References" at bounding box center [153, 357] width 88 height 25
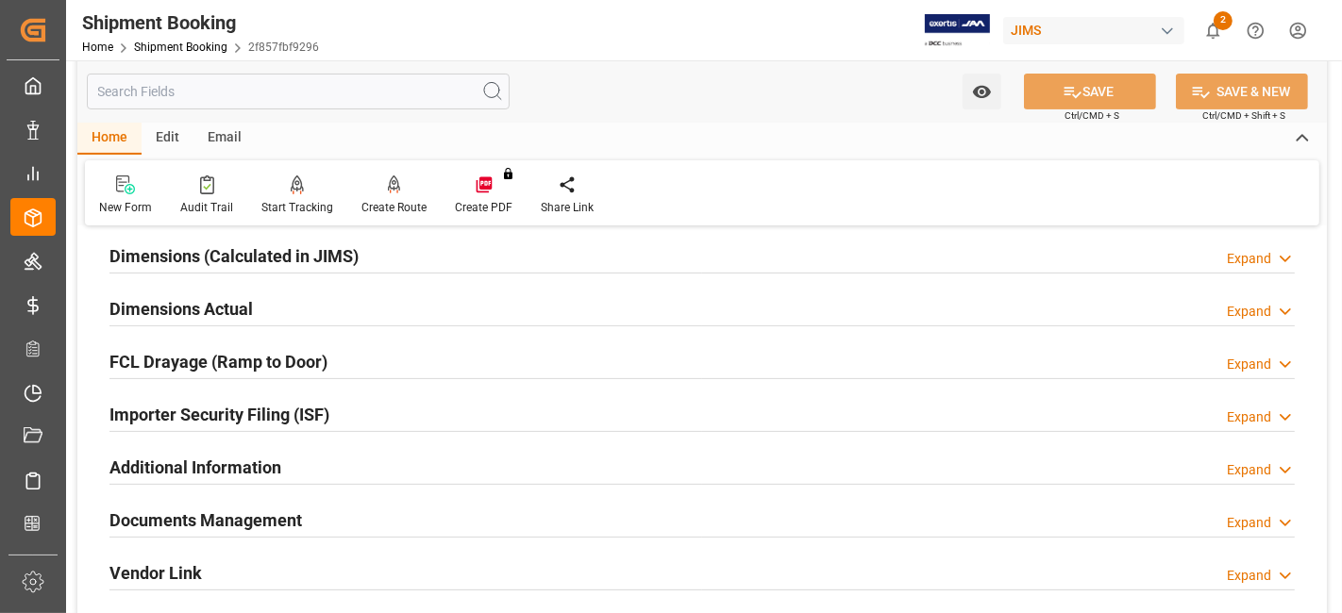
scroll to position [105, 0]
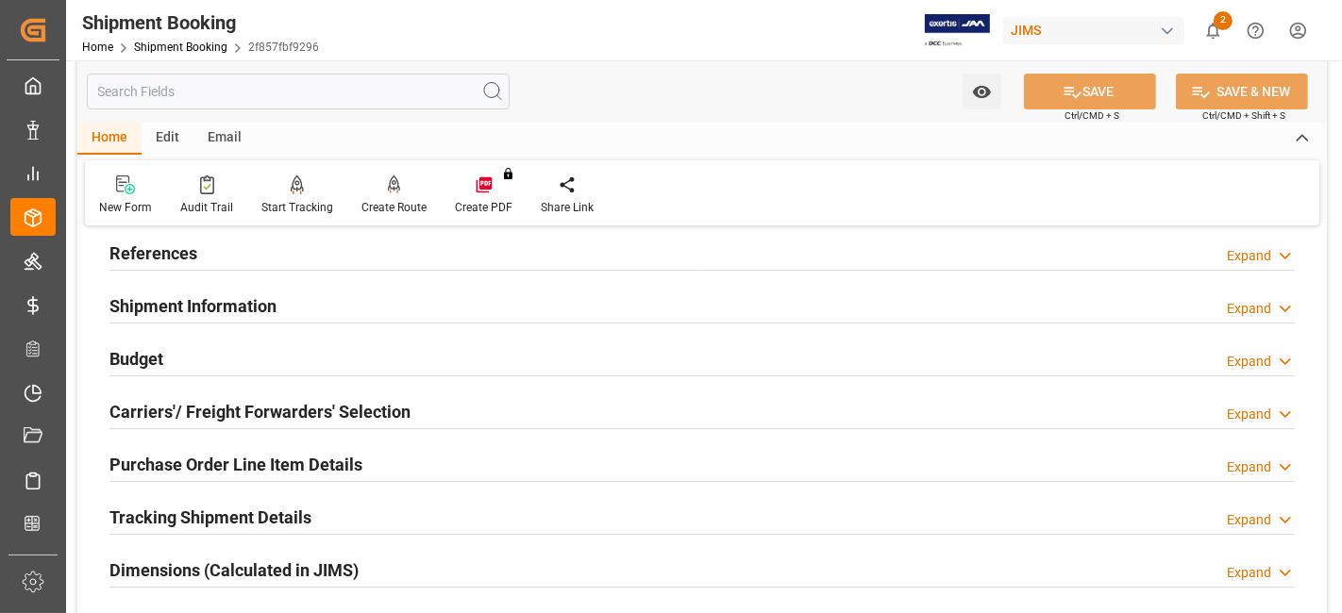
click at [172, 265] on h2 "References" at bounding box center [153, 253] width 88 height 25
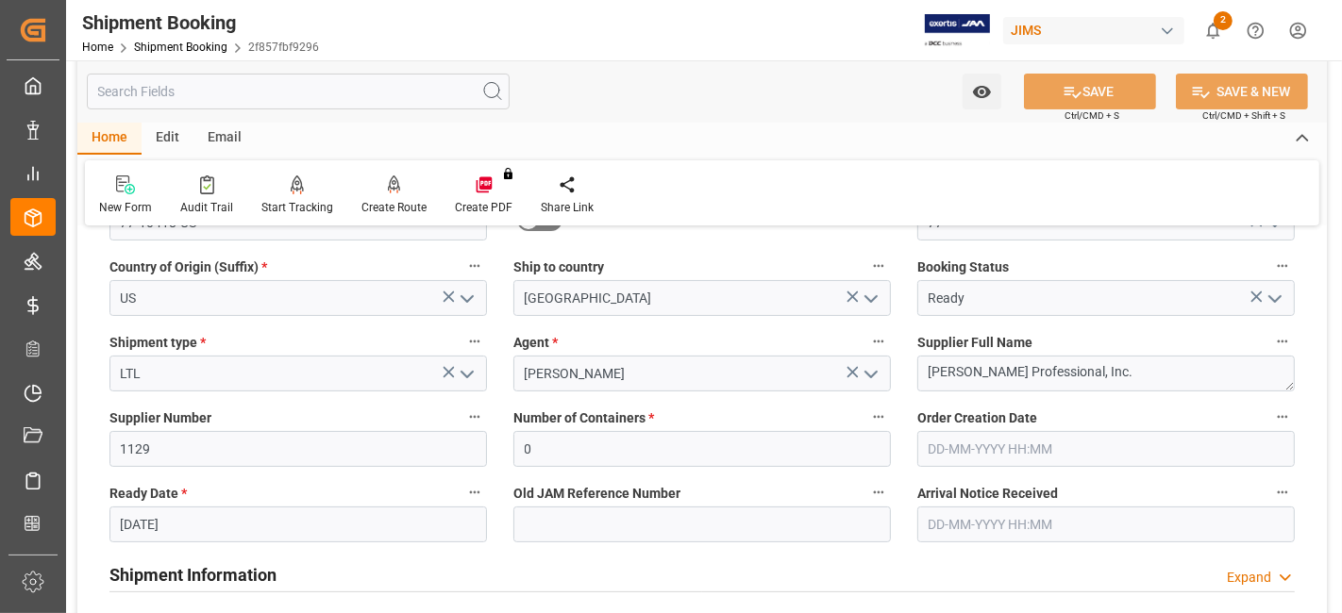
scroll to position [314, 0]
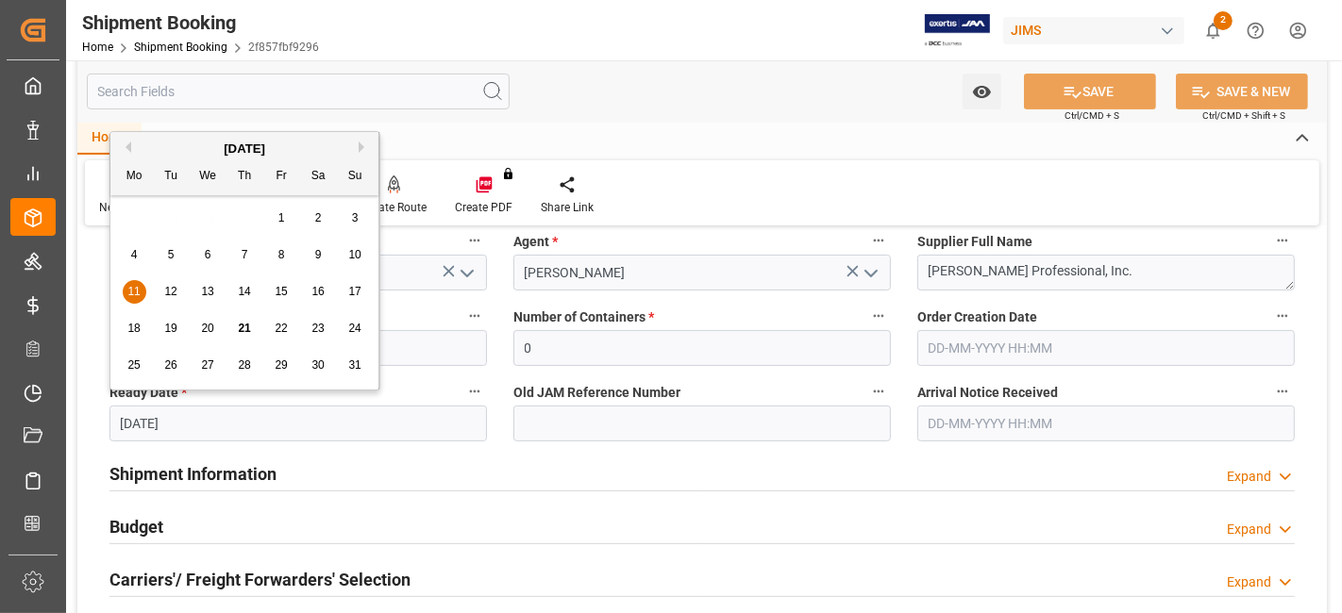
click at [233, 419] on input "11-08-2025" at bounding box center [298, 424] width 378 height 36
click at [243, 332] on span "21" at bounding box center [244, 328] width 12 height 13
type input "21-08-2025"
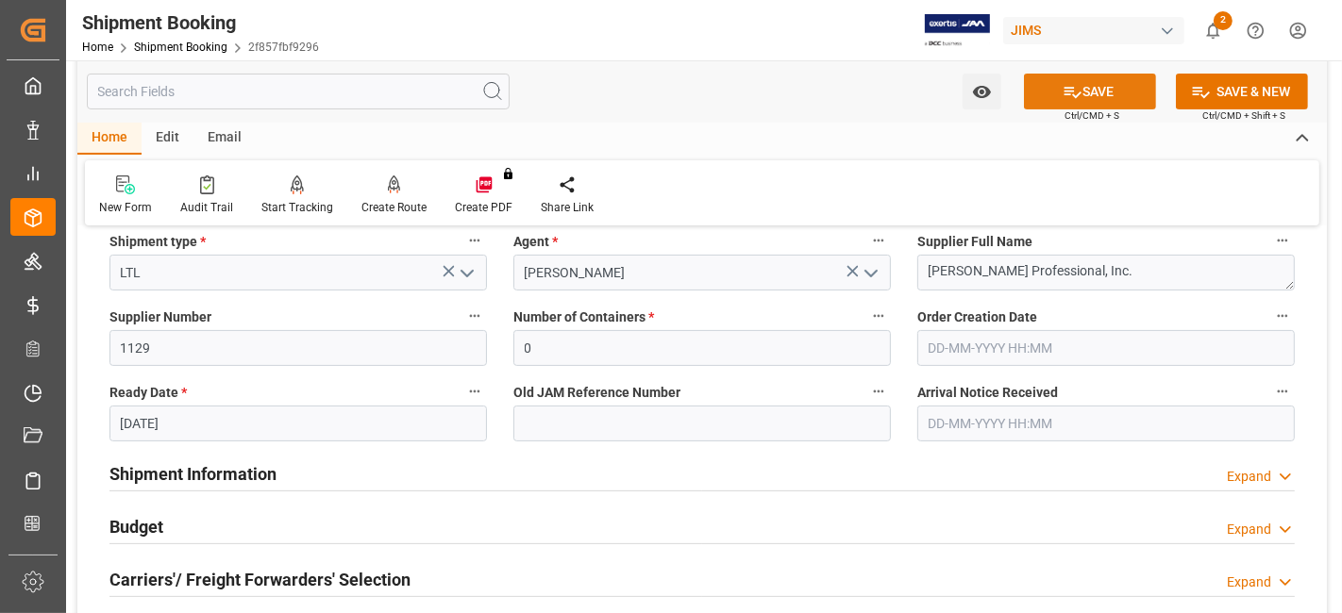
click at [1034, 96] on button "SAVE" at bounding box center [1090, 92] width 132 height 36
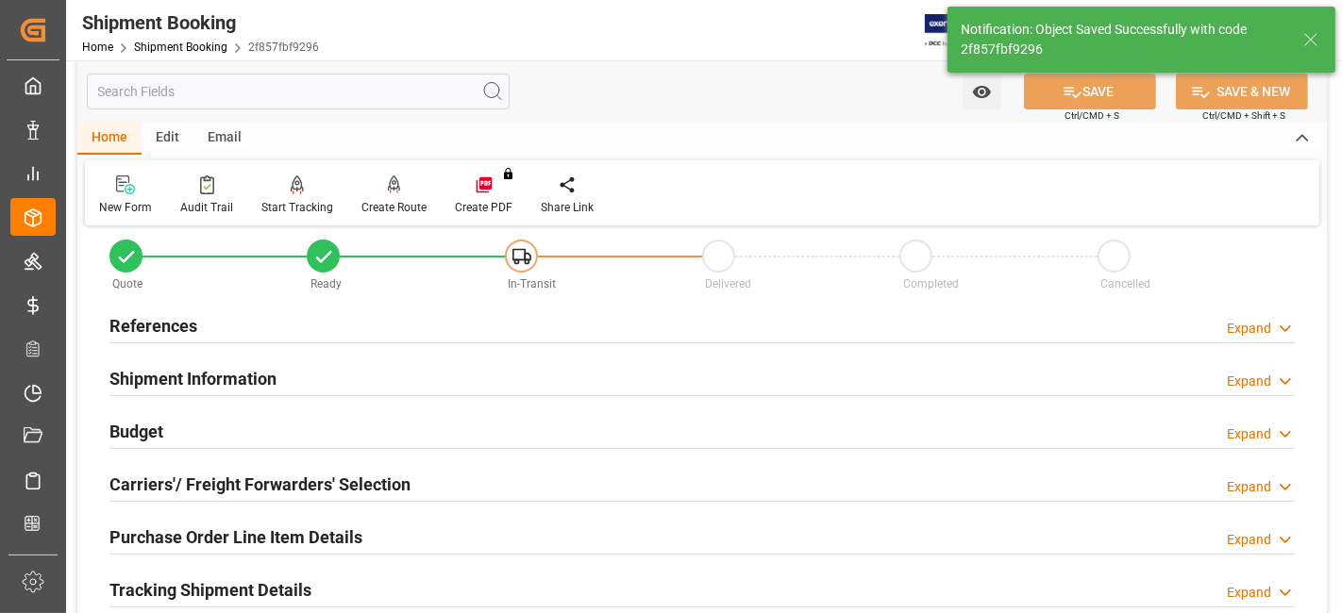
scroll to position [0, 0]
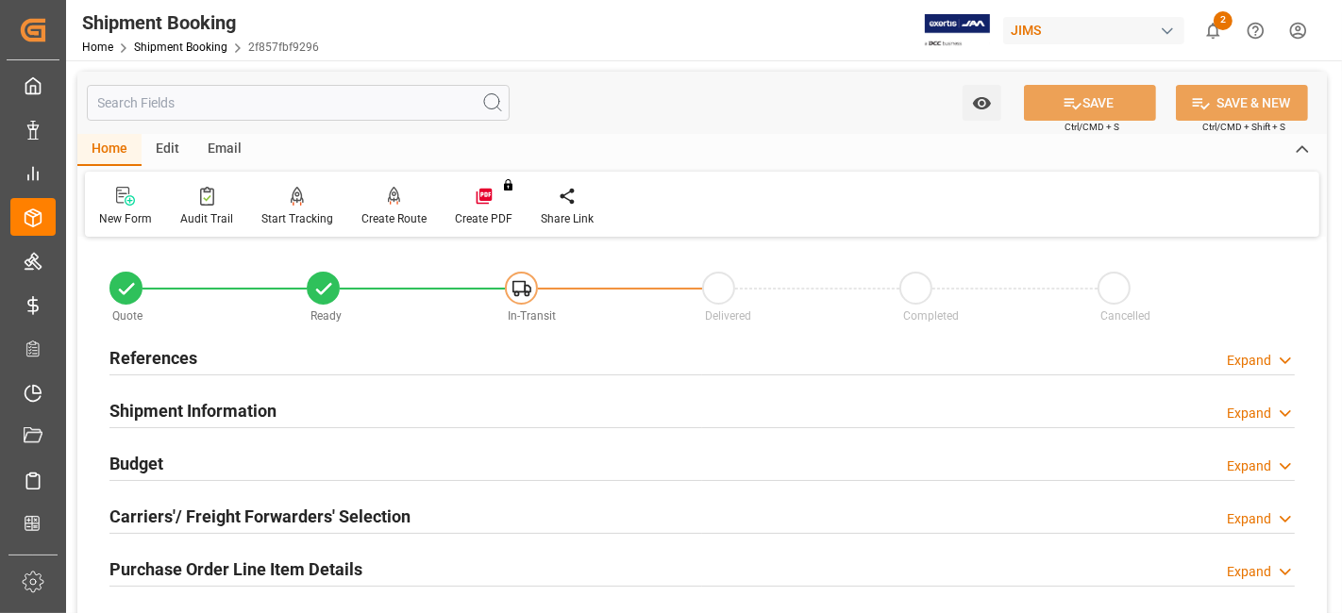
click at [205, 400] on h2 "Shipment Information" at bounding box center [192, 410] width 167 height 25
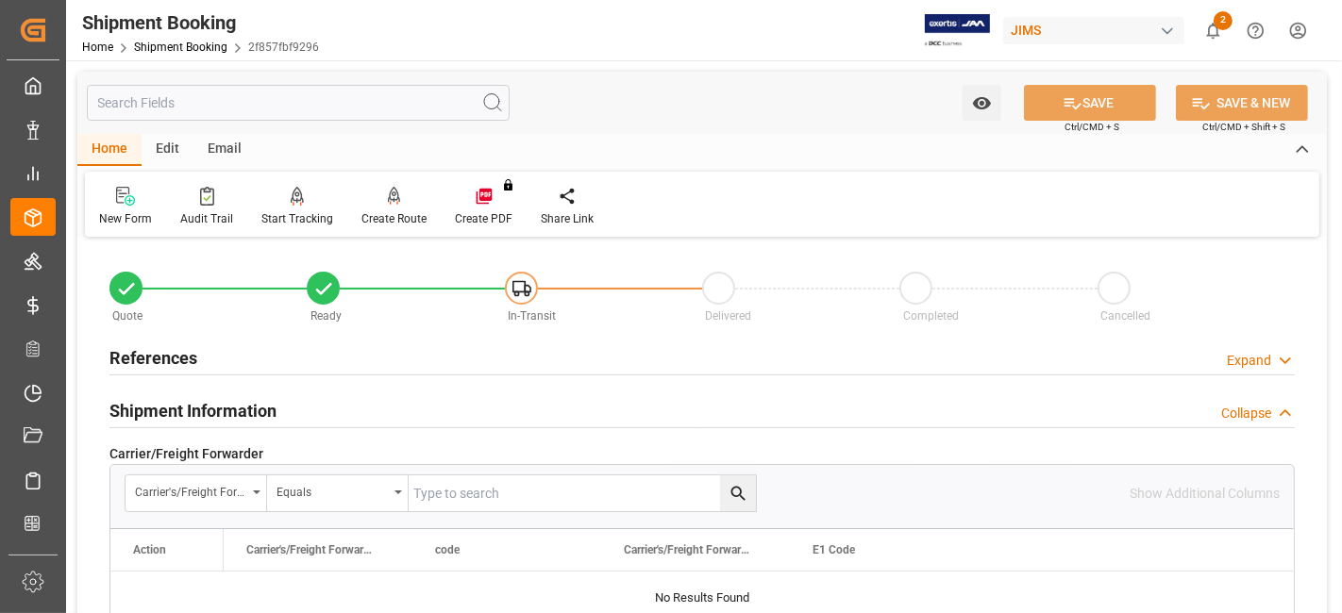
click at [205, 400] on h2 "Shipment Information" at bounding box center [192, 410] width 167 height 25
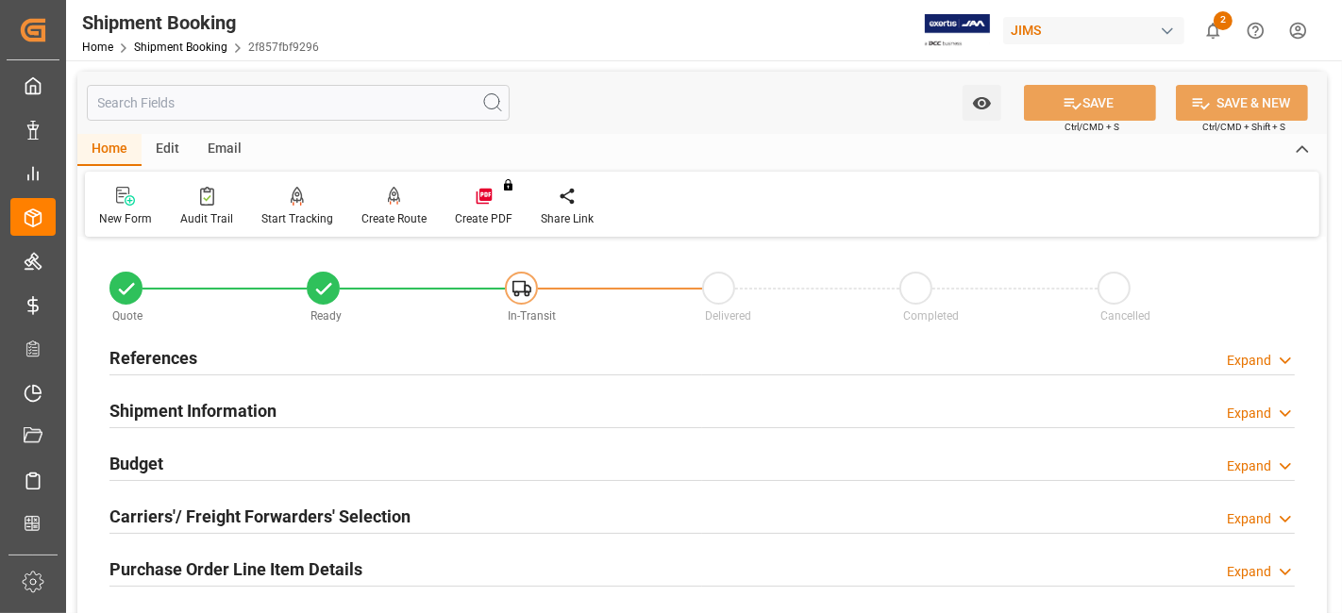
click at [182, 477] on div "Budget Expand" at bounding box center [701, 463] width 1185 height 36
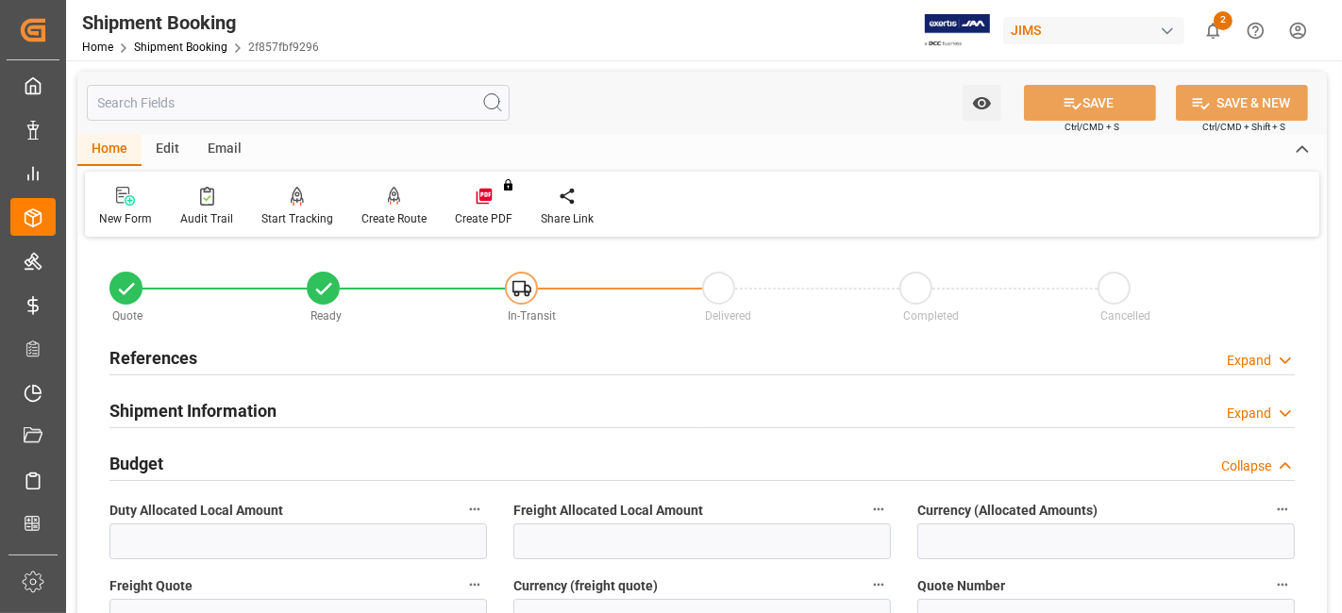
click at [182, 477] on div "Budget Collapse" at bounding box center [701, 463] width 1185 height 36
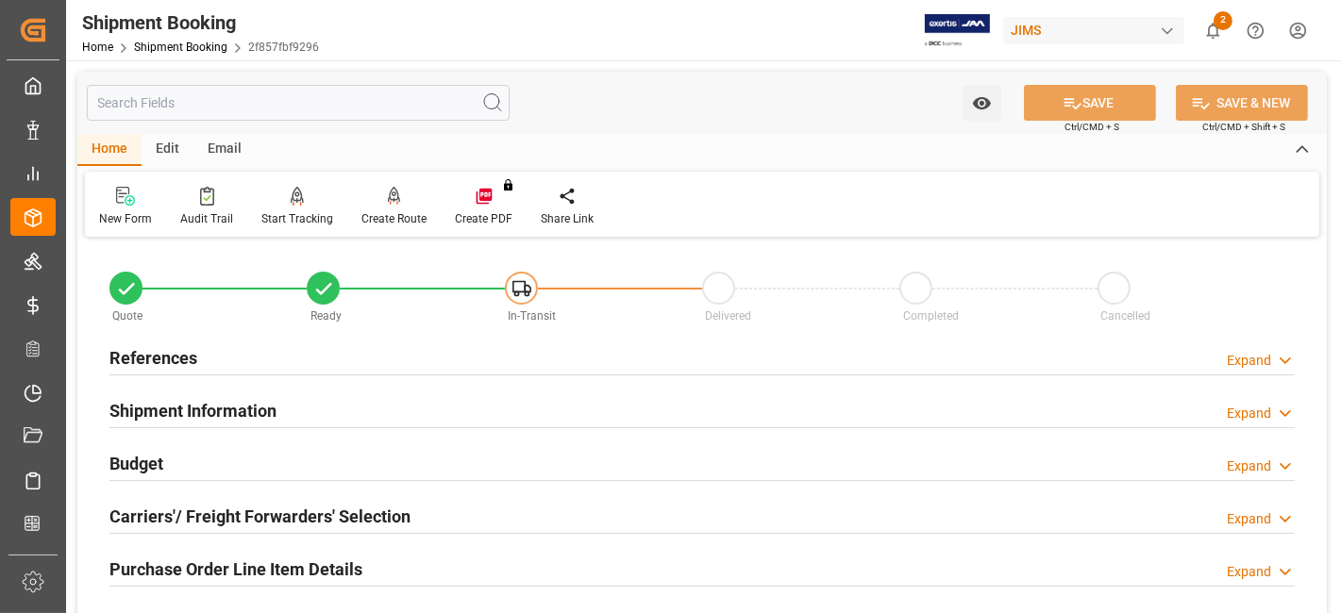
scroll to position [210, 0]
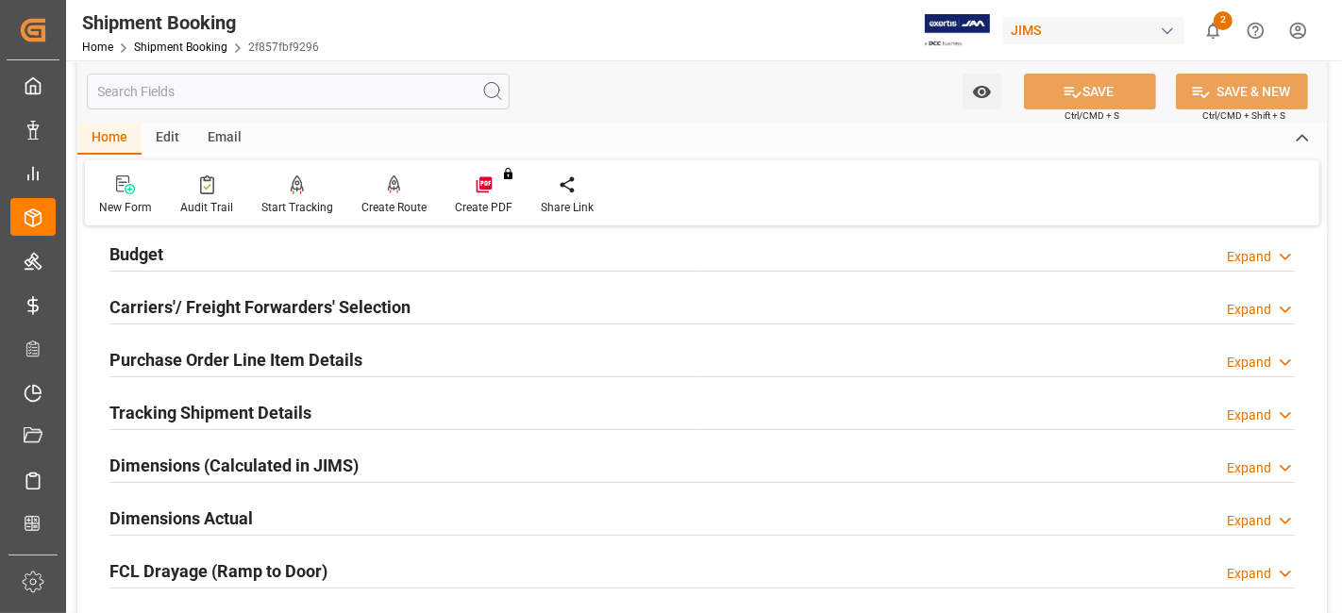
click at [215, 284] on div "Carriers'/ Freight Forwarders' Selection Expand" at bounding box center [702, 307] width 1212 height 53
click at [204, 311] on h2 "Carriers'/ Freight Forwarders' Selection" at bounding box center [259, 306] width 301 height 25
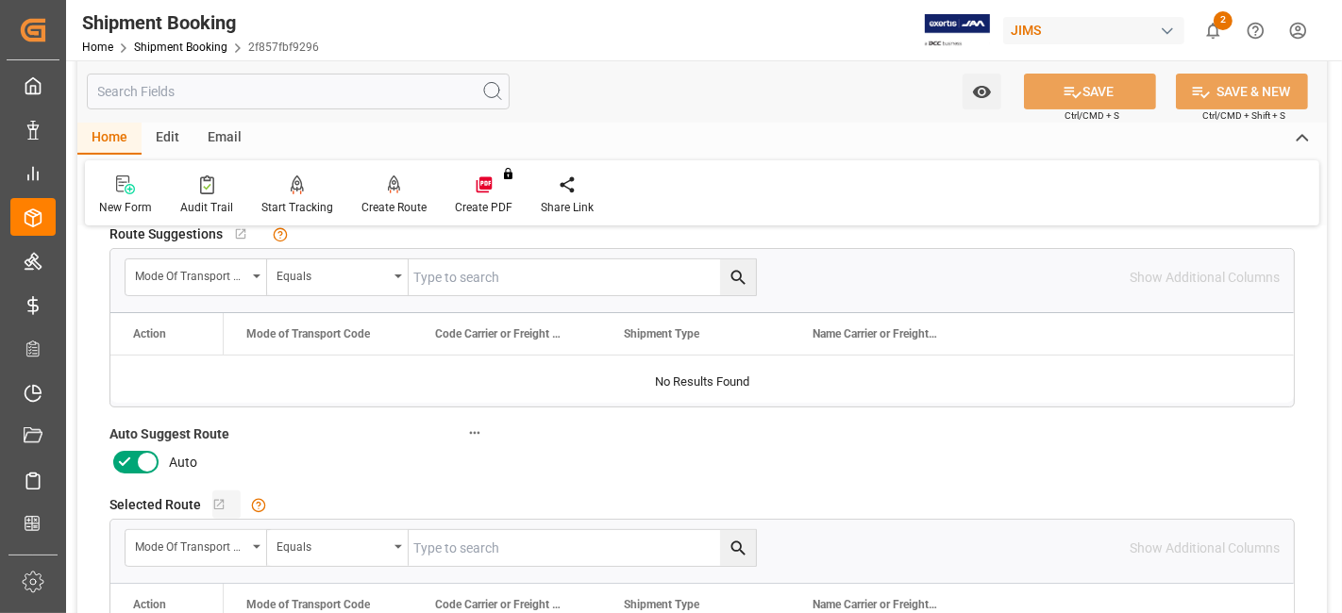
scroll to position [419, 0]
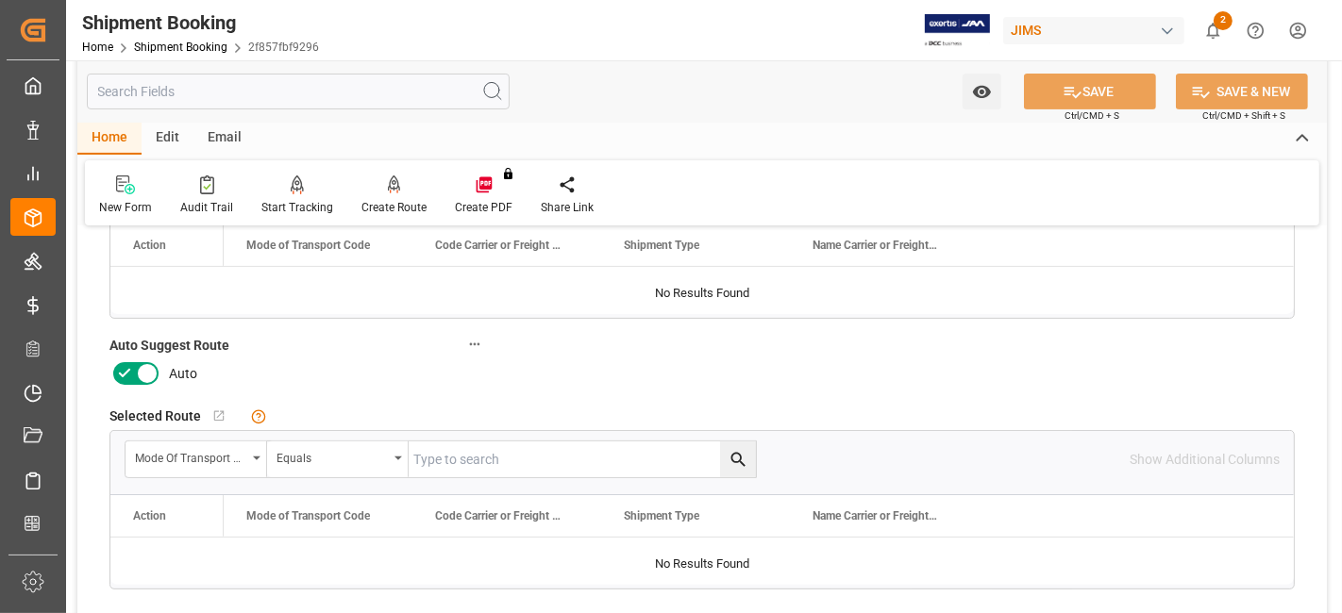
click at [126, 369] on icon at bounding box center [124, 373] width 11 height 8
click at [0, 0] on input "checkbox" at bounding box center [0, 0] width 0 height 0
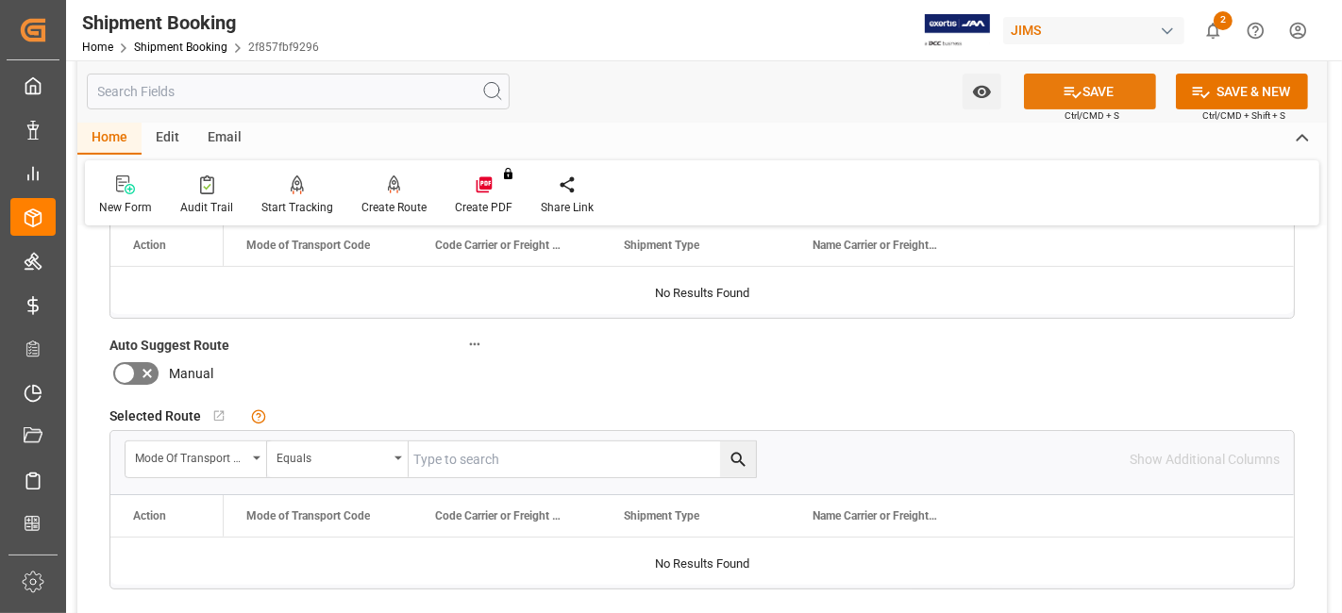
click at [1055, 98] on button "SAVE" at bounding box center [1090, 92] width 132 height 36
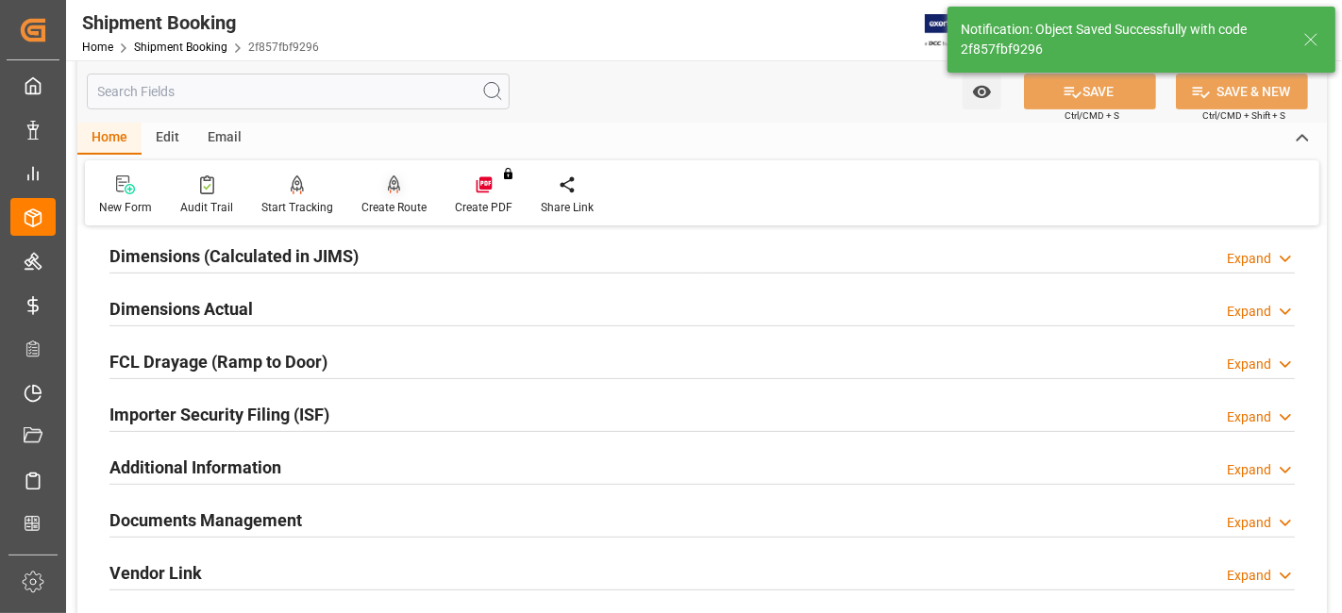
click at [371, 200] on div "Create Route" at bounding box center [393, 207] width 65 height 17
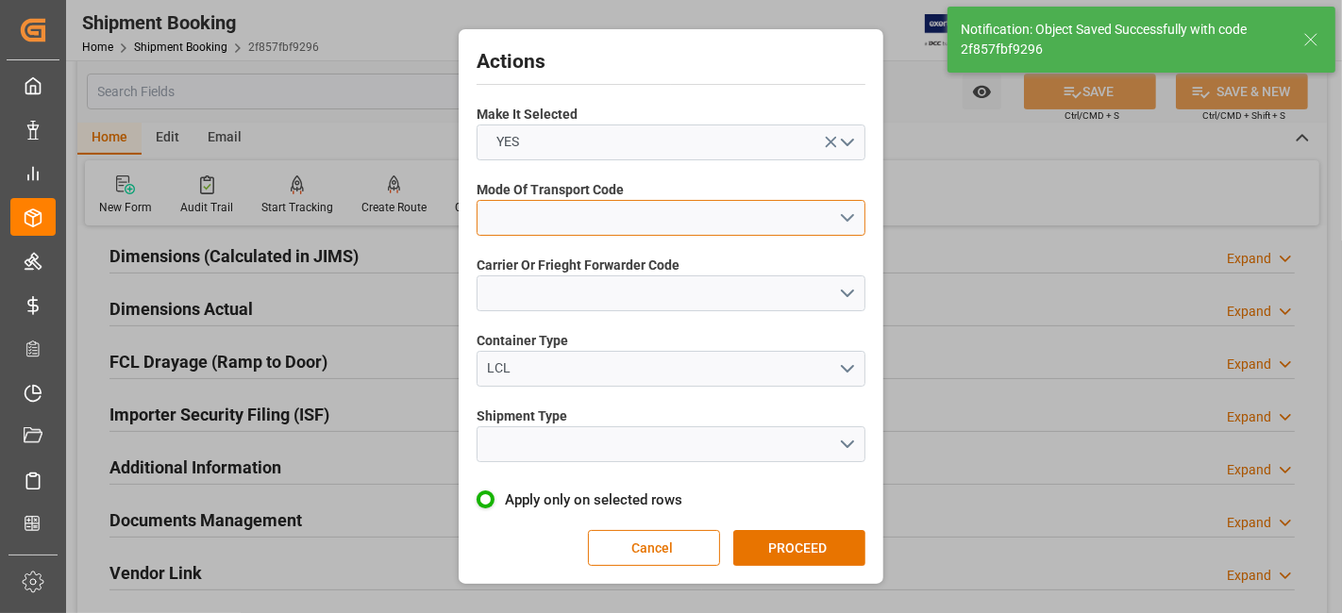
click at [823, 231] on button "open menu" at bounding box center [671, 218] width 389 height 36
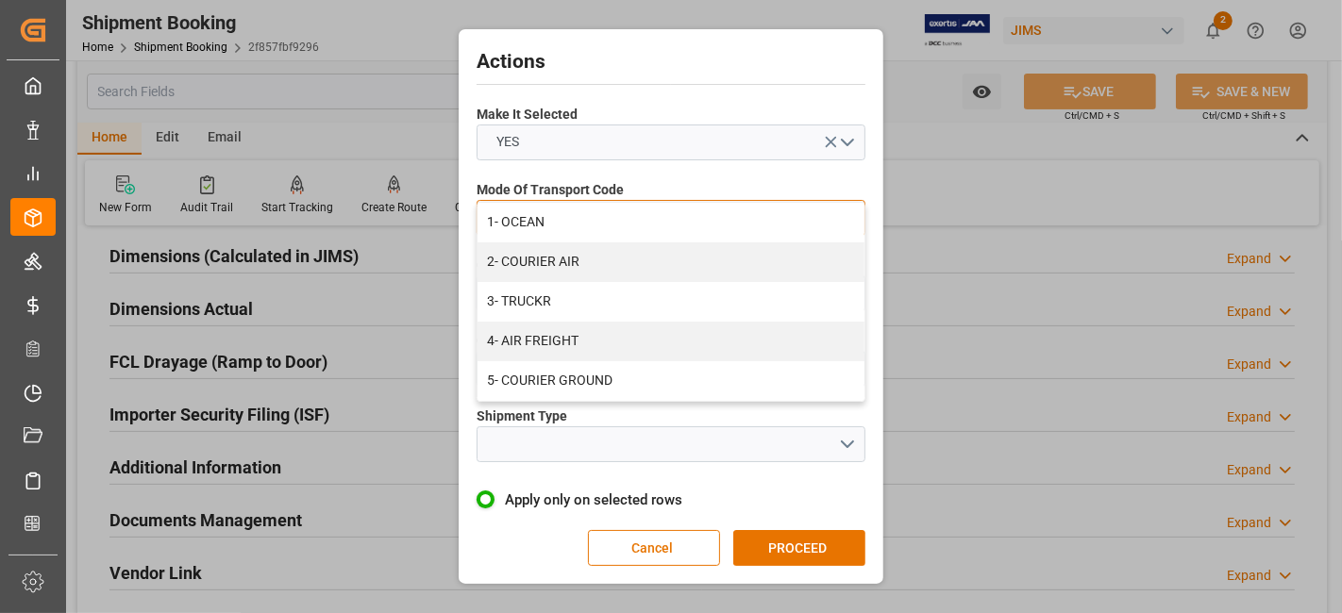
click at [757, 293] on div "3- TRUCKR" at bounding box center [671, 302] width 387 height 40
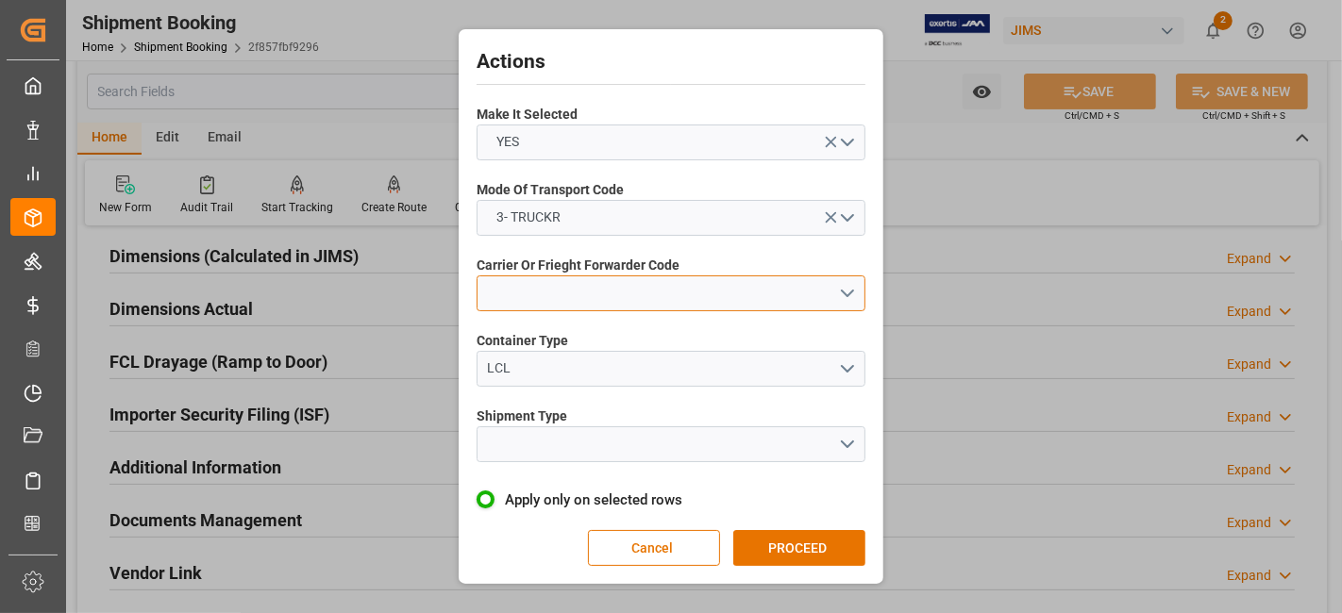
click at [848, 294] on button "open menu" at bounding box center [671, 294] width 389 height 36
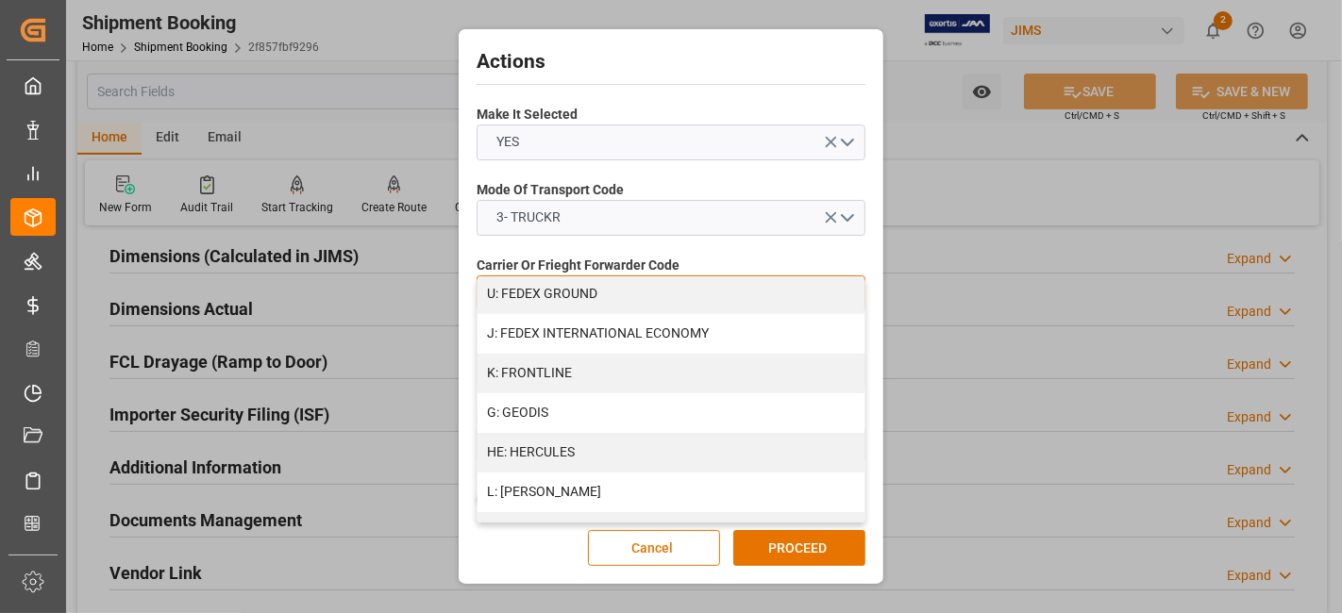
scroll to position [629, 0]
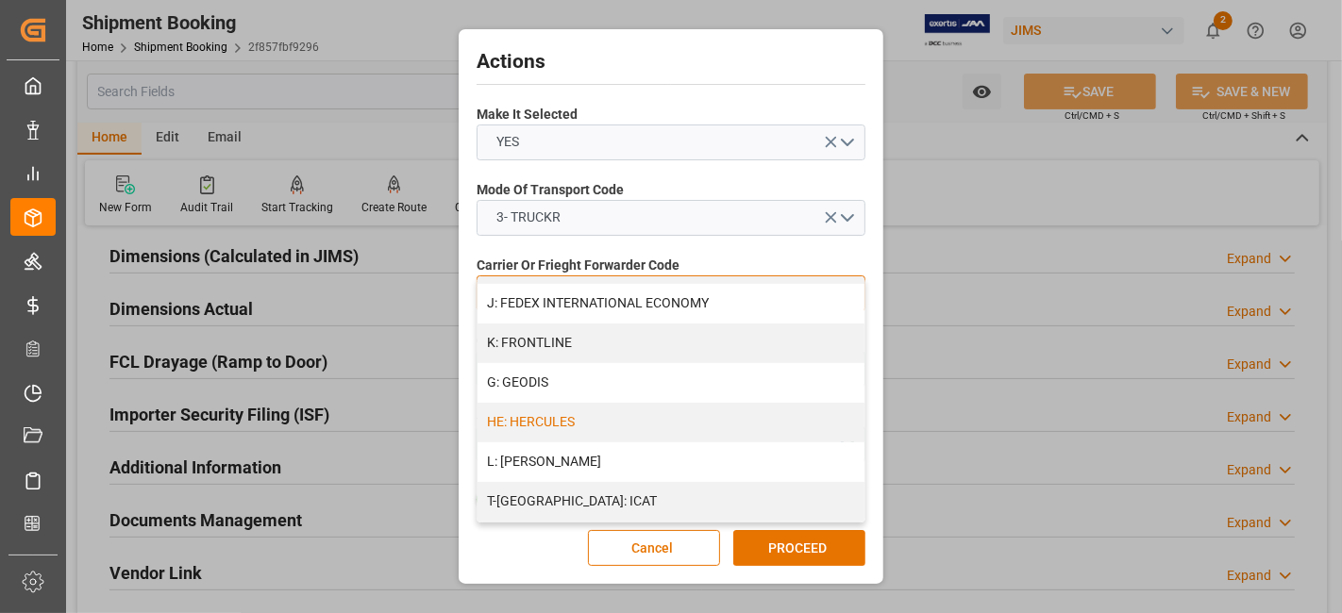
click at [680, 425] on div "HE: HERCULES" at bounding box center [671, 423] width 387 height 40
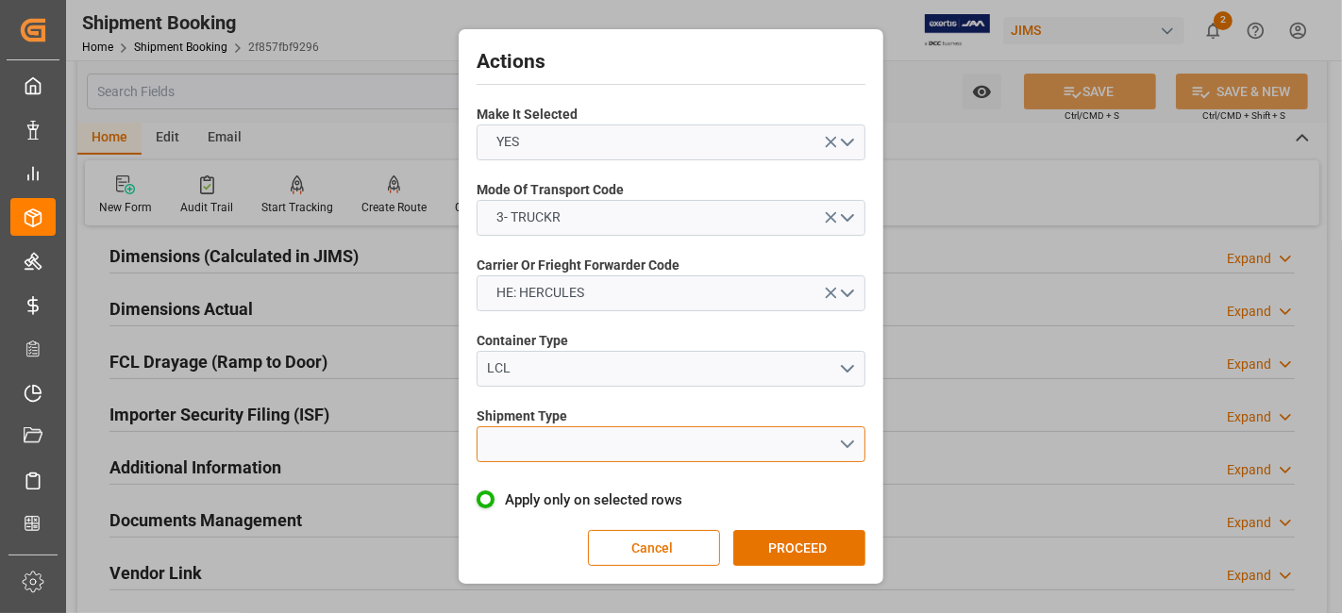
click at [840, 448] on button "open menu" at bounding box center [671, 445] width 389 height 36
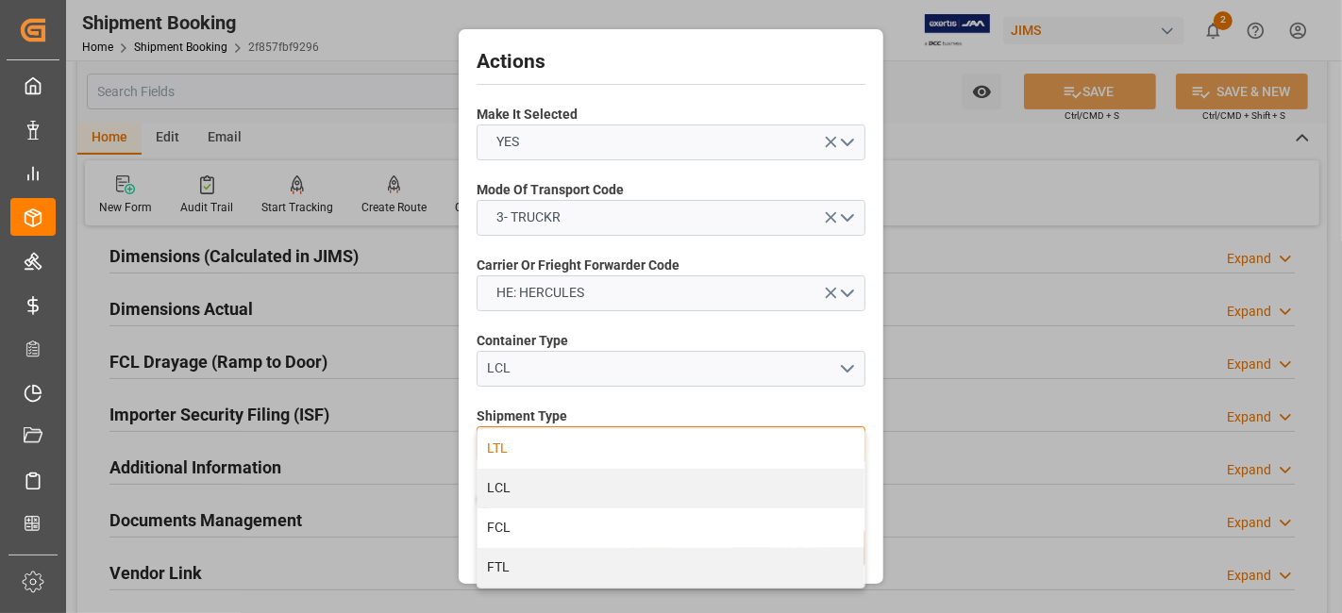
click at [594, 448] on div "LTL" at bounding box center [671, 449] width 387 height 40
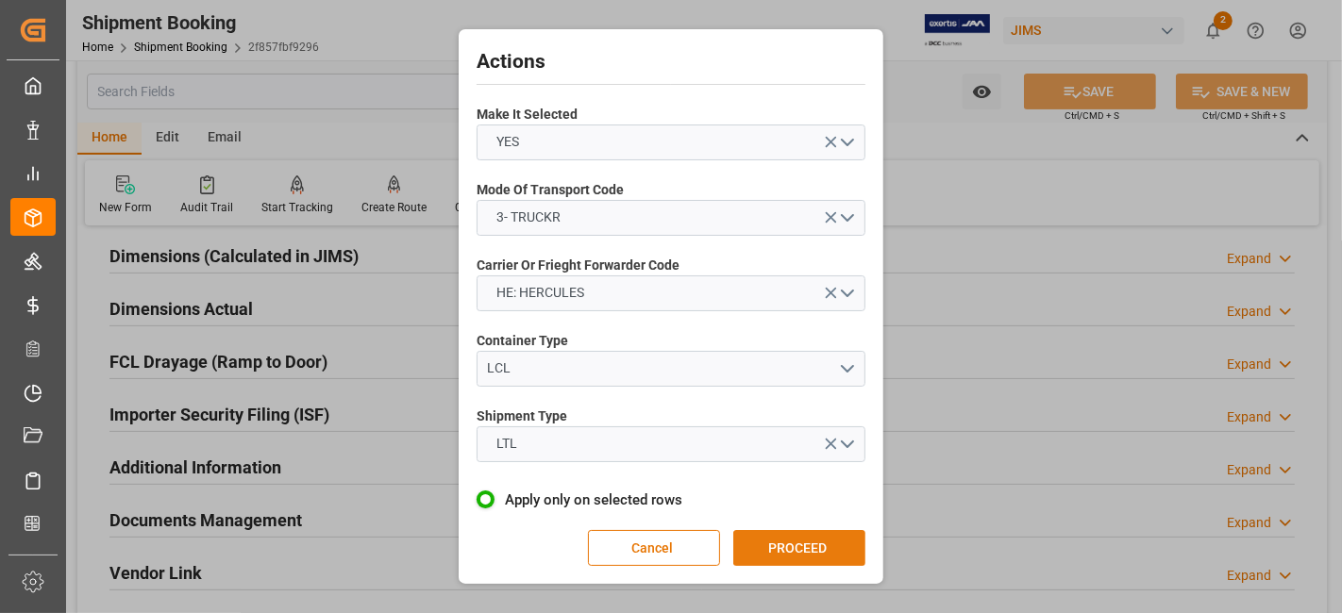
click at [790, 540] on button "PROCEED" at bounding box center [799, 548] width 132 height 36
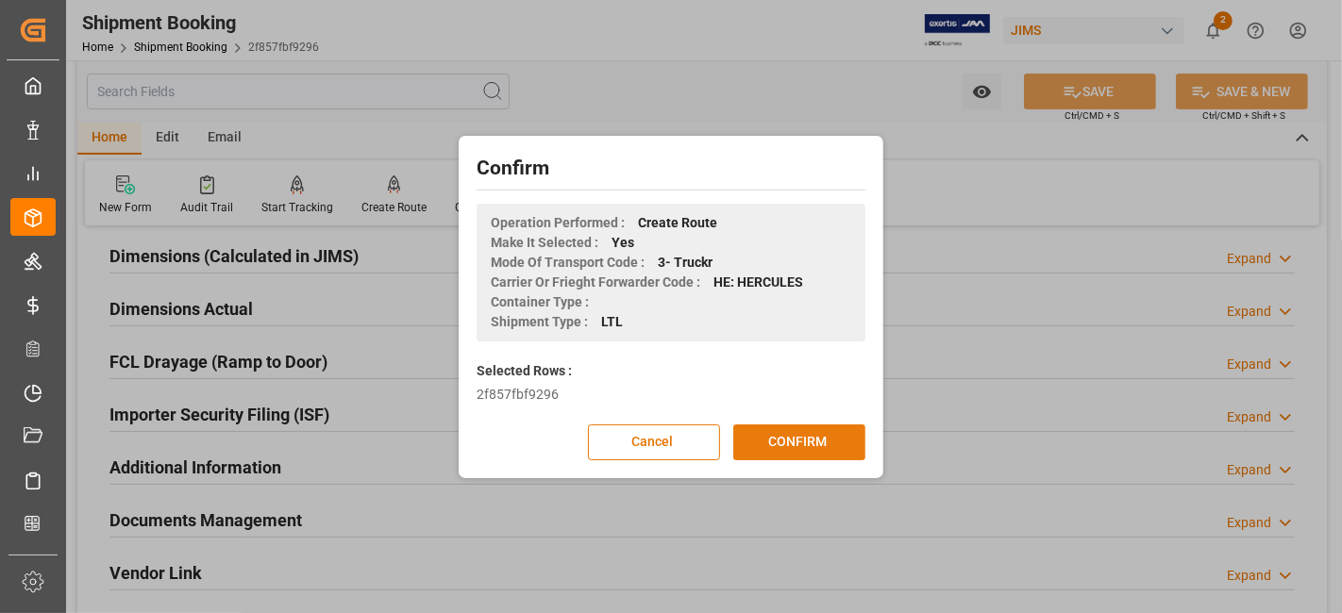
click at [781, 441] on button "CONFIRM" at bounding box center [799, 443] width 132 height 36
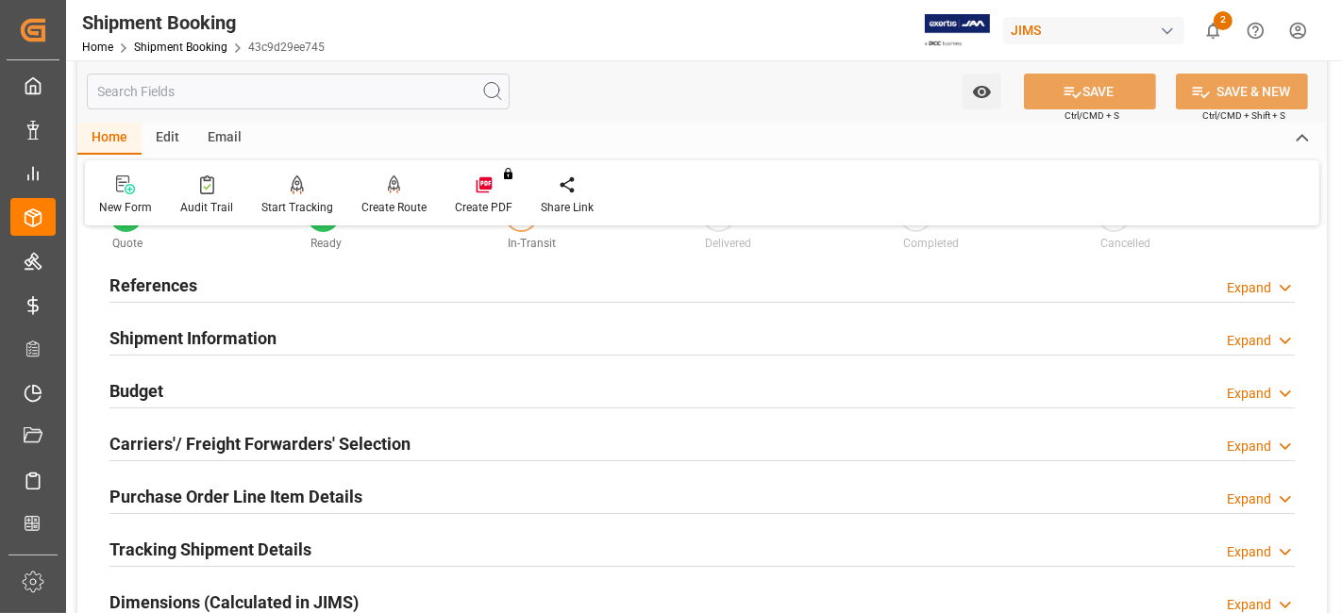
scroll to position [65, 0]
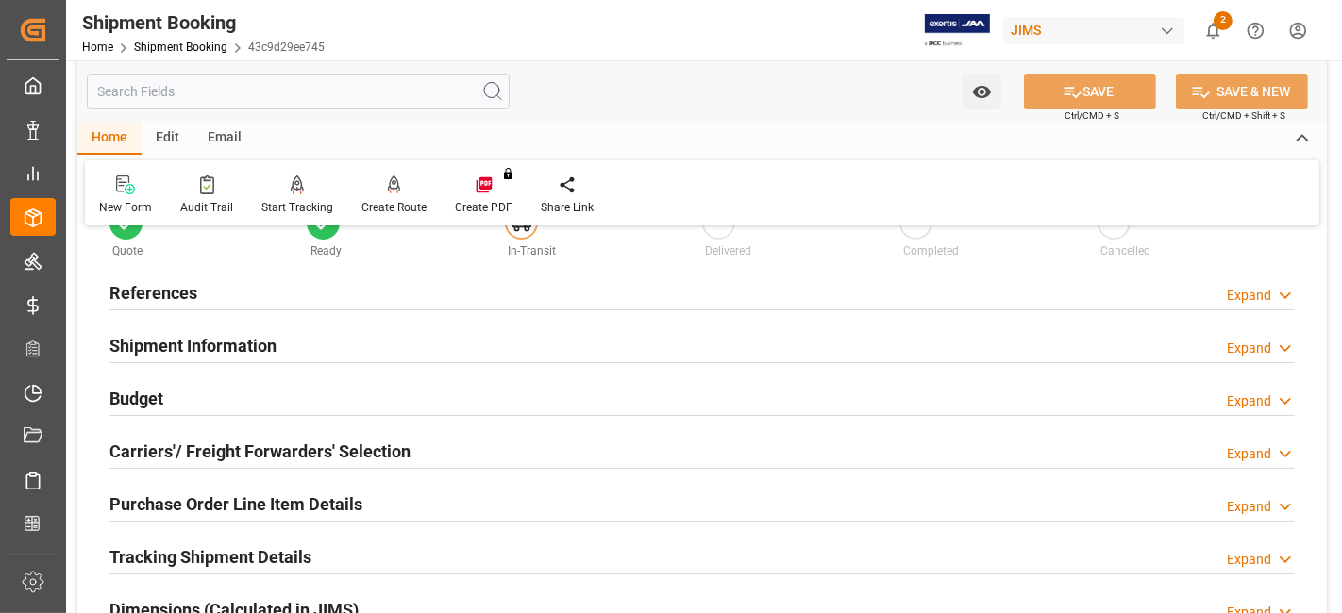
click at [194, 293] on h2 "References" at bounding box center [153, 292] width 88 height 25
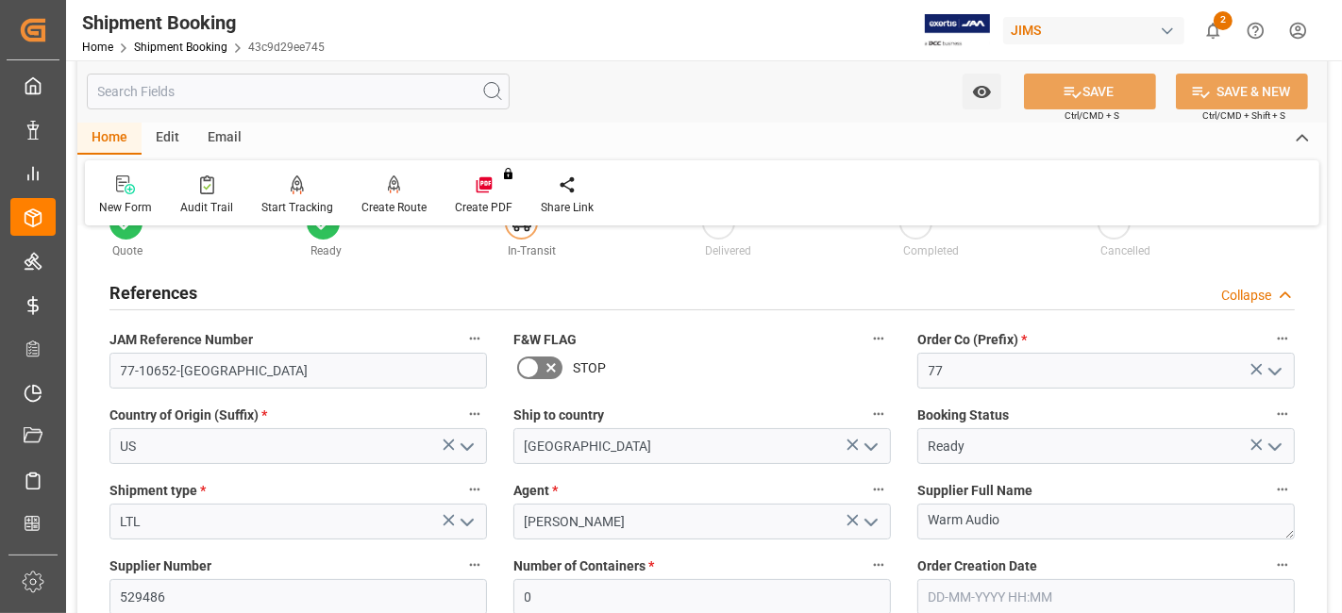
click at [194, 293] on h2 "References" at bounding box center [153, 292] width 88 height 25
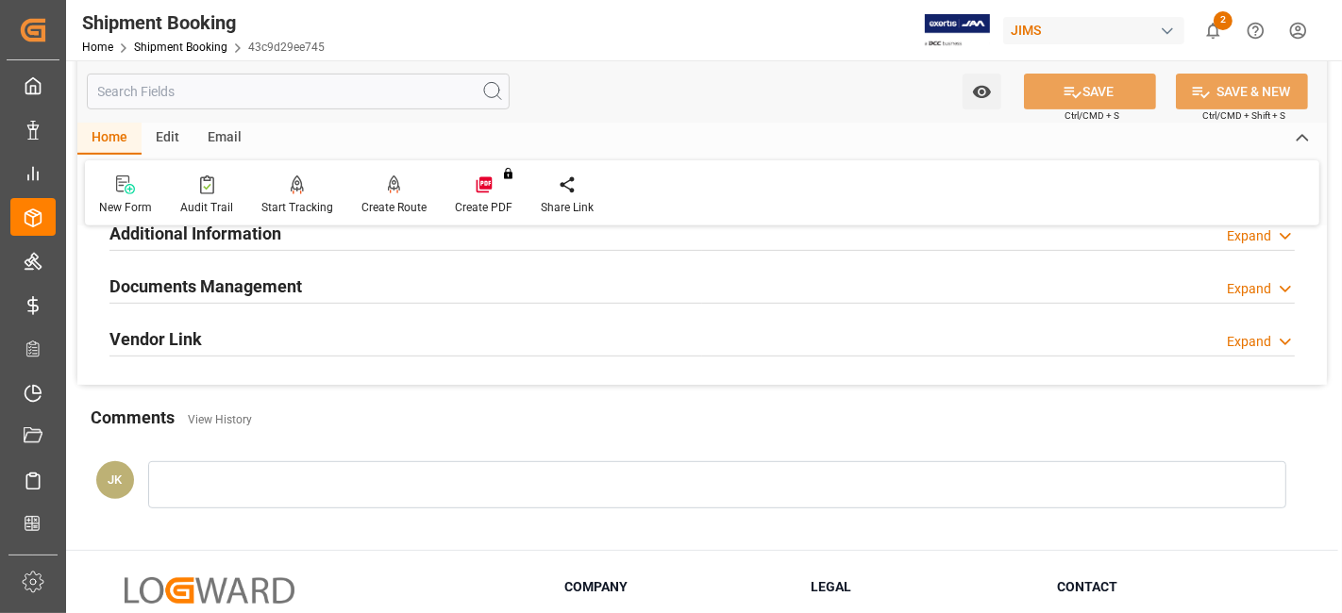
scroll to position [484, 0]
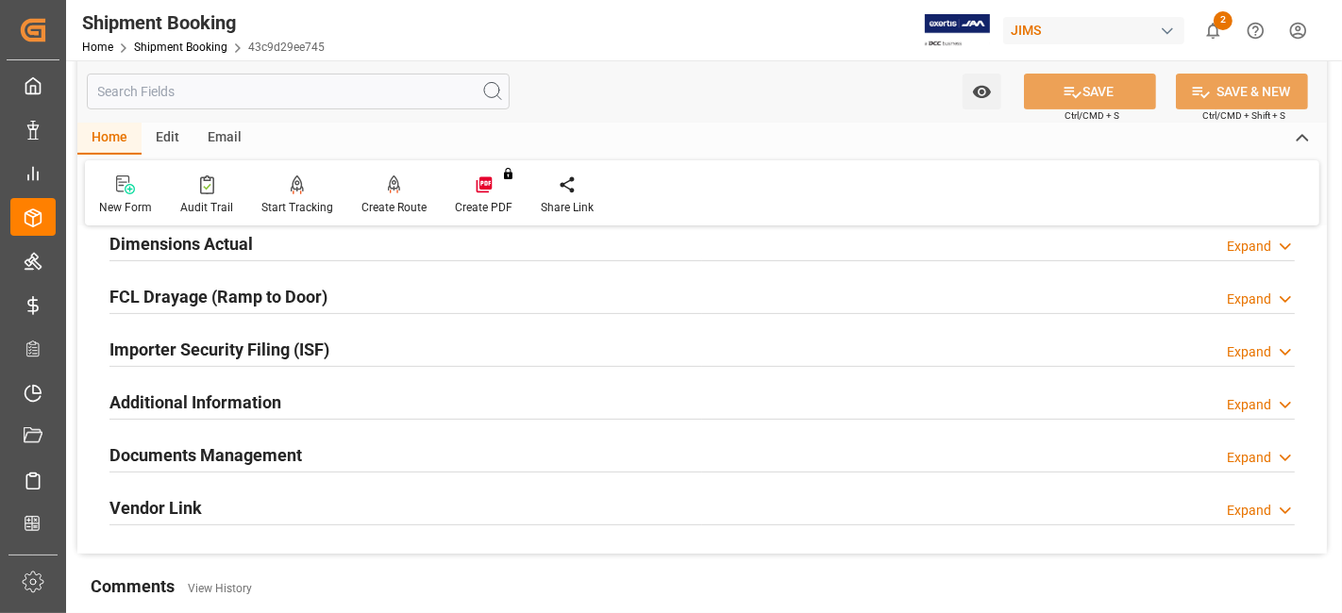
click at [249, 451] on h2 "Documents Management" at bounding box center [205, 455] width 193 height 25
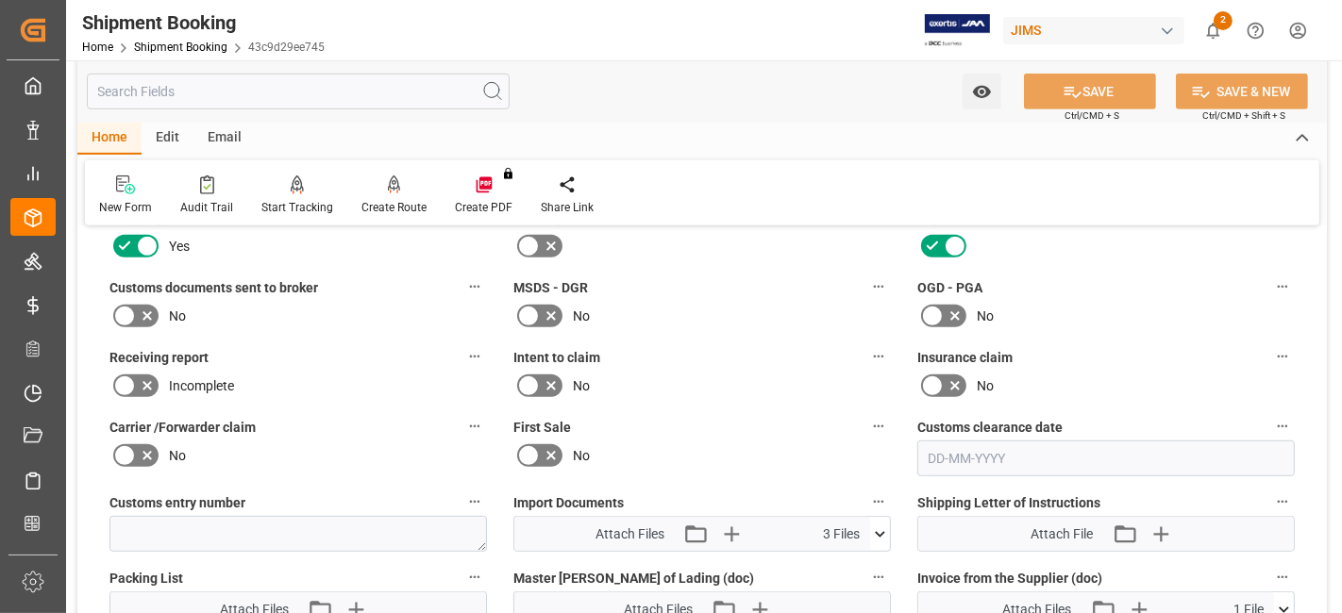
scroll to position [798, 0]
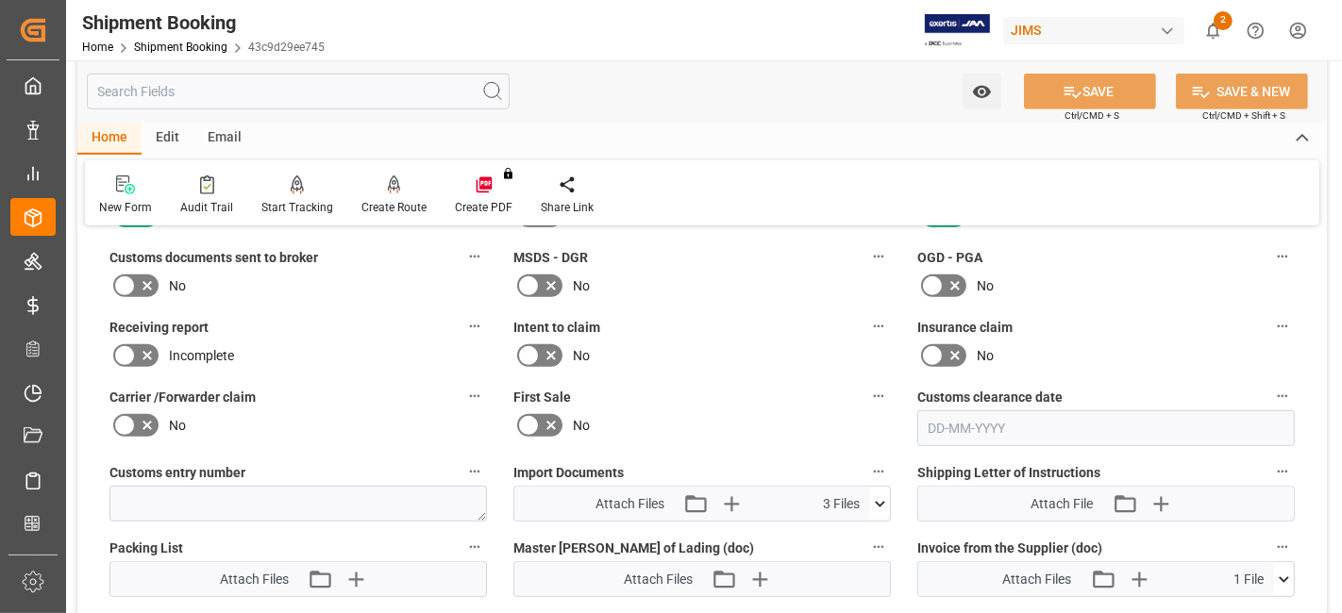
click at [148, 282] on icon at bounding box center [147, 286] width 9 height 9
click at [0, 0] on input "checkbox" at bounding box center [0, 0] width 0 height 0
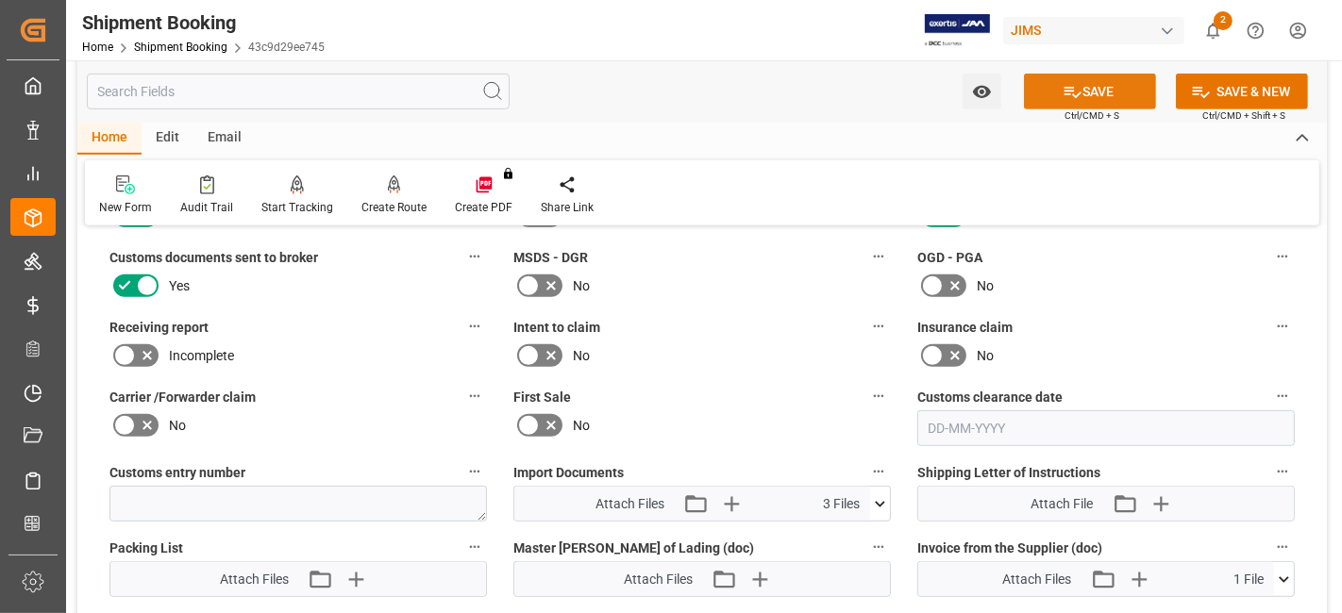
click at [1077, 92] on icon at bounding box center [1073, 92] width 17 height 11
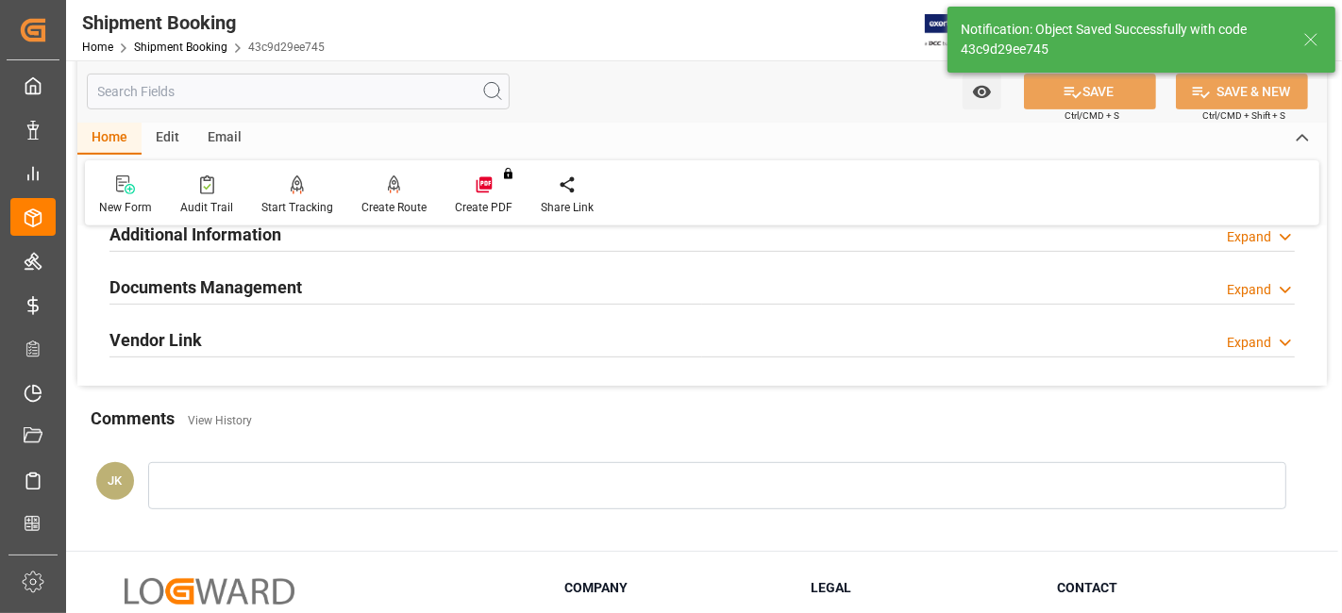
scroll to position [589, 0]
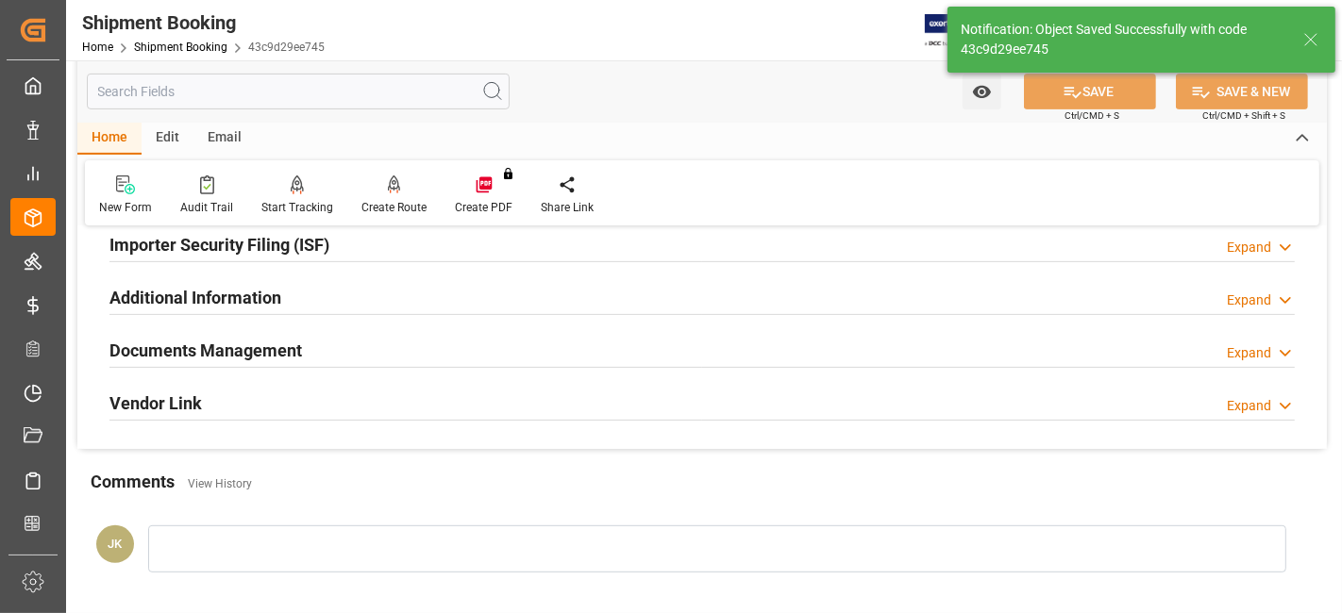
click at [587, 349] on div "Documents Management Expand" at bounding box center [701, 349] width 1185 height 36
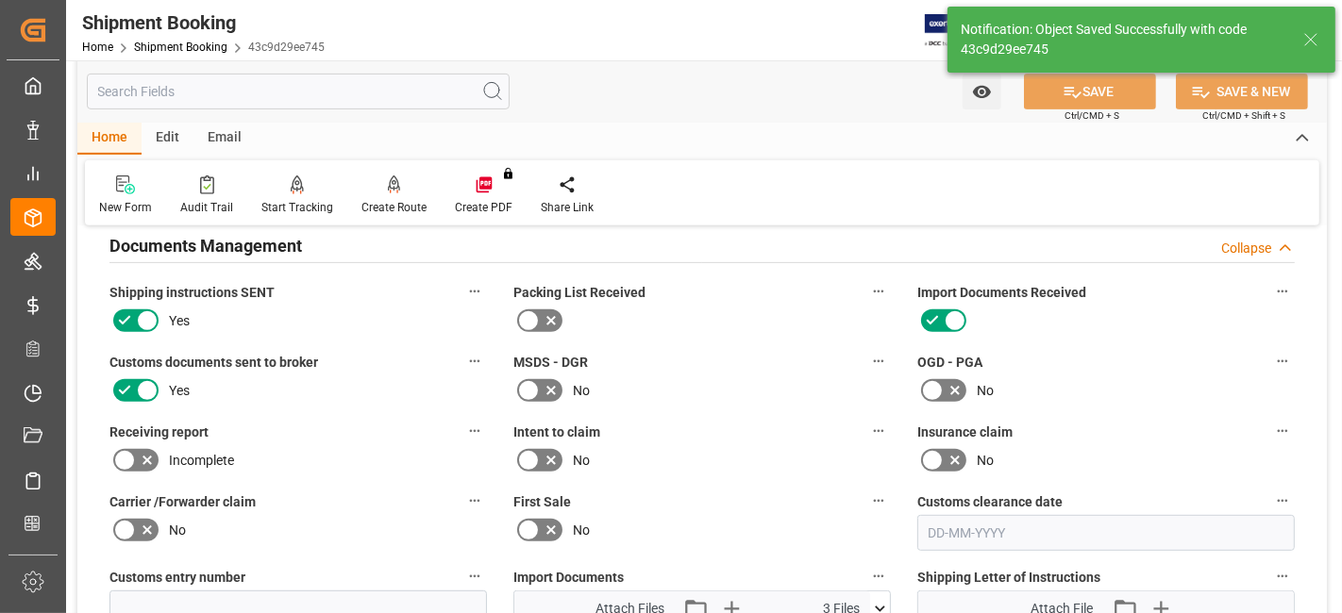
scroll to position [1008, 0]
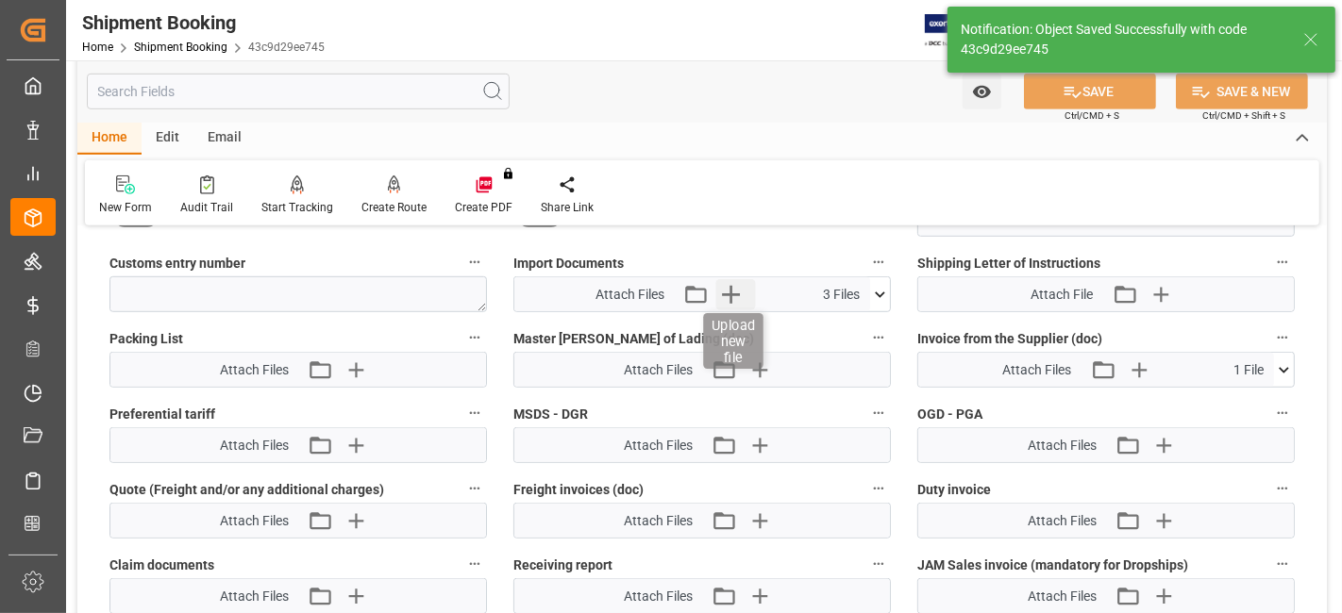
click at [725, 281] on icon "button" at bounding box center [731, 294] width 30 height 30
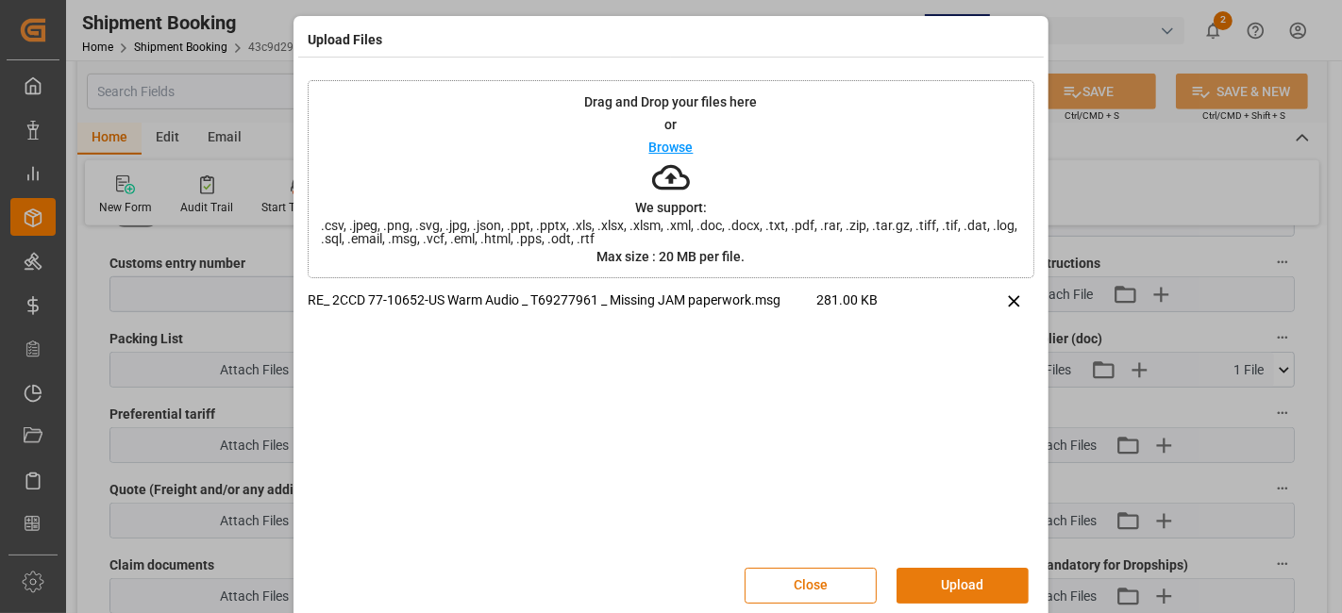
click at [939, 591] on button "Upload" at bounding box center [963, 586] width 132 height 36
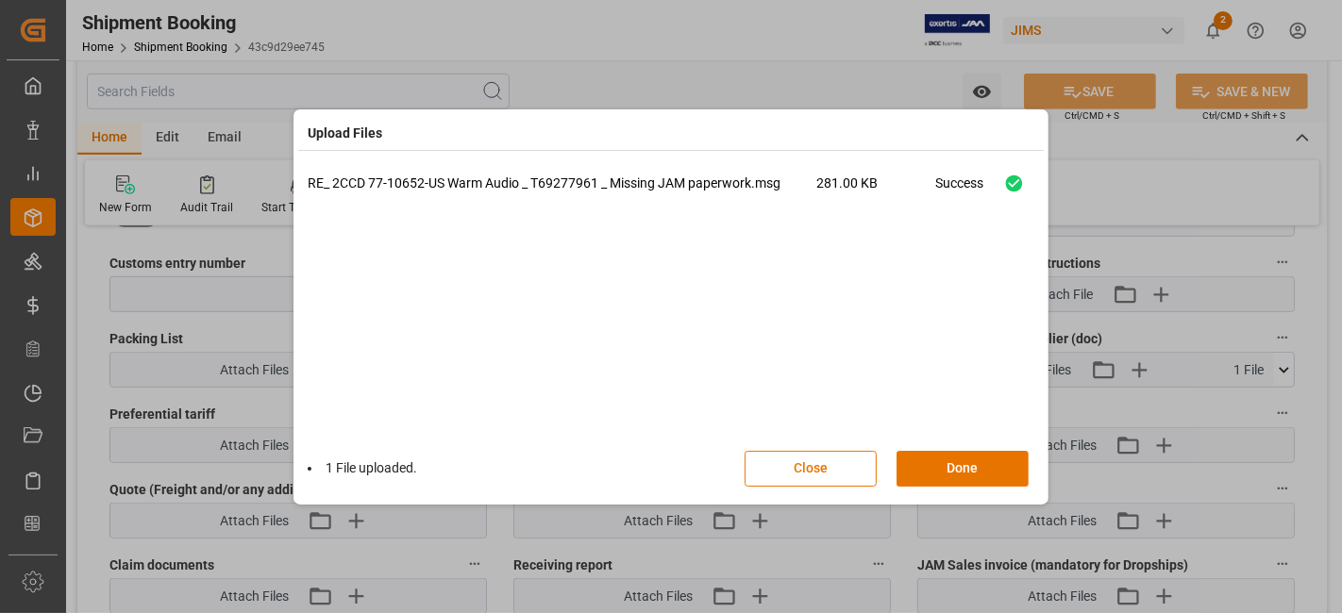
click at [652, 352] on div "RE_ 2CCD 77-10652-US Warm Audio _ T69277961 _ Missing JAM paperwork.msg 281.00 …" at bounding box center [671, 306] width 727 height 264
click at [948, 465] on button "Done" at bounding box center [963, 469] width 132 height 36
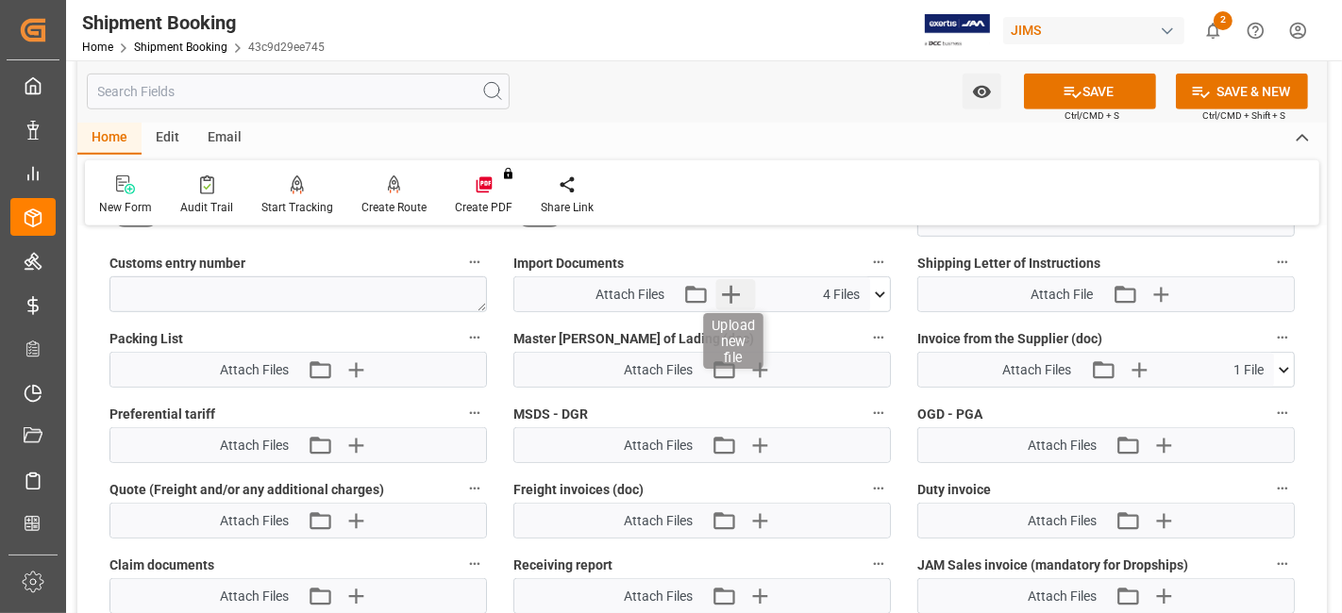
click at [745, 287] on icon "button" at bounding box center [731, 294] width 30 height 30
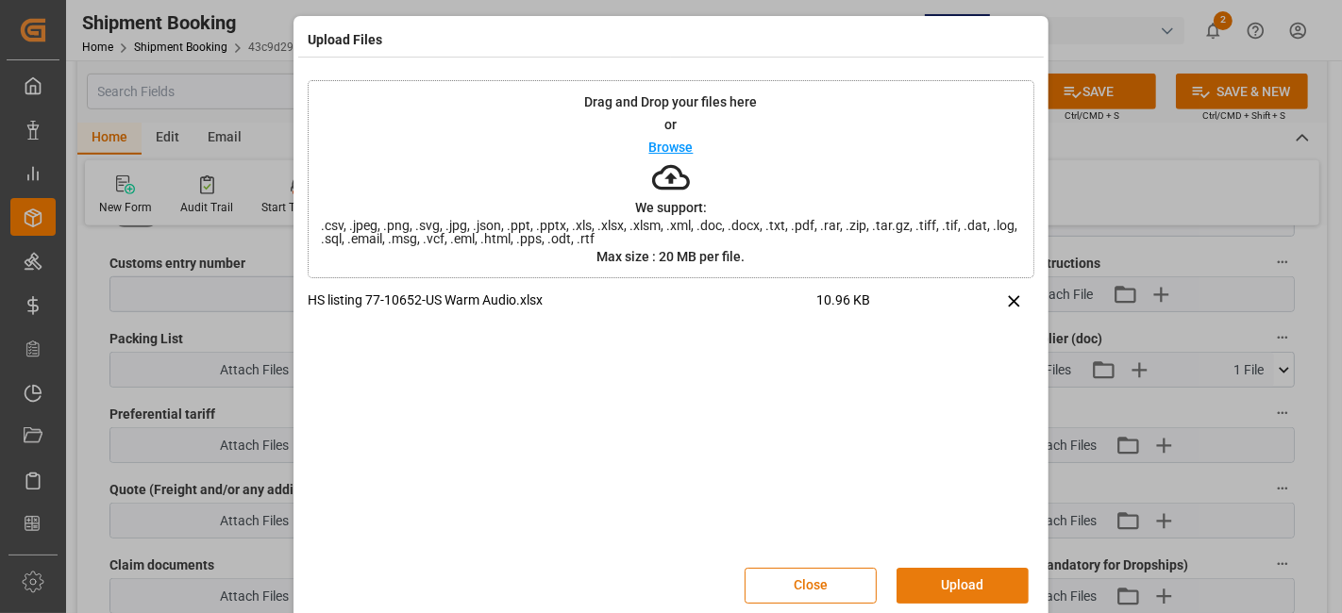
click at [946, 579] on button "Upload" at bounding box center [963, 586] width 132 height 36
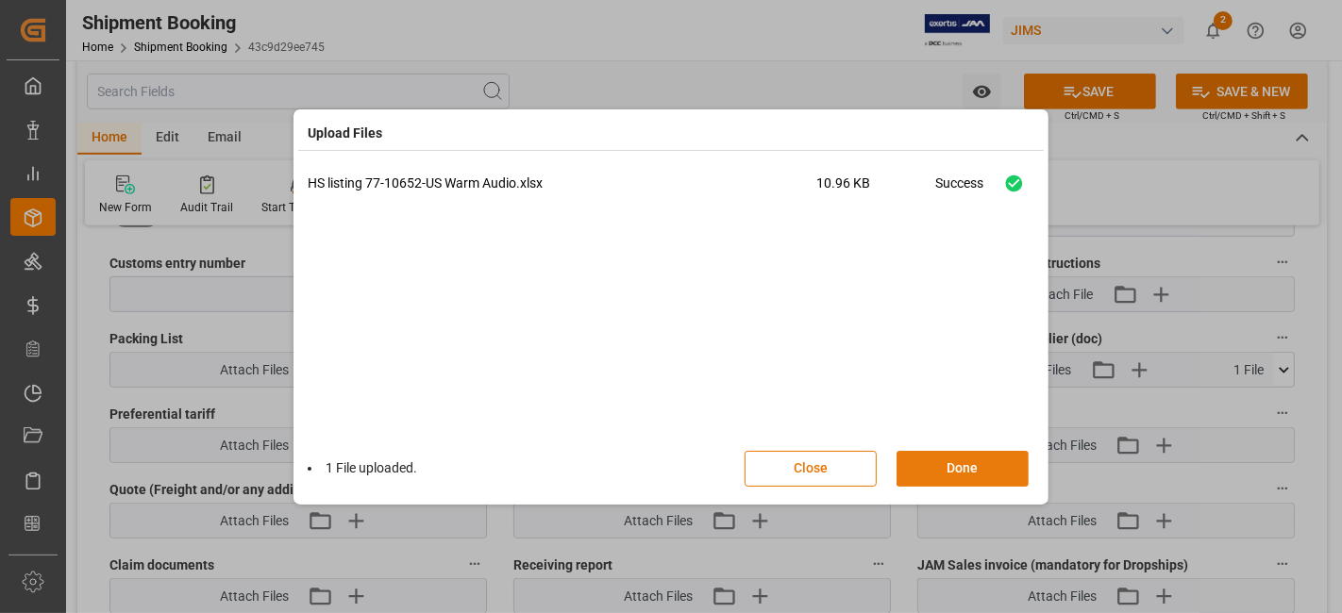
click at [938, 462] on button "Done" at bounding box center [963, 469] width 132 height 36
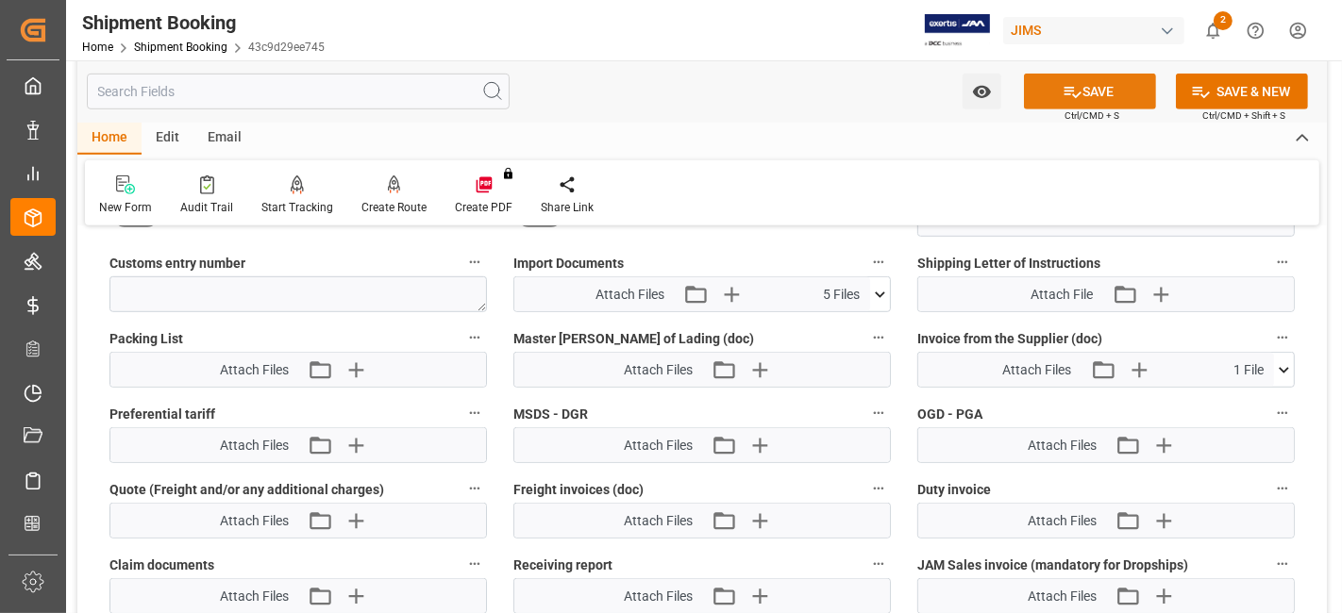
click at [1046, 98] on button "SAVE" at bounding box center [1090, 92] width 132 height 36
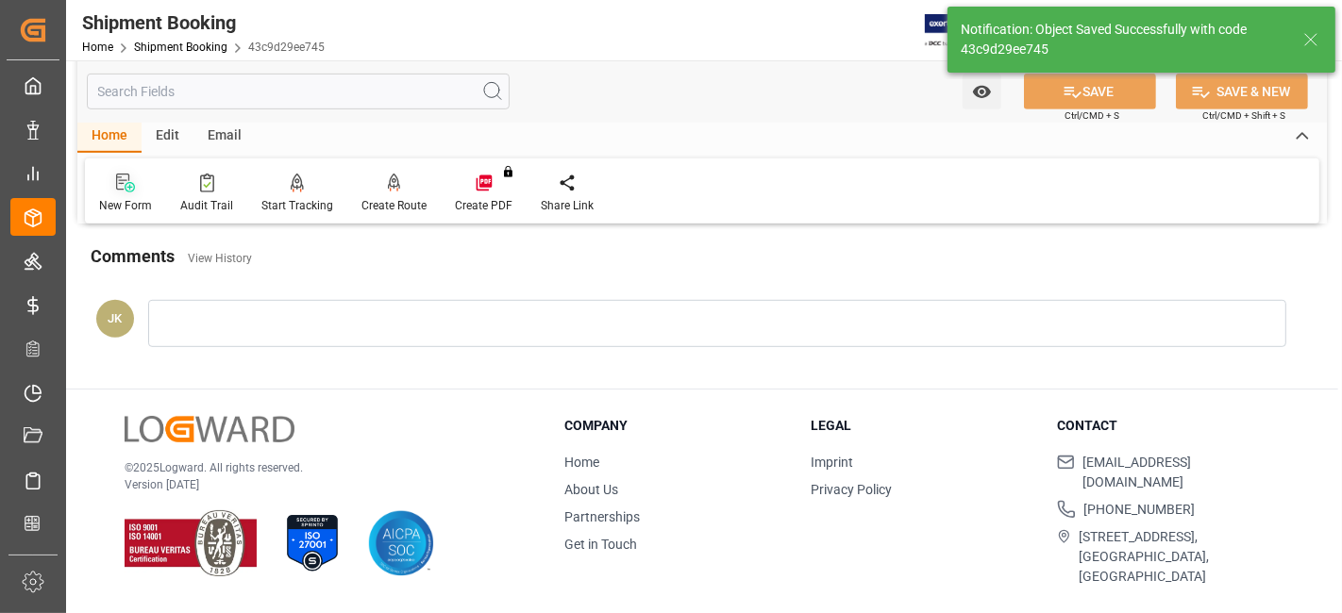
scroll to position [798, 0]
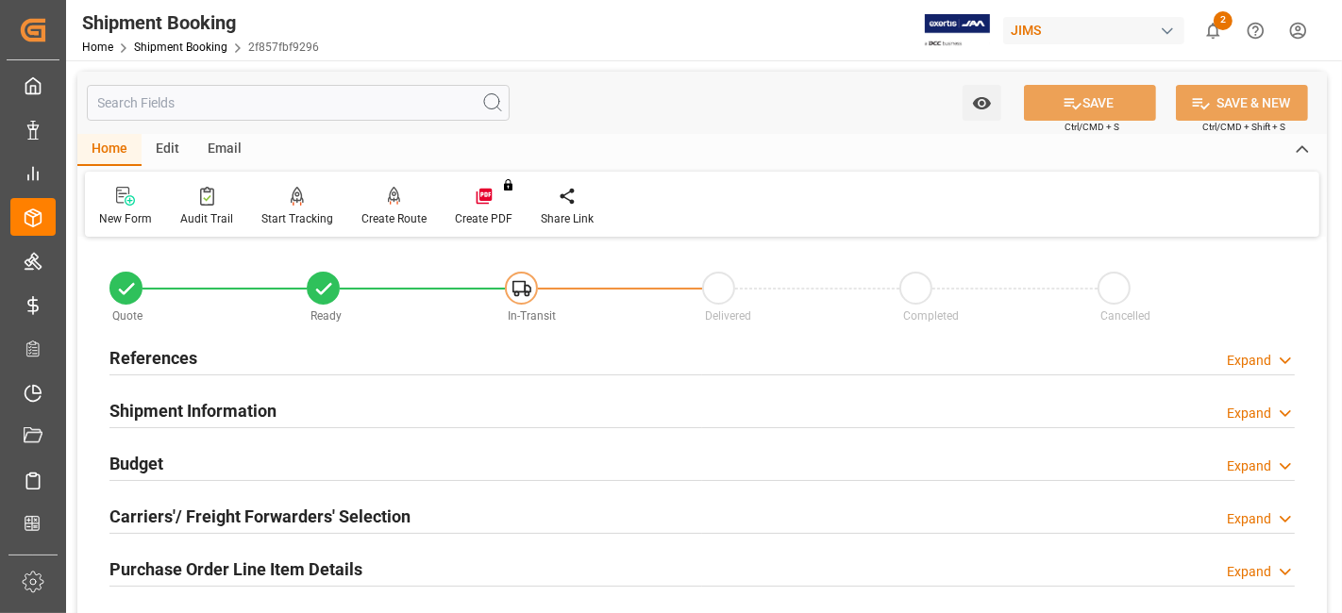
scroll to position [210, 0]
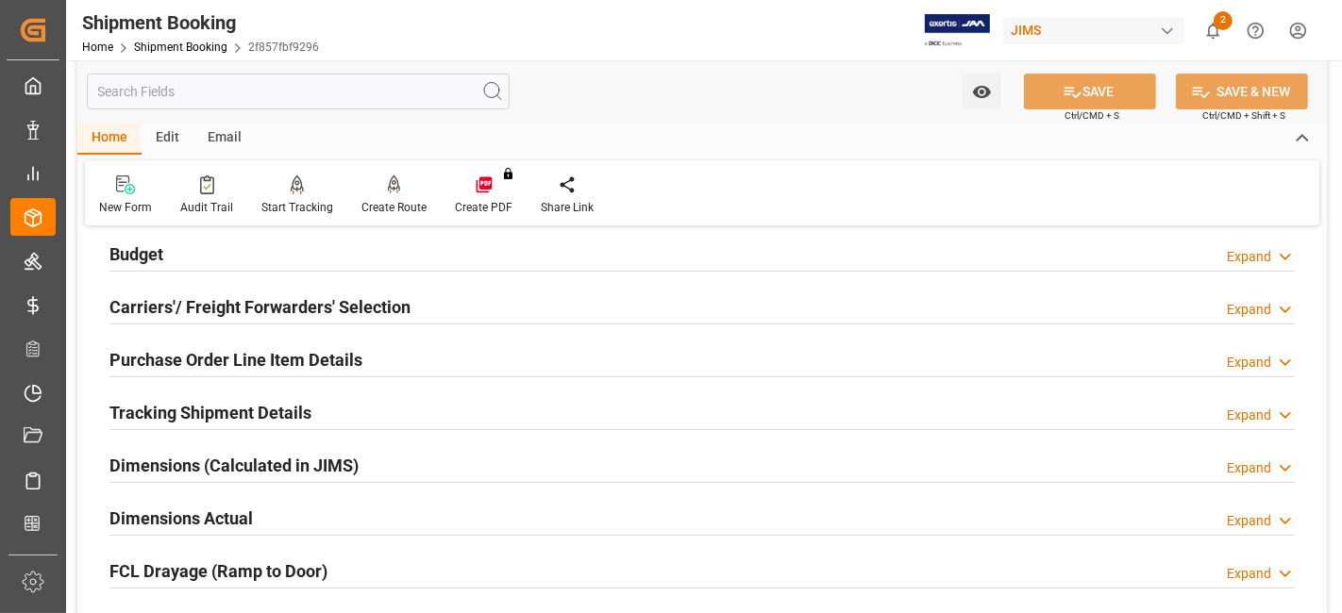
click at [227, 347] on h2 "Purchase Order Line Item Details" at bounding box center [235, 359] width 253 height 25
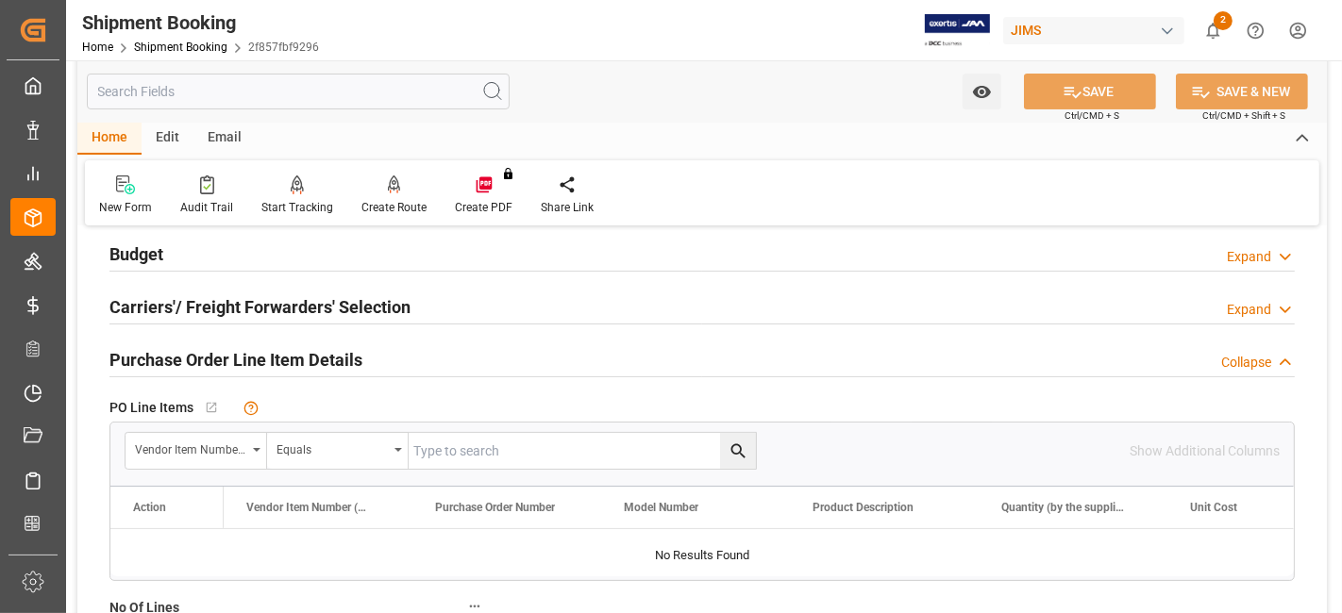
click at [227, 347] on h2 "Purchase Order Line Item Details" at bounding box center [235, 359] width 253 height 25
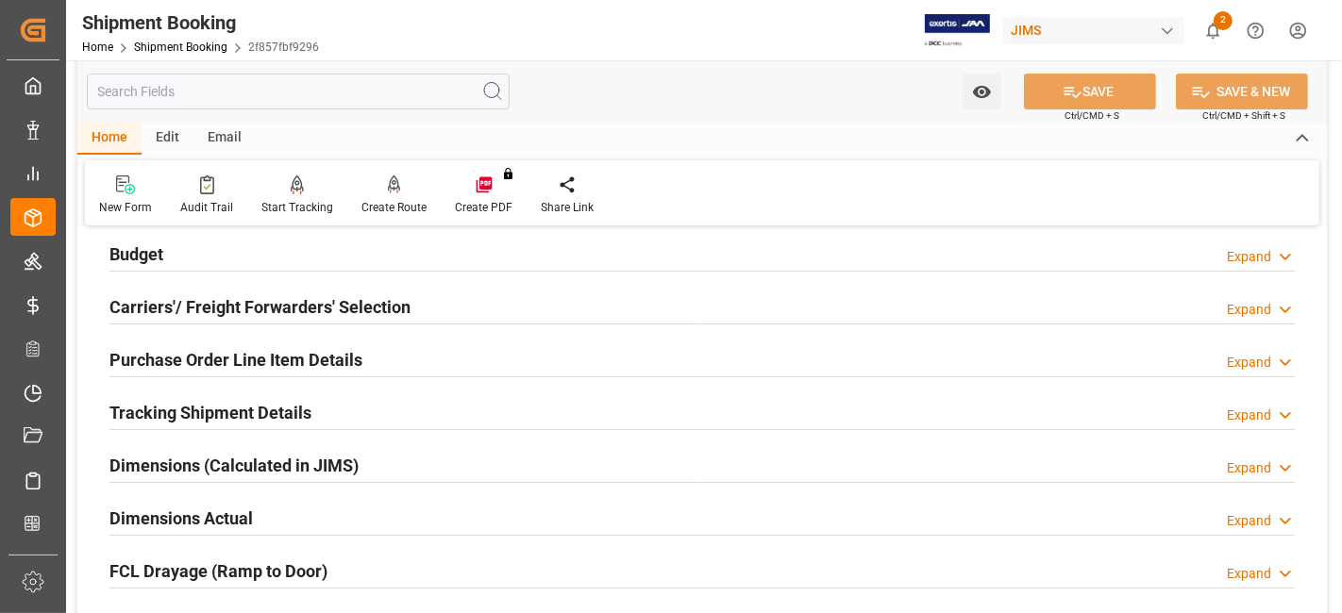
click at [205, 405] on h2 "Tracking Shipment Details" at bounding box center [210, 412] width 202 height 25
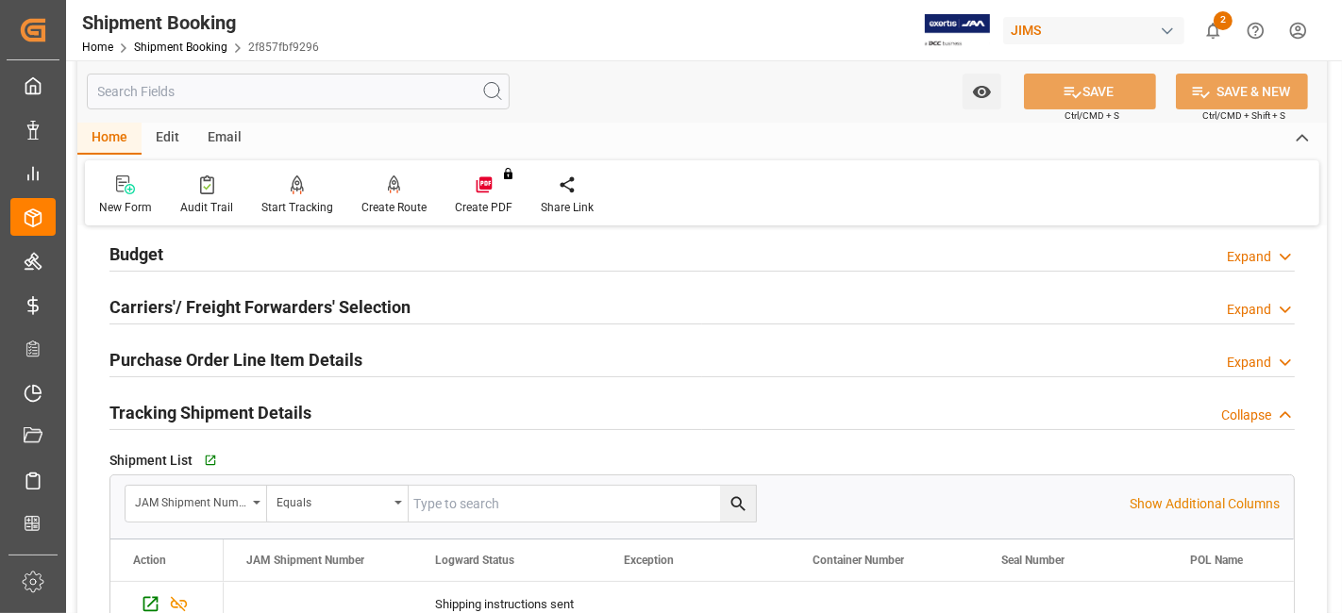
click at [205, 405] on h2 "Tracking Shipment Details" at bounding box center [210, 412] width 202 height 25
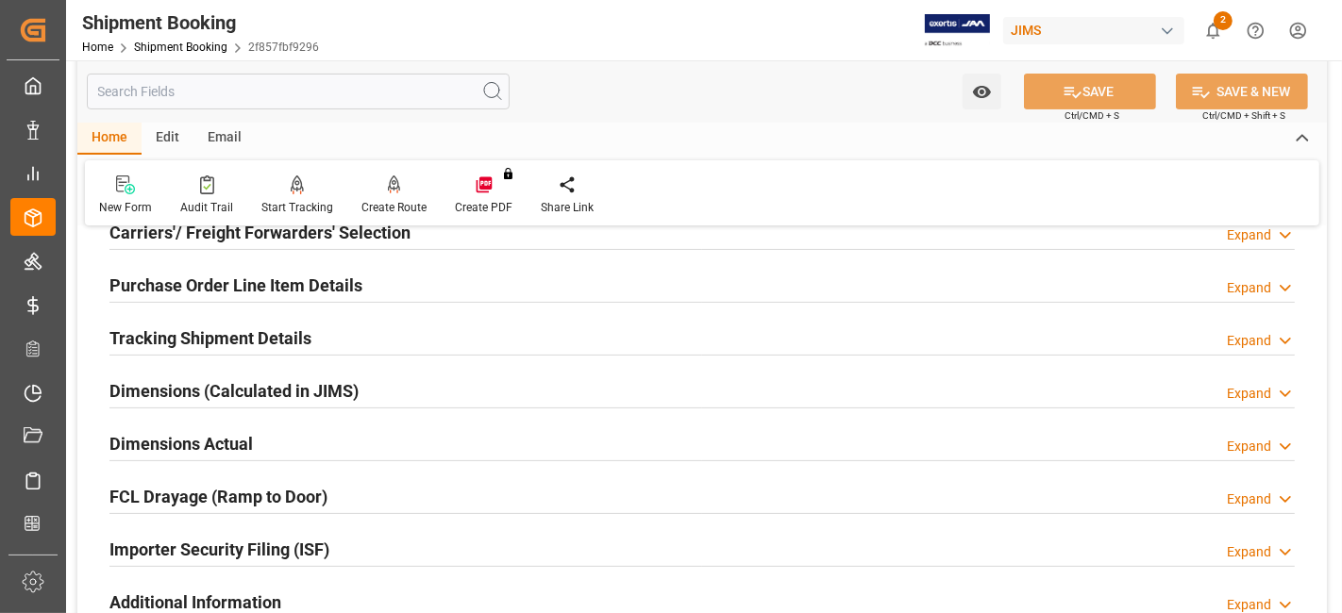
scroll to position [314, 0]
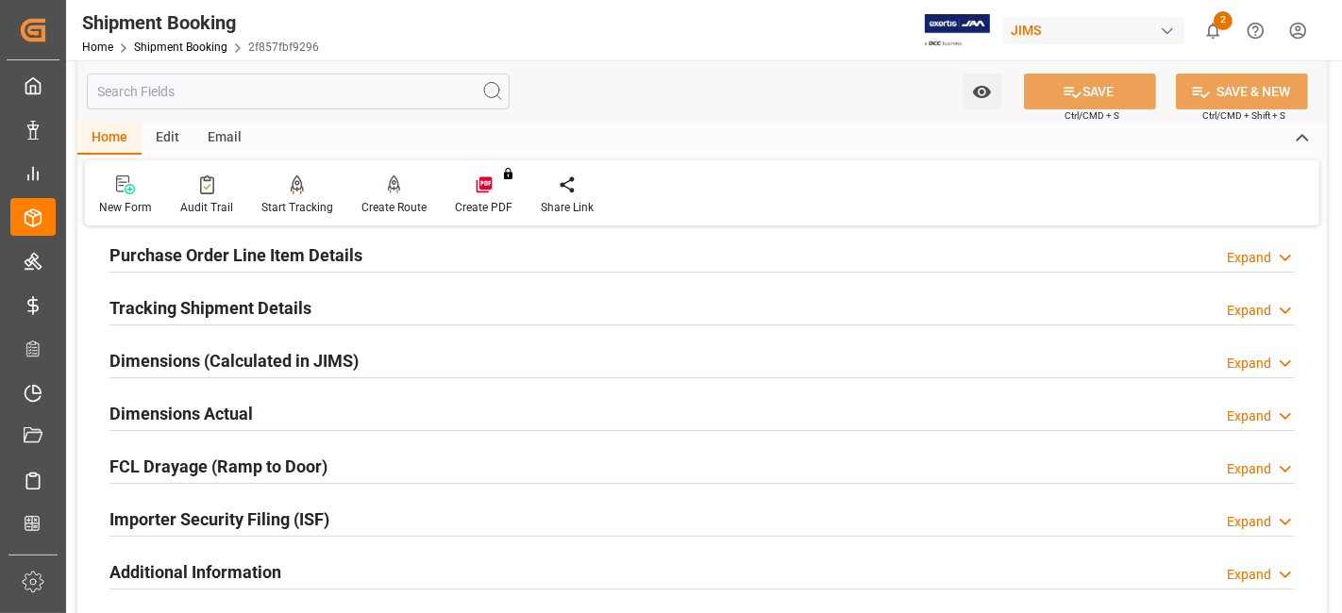
click at [204, 404] on h2 "Dimensions Actual" at bounding box center [180, 413] width 143 height 25
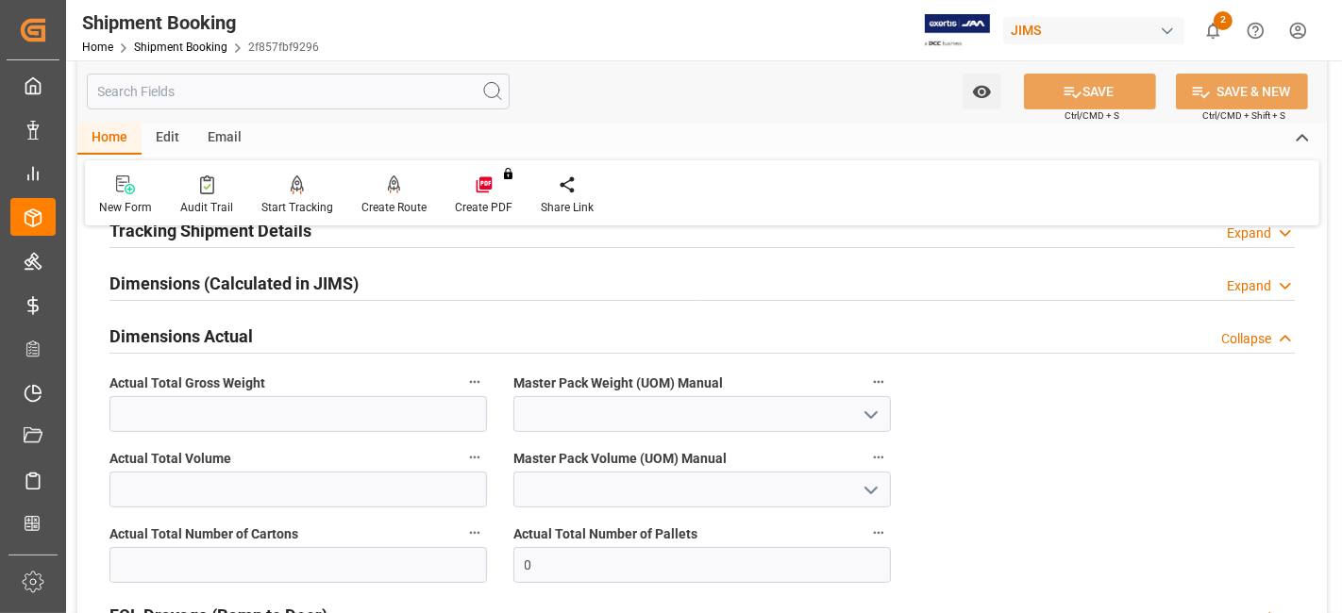
scroll to position [419, 0]
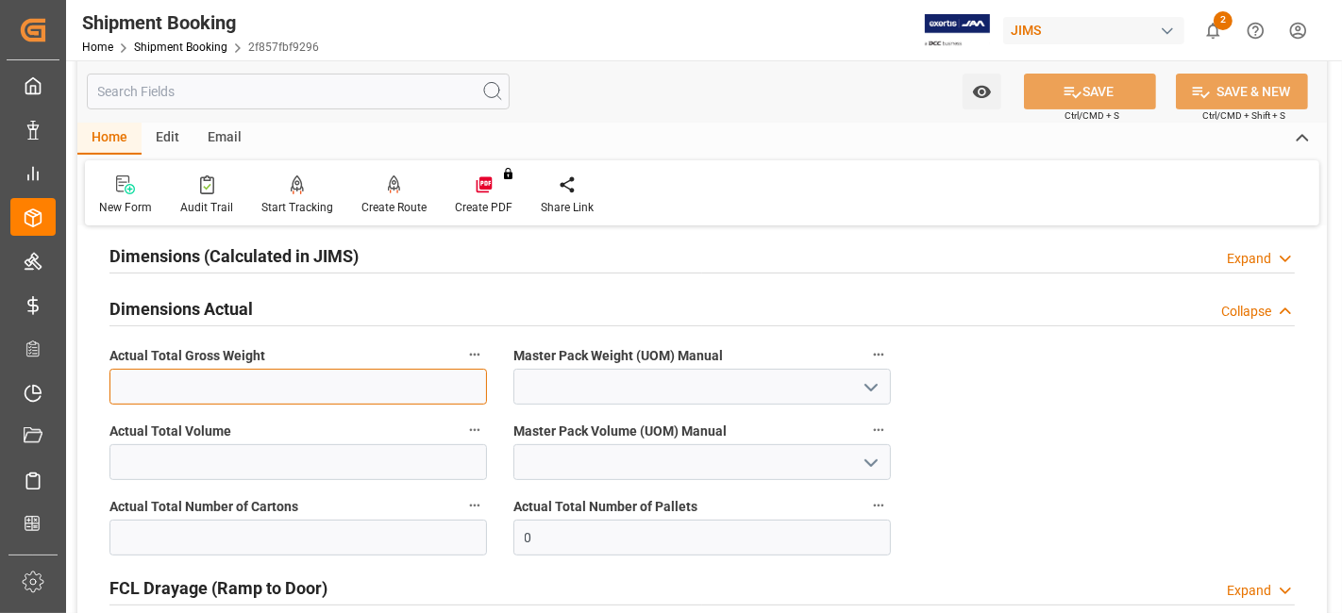
click at [316, 389] on input "text" at bounding box center [298, 387] width 378 height 36
type input "1735"
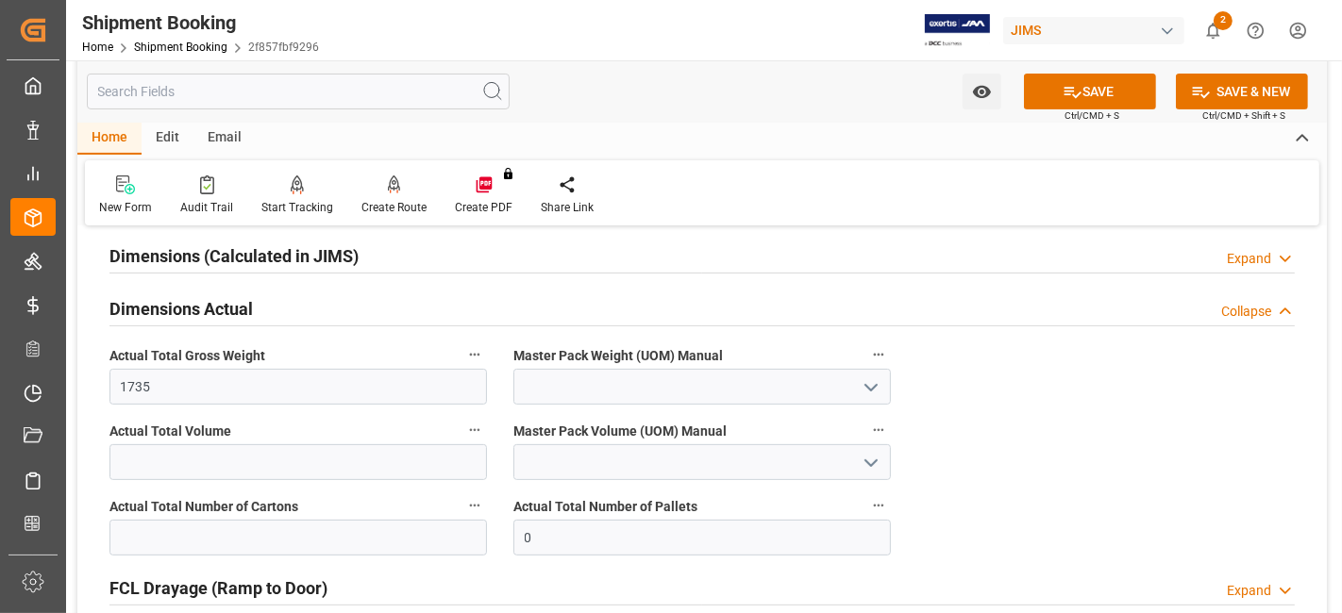
click at [860, 390] on icon "open menu" at bounding box center [871, 388] width 23 height 23
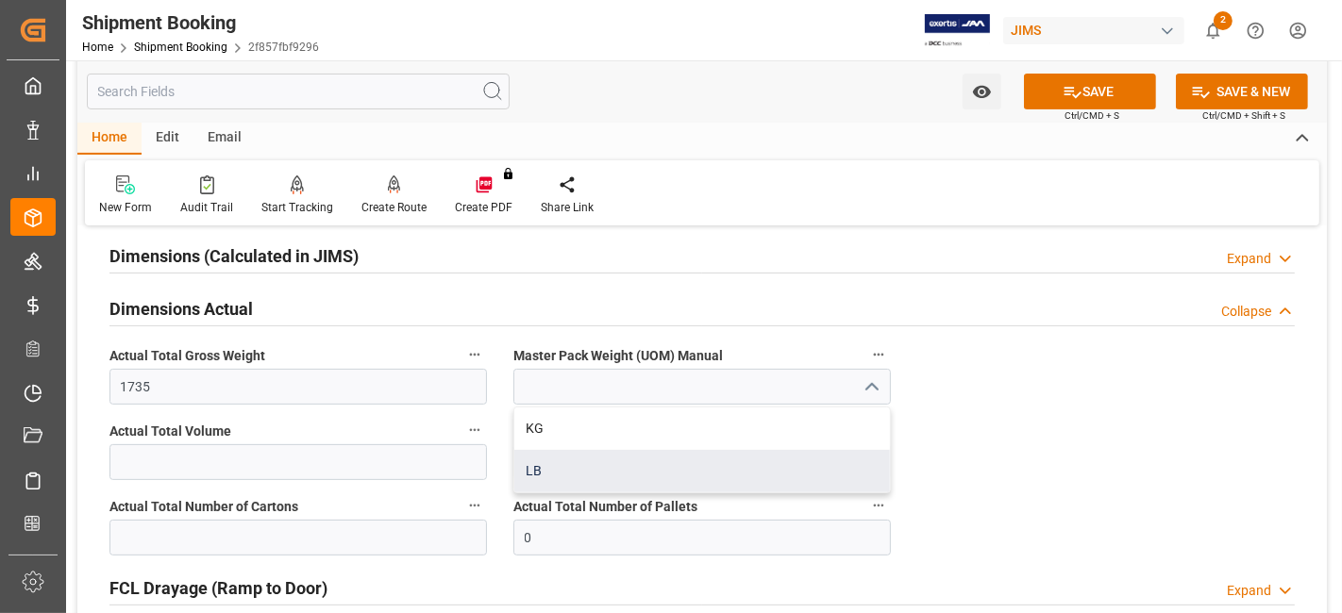
click at [719, 465] on div "LB" at bounding box center [702, 471] width 376 height 42
type input "LB"
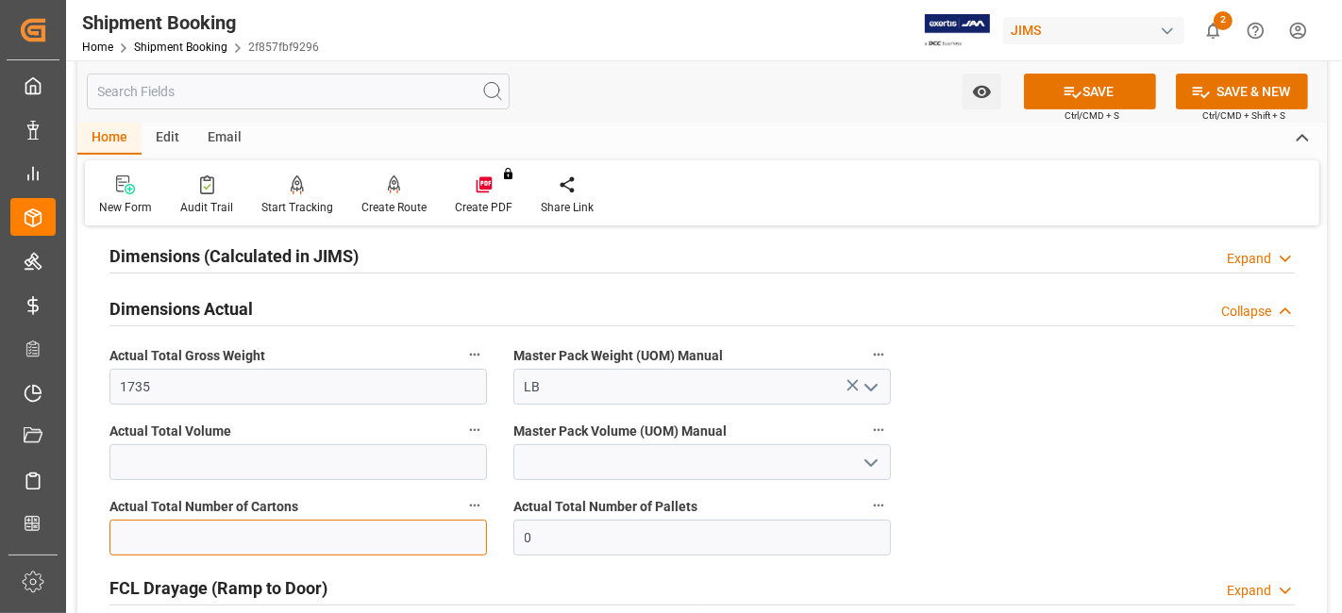
click at [194, 523] on input "text" at bounding box center [298, 538] width 378 height 36
click at [187, 535] on input "text" at bounding box center [298, 538] width 378 height 36
type input "59"
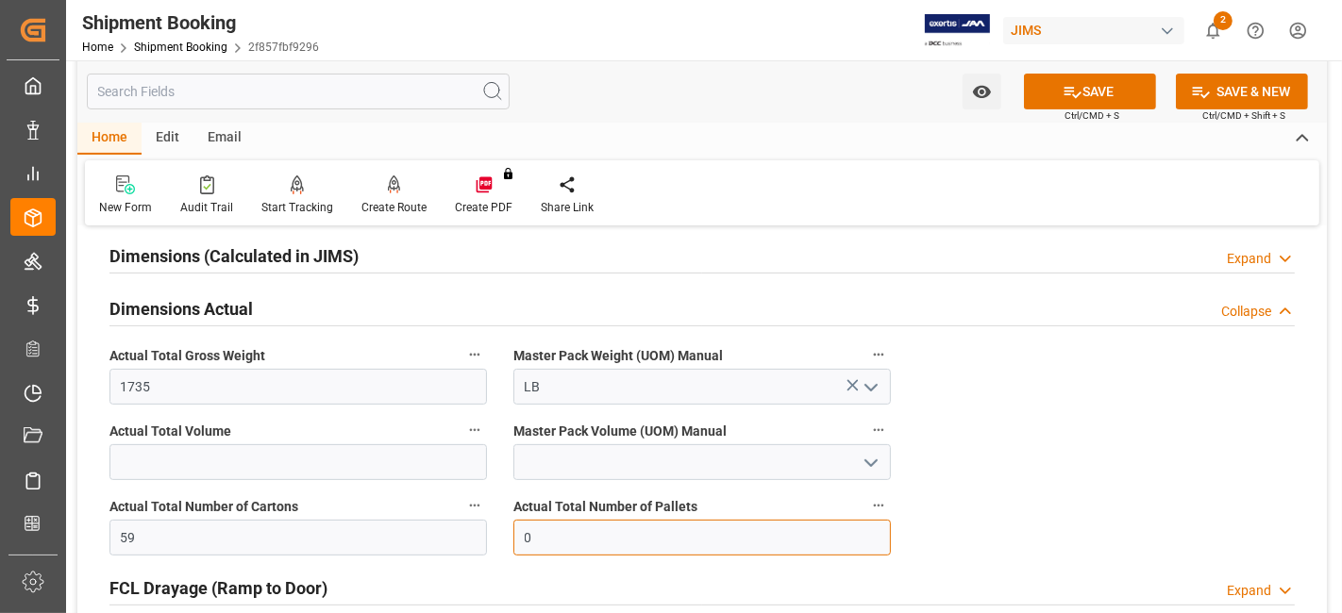
click at [586, 524] on input "0" at bounding box center [702, 538] width 378 height 36
type input "5"
click at [1049, 92] on button "SAVE" at bounding box center [1090, 92] width 132 height 36
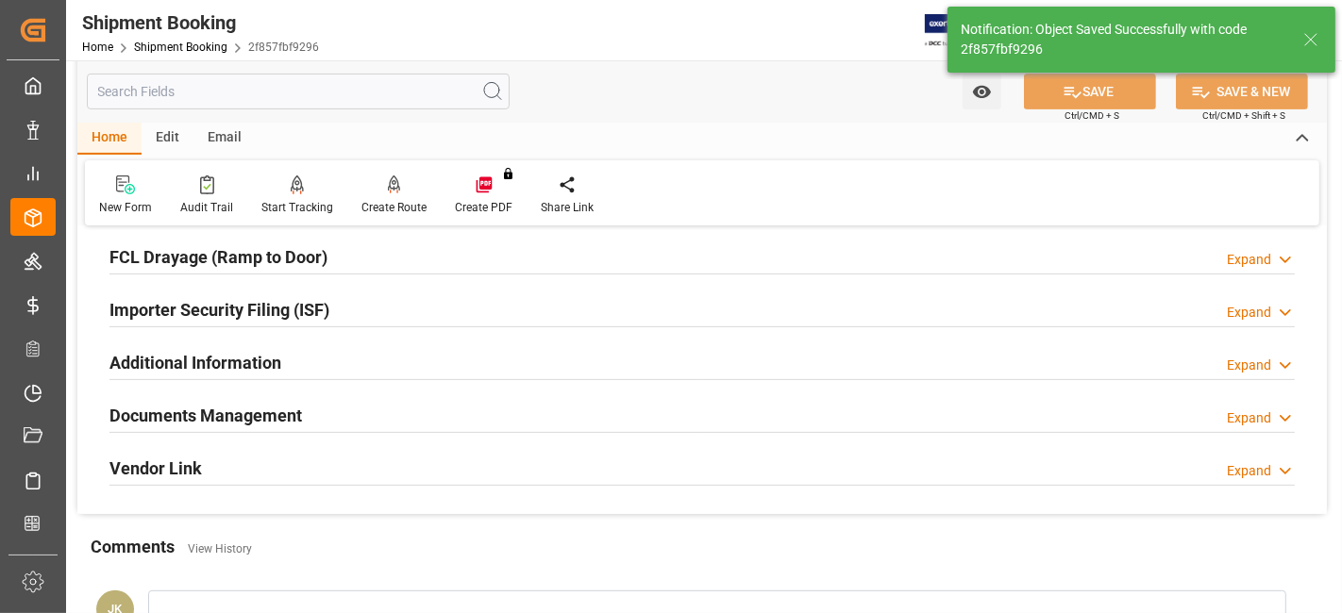
click at [201, 409] on h2 "Documents Management" at bounding box center [205, 415] width 193 height 25
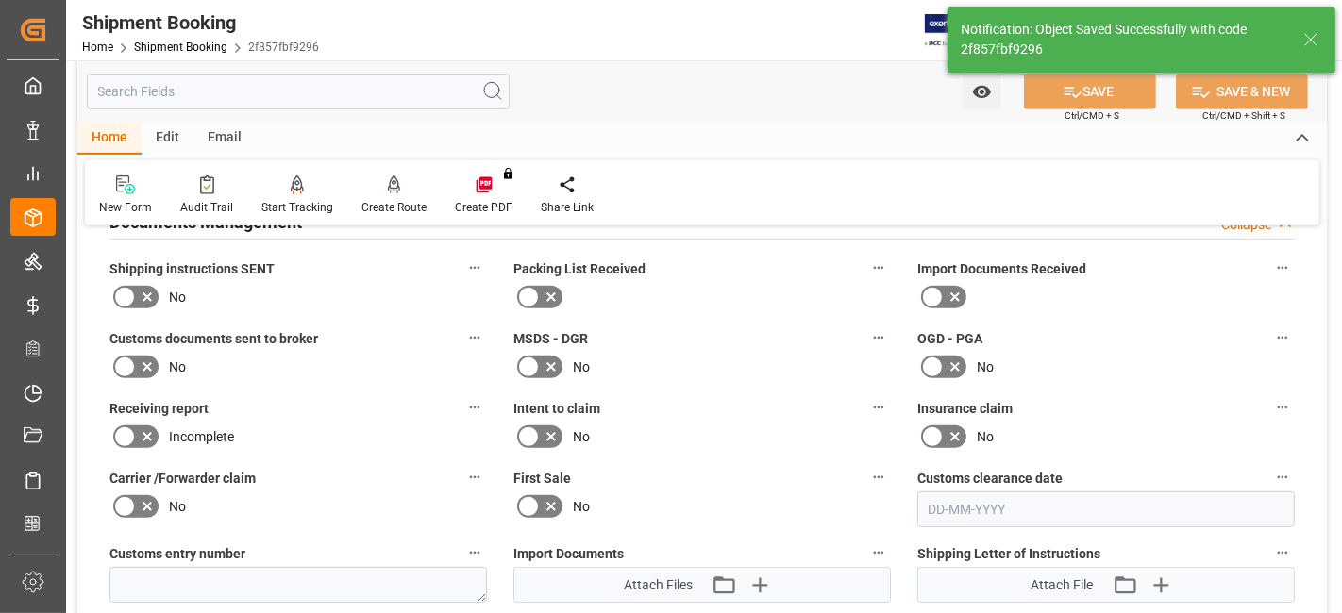
scroll to position [733, 0]
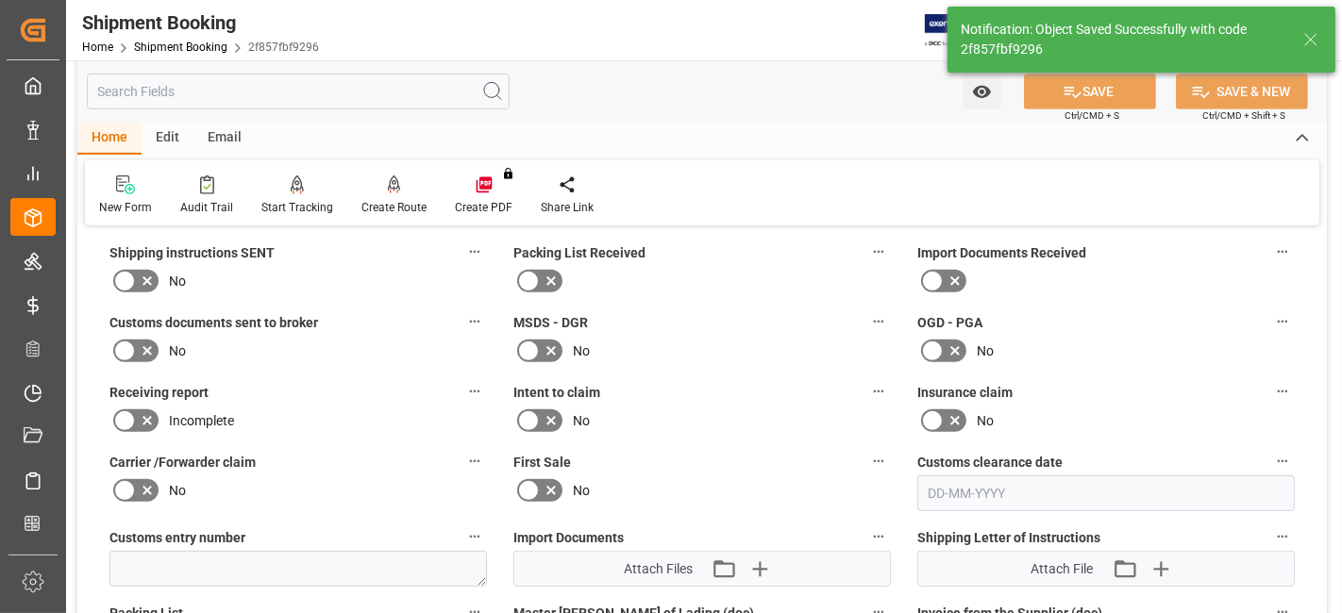
click at [361, 310] on label "Customs documents sent to broker" at bounding box center [298, 323] width 378 height 26
click at [462, 310] on button "Customs documents sent to broker" at bounding box center [474, 322] width 25 height 25
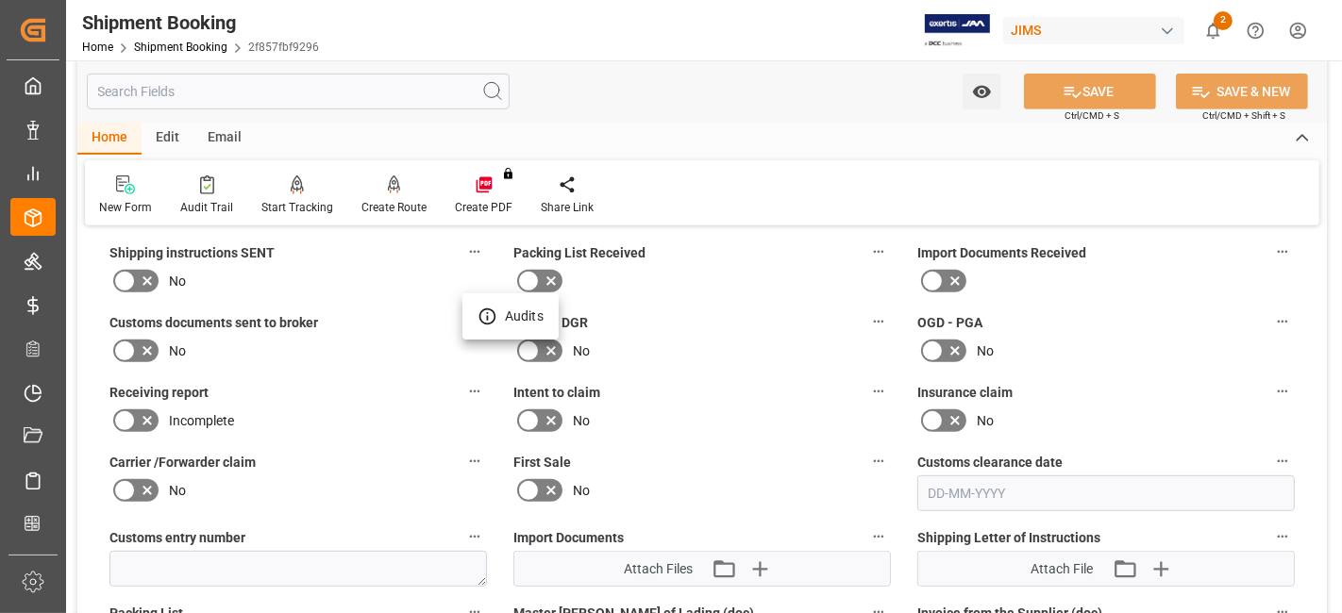
click at [759, 554] on div at bounding box center [671, 306] width 1342 height 613
click at [759, 559] on body "Created by potrace 1.15, written by Peter Selinger 2001-2017 Created by potrace…" at bounding box center [671, 306] width 1342 height 613
click at [759, 561] on icon "button" at bounding box center [759, 570] width 18 height 18
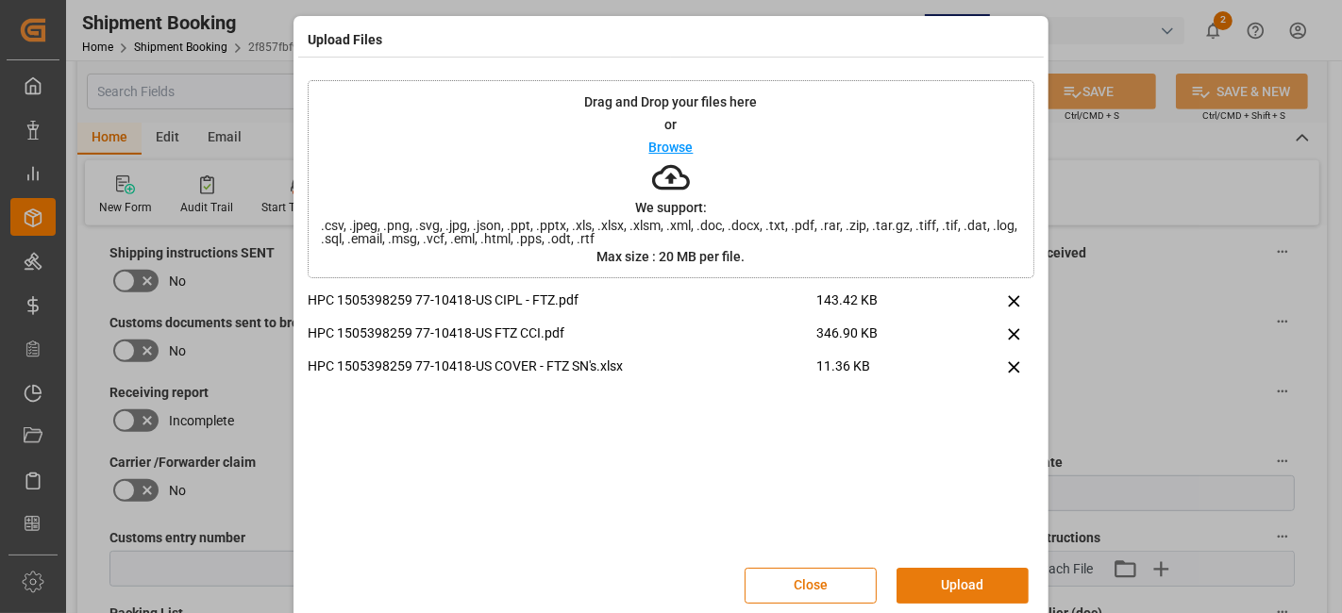
click at [948, 582] on button "Upload" at bounding box center [963, 586] width 132 height 36
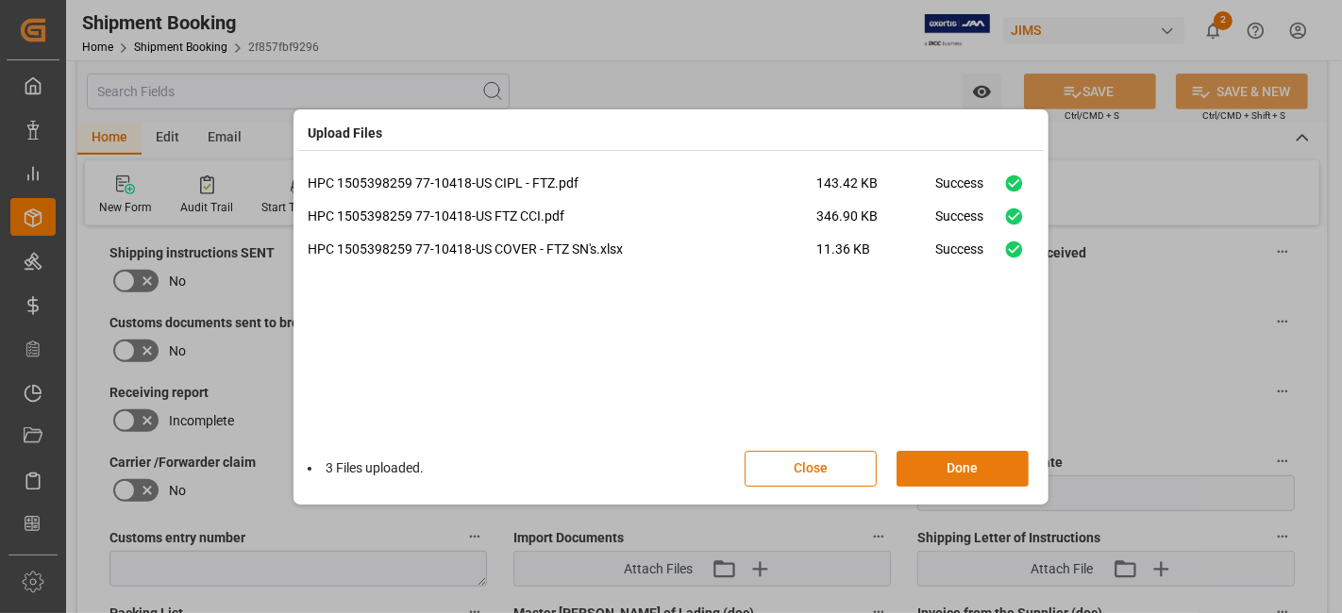
click at [943, 467] on button "Done" at bounding box center [963, 469] width 132 height 36
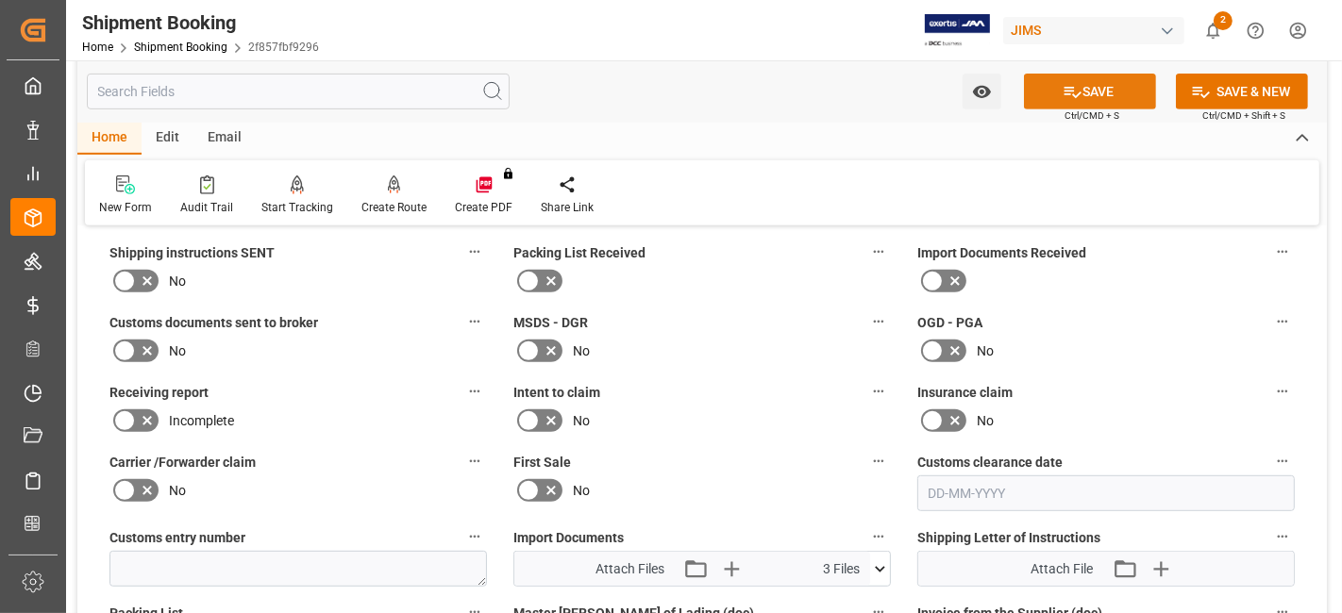
click at [1069, 104] on button "SAVE" at bounding box center [1090, 92] width 132 height 36
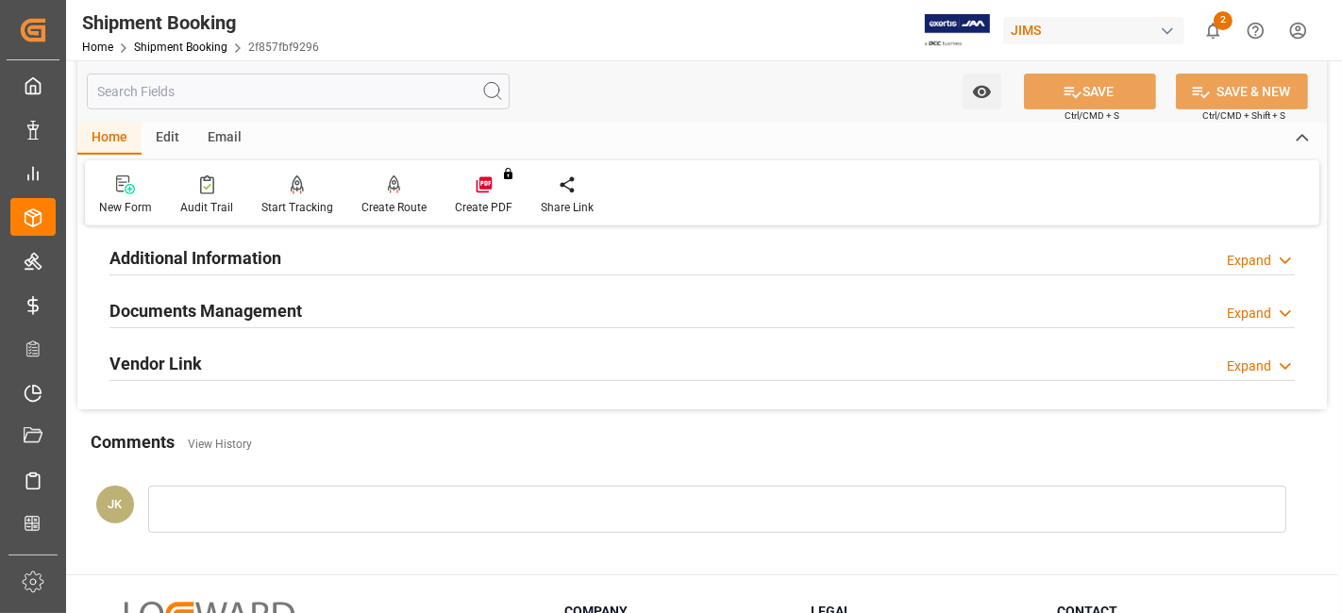
scroll to position [314, 0]
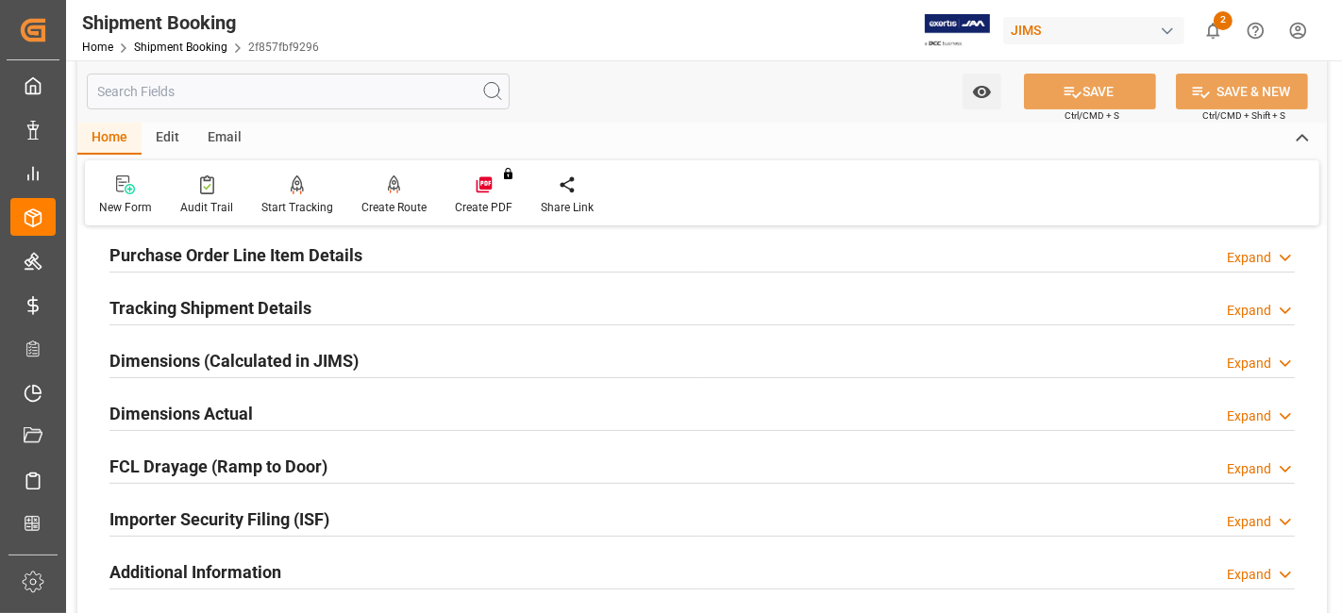
click at [247, 306] on h2 "Tracking Shipment Details" at bounding box center [210, 307] width 202 height 25
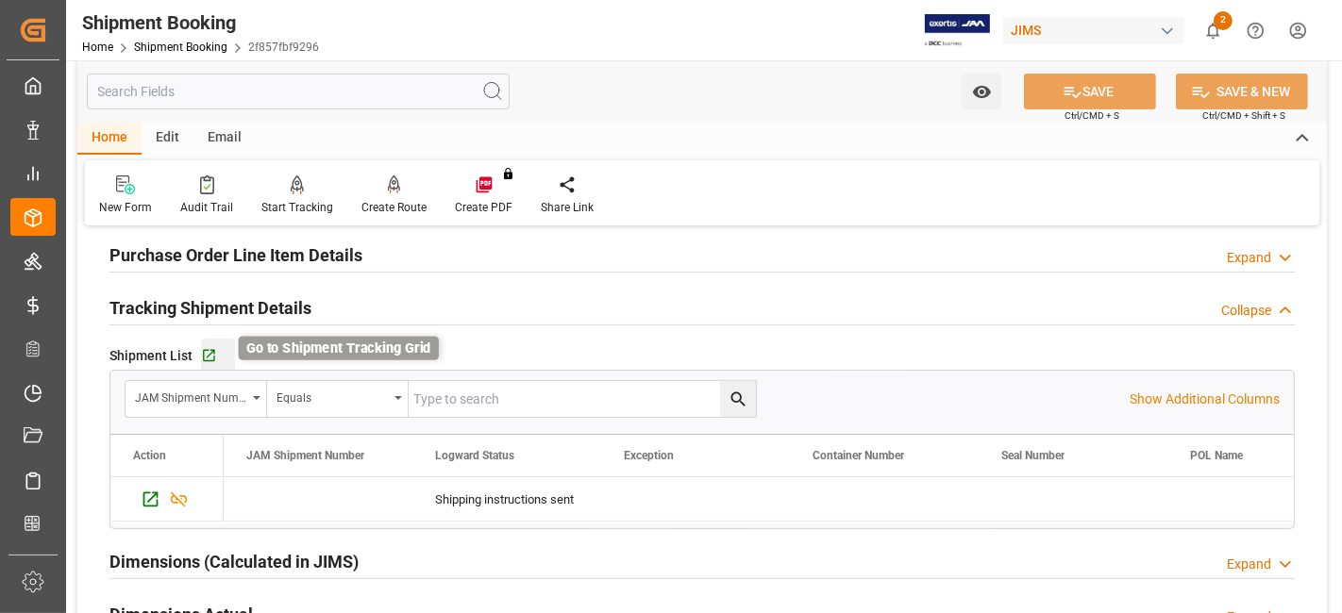
click at [214, 357] on div "Go to Shipment Tracking Grid" at bounding box center [218, 356] width 34 height 16
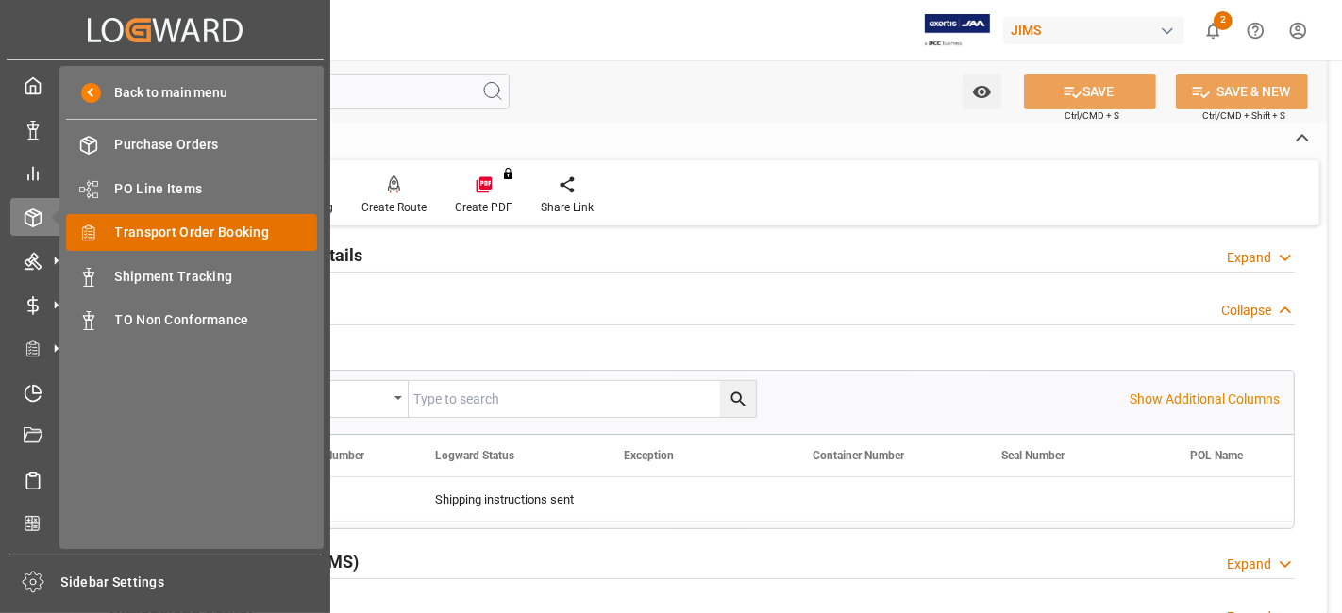
click at [246, 231] on span "Transport Order Booking" at bounding box center [216, 233] width 203 height 20
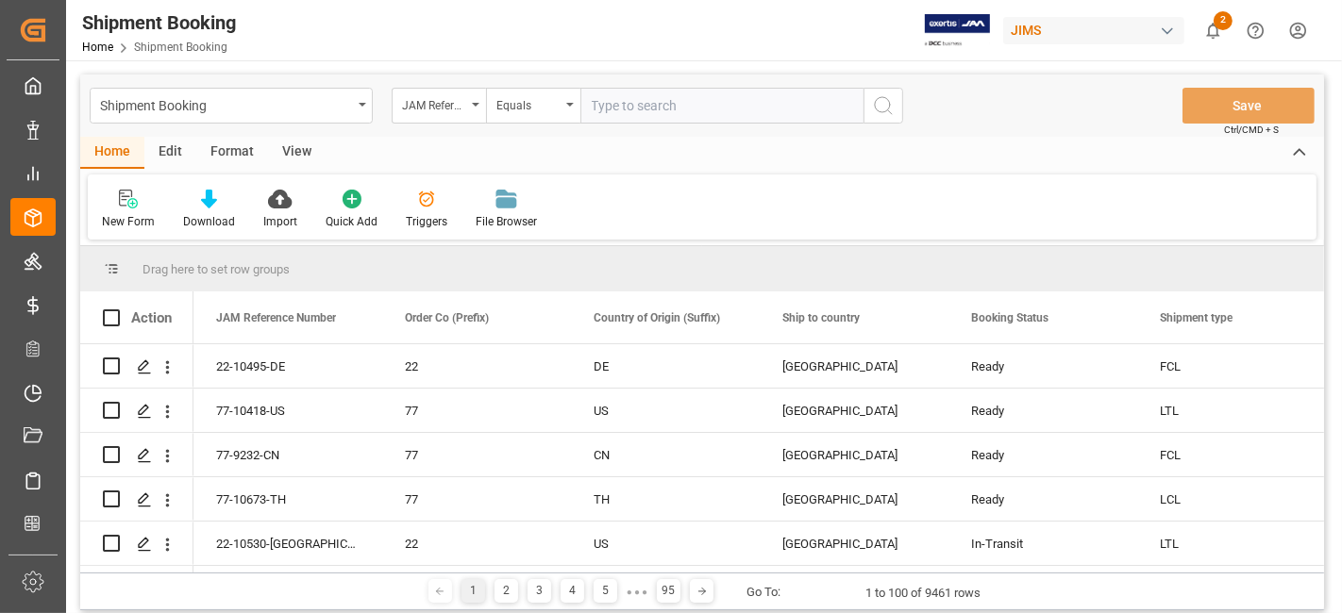
click at [658, 117] on input "text" at bounding box center [721, 106] width 283 height 36
type input "77-10249-US"
click at [876, 109] on circle "search button" at bounding box center [882, 104] width 15 height 15
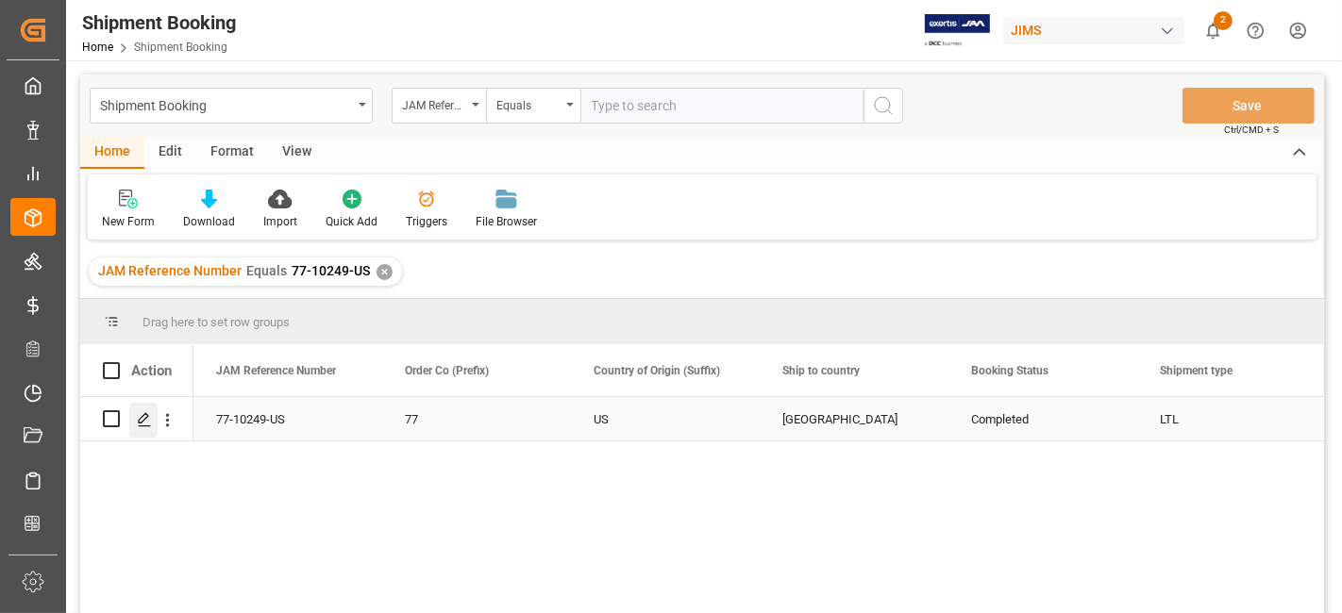
click at [130, 417] on div "Press SPACE to select this row." at bounding box center [143, 420] width 28 height 35
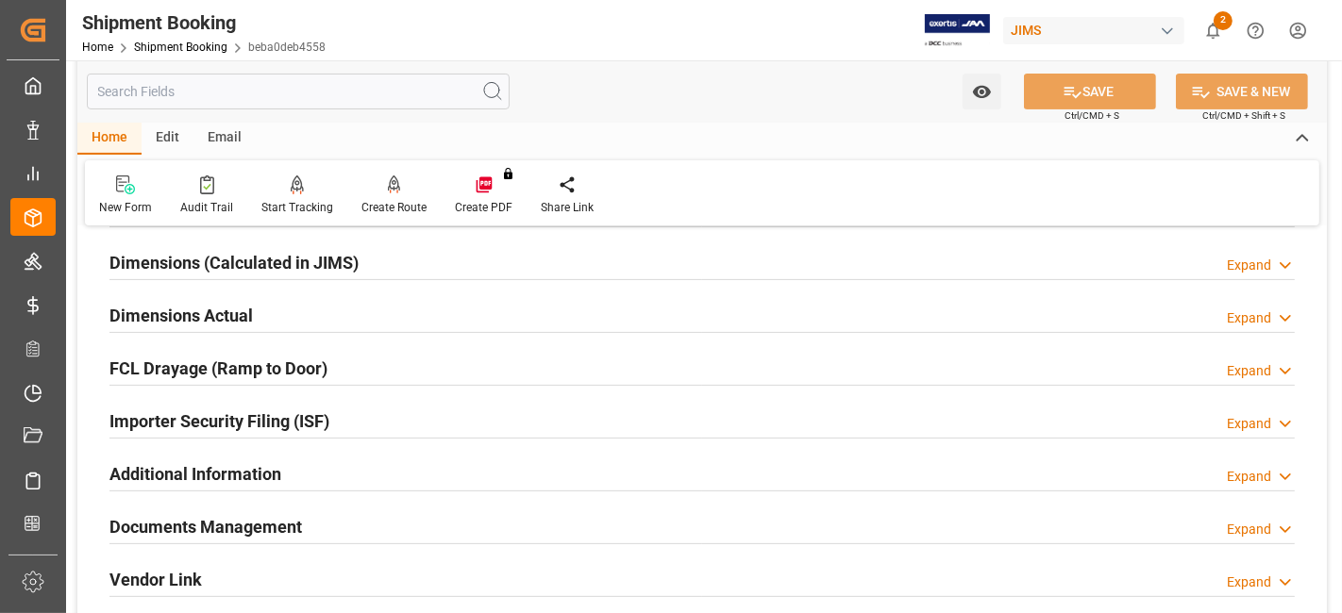
scroll to position [524, 0]
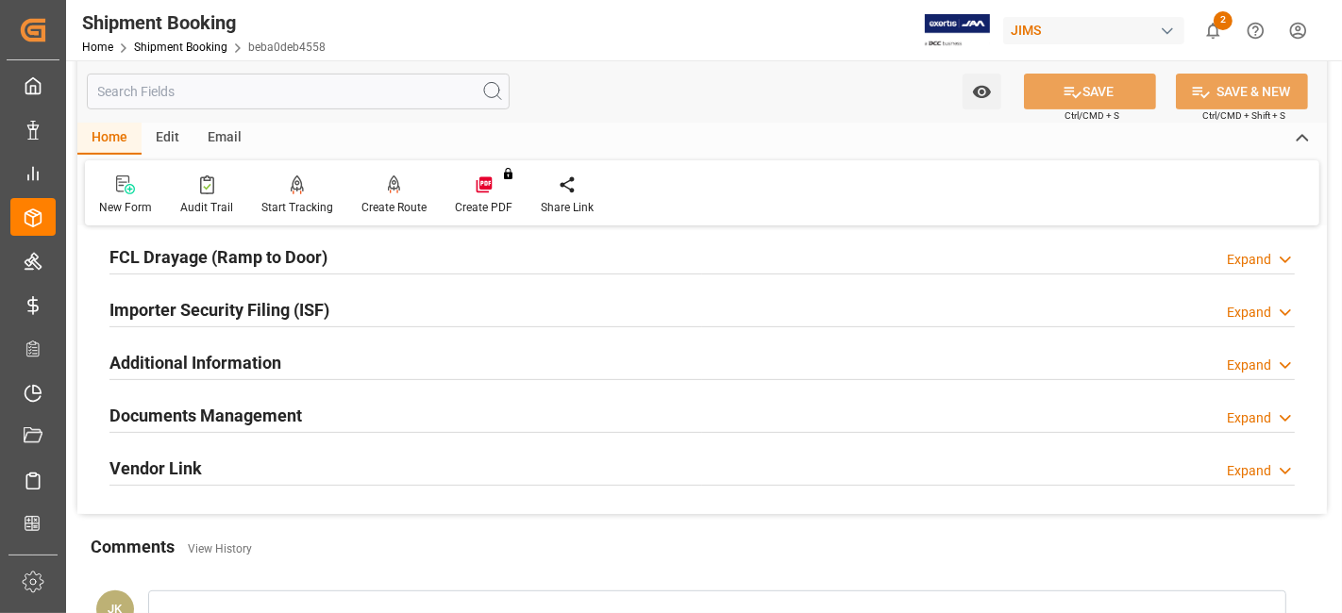
click at [185, 416] on h2 "Documents Management" at bounding box center [205, 415] width 193 height 25
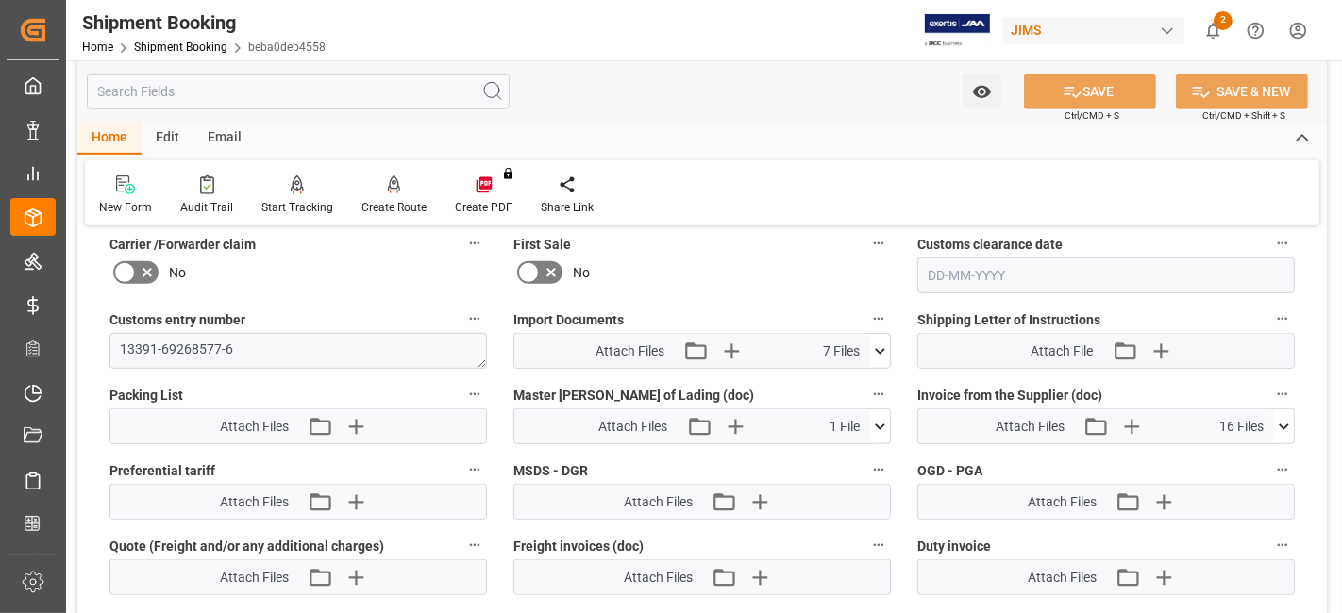
scroll to position [1049, 0]
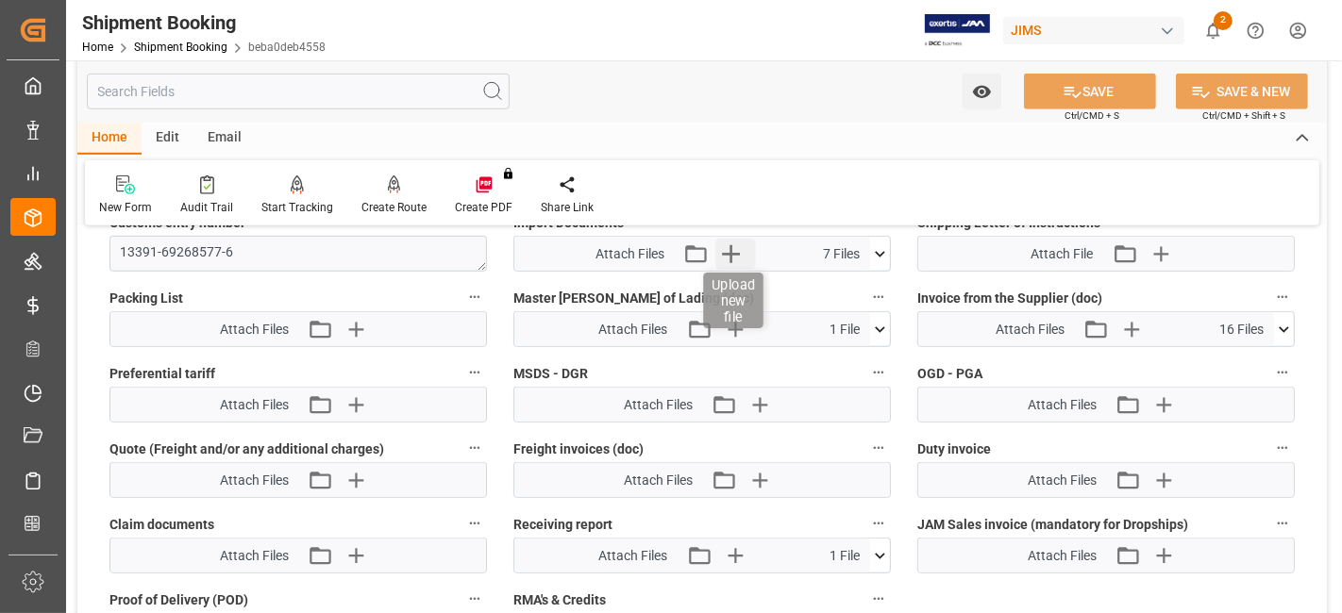
click at [738, 246] on icon "button" at bounding box center [731, 254] width 18 height 18
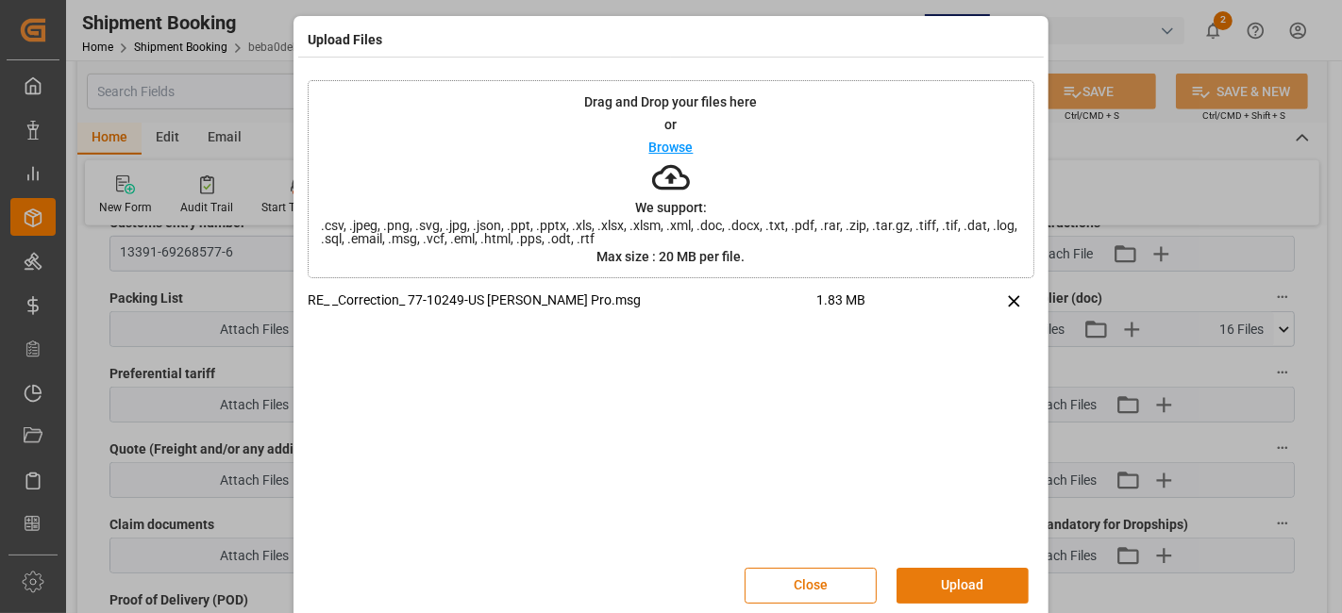
click at [948, 588] on button "Upload" at bounding box center [963, 586] width 132 height 36
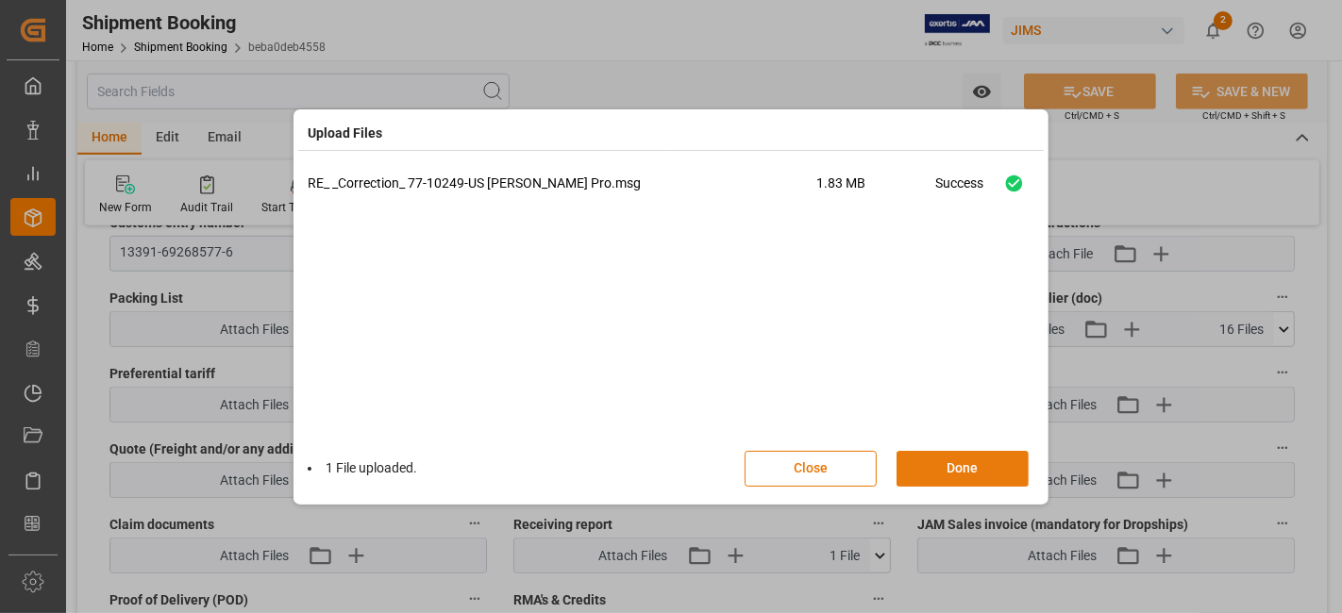
click at [932, 464] on button "Done" at bounding box center [963, 469] width 132 height 36
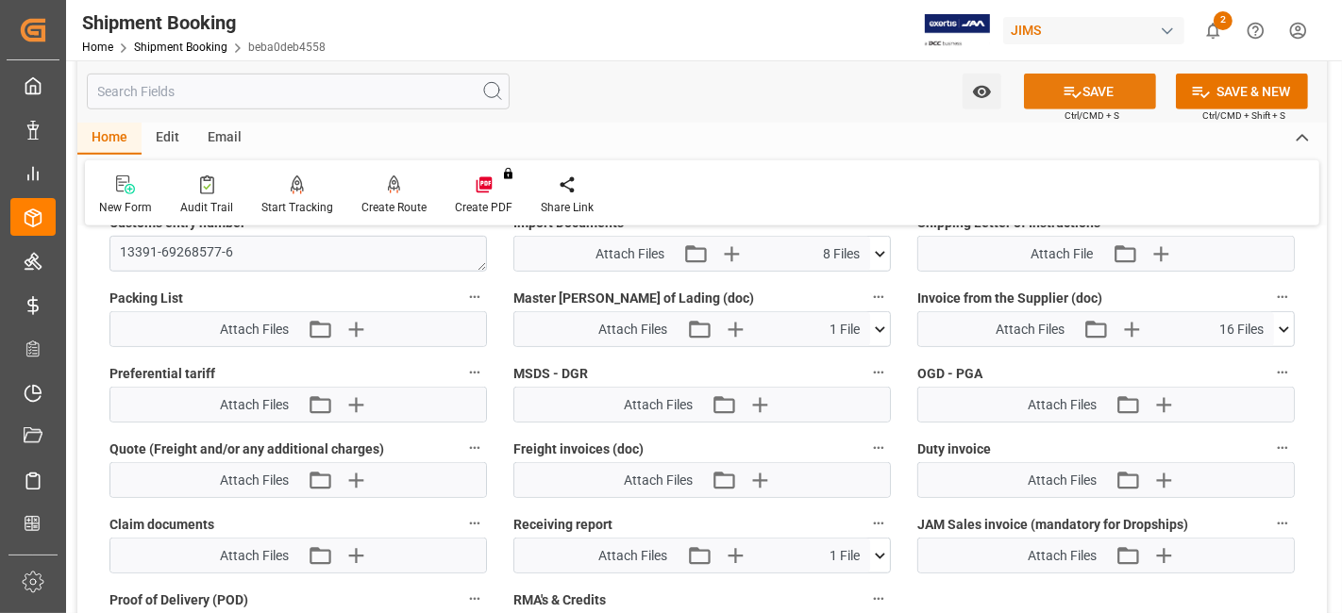
click at [1063, 85] on icon at bounding box center [1073, 92] width 20 height 20
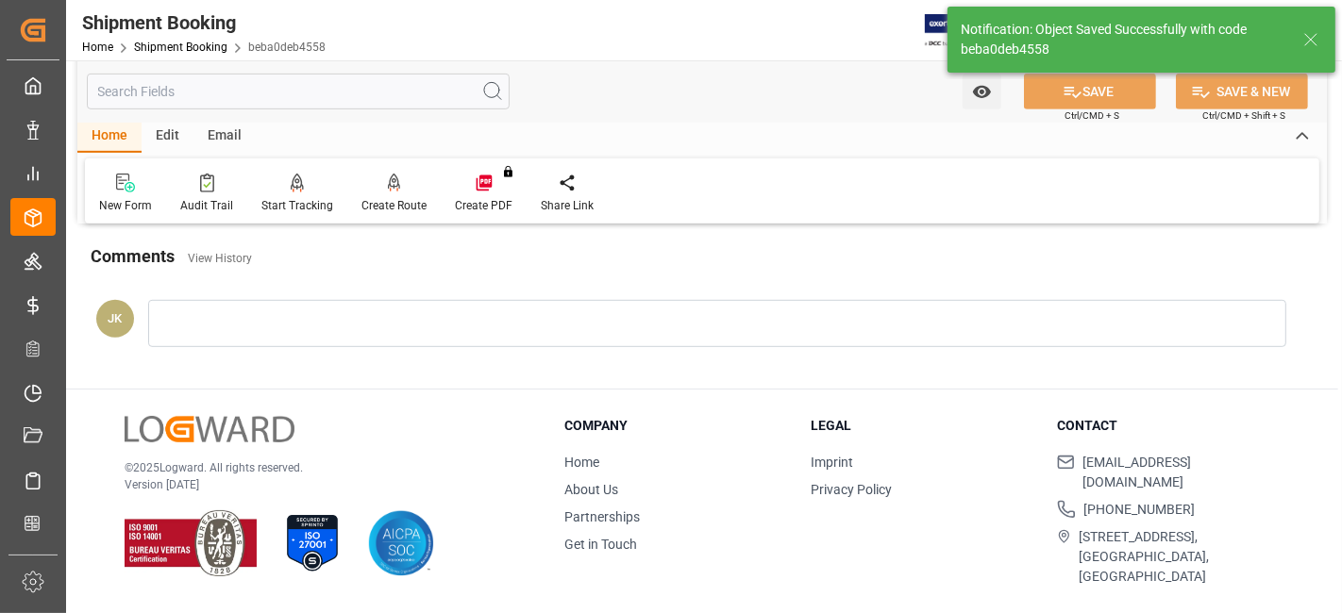
scroll to position [798, 0]
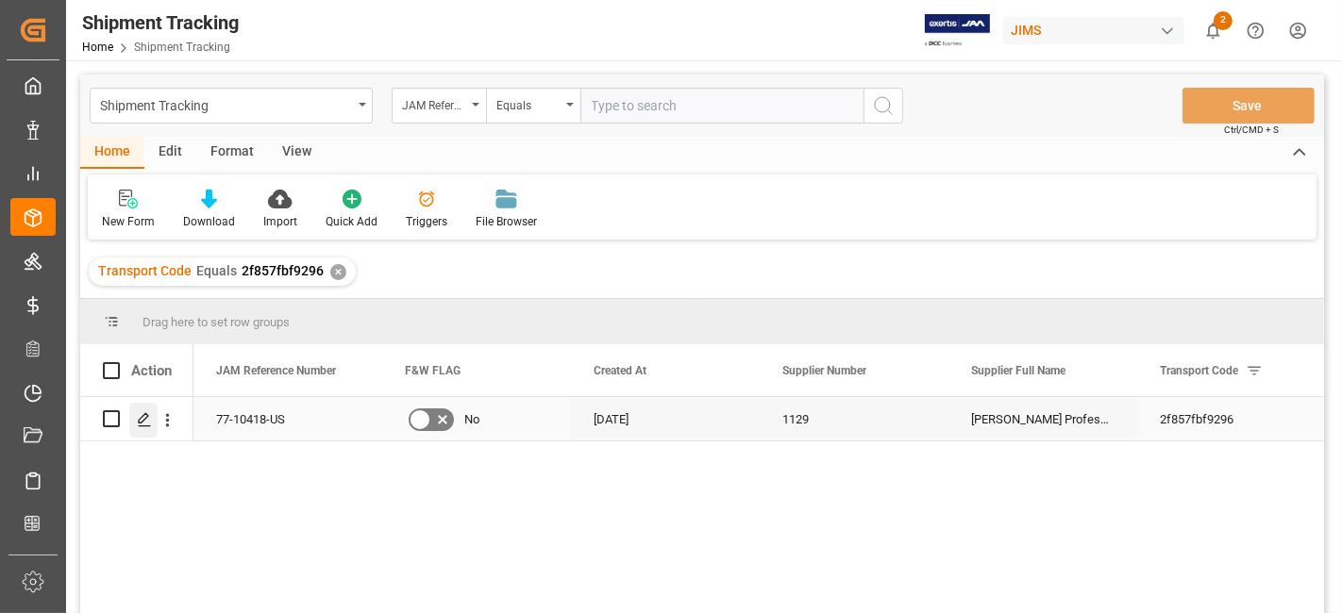
click at [137, 428] on div "Press SPACE to select this row." at bounding box center [143, 420] width 28 height 35
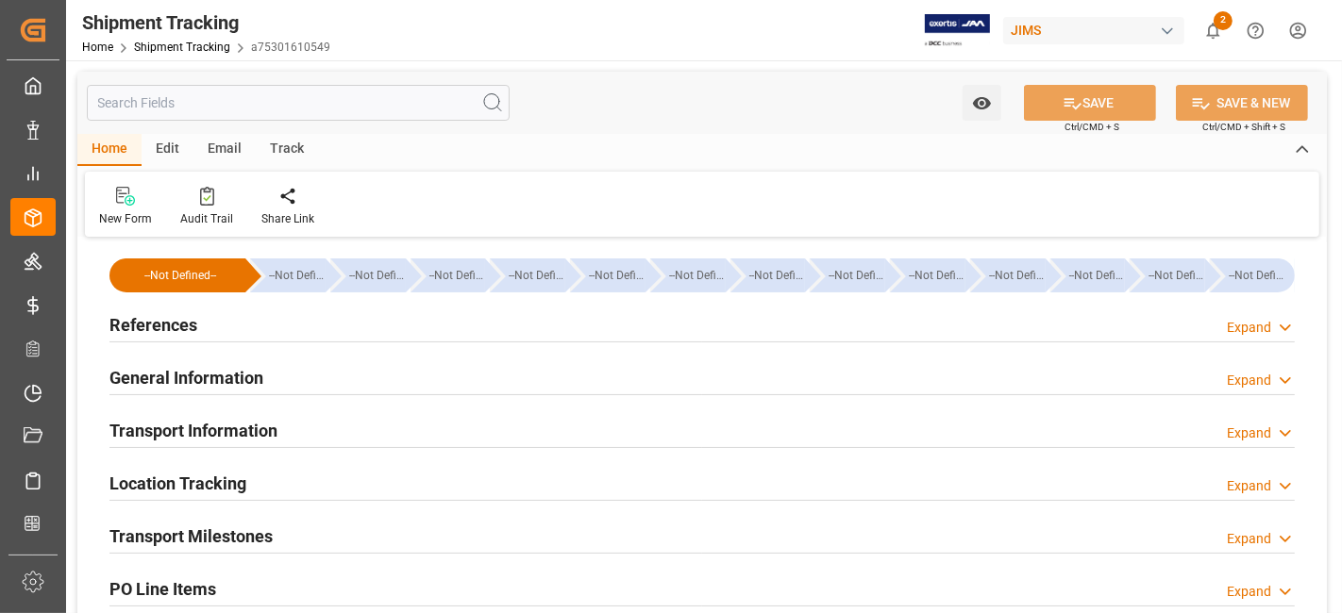
type input "[DATE]"
click at [310, 320] on div "References Expand" at bounding box center [701, 324] width 1185 height 36
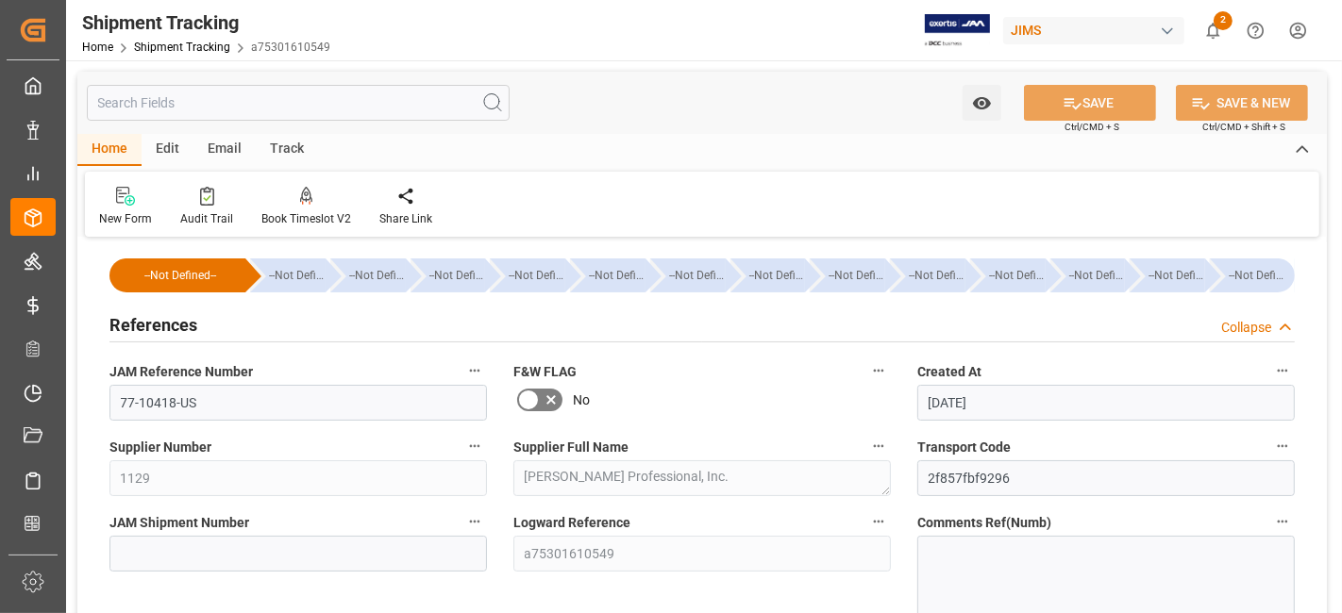
click at [310, 320] on div "References Collapse" at bounding box center [701, 324] width 1185 height 36
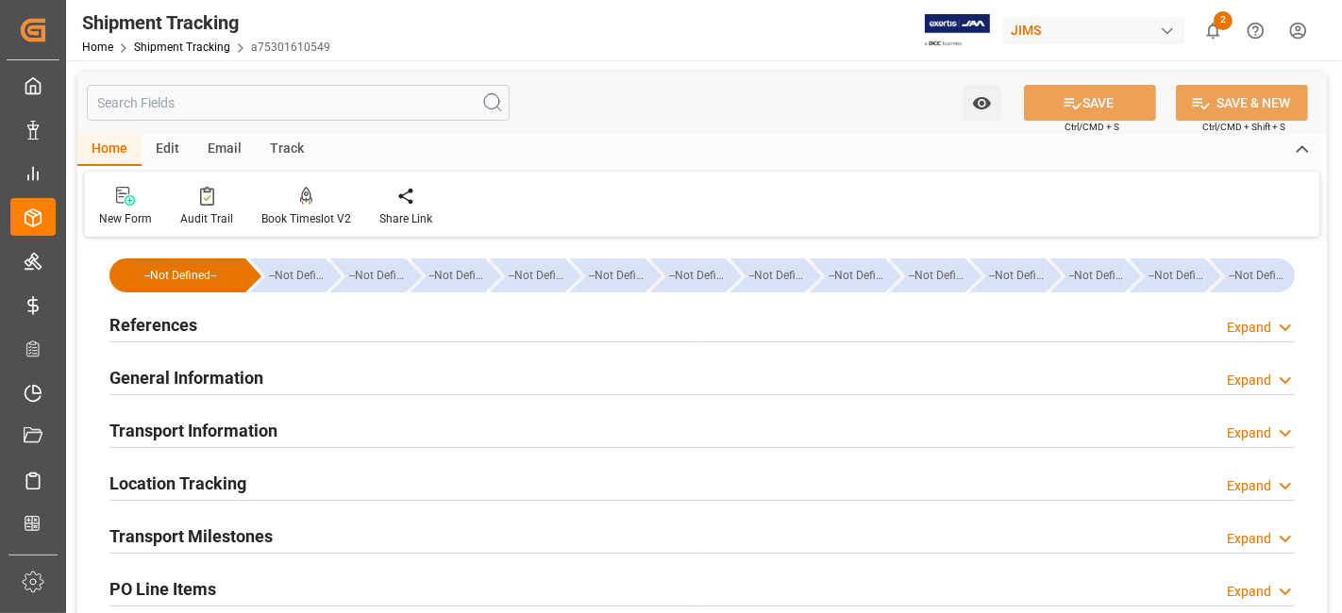
click at [261, 387] on h2 "General Information" at bounding box center [186, 377] width 154 height 25
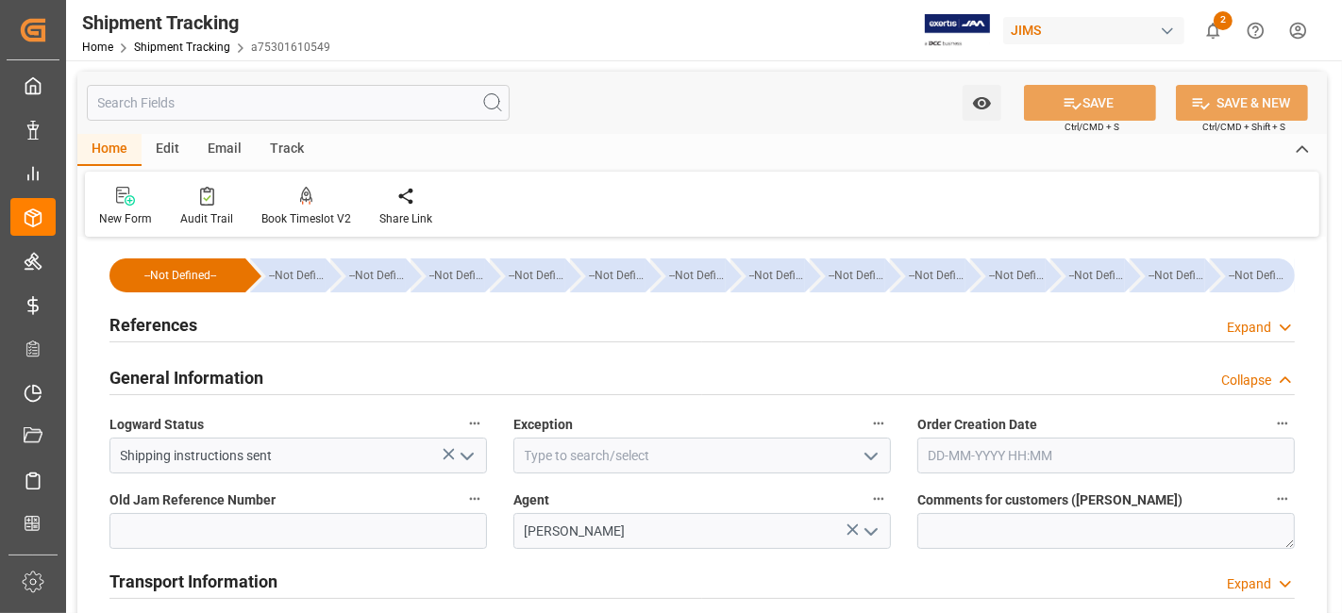
click at [261, 387] on h2 "General Information" at bounding box center [186, 377] width 154 height 25
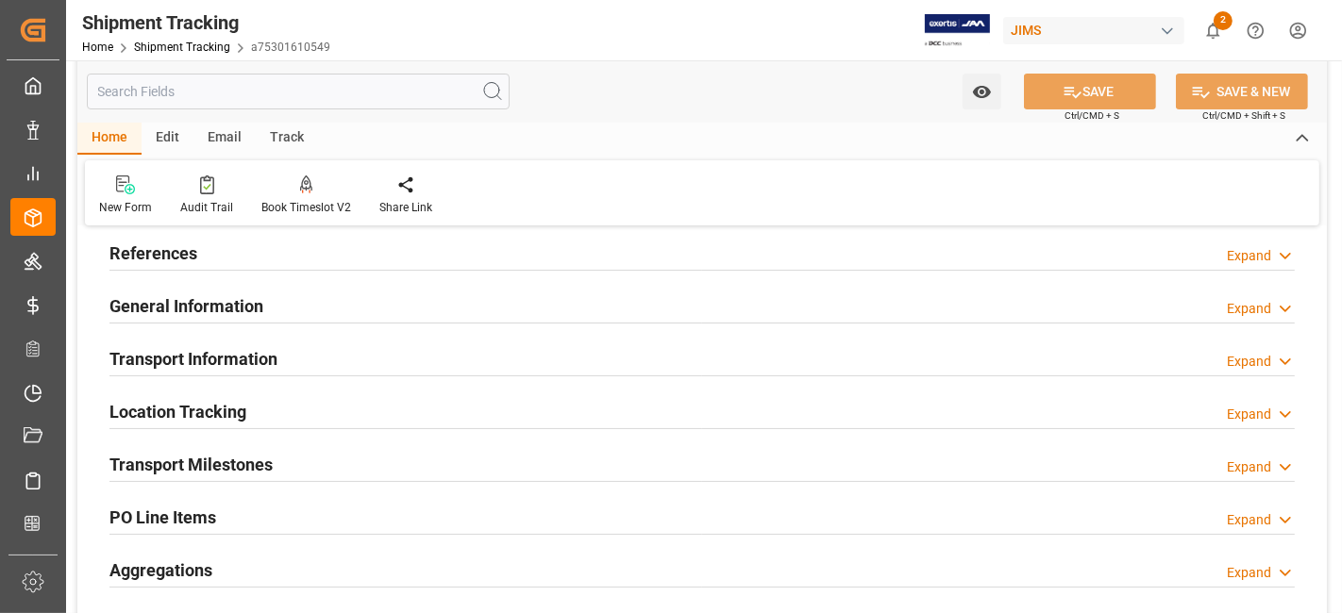
scroll to position [105, 0]
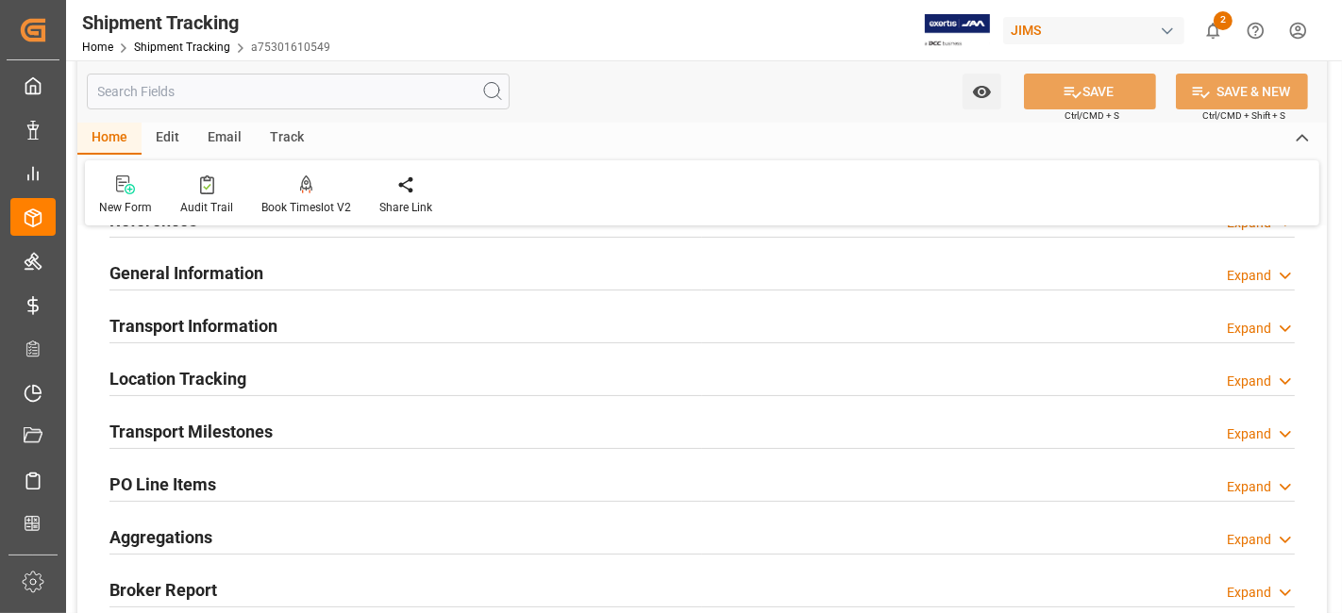
click at [268, 335] on h2 "Transport Information" at bounding box center [193, 325] width 168 height 25
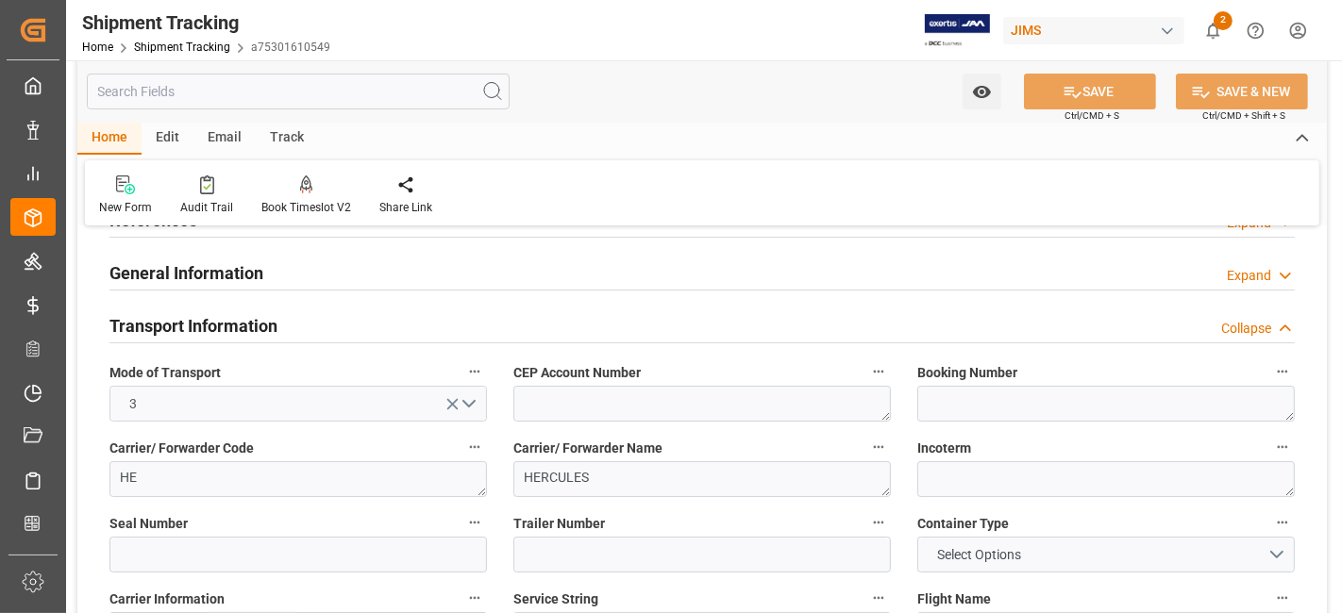
scroll to position [210, 0]
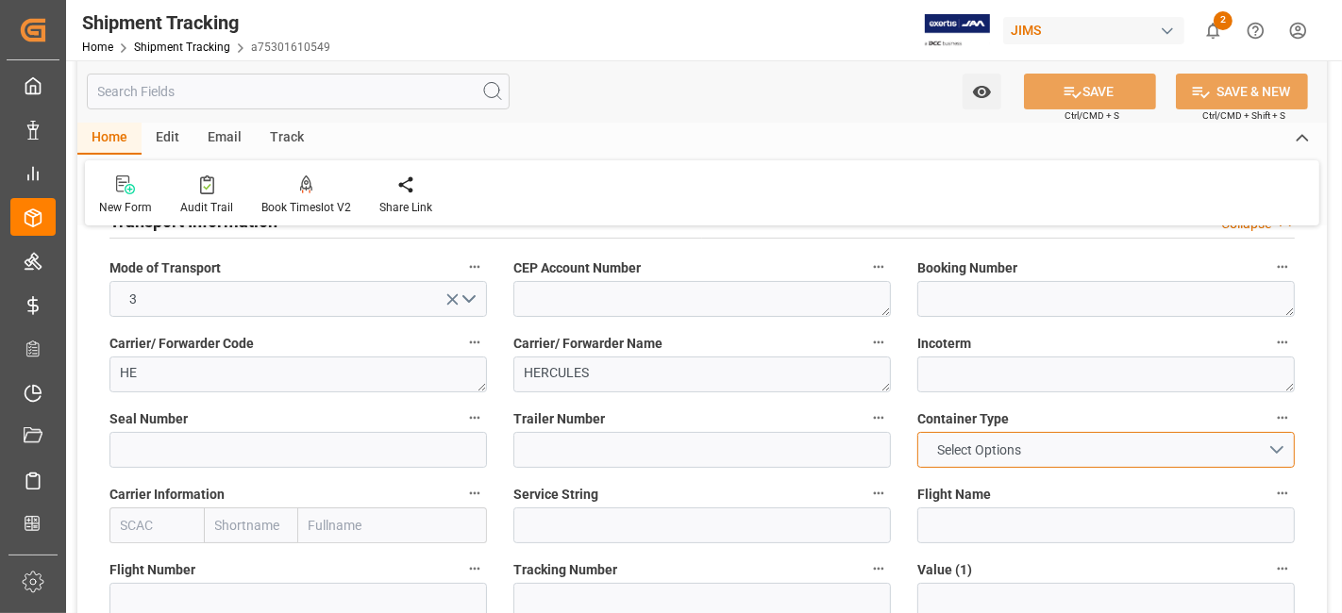
click at [1098, 442] on button "Select Options" at bounding box center [1106, 450] width 378 height 36
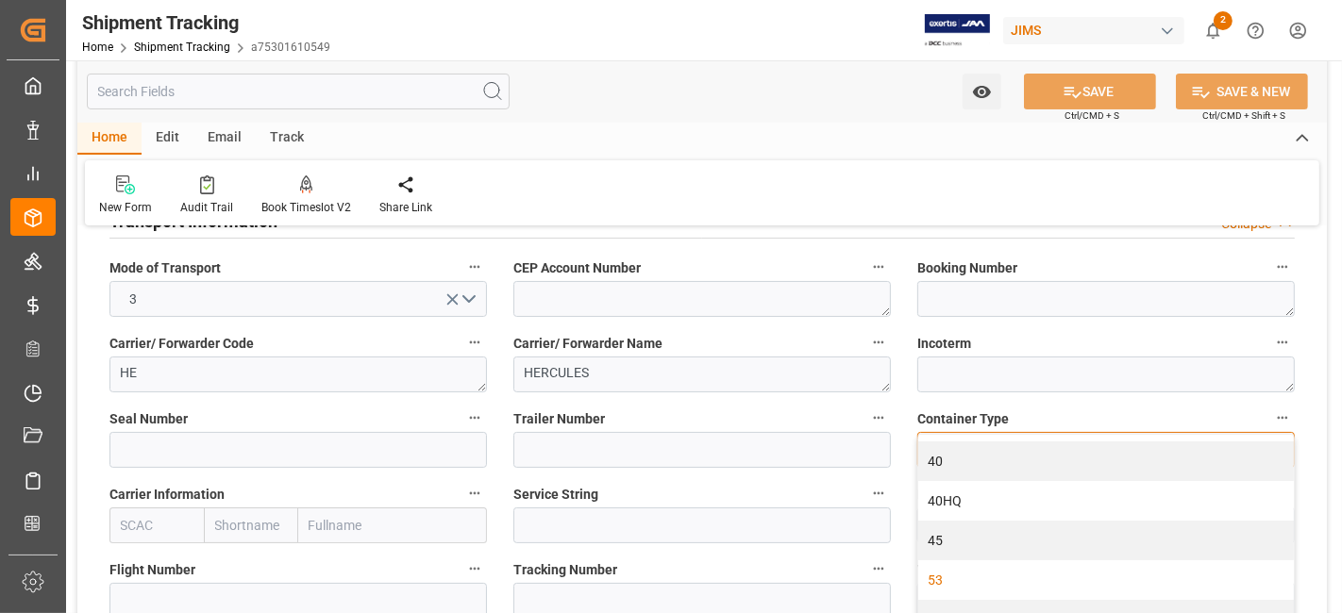
scroll to position [629, 0]
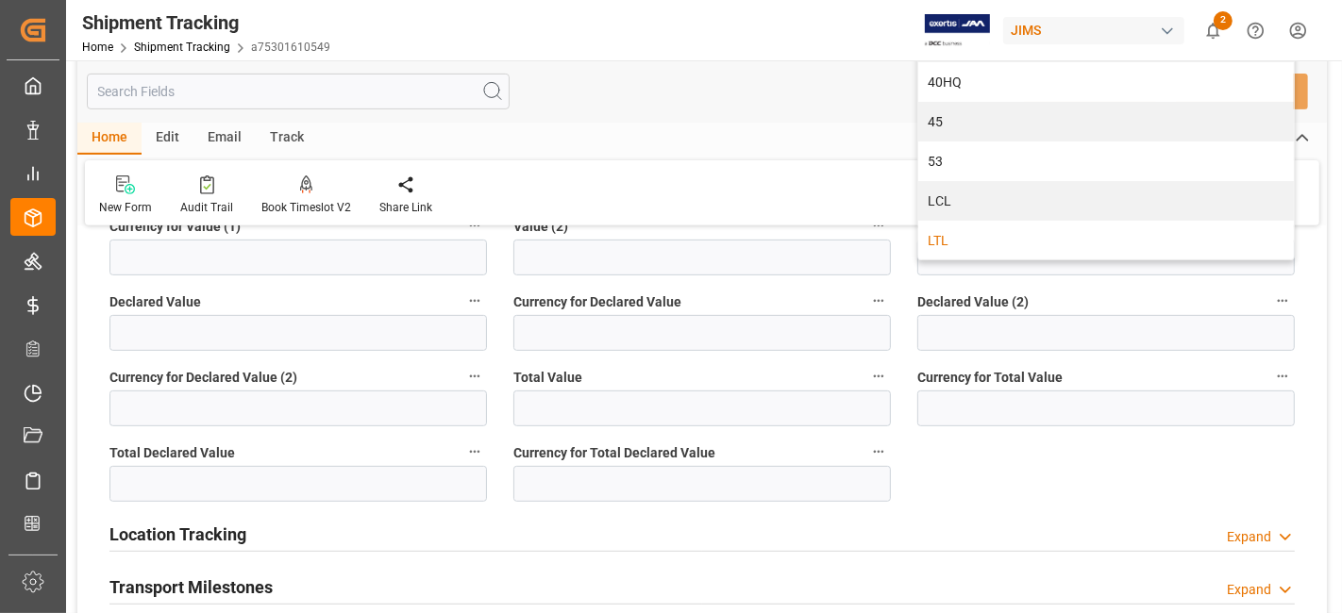
click at [981, 248] on div "LTL" at bounding box center [1106, 241] width 376 height 40
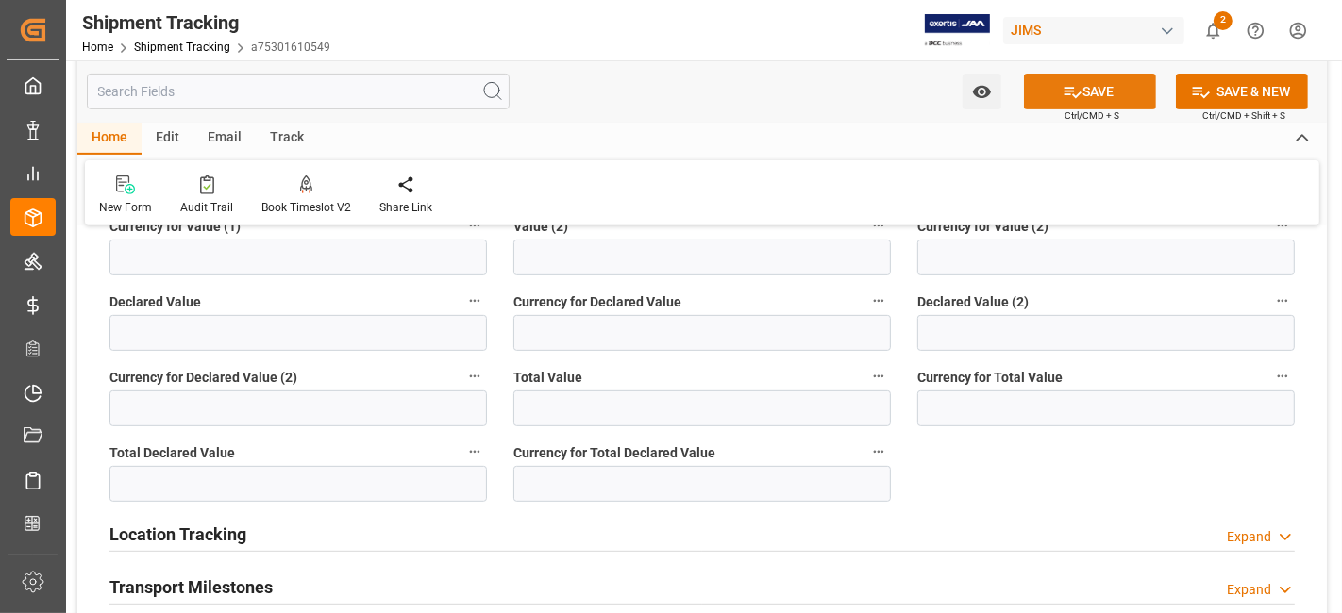
click at [1064, 84] on icon at bounding box center [1073, 92] width 20 height 20
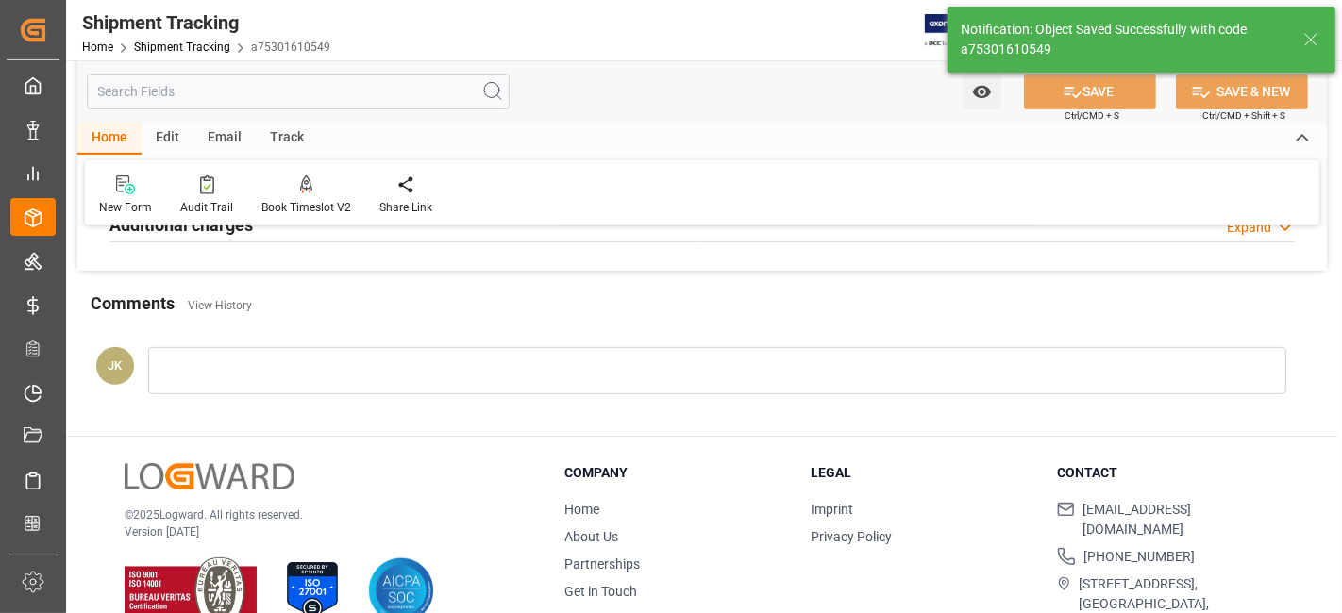
scroll to position [0, 0]
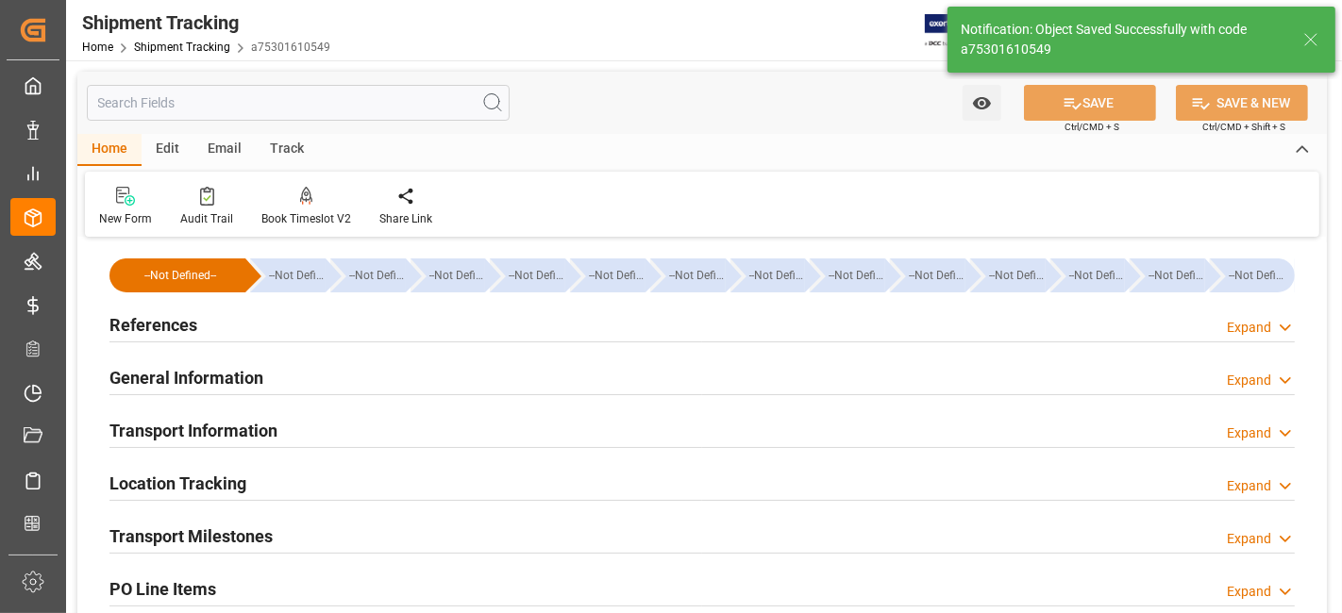
click at [250, 533] on h2 "Transport Milestones" at bounding box center [190, 536] width 163 height 25
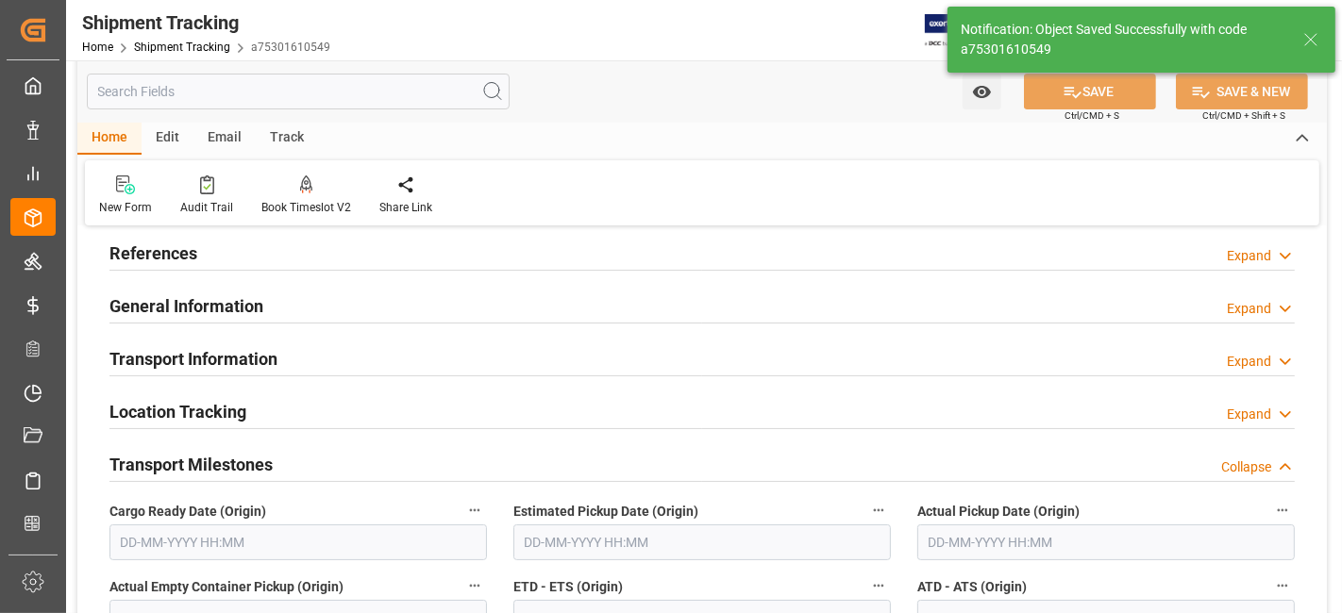
scroll to position [105, 0]
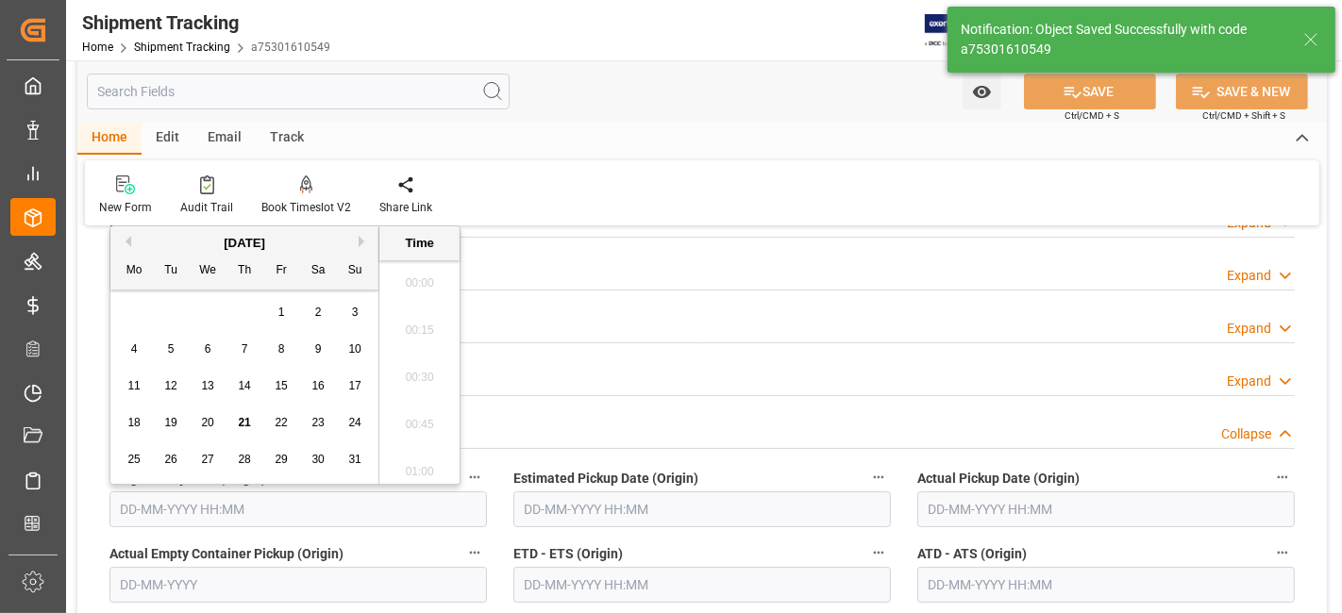
click at [172, 505] on input "text" at bounding box center [298, 510] width 378 height 36
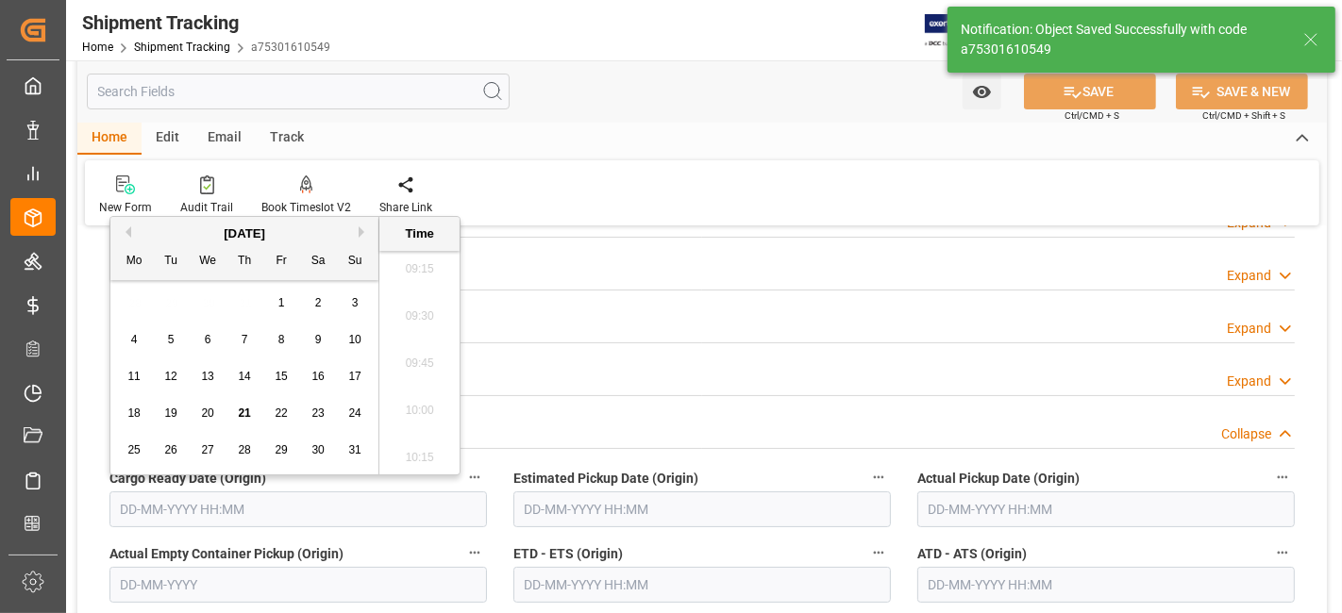
click at [199, 301] on div "28 29 30 31 1 2 3" at bounding box center [245, 303] width 258 height 37
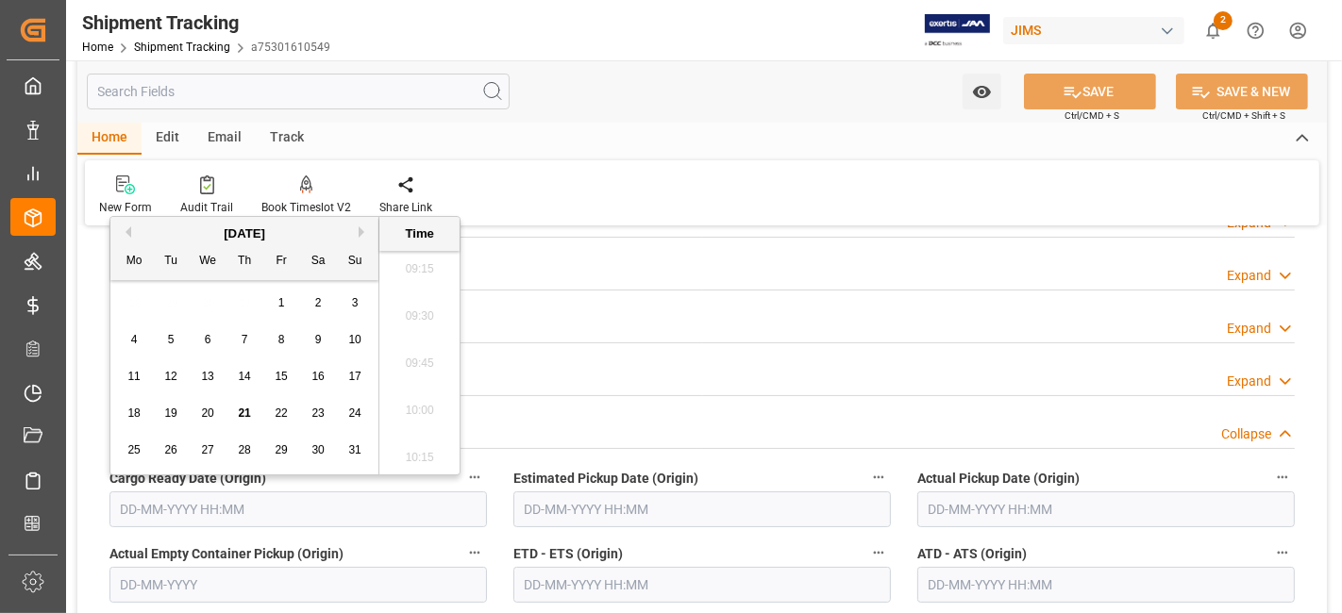
click at [244, 414] on span "21" at bounding box center [244, 413] width 12 height 13
type input "[DATE] 00:00"
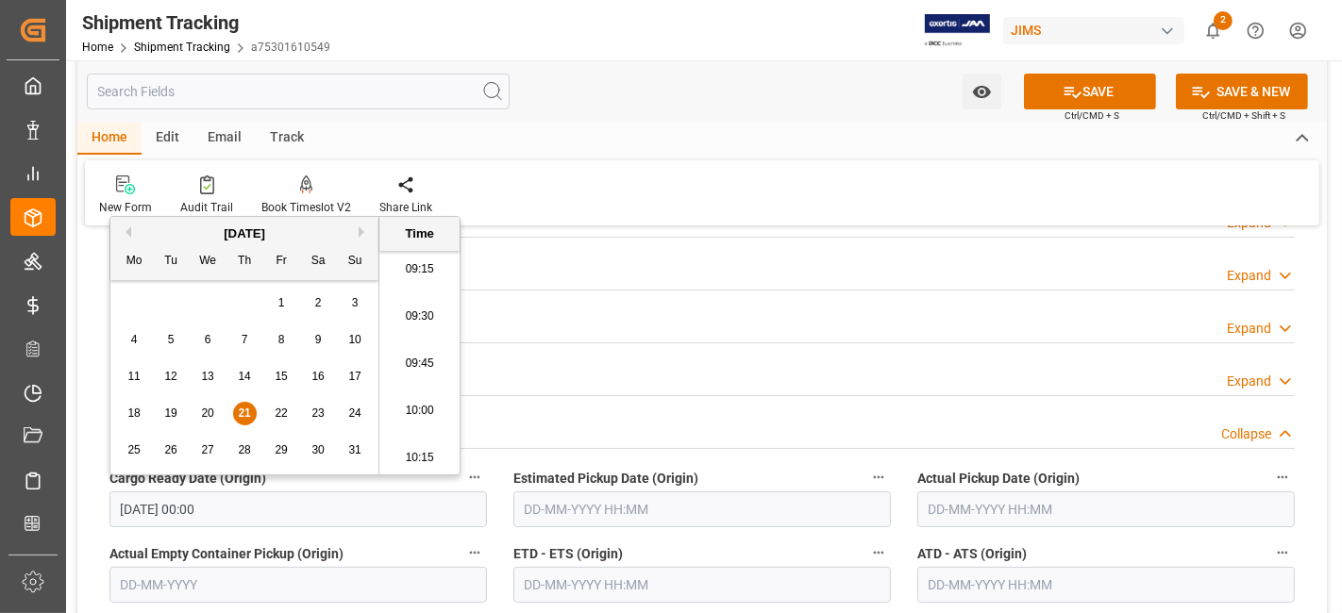
click at [790, 465] on label "Estimated Pickup Date (Origin)" at bounding box center [702, 478] width 378 height 26
click at [866, 465] on button "Estimated Pickup Date (Origin)" at bounding box center [878, 477] width 25 height 25
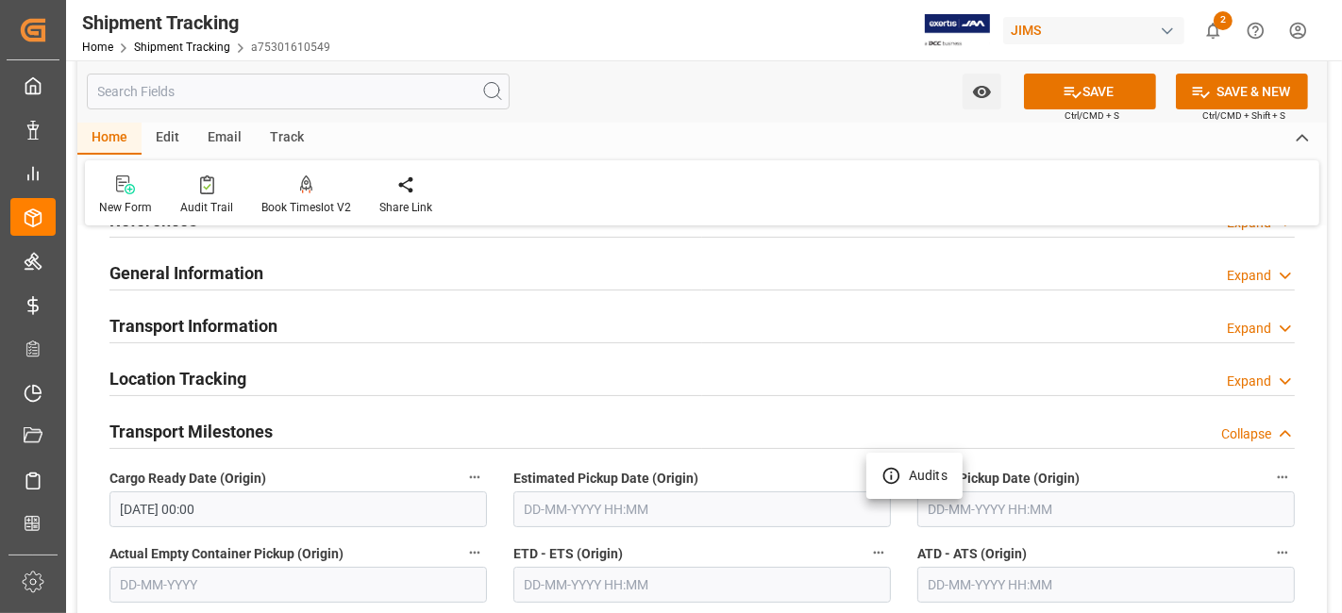
click at [1055, 103] on div at bounding box center [671, 306] width 1342 height 613
click at [1055, 103] on body "Created by potrace 1.15, written by [PERSON_NAME] [DATE]-[DATE] Created by potr…" at bounding box center [671, 306] width 1342 height 613
click at [1055, 103] on button "SAVE" at bounding box center [1090, 92] width 132 height 36
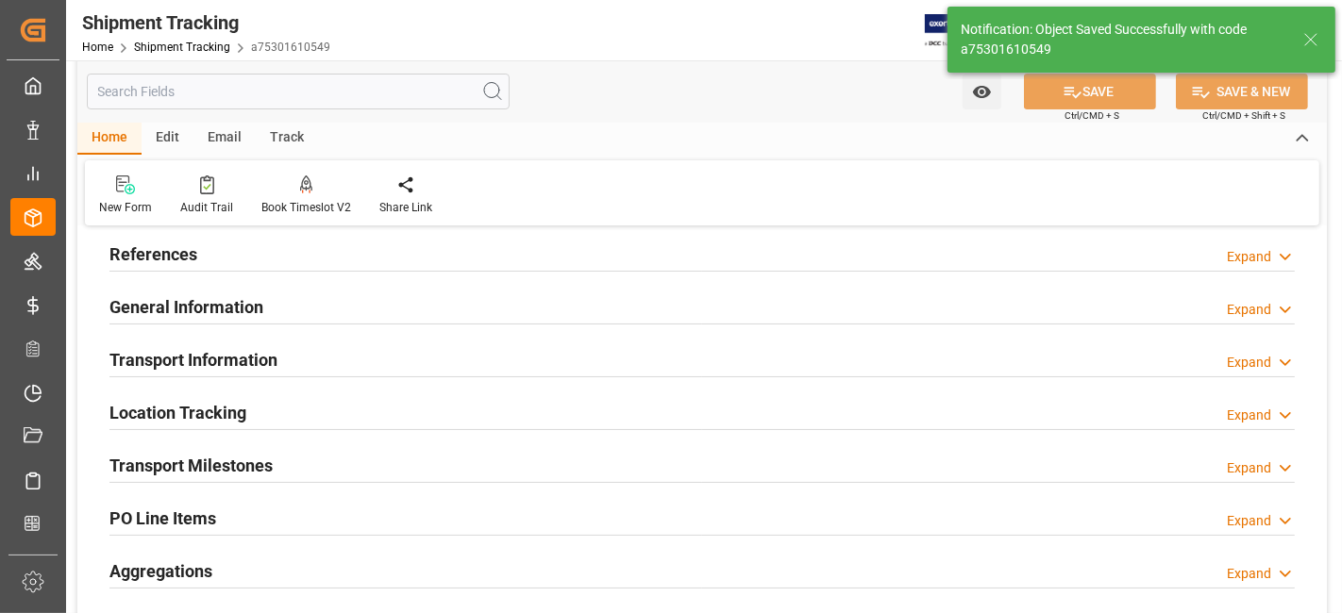
scroll to position [280, 0]
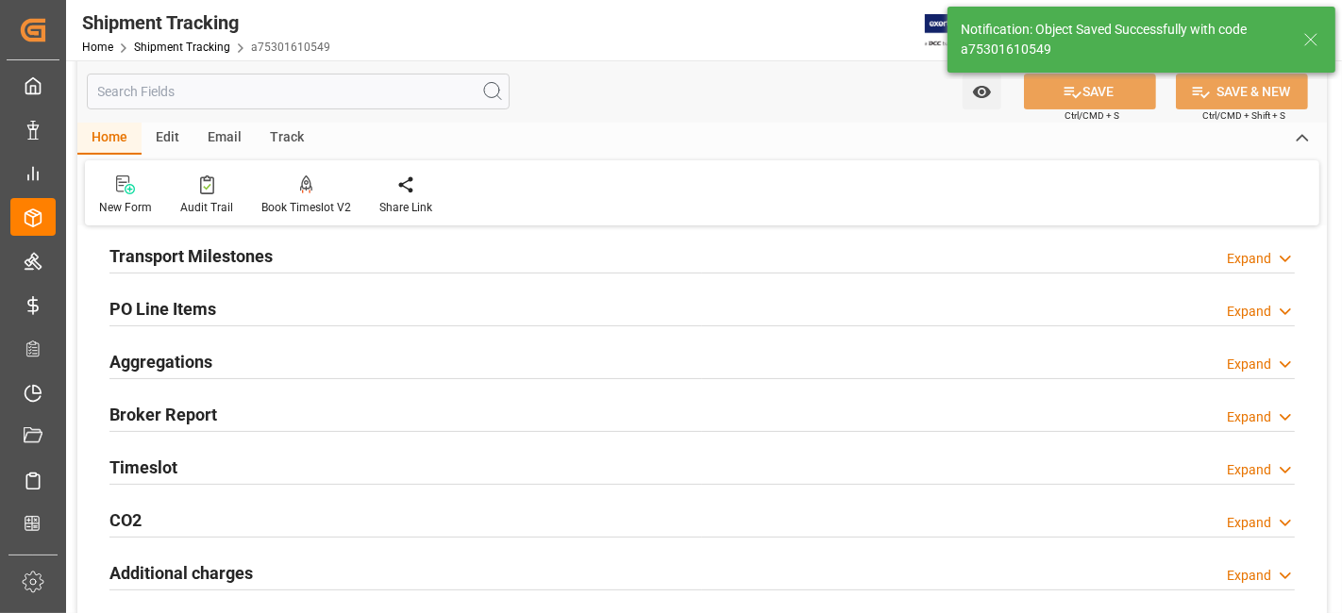
click at [220, 368] on div "Aggregations Expand" at bounding box center [701, 361] width 1185 height 36
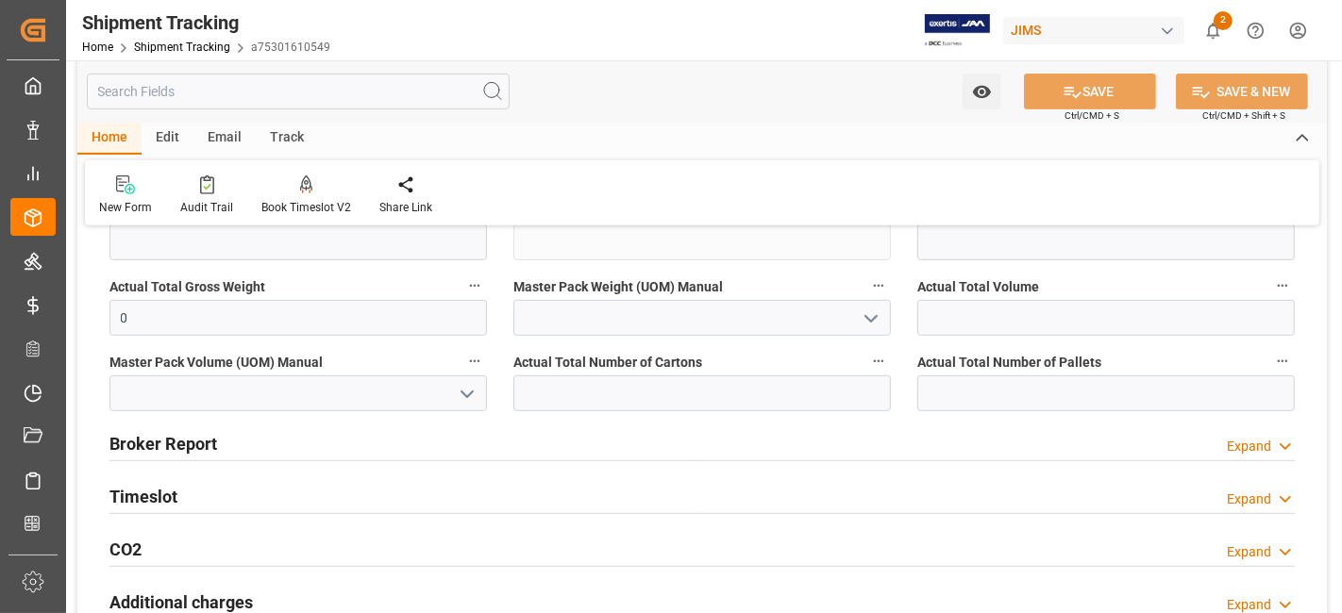
scroll to position [700, 0]
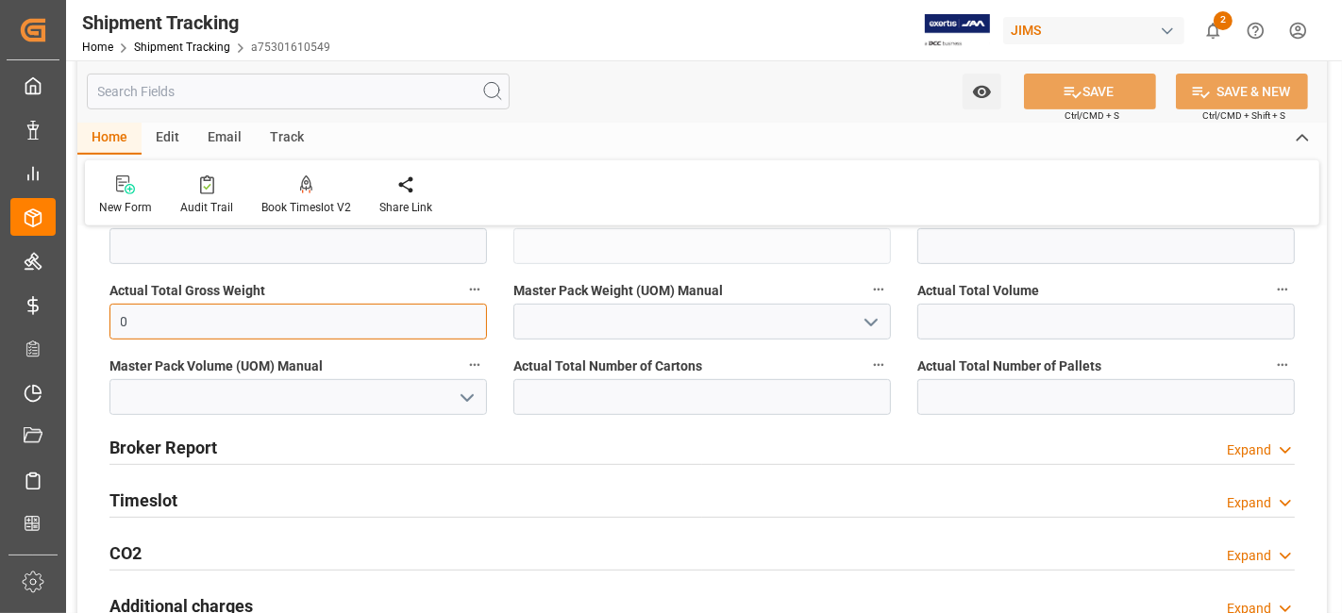
click at [199, 322] on input "0" at bounding box center [298, 322] width 378 height 36
click at [181, 330] on input "0" at bounding box center [298, 322] width 378 height 36
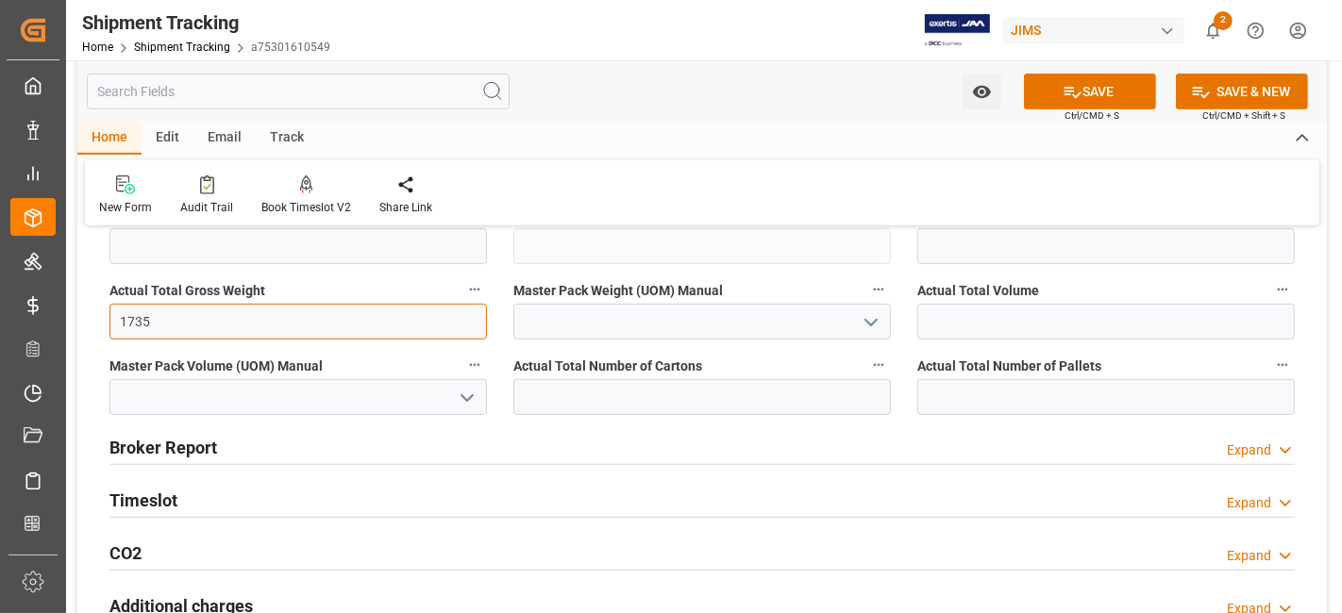
type input "1735"
click at [877, 324] on icon "open menu" at bounding box center [871, 322] width 23 height 23
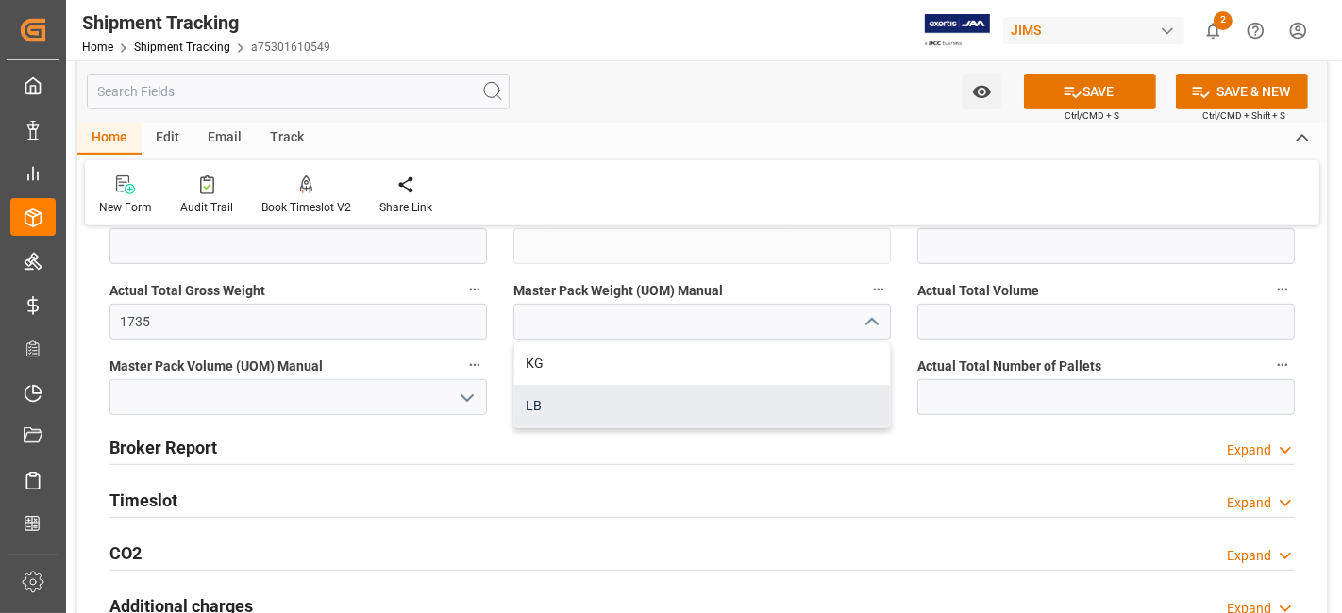
click at [787, 404] on div "LB" at bounding box center [702, 406] width 376 height 42
type input "LB"
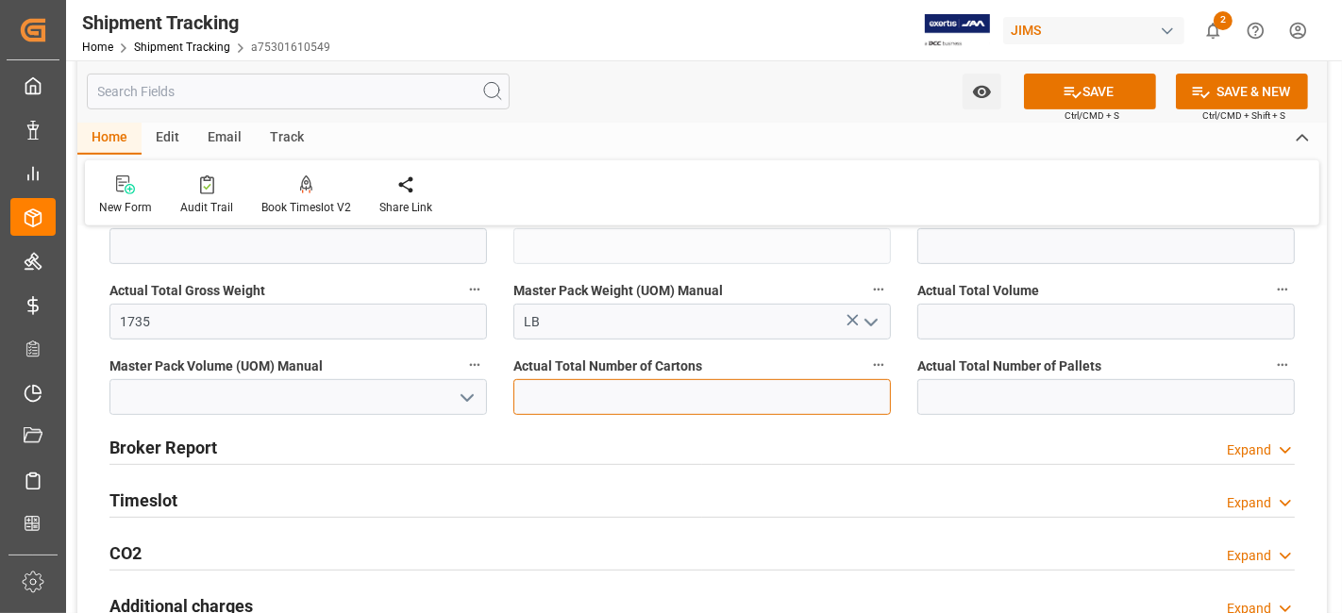
click at [653, 406] on input "text" at bounding box center [702, 397] width 378 height 36
type input "59"
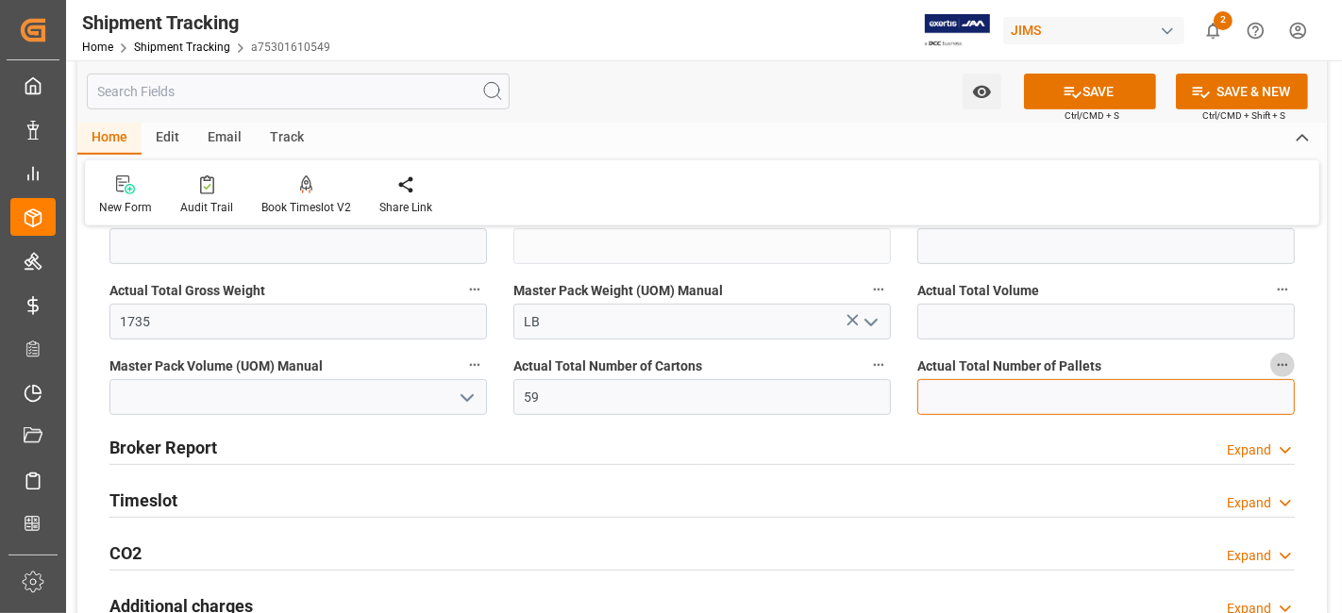
click at [982, 396] on input "text" at bounding box center [1106, 397] width 378 height 36
type input "5"
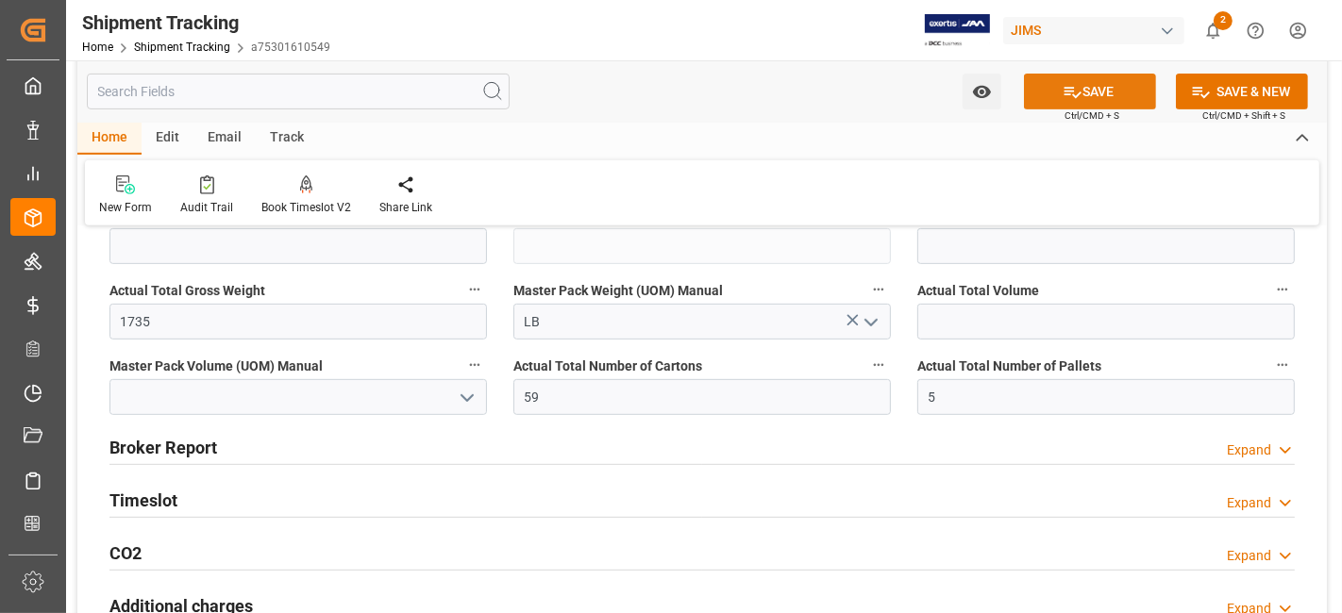
click at [1049, 107] on button "SAVE" at bounding box center [1090, 92] width 132 height 36
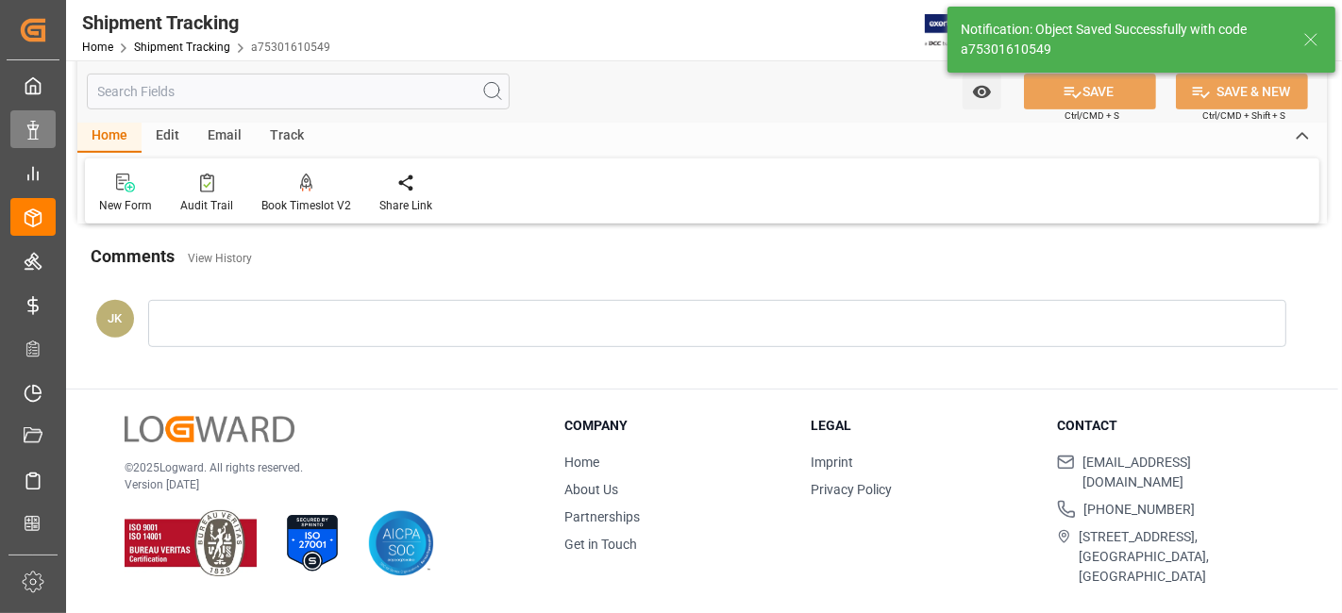
scroll to position [247, 0]
